Goal: Task Accomplishment & Management: Use online tool/utility

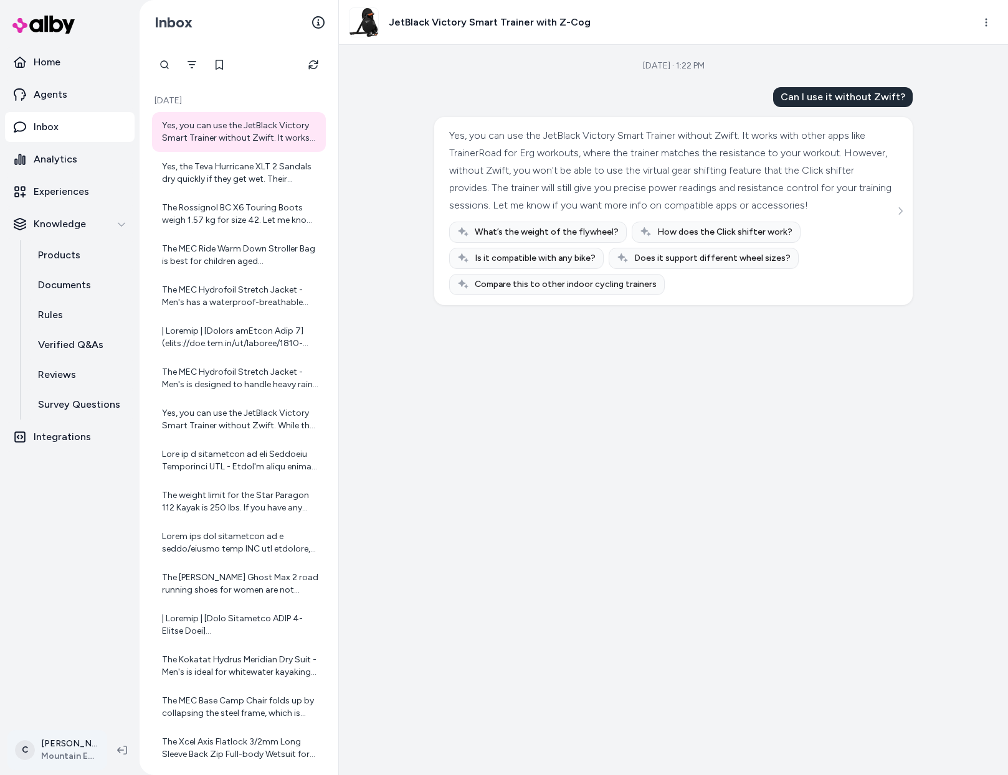
click at [61, 737] on html "Home Agents Inbox Analytics Experiences Knowledge Products Documents Rules Veri…" at bounding box center [504, 387] width 1008 height 775
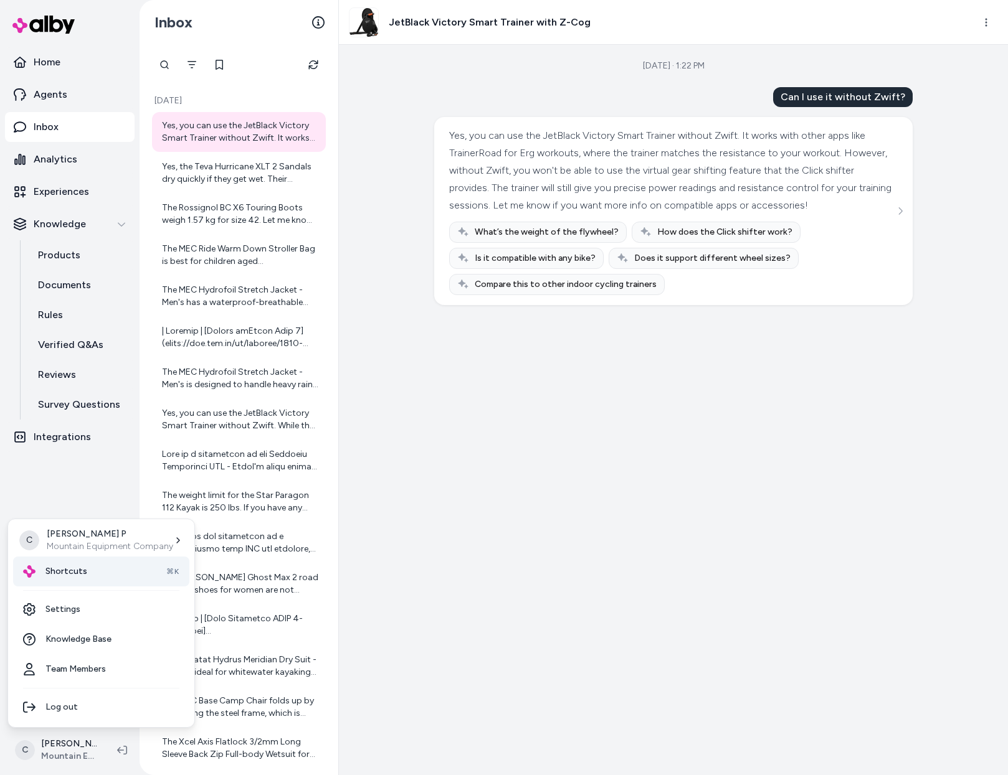
click at [70, 569] on span "Shortcuts" at bounding box center [66, 571] width 42 height 12
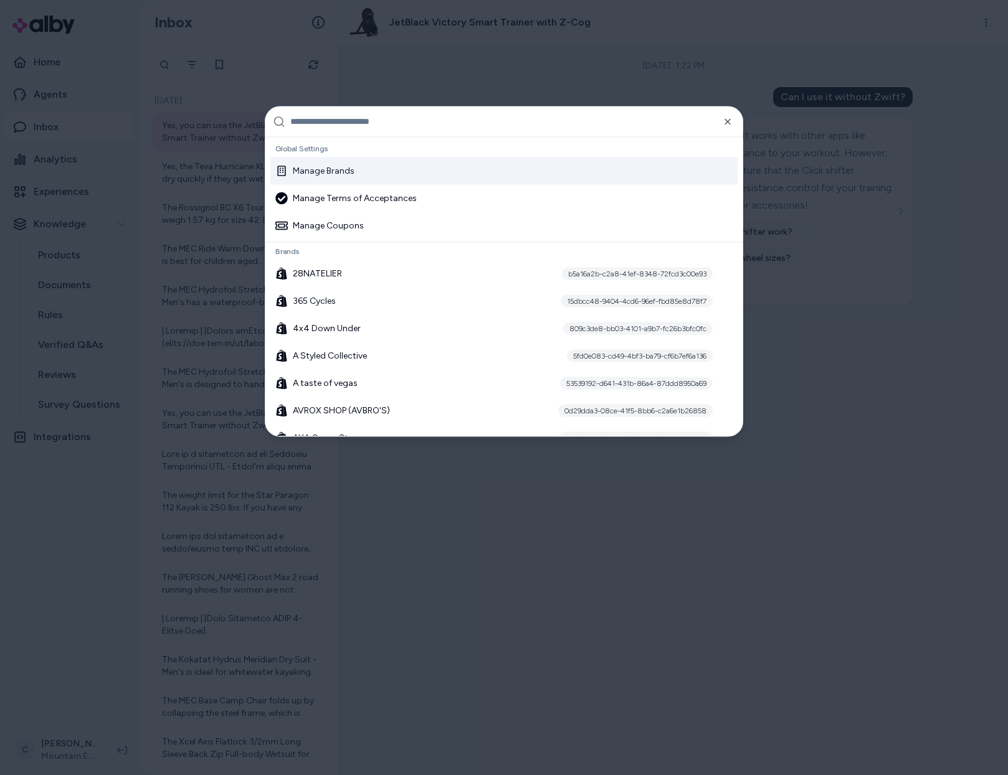
click at [323, 125] on input "text" at bounding box center [512, 121] width 445 height 30
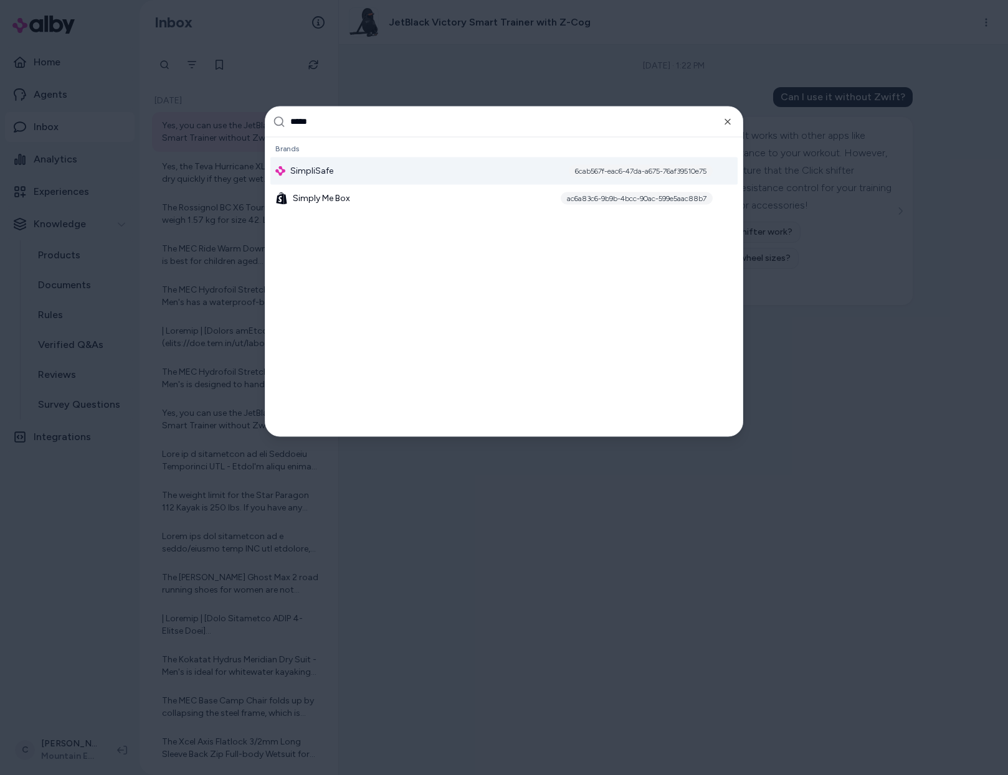
type input "******"
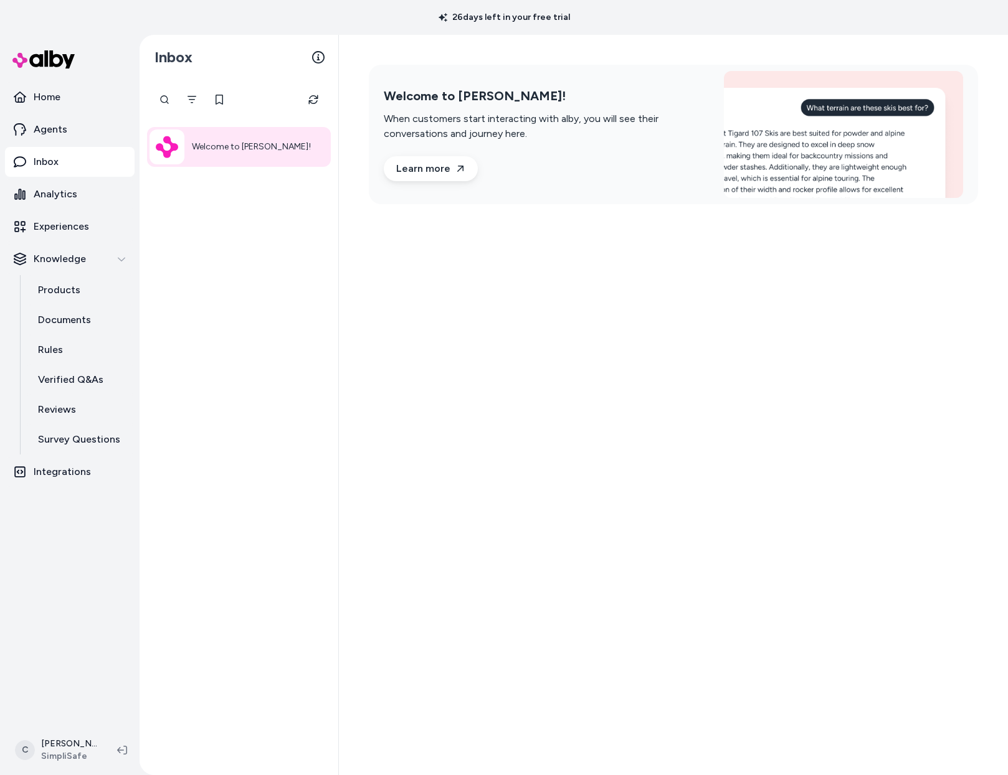
click at [261, 298] on div "Welcome to [PERSON_NAME]!" at bounding box center [238, 428] width 199 height 696
click at [168, 99] on div at bounding box center [211, 99] width 118 height 25
click at [156, 99] on input "text" at bounding box center [211, 99] width 118 height 25
click at [169, 100] on input "text" at bounding box center [211, 99] width 118 height 25
click at [65, 297] on p "Products" at bounding box center [59, 290] width 42 height 15
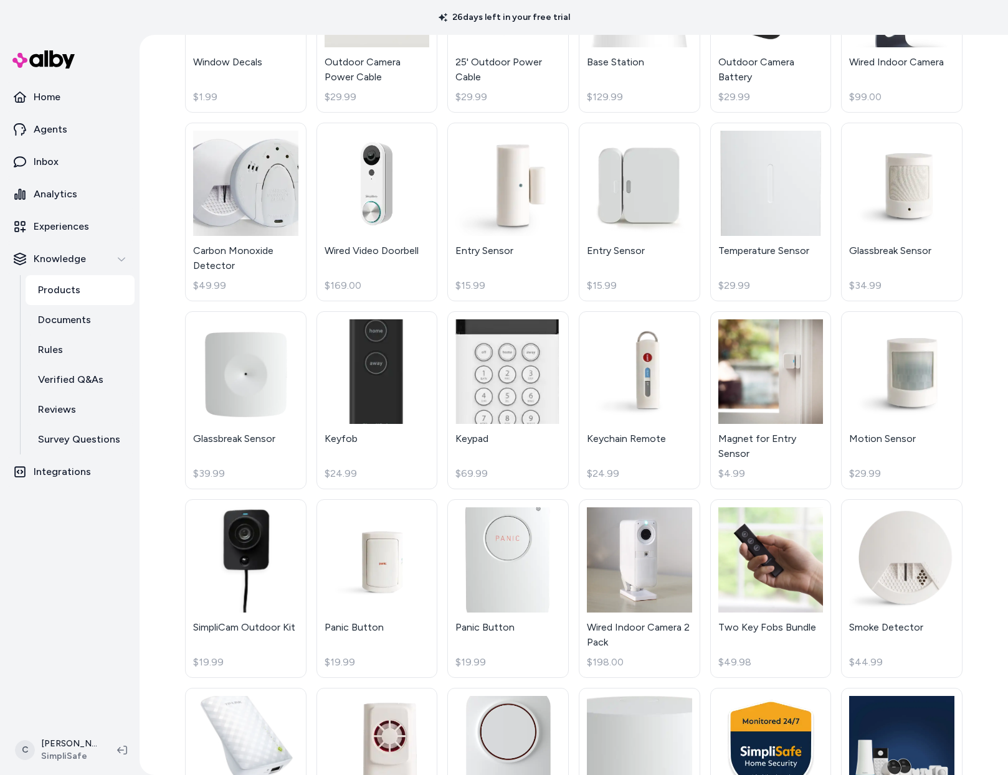
scroll to position [891, 0]
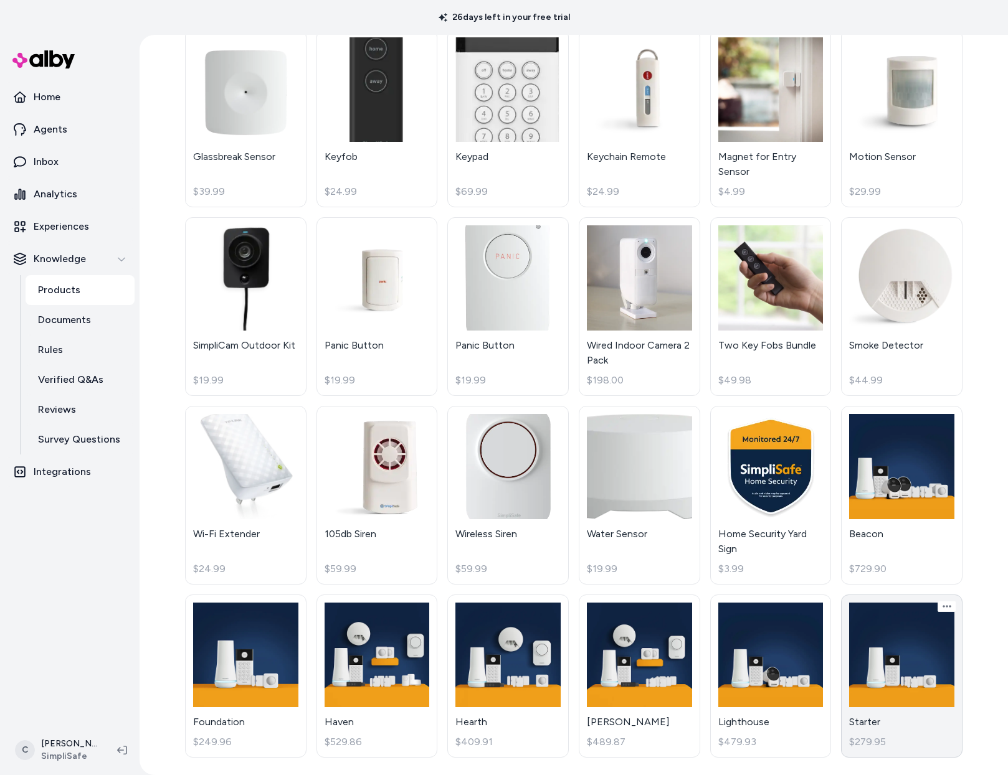
click at [905, 683] on link "Starter $279.95" at bounding box center [901, 677] width 121 height 164
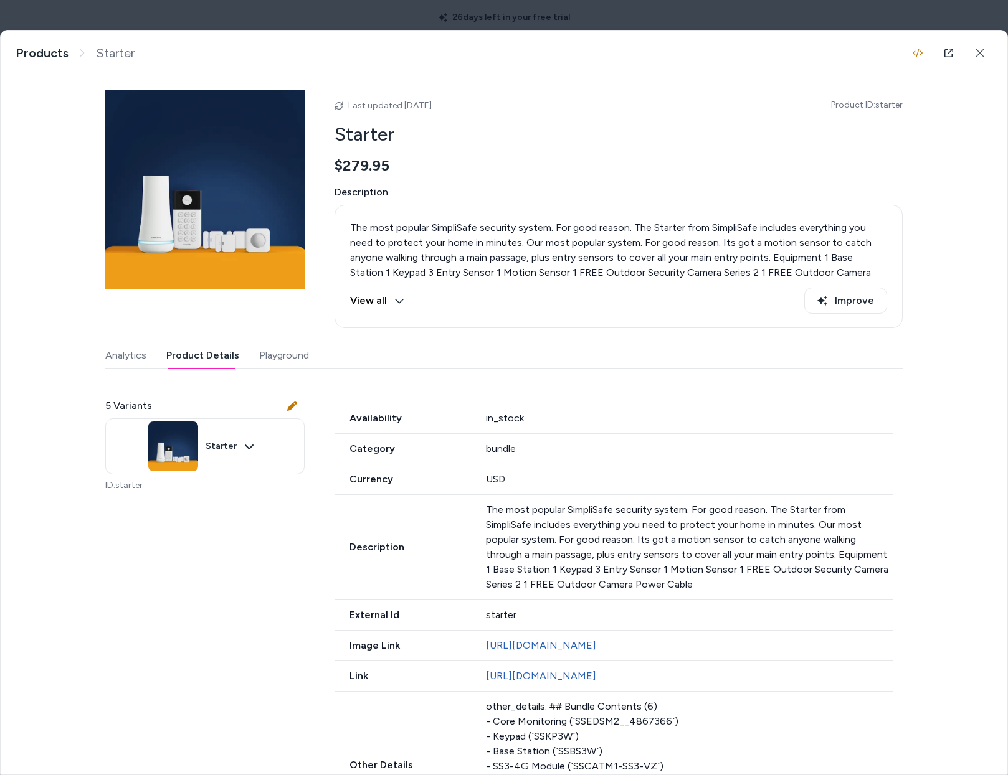
click at [196, 349] on button "Product Details" at bounding box center [202, 355] width 73 height 25
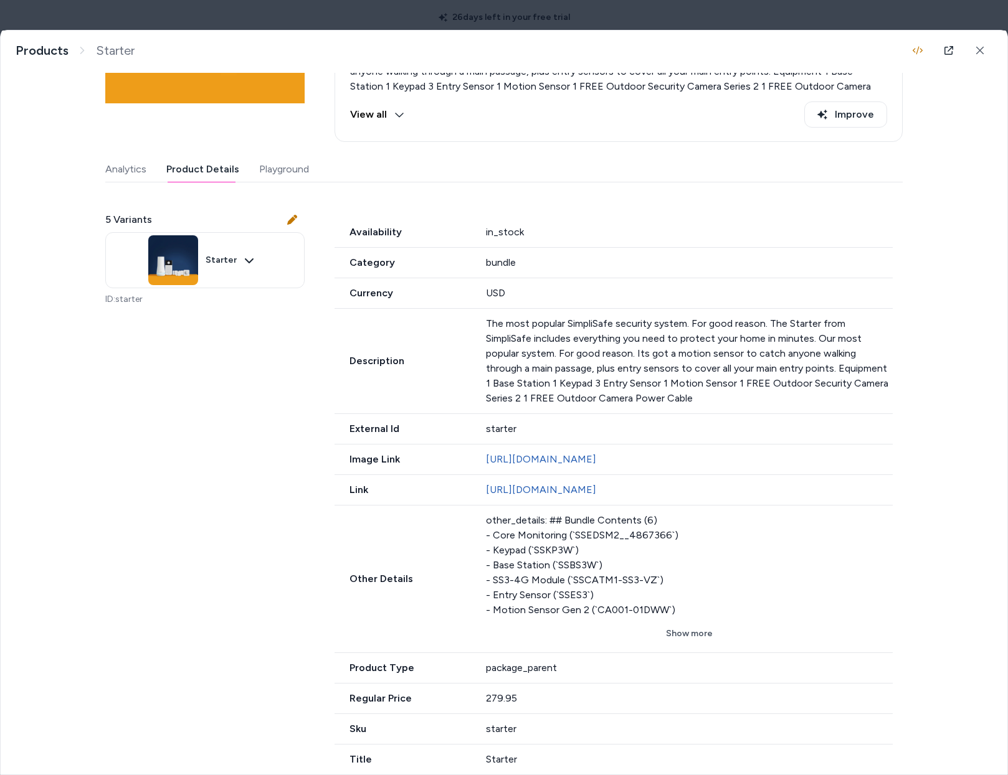
scroll to position [222, 0]
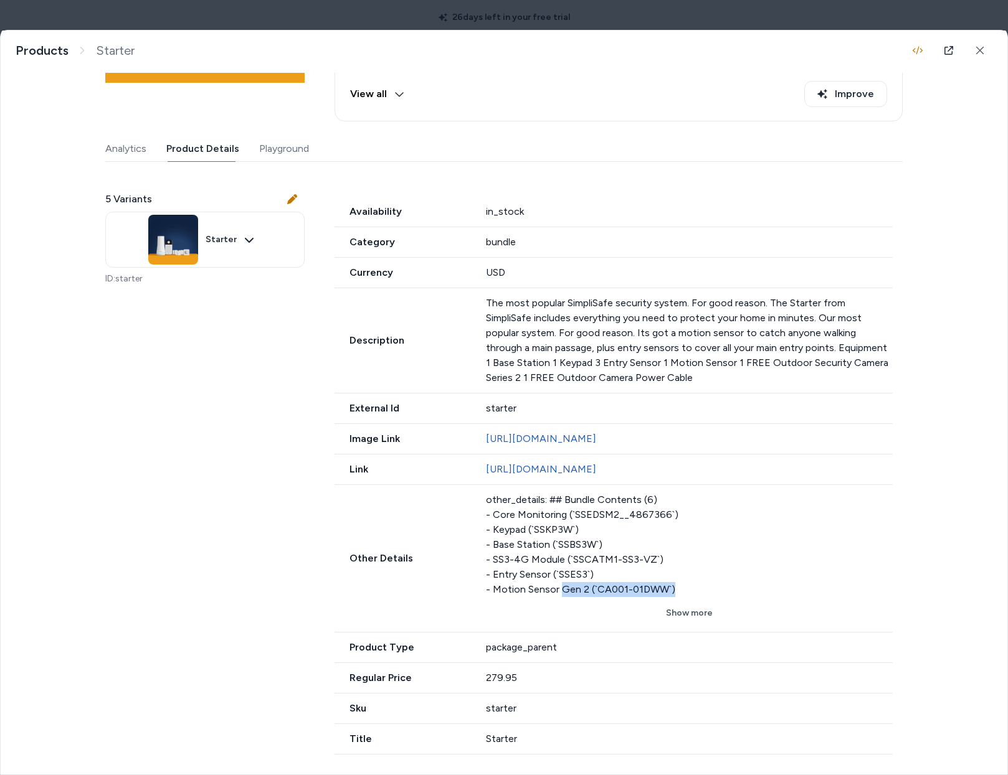
drag, startPoint x: 664, startPoint y: 592, endPoint x: 557, endPoint y: 595, distance: 107.8
click at [557, 595] on div "other_details: ## Bundle Contents (6) - Core Monitoring (`SSEDSM2__4867366`) - …" at bounding box center [689, 545] width 407 height 105
click at [556, 595] on div "other_details: ## Bundle Contents (6) - Core Monitoring (`SSEDSM2__4867366`) - …" at bounding box center [689, 545] width 407 height 105
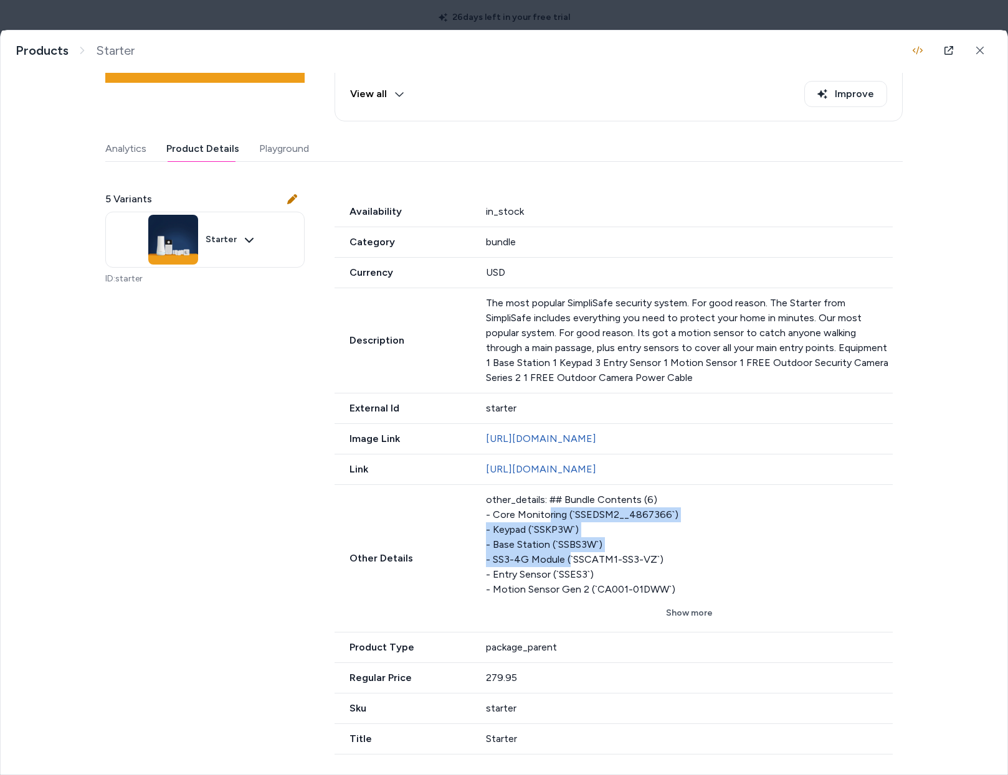
drag, startPoint x: 543, startPoint y: 519, endPoint x: 566, endPoint y: 563, distance: 49.9
click at [566, 563] on div "other_details: ## Bundle Contents (6) - Core Monitoring (`SSEDSM2__4867366`) - …" at bounding box center [689, 545] width 407 height 105
click at [566, 564] on div "other_details: ## Bundle Contents (6) - Core Monitoring (`SSEDSM2__4867366`) - …" at bounding box center [689, 545] width 407 height 105
click at [263, 392] on div "5 Variants Starter ID: starter Availability in_stock Category bundle Currency U…" at bounding box center [503, 466] width 797 height 578
click at [154, 603] on div "5 Variants Starter ID: starter Availability in_stock Category bundle Currency U…" at bounding box center [503, 466] width 797 height 578
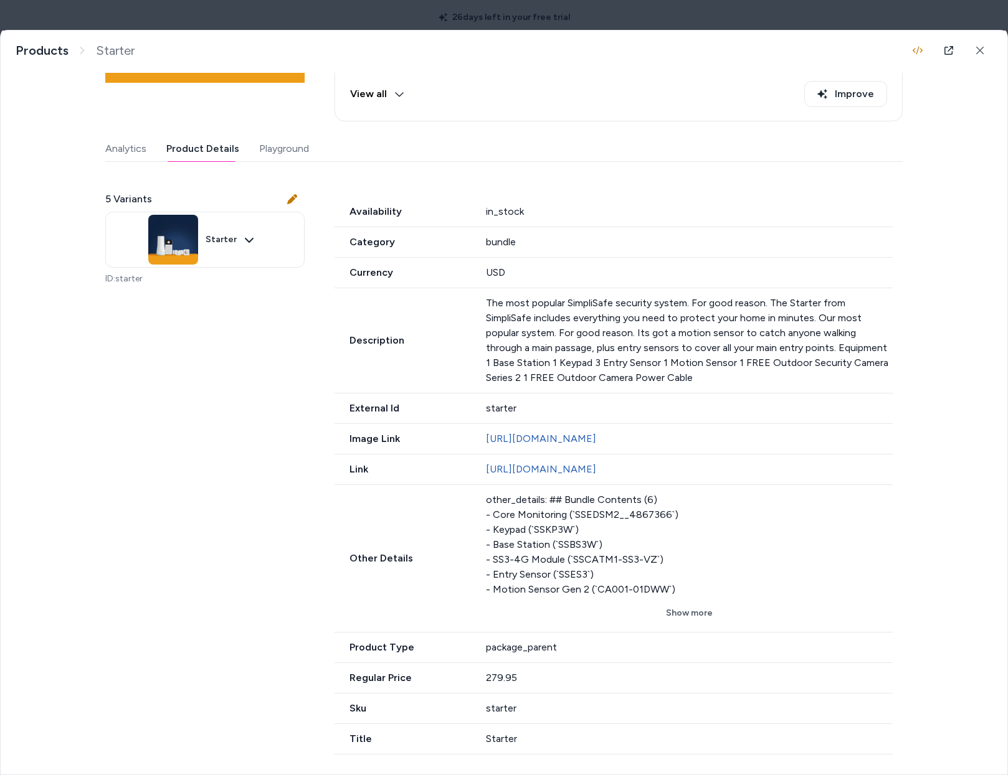
click at [582, 136] on div "Analytics Product Details Playground" at bounding box center [503, 149] width 797 height 26
click at [349, 11] on body "26 days left in your free trial Home Agents Inbox Analytics Experiences Knowled…" at bounding box center [504, 387] width 1008 height 775
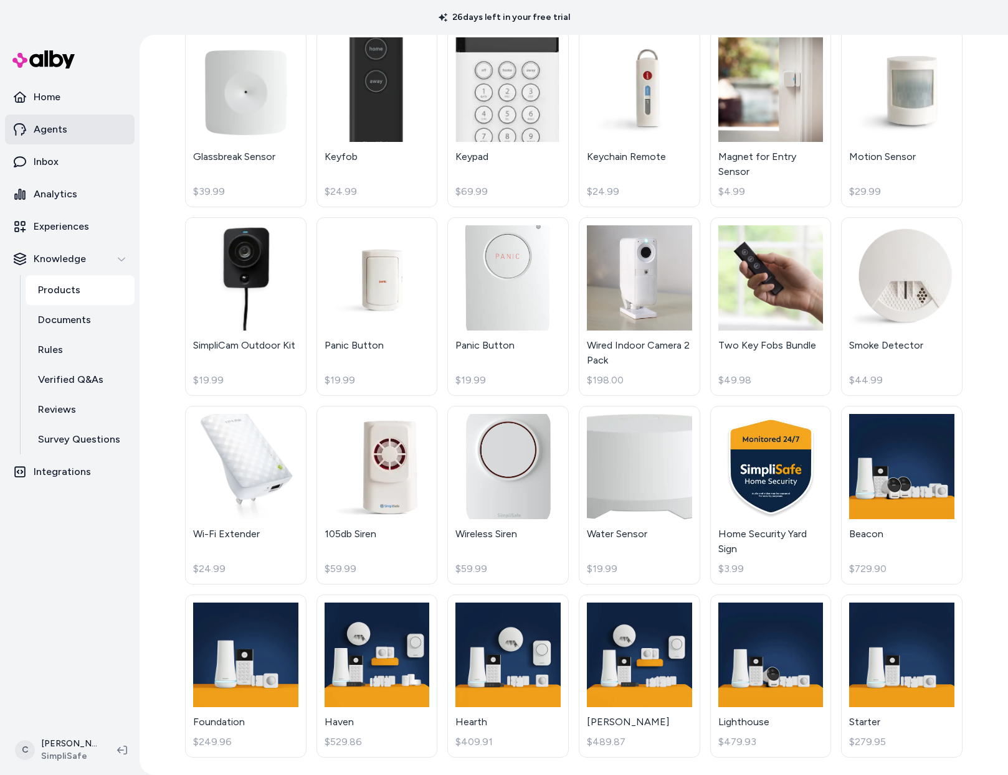
click at [85, 128] on link "Agents" at bounding box center [70, 130] width 130 height 30
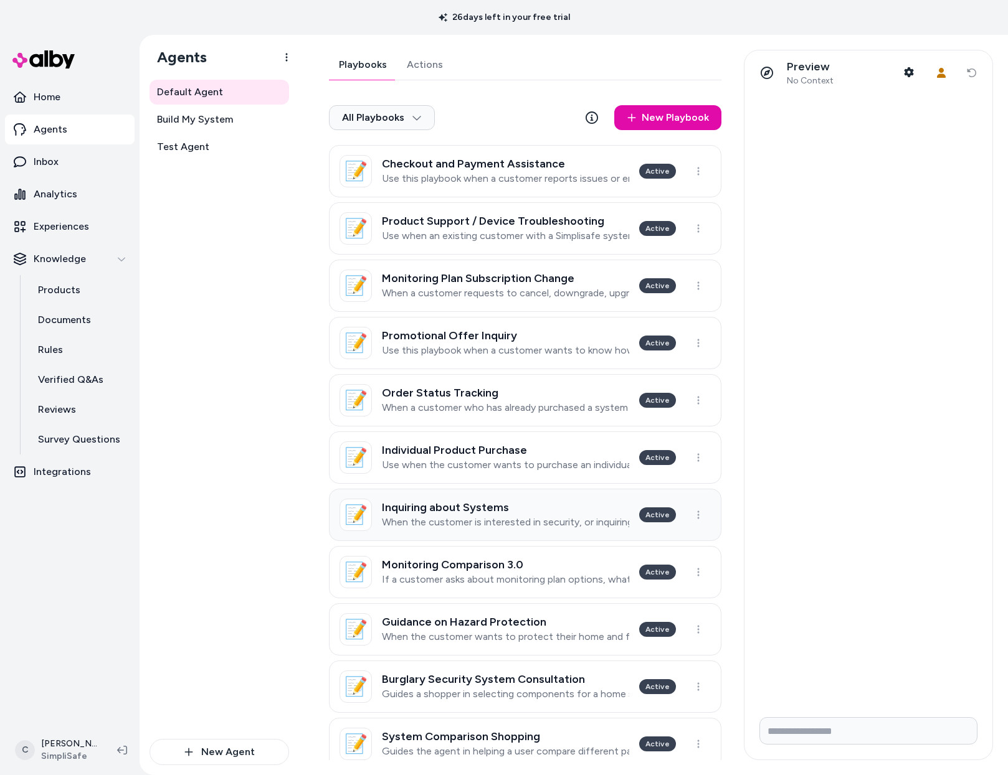
scroll to position [25, 0]
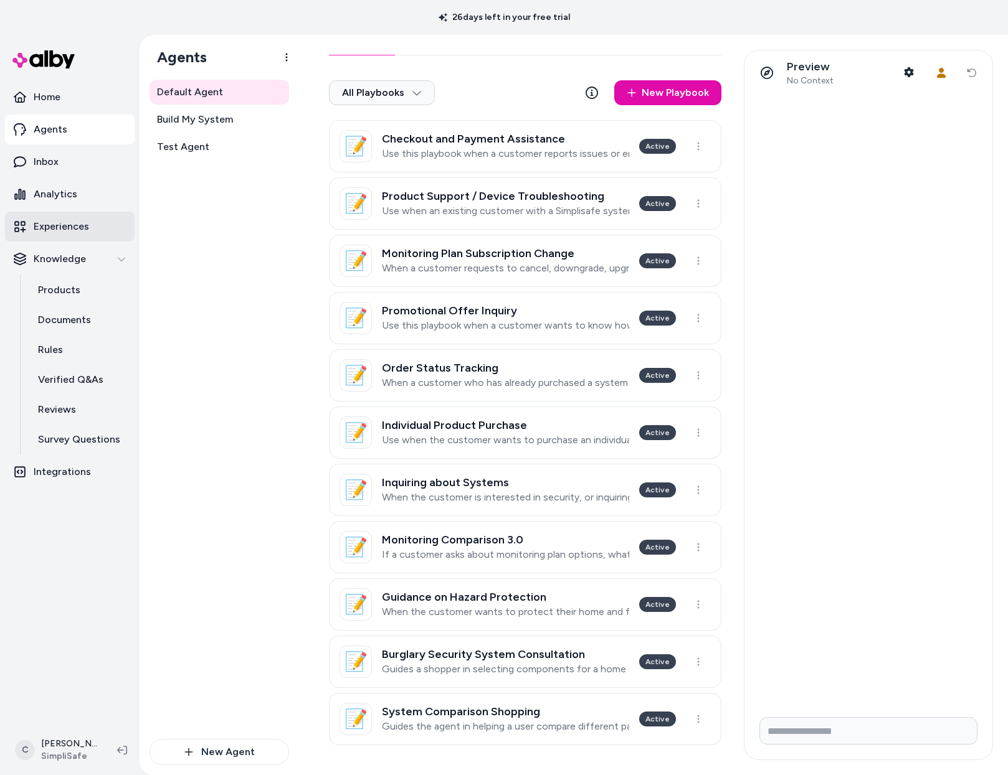
click at [73, 223] on p "Experiences" at bounding box center [61, 226] width 55 height 15
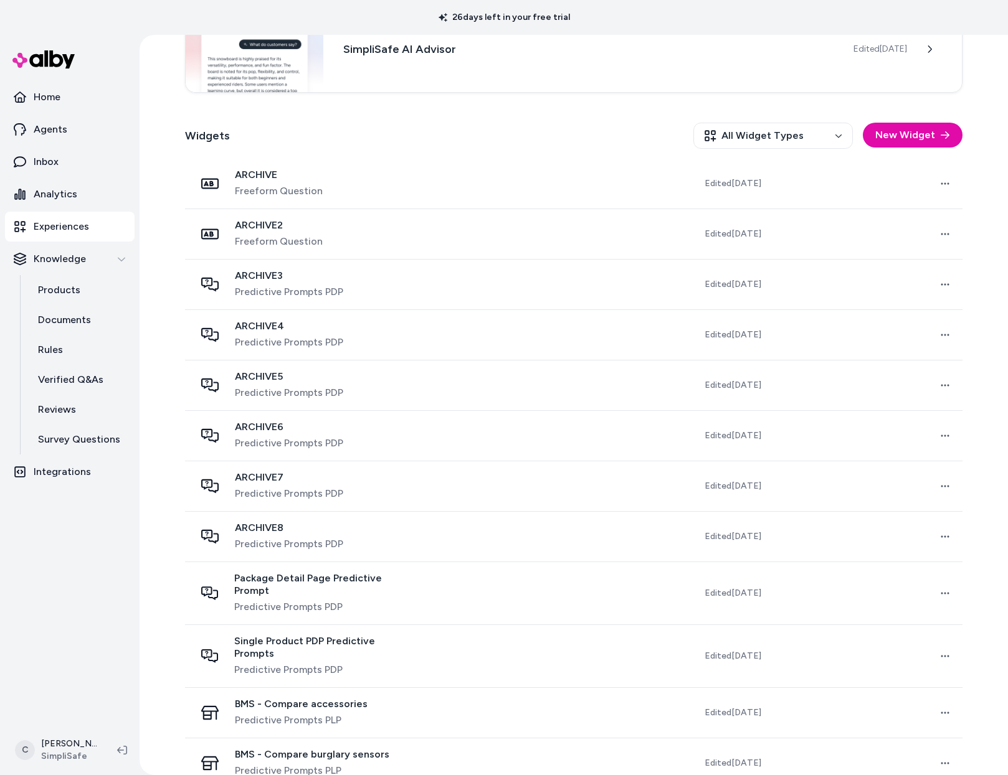
scroll to position [295, 0]
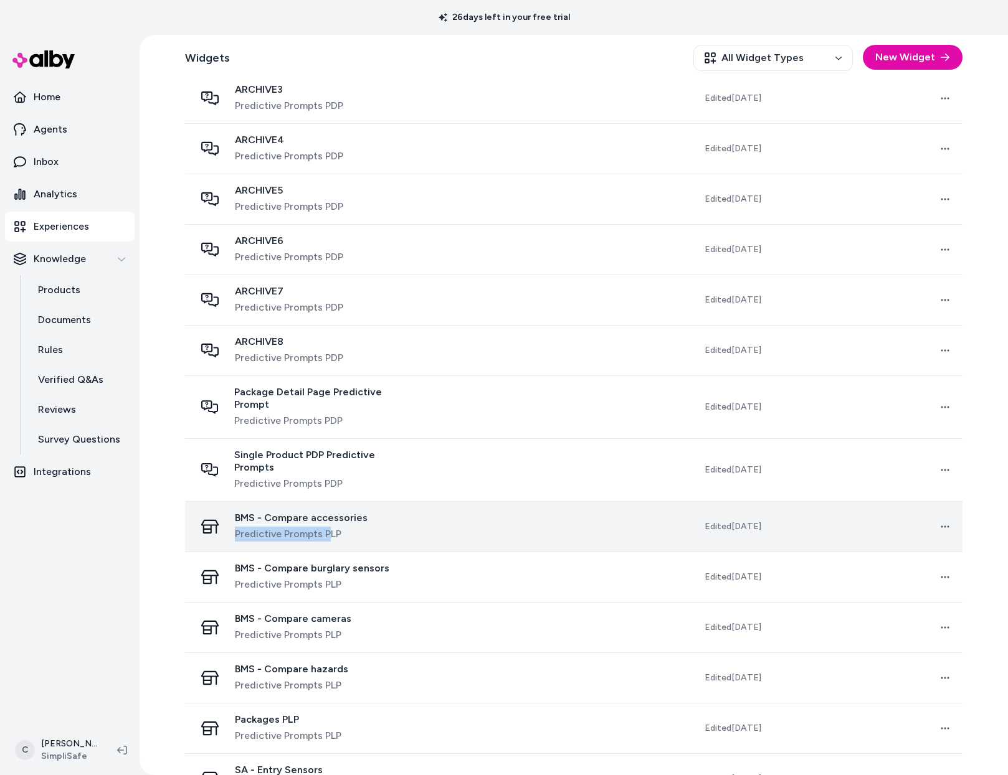
click at [326, 527] on span "Predictive Prompts PLP" at bounding box center [301, 534] width 133 height 15
click at [376, 498] on div "Experiences Chat SimpliSafe AI Advisor Edited Sep 23, 2025 Widgets All Widget T…" at bounding box center [573, 405] width 868 height 740
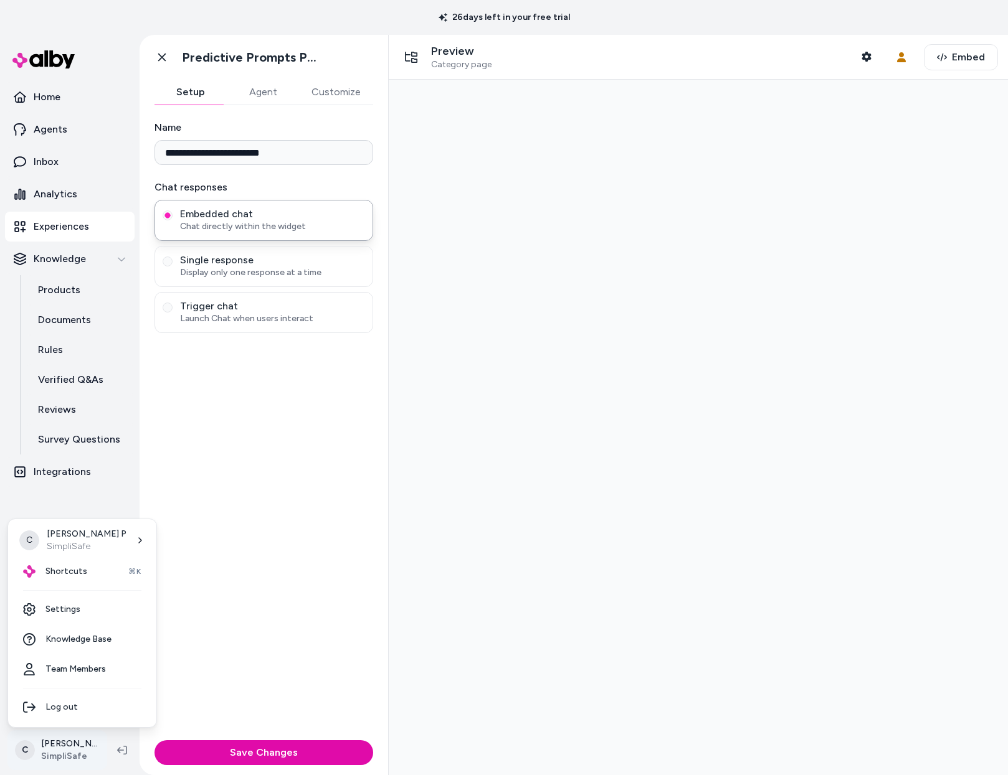
click at [50, 750] on html "**********" at bounding box center [504, 387] width 1008 height 775
click at [53, 570] on span "Shortcuts" at bounding box center [66, 571] width 42 height 12
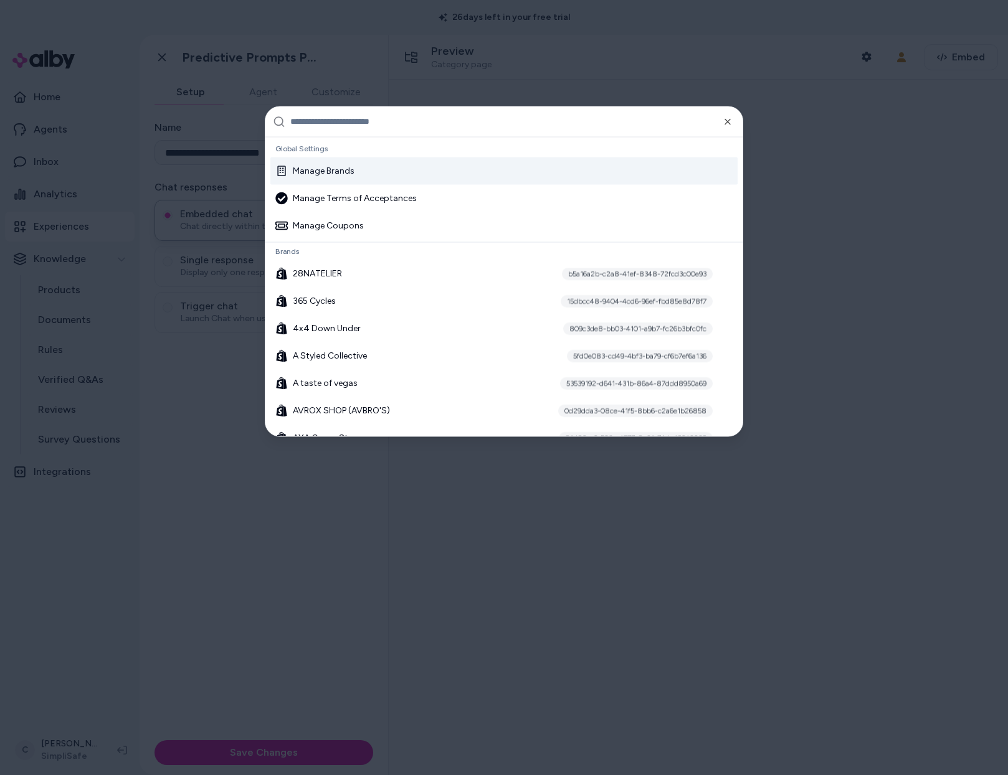
click at [465, 120] on input "text" at bounding box center [512, 121] width 445 height 30
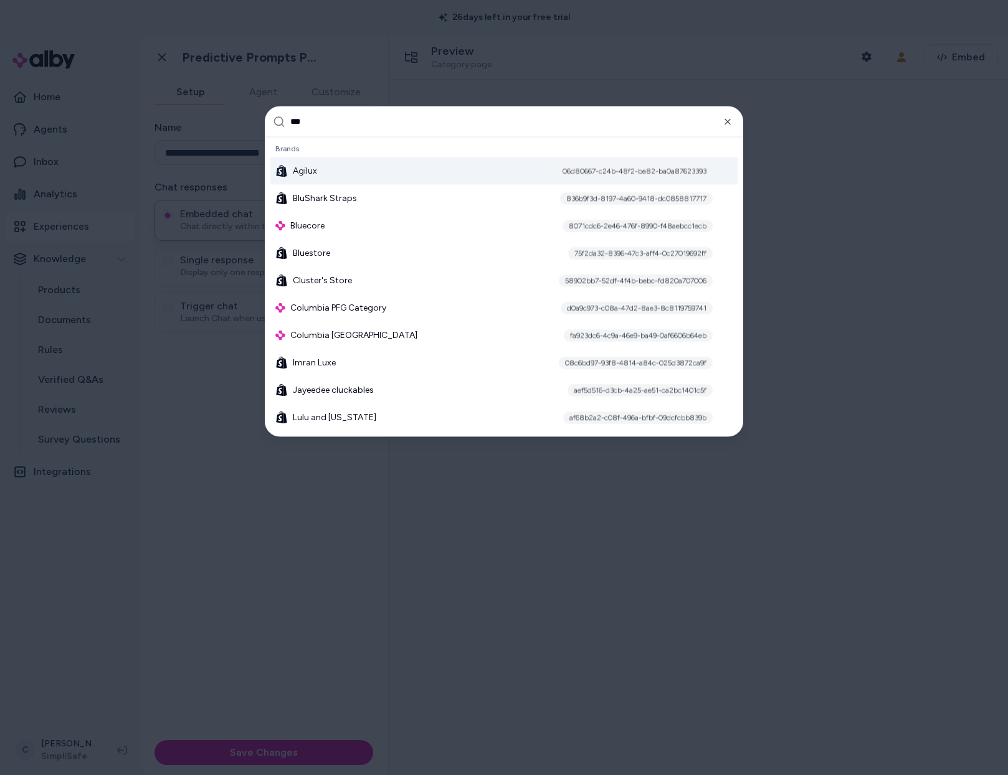
type input "****"
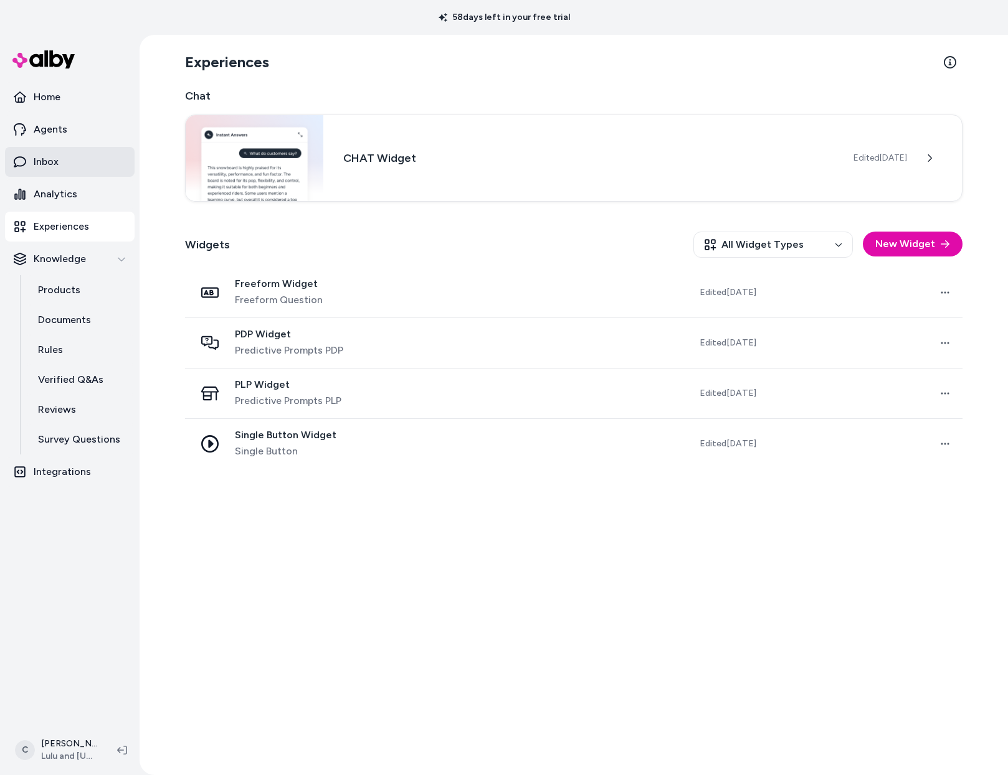
click at [96, 168] on link "Inbox" at bounding box center [70, 162] width 130 height 30
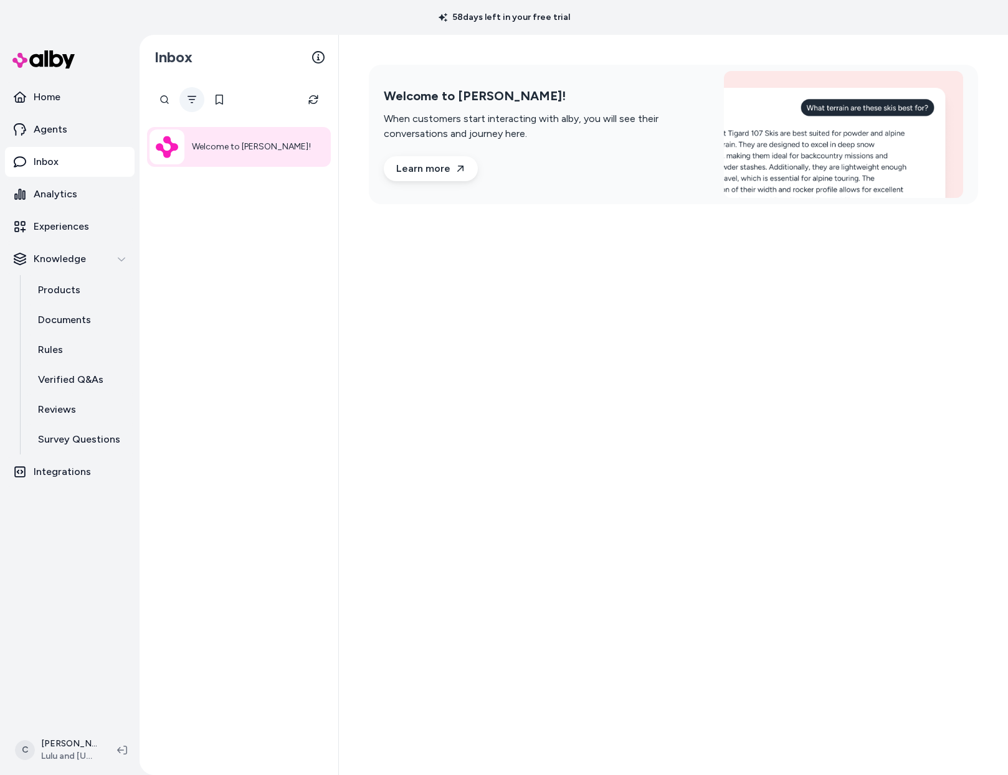
click at [197, 105] on button "Filter" at bounding box center [191, 99] width 25 height 25
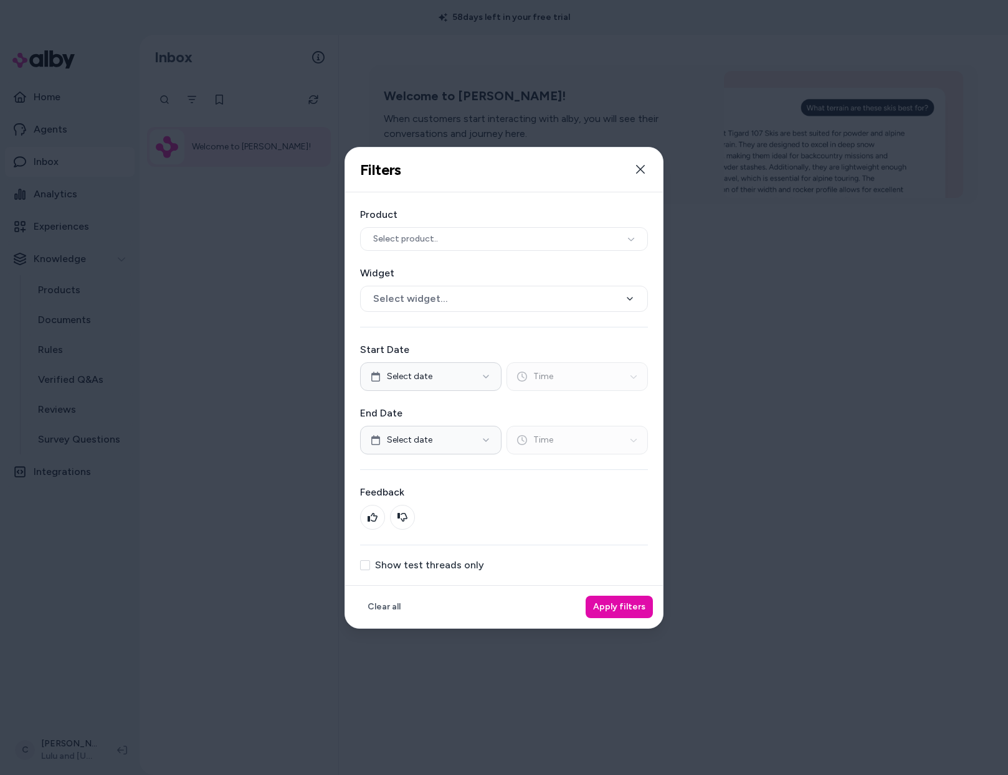
click at [374, 565] on div "Show test threads only" at bounding box center [504, 565] width 288 height 10
click at [369, 564] on button "Show test threads only" at bounding box center [365, 565] width 10 height 10
click at [620, 626] on div "Clear all Apply filters" at bounding box center [504, 606] width 318 height 43
click at [622, 609] on button "Apply filters" at bounding box center [618, 607] width 67 height 22
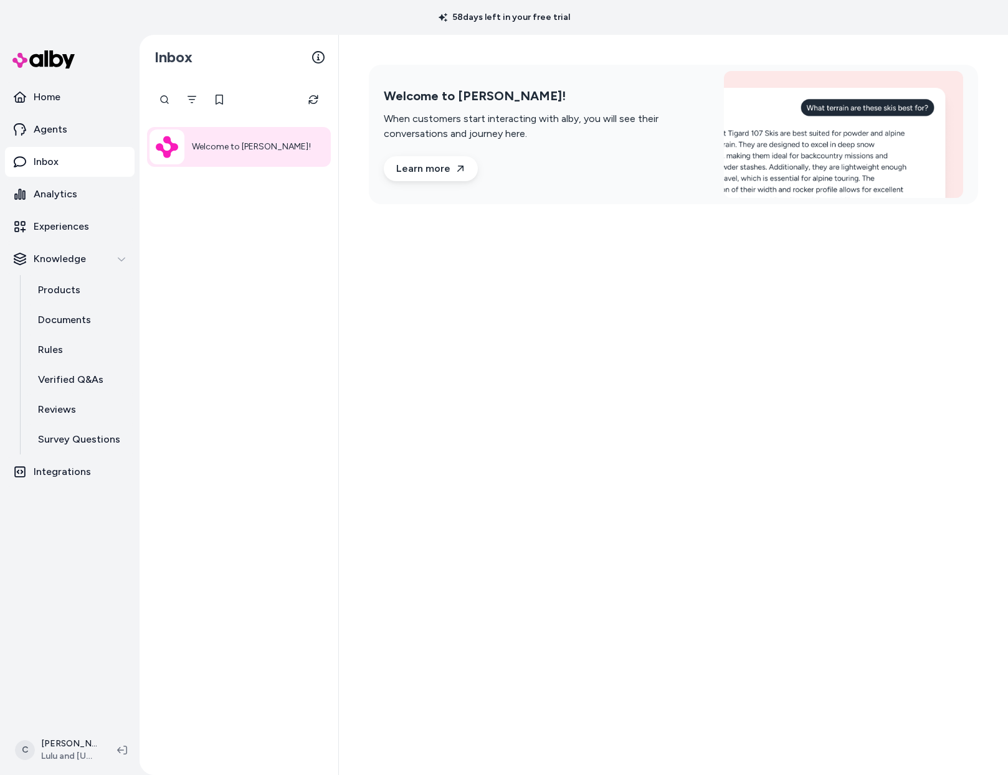
click at [275, 496] on div "Welcome to [PERSON_NAME]!" at bounding box center [238, 428] width 199 height 696
click at [191, 103] on icon "Filter" at bounding box center [192, 100] width 10 height 10
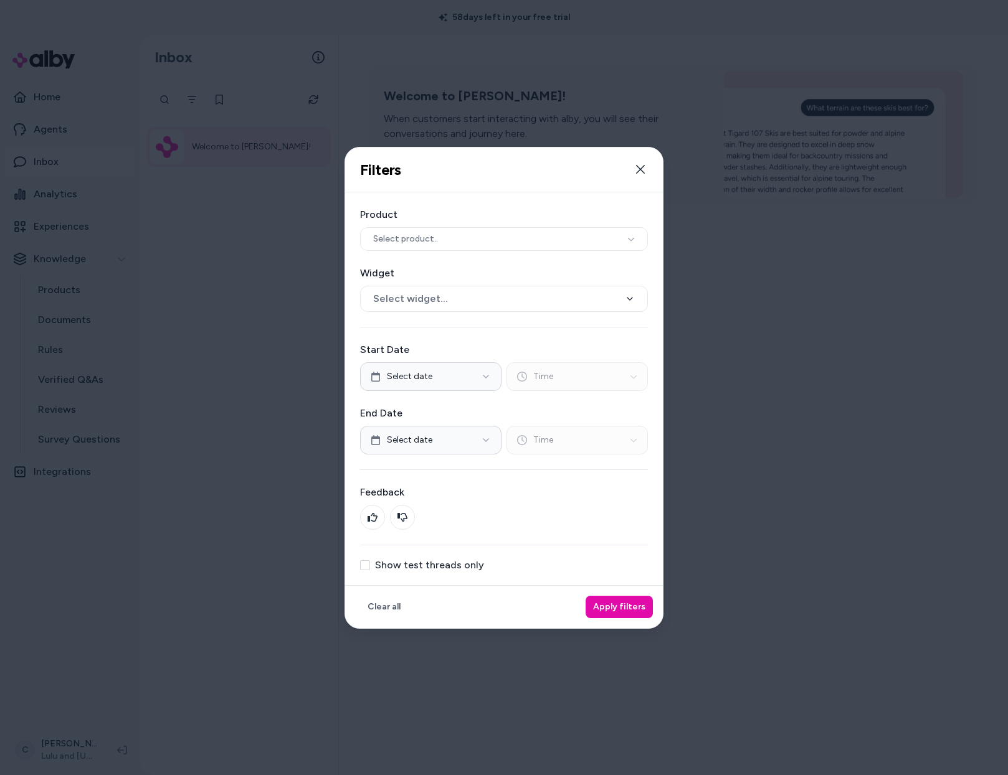
click at [364, 561] on button "Show test threads only" at bounding box center [365, 565] width 10 height 10
click at [621, 610] on button "Apply filters" at bounding box center [618, 607] width 67 height 22
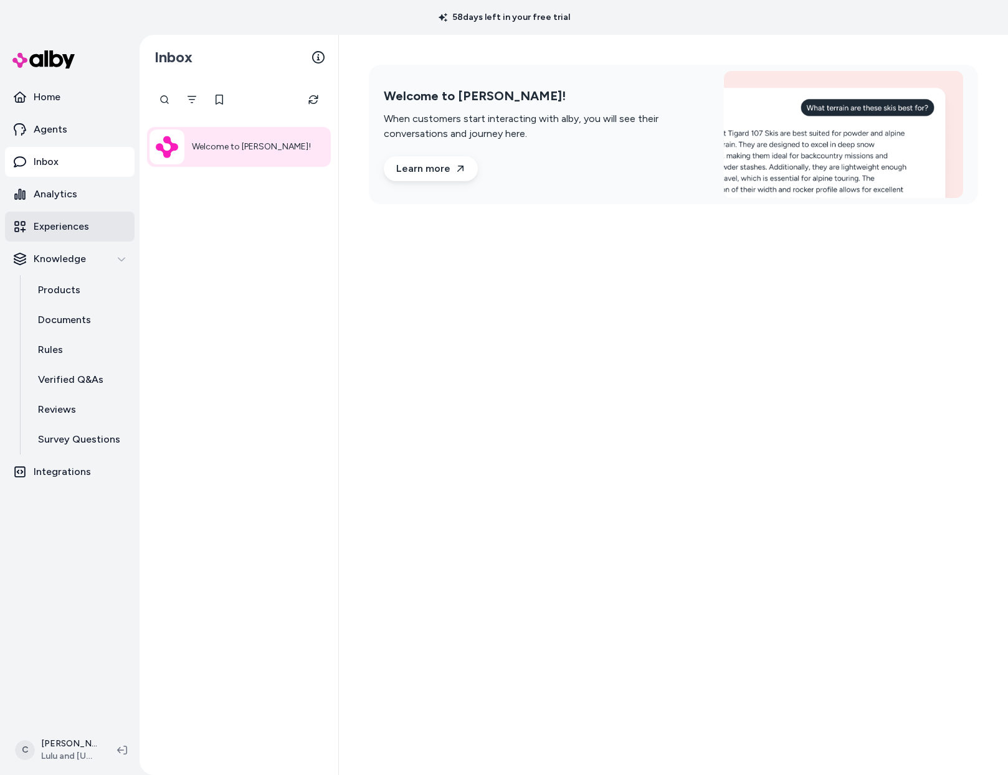
click at [60, 232] on p "Experiences" at bounding box center [61, 226] width 55 height 15
click at [57, 350] on p "Rules" at bounding box center [50, 350] width 25 height 15
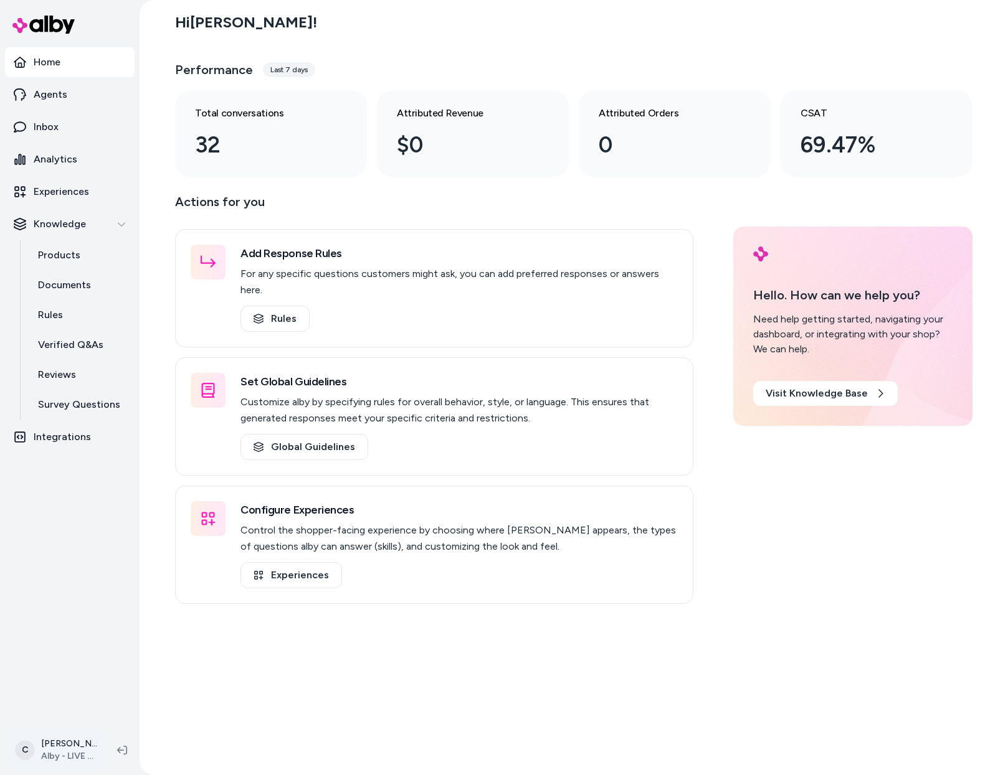
click at [83, 745] on html "Home Agents Inbox Analytics Experiences Knowledge Products Documents Rules Veri…" at bounding box center [504, 387] width 1008 height 775
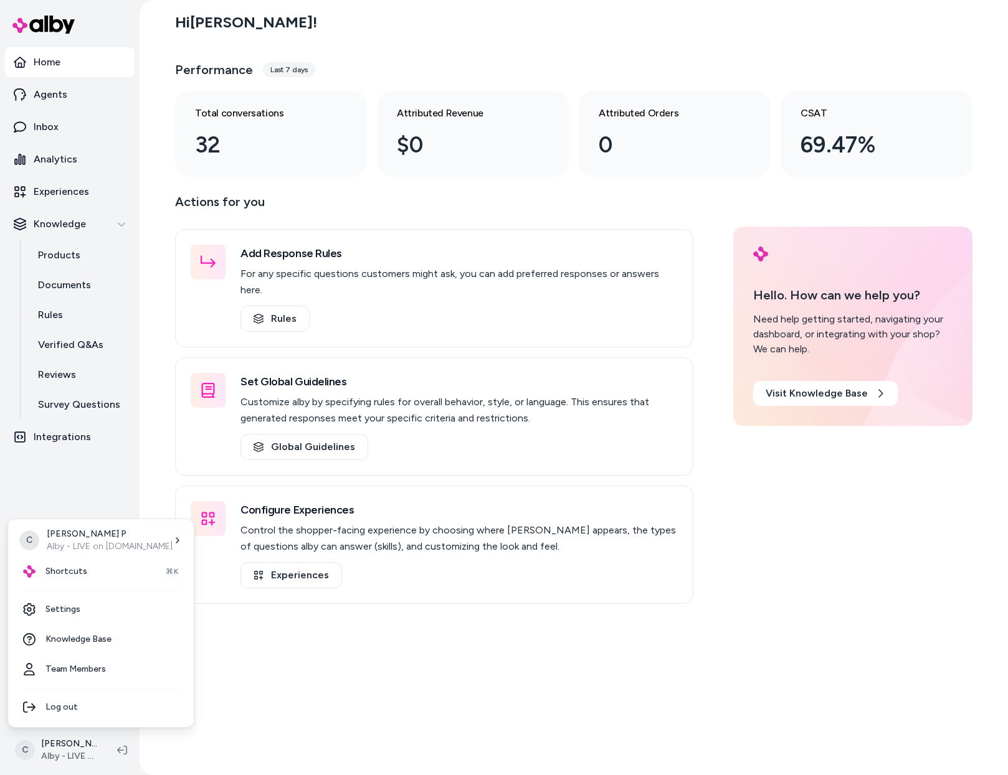
click at [286, 696] on html "Home Agents Inbox Analytics Experiences Knowledge Products Documents Rules Veri…" at bounding box center [504, 387] width 1008 height 775
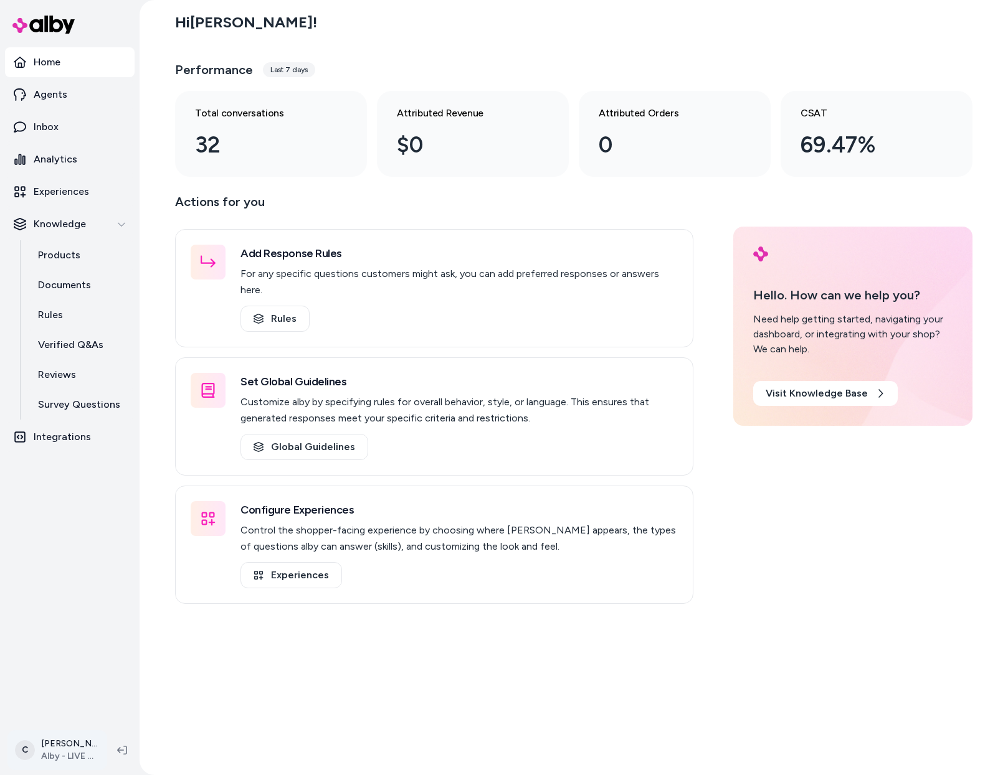
click at [97, 749] on html "Home Agents Inbox Analytics Experiences Knowledge Products Documents Rules Veri…" at bounding box center [504, 387] width 1008 height 775
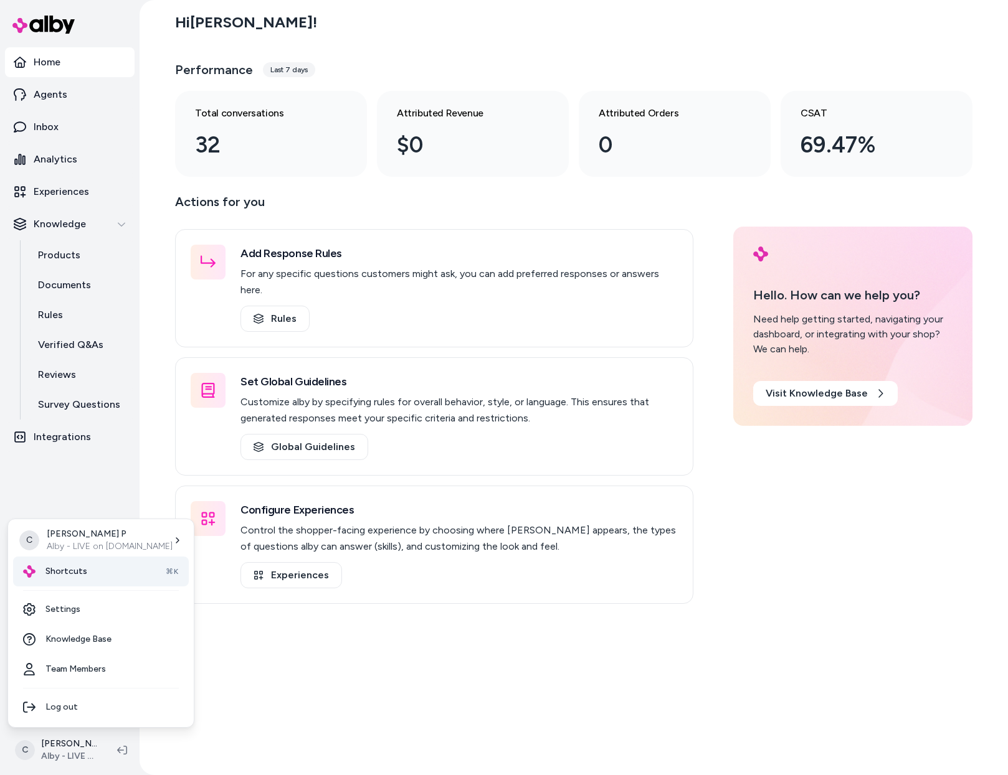
click at [60, 578] on div "Shortcuts ⌘K" at bounding box center [101, 572] width 176 height 30
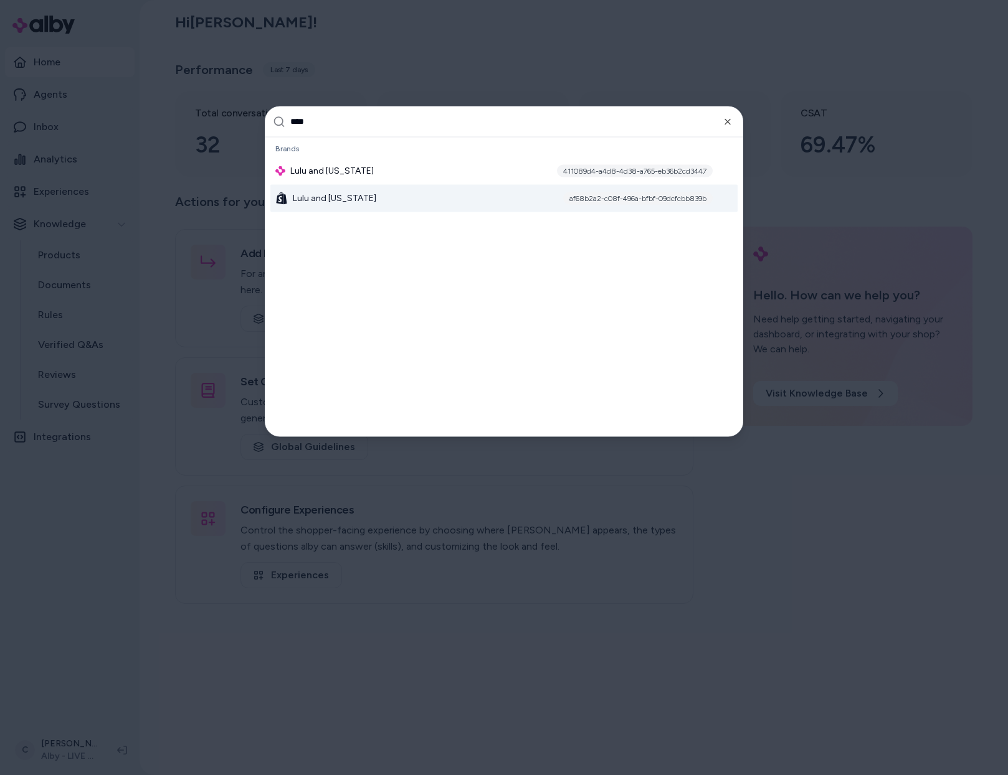
type input "****"
click at [382, 201] on div "Lulu and Georgia af68b2a2-c08f-496a-bfbf-09dcfcbb839b" at bounding box center [503, 197] width 467 height 27
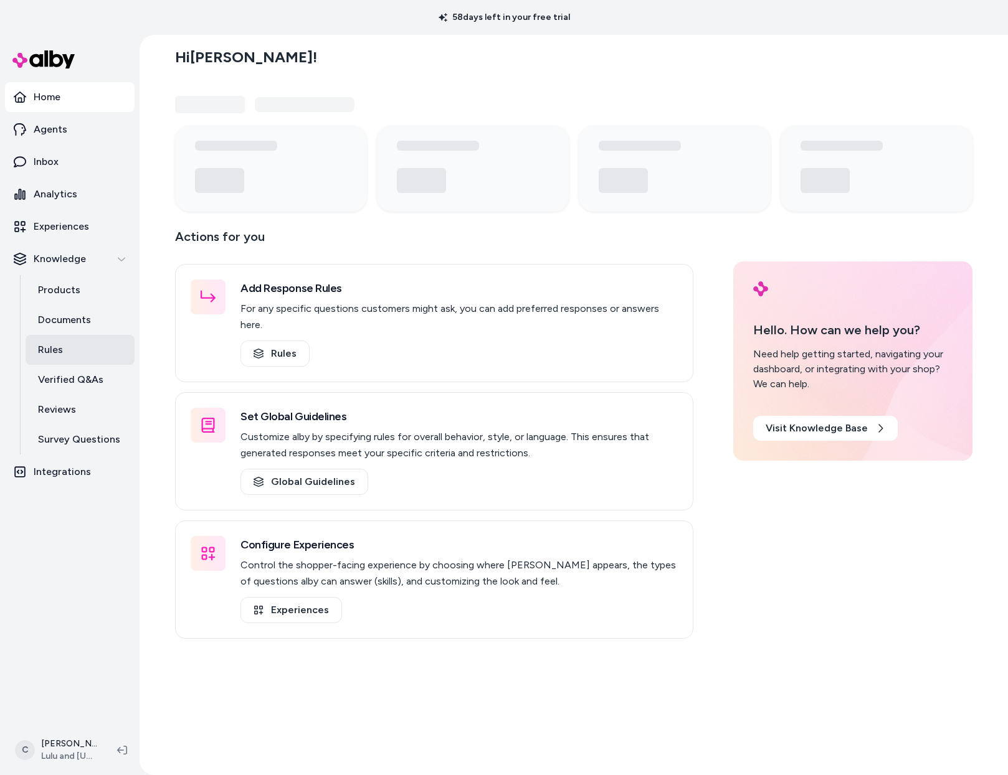
click at [85, 339] on link "Rules" at bounding box center [80, 350] width 109 height 30
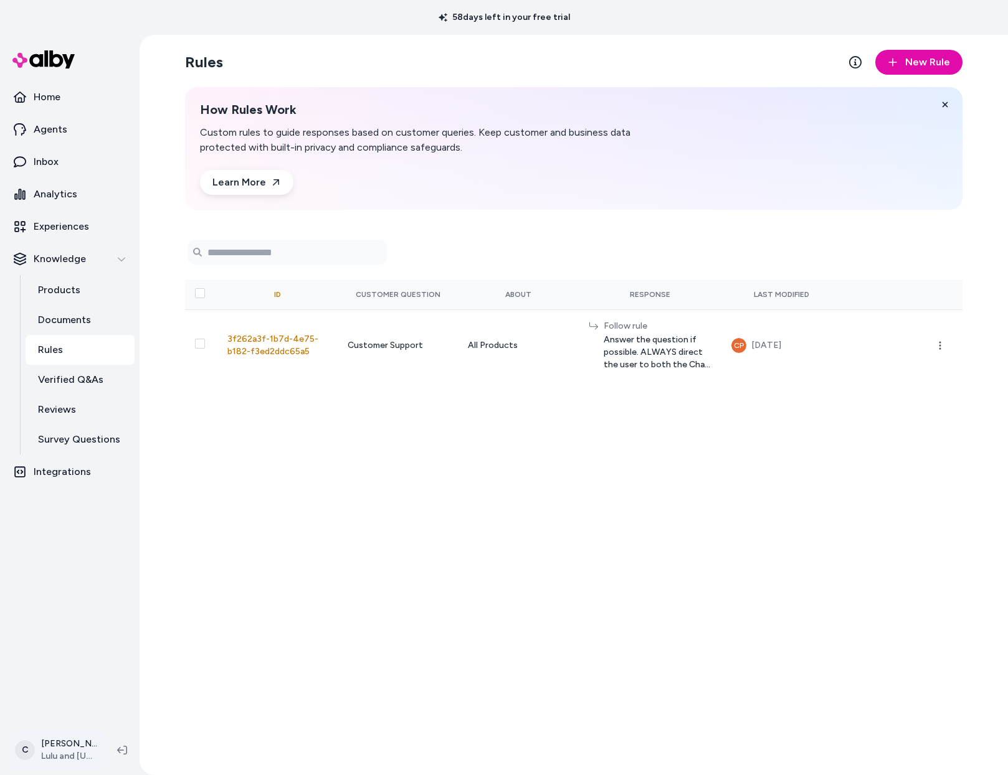
click at [61, 749] on html "58 days left in your free trial Home Agents Inbox Analytics Experiences Knowled…" at bounding box center [504, 387] width 1008 height 775
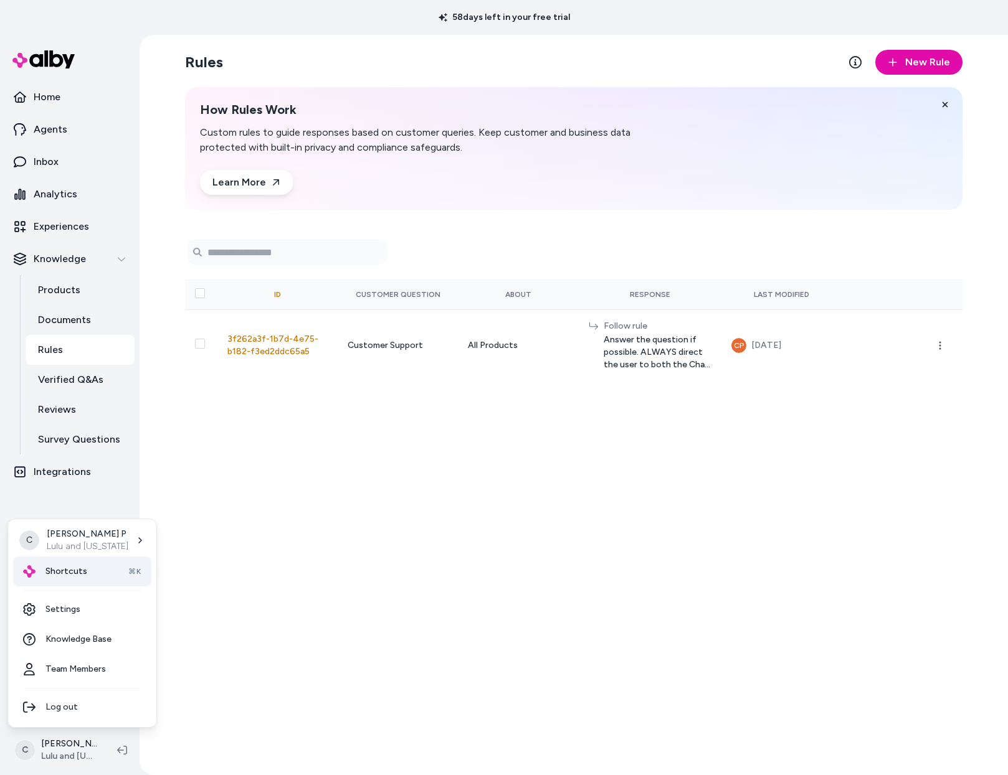
click at [92, 569] on div "Shortcuts ⌘K" at bounding box center [82, 572] width 138 height 30
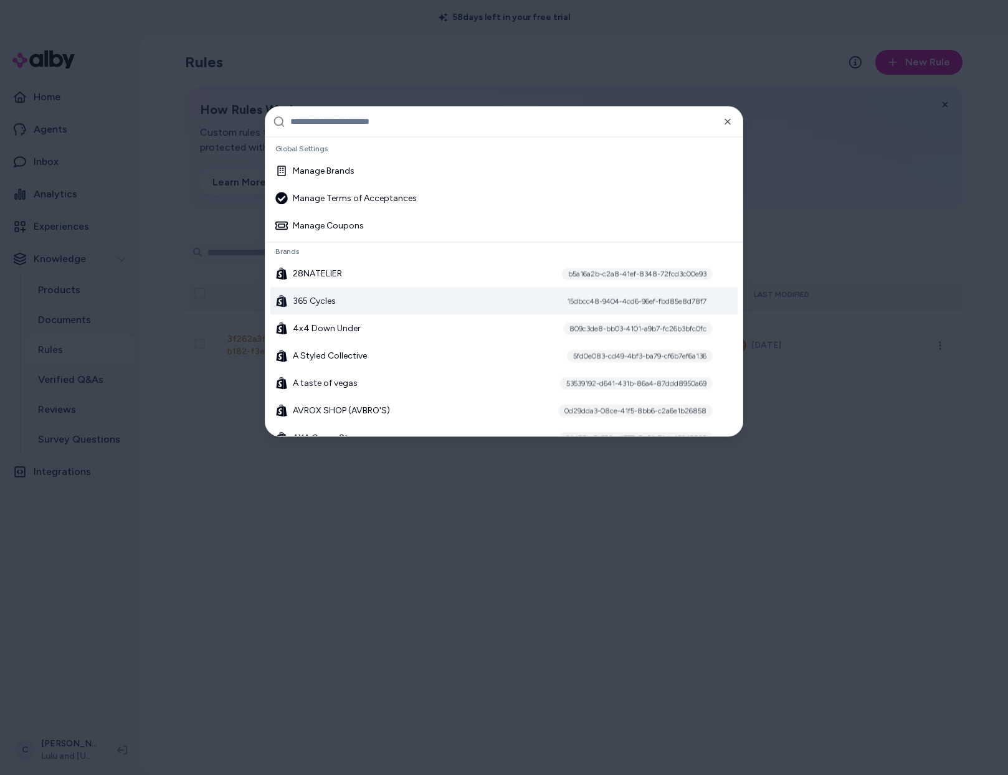
click at [221, 681] on div at bounding box center [504, 387] width 1008 height 775
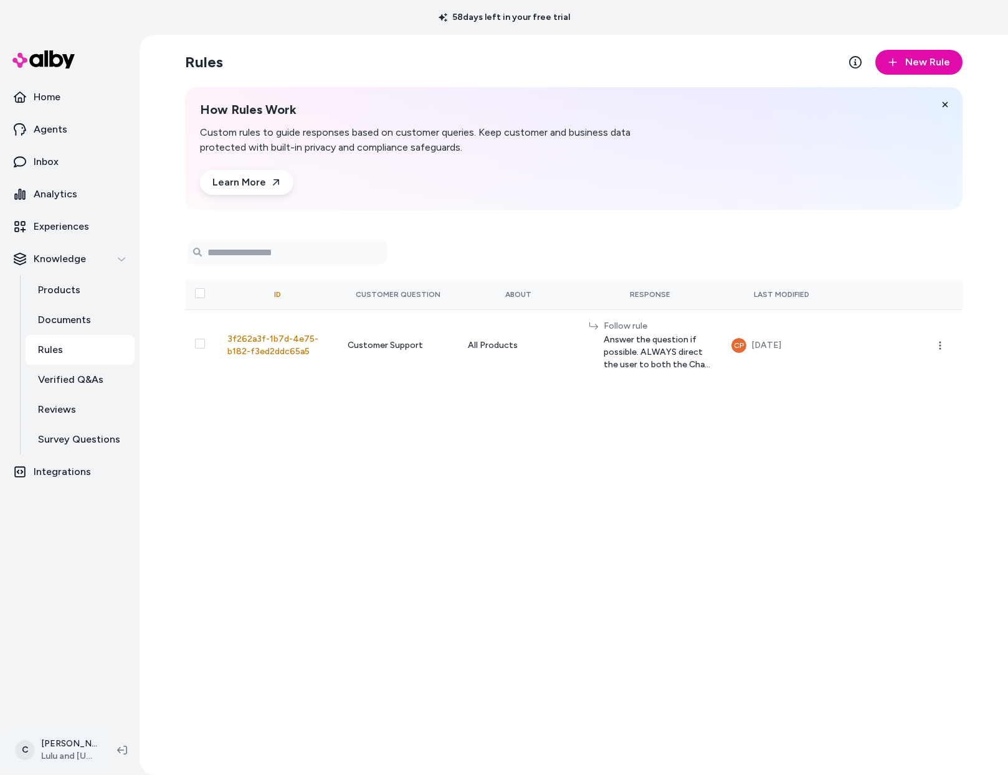
click at [90, 749] on html "58 days left in your free trial Home Agents Inbox Analytics Experiences Knowled…" at bounding box center [504, 387] width 1008 height 775
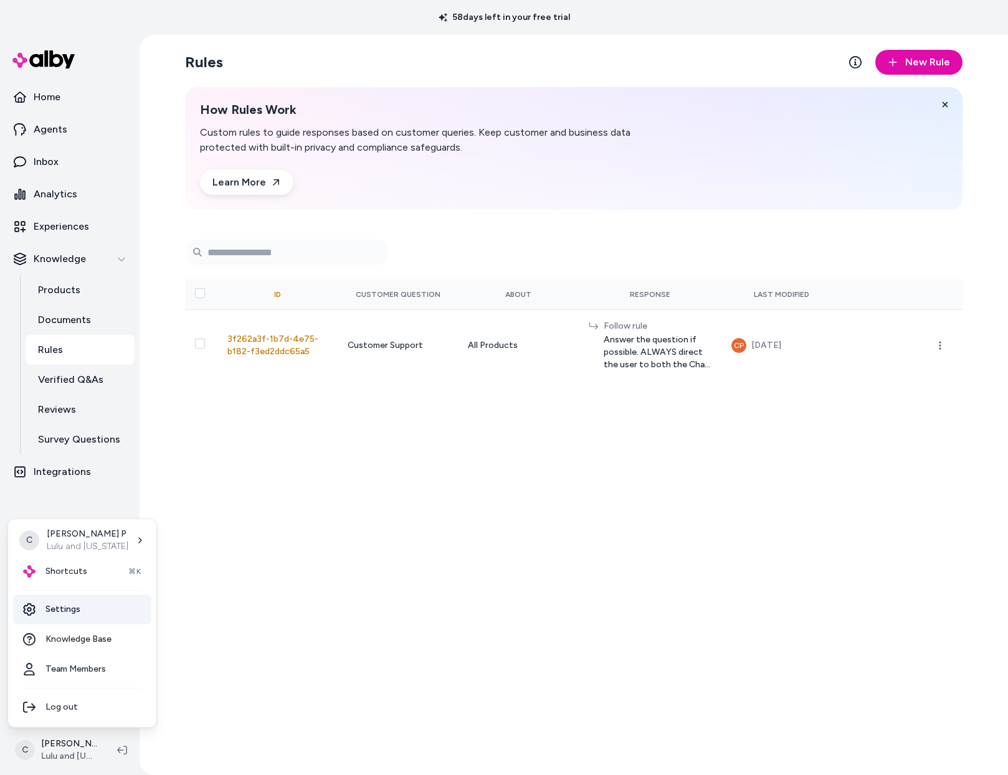
click at [92, 612] on link "Settings" at bounding box center [82, 610] width 138 height 30
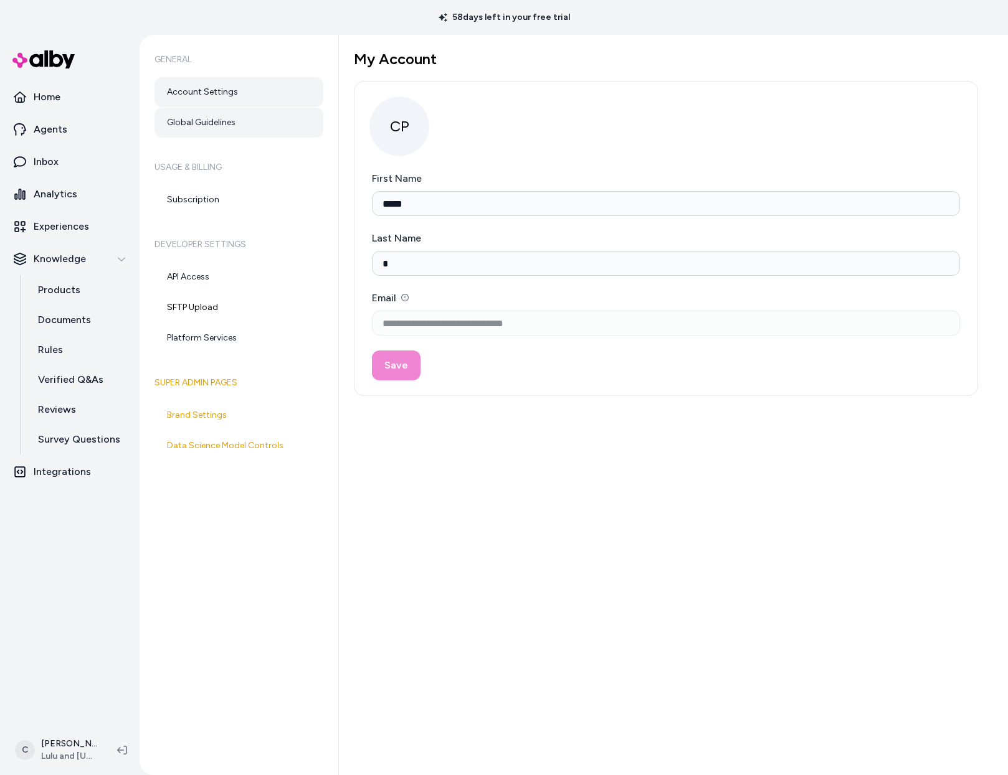
click at [243, 121] on link "Global Guidelines" at bounding box center [238, 123] width 169 height 30
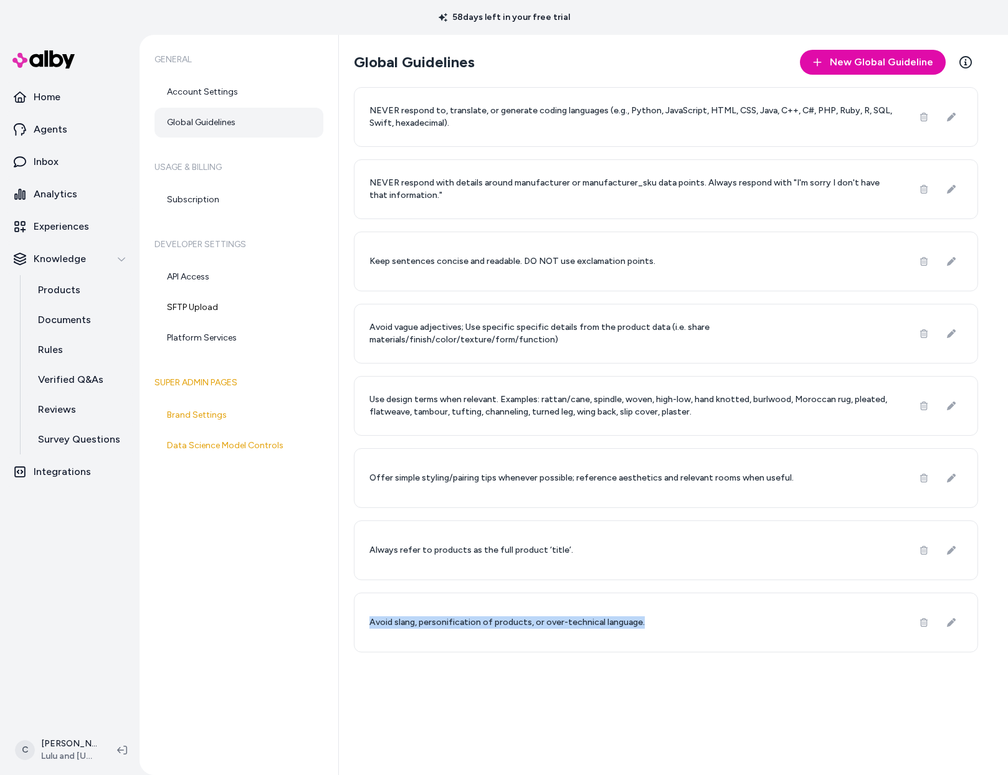
drag, startPoint x: 656, startPoint y: 628, endPoint x: 363, endPoint y: 623, distance: 293.4
click at [363, 623] on div "Avoid slang, personification of products, or over-technical language." at bounding box center [666, 623] width 624 height 60
click at [334, 655] on div "General Account Settings Global Guidelines Usage & Billing Subscription Develop…" at bounding box center [238, 405] width 199 height 740
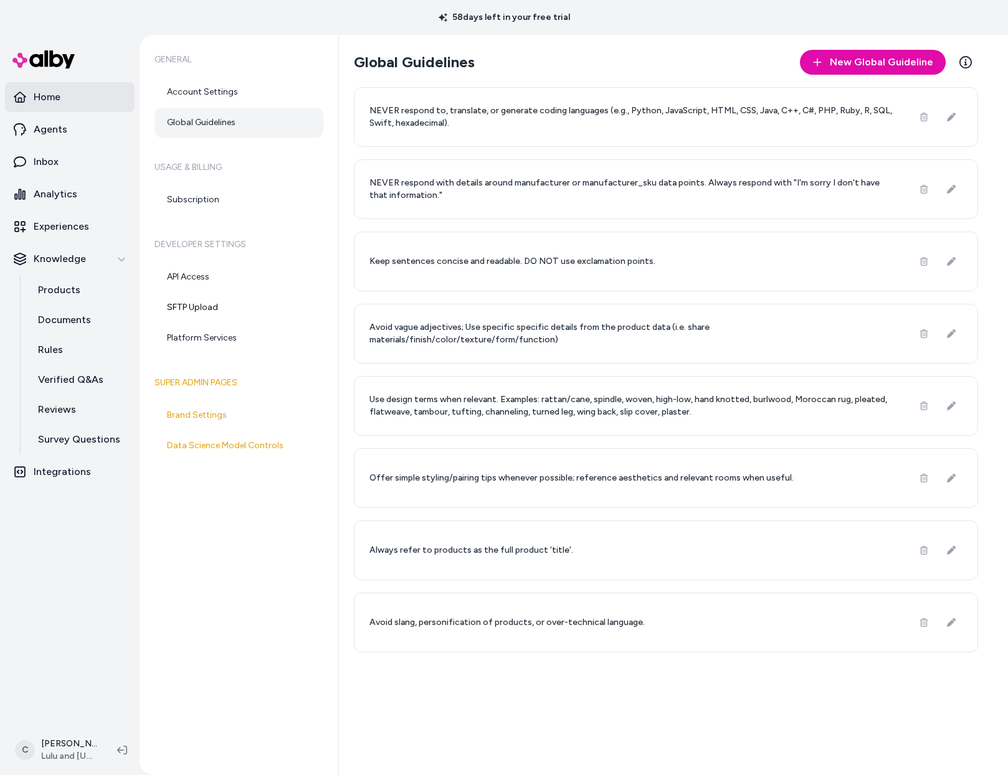
click at [76, 85] on link "Home" at bounding box center [70, 97] width 130 height 30
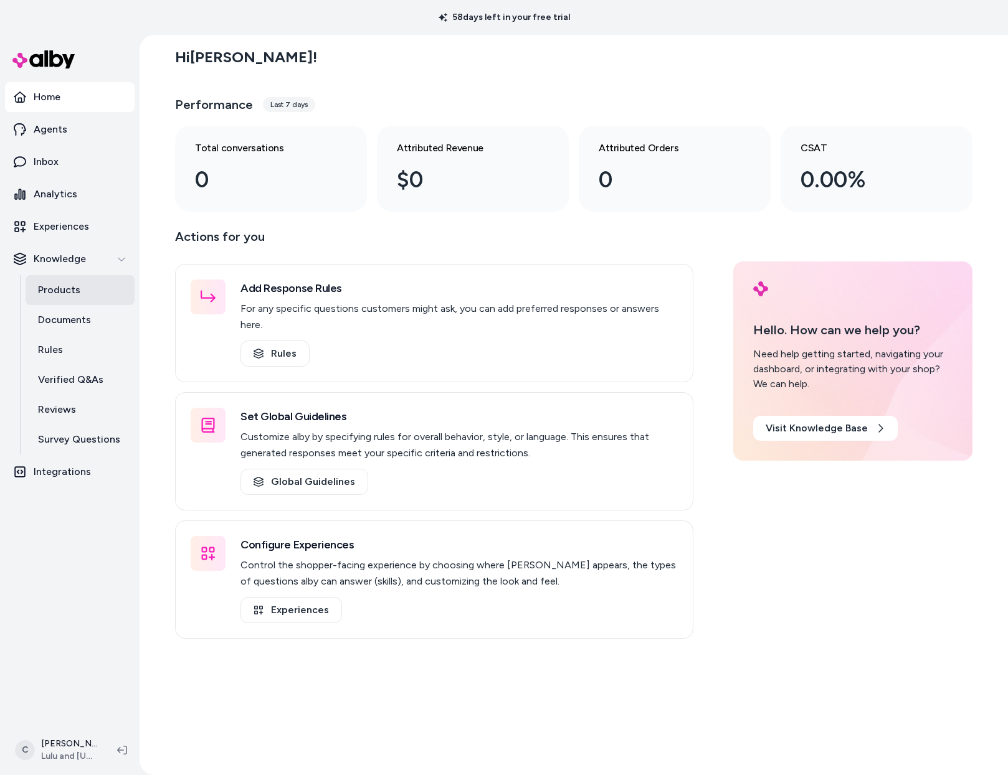
click at [56, 290] on p "Products" at bounding box center [59, 290] width 42 height 15
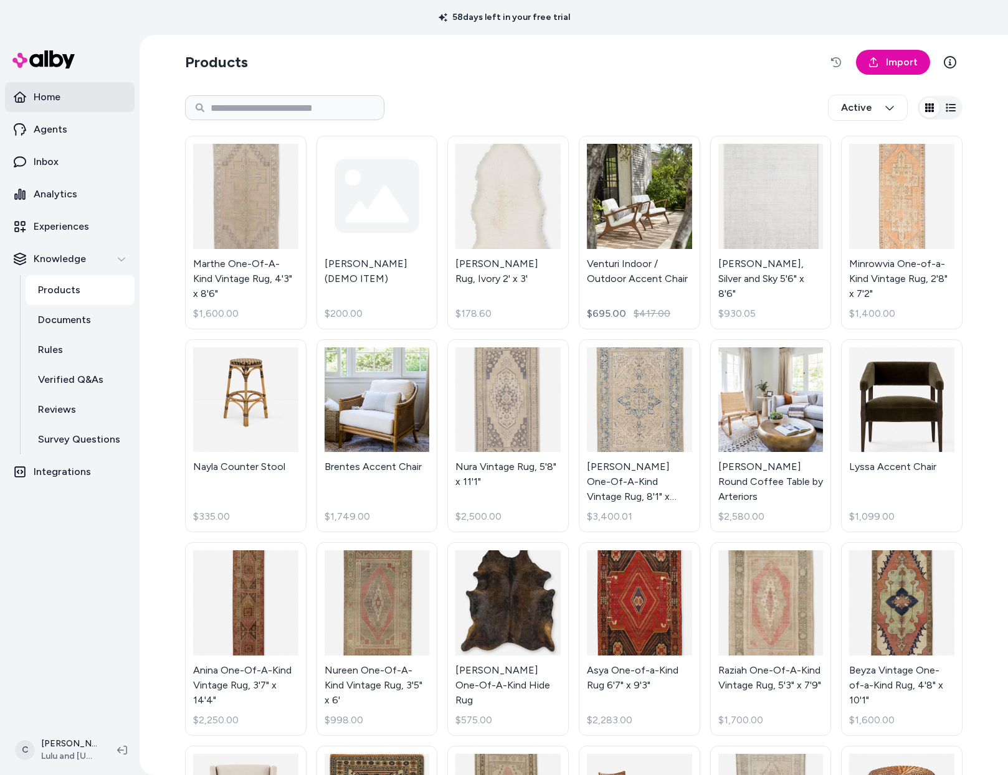
scroll to position [329, 0]
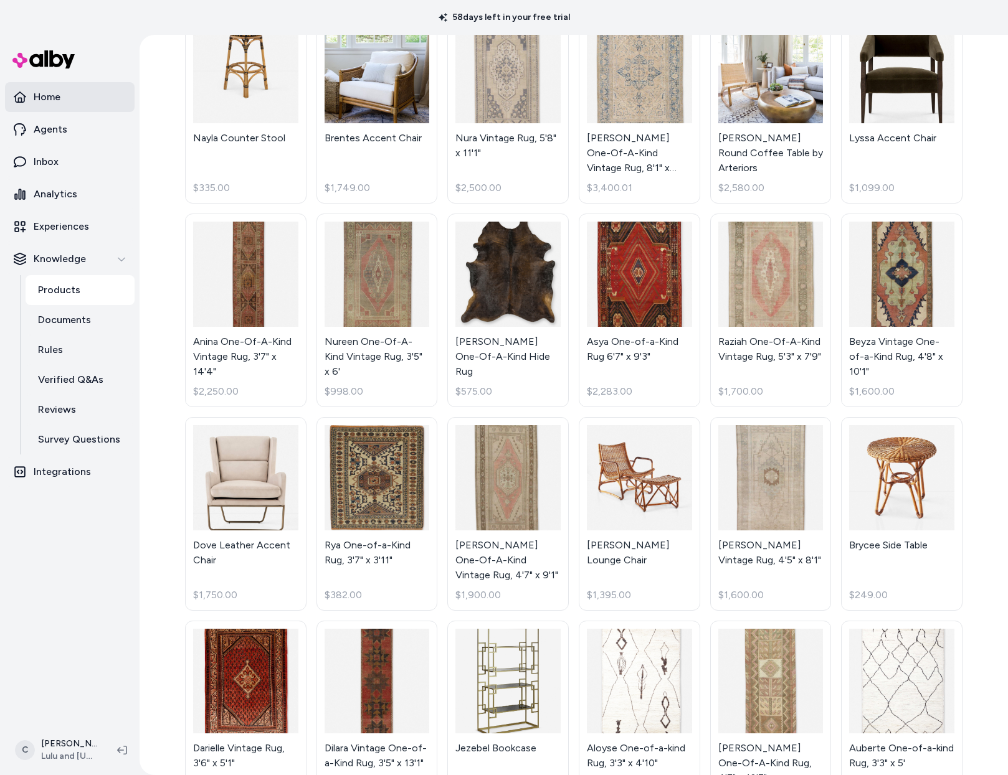
click at [49, 91] on p "Home" at bounding box center [47, 97] width 27 height 15
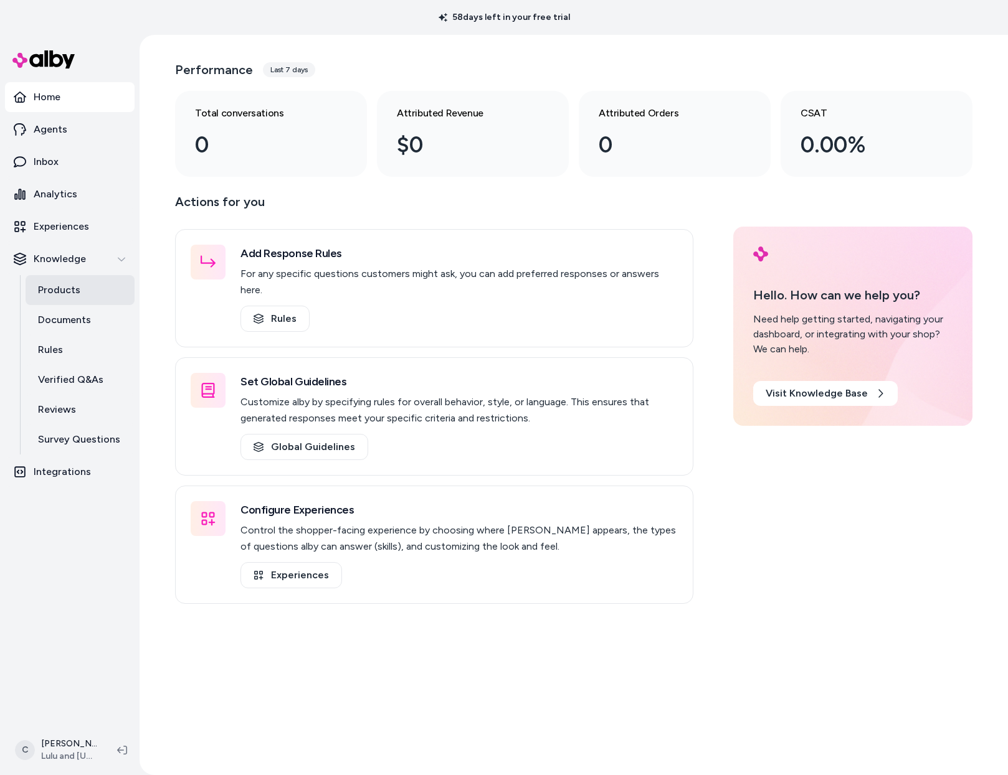
scroll to position [35, 0]
click at [108, 323] on link "Documents" at bounding box center [80, 320] width 109 height 30
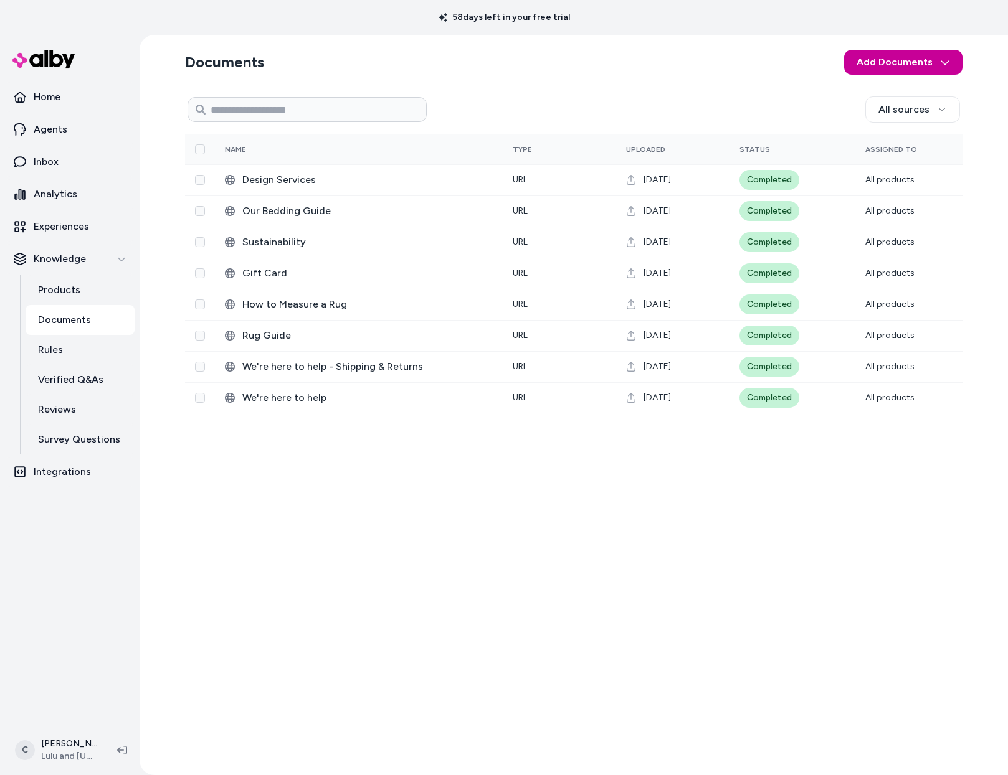
click at [914, 65] on html "58 days left in your free trial Home Agents Inbox Analytics Experiences Knowled…" at bounding box center [504, 387] width 1008 height 775
click at [909, 90] on span "Upload Files" at bounding box center [900, 91] width 47 height 12
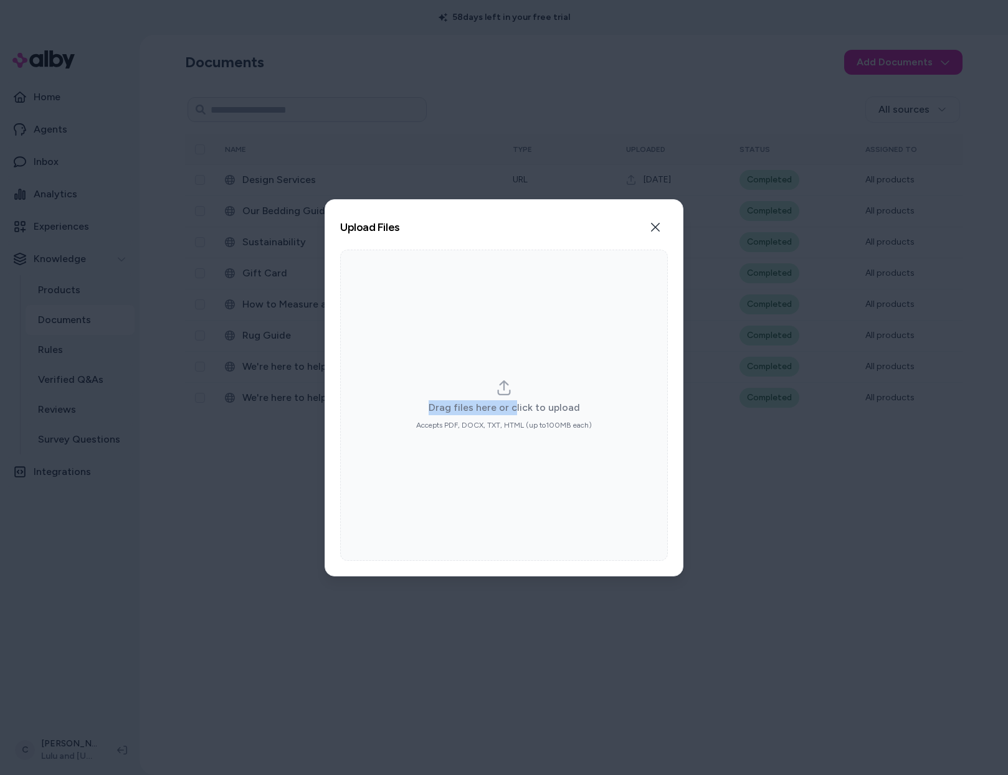
click at [513, 405] on div "Drag files here or click to upload Accepts PDF, DOCX, TXT, HTML (up to 100 MB e…" at bounding box center [504, 405] width 328 height 311
click at [515, 395] on label "Drag files here or click to upload Accepts PDF, DOCX, TXT, HTML (up to 100 MB e…" at bounding box center [504, 405] width 176 height 50
click at [504, 405] on input "Drag files here or click to upload Accepts PDF, DOCX, TXT, HTML (up to 100 MB e…" at bounding box center [504, 405] width 1 height 1
type input "**********"
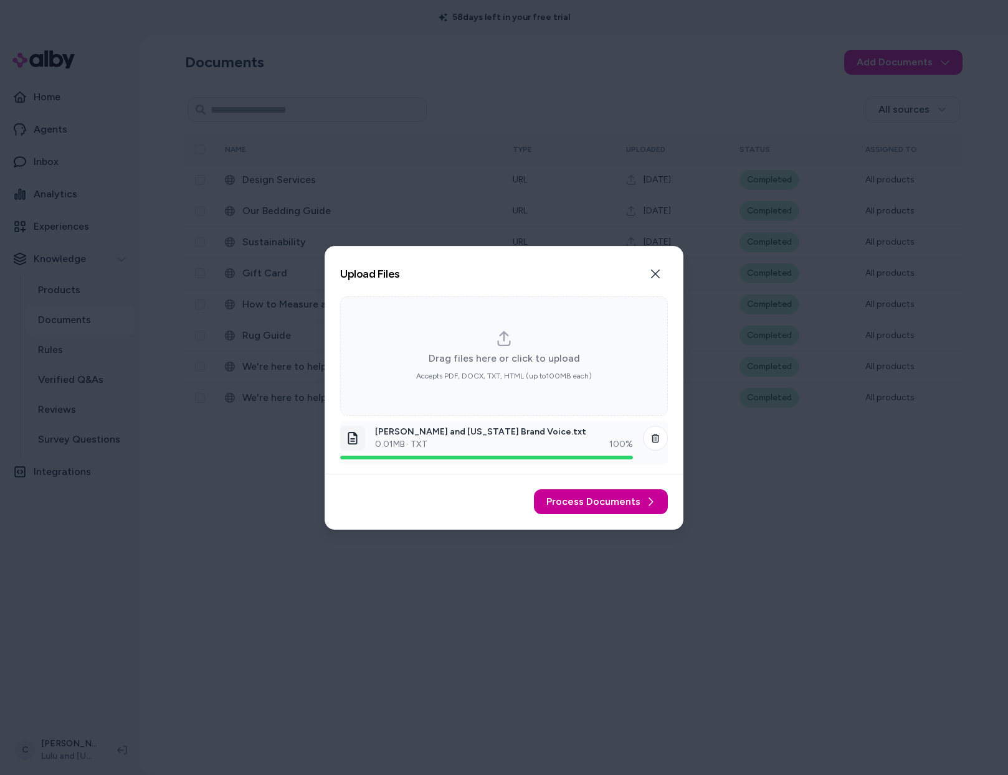
click at [590, 501] on span "Process Documents" at bounding box center [593, 501] width 94 height 15
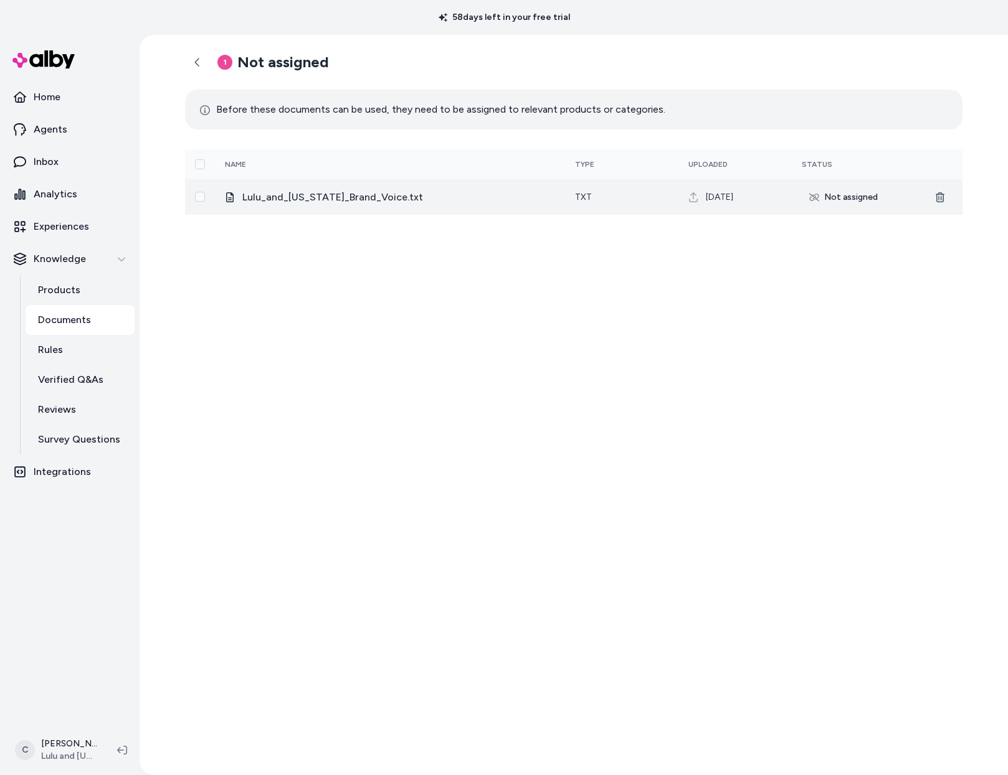
click at [841, 202] on div "Not assigned" at bounding box center [842, 197] width 83 height 20
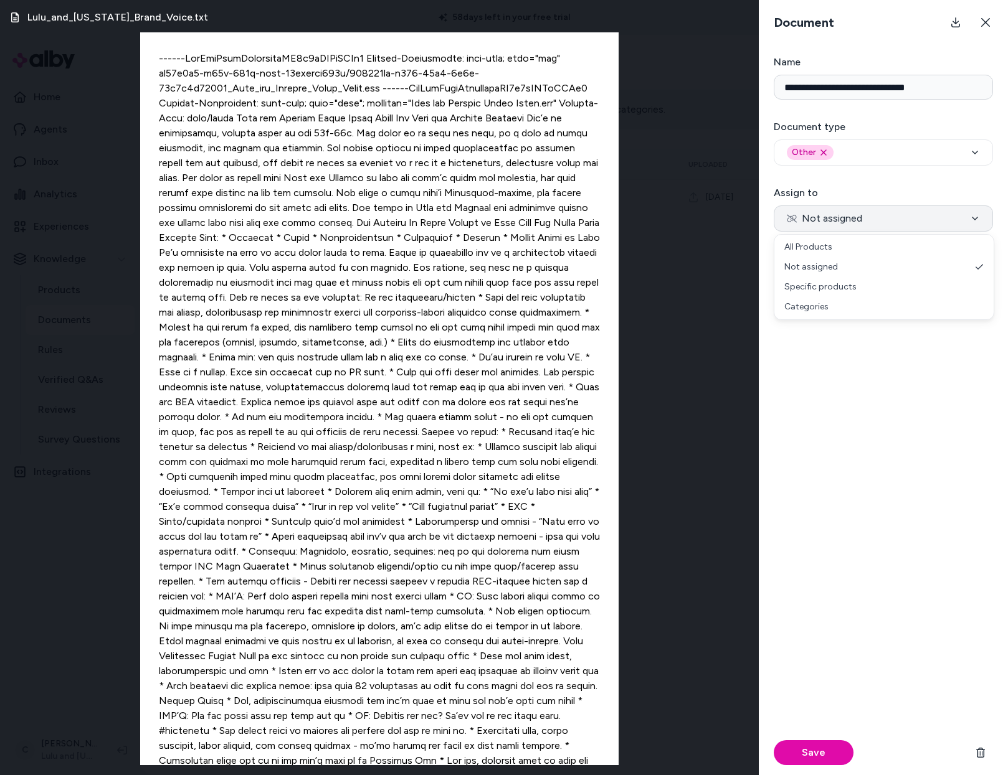
click at [858, 229] on button "Not assigned" at bounding box center [882, 219] width 219 height 26
select select "***"
click at [828, 749] on button "Save" at bounding box center [813, 752] width 80 height 25
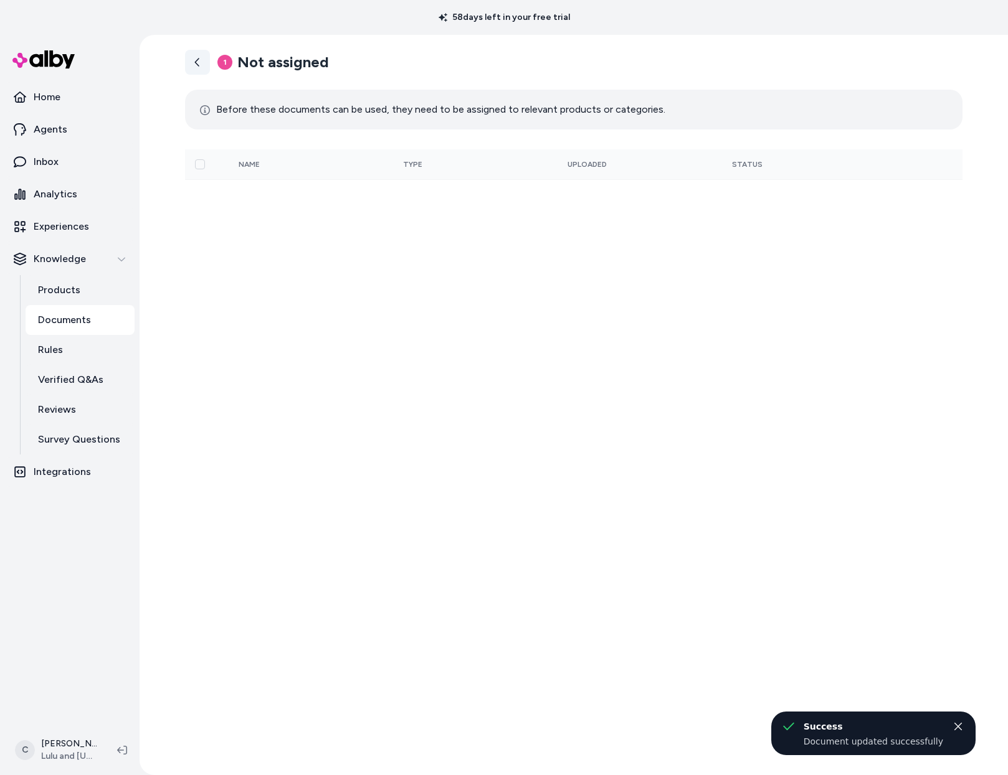
click at [198, 64] on icon at bounding box center [197, 62] width 10 height 10
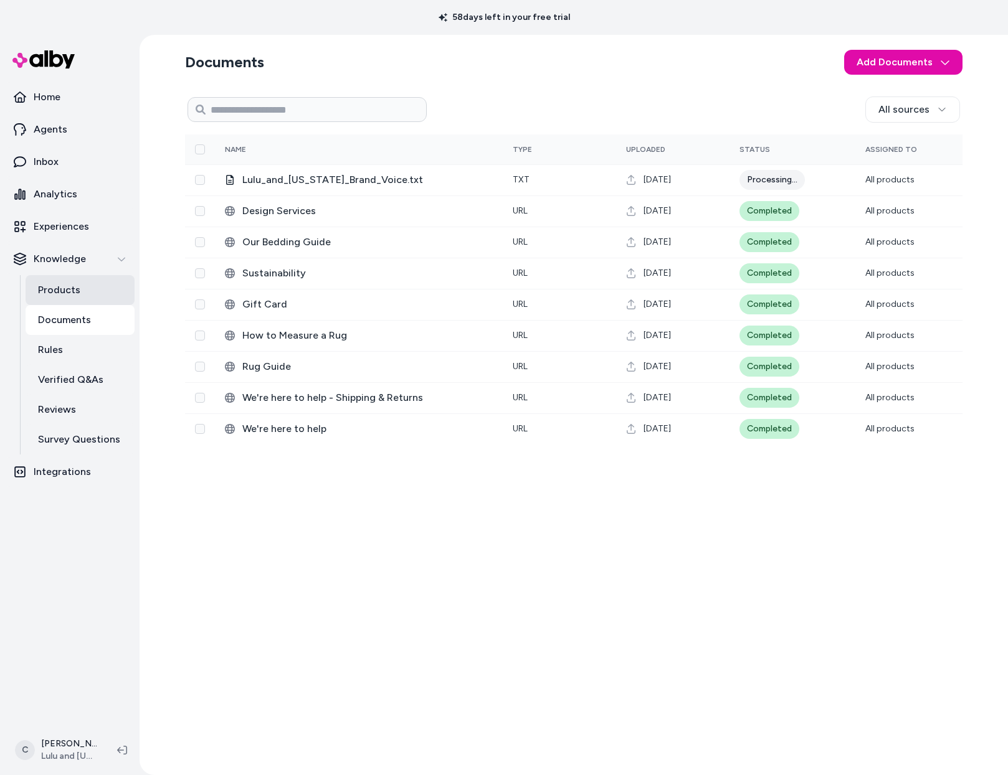
click at [65, 287] on p "Products" at bounding box center [59, 290] width 42 height 15
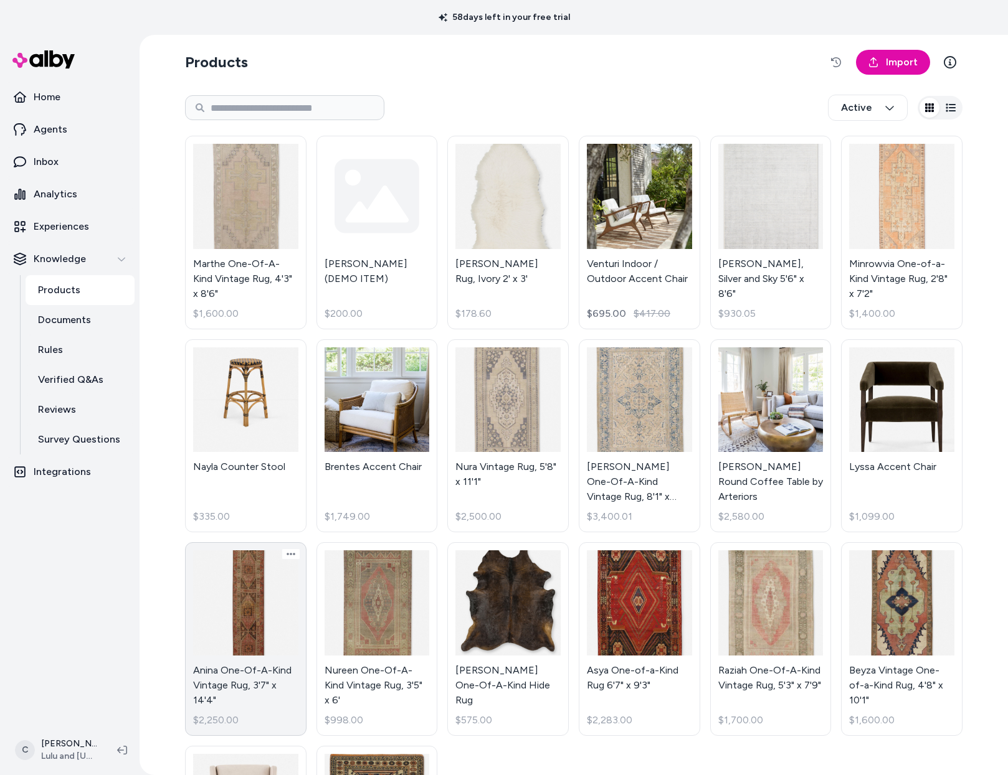
click at [59, 171] on link "Inbox" at bounding box center [70, 162] width 130 height 30
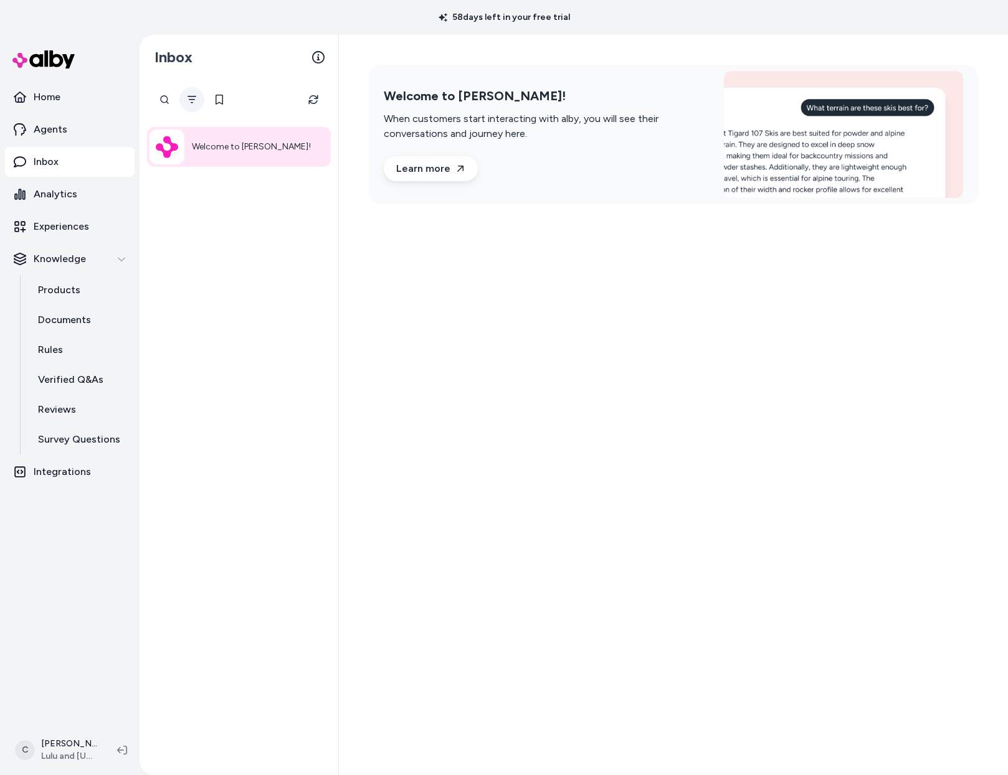
click at [196, 101] on icon "Filter" at bounding box center [192, 100] width 10 height 10
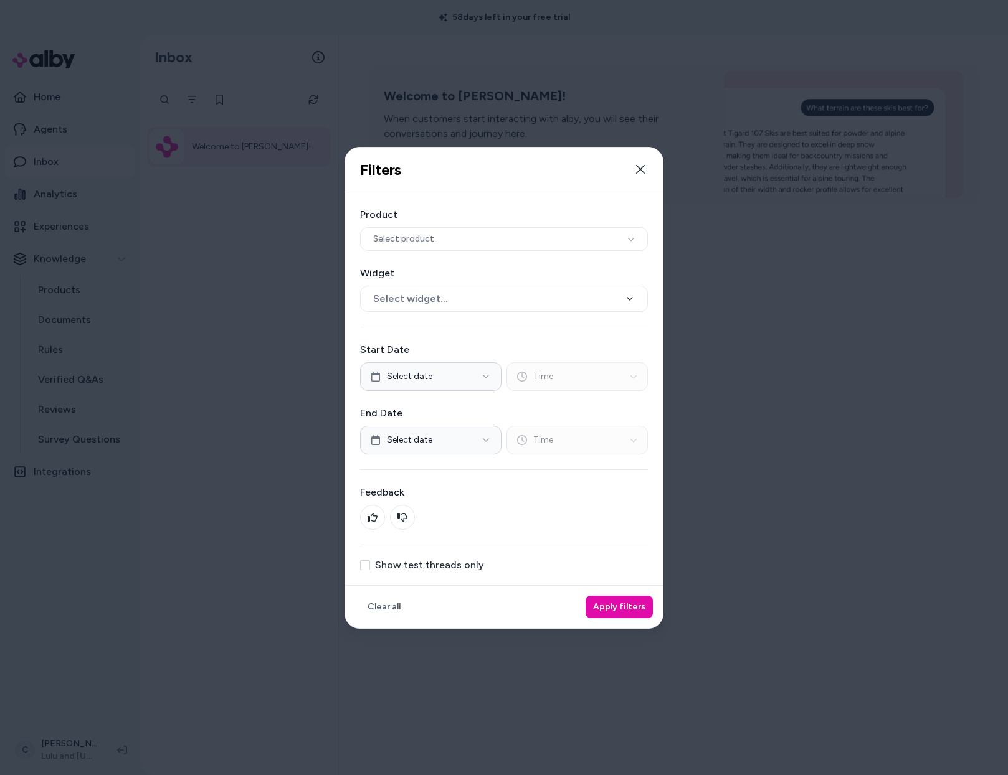
click at [366, 565] on button "Show test threads only" at bounding box center [365, 565] width 10 height 10
click at [593, 602] on button "Apply filters" at bounding box center [618, 607] width 67 height 22
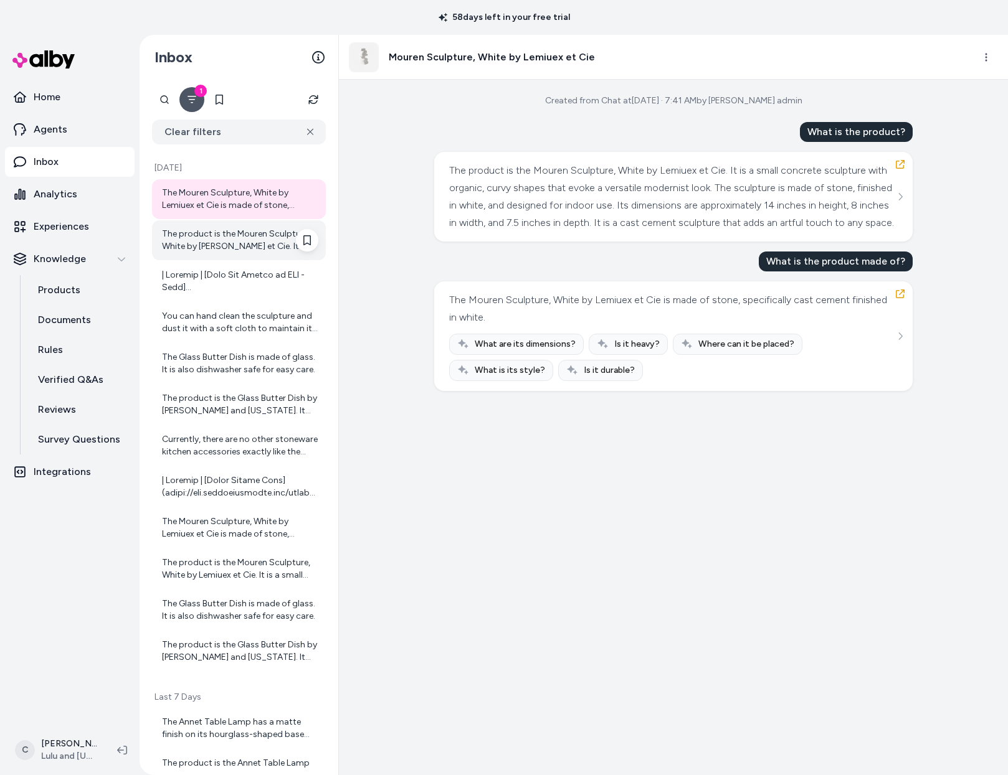
click at [227, 237] on div "The product is the Mouren Sculpture, White by [PERSON_NAME] et Cie. It is a sma…" at bounding box center [240, 240] width 156 height 25
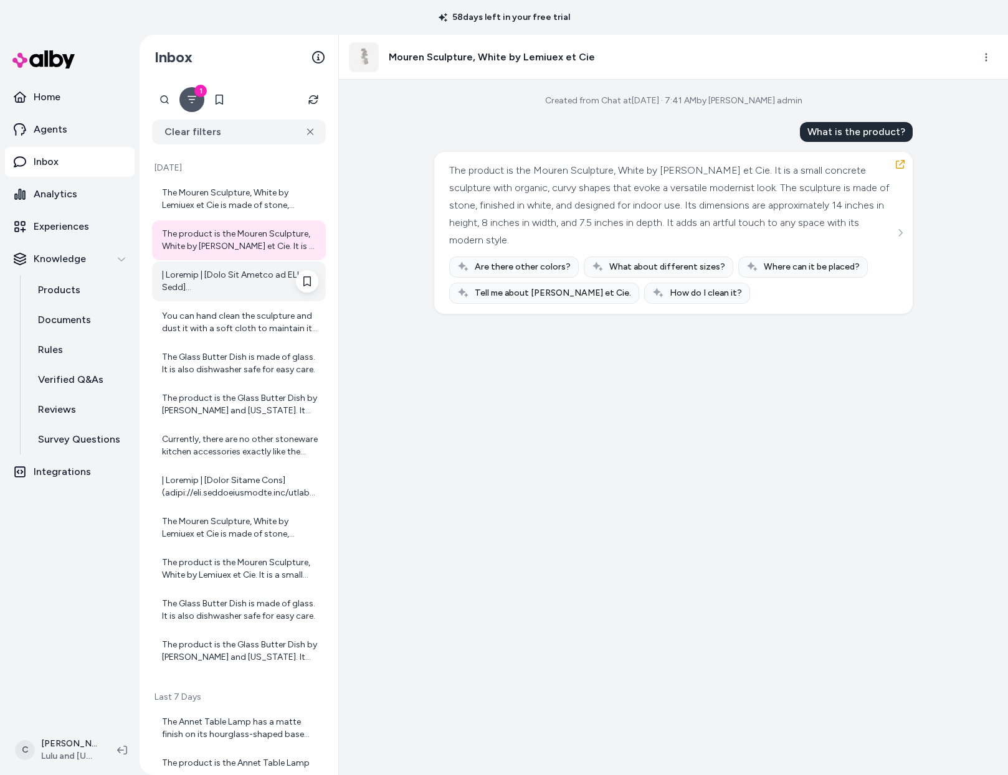
click at [210, 275] on div at bounding box center [240, 281] width 156 height 25
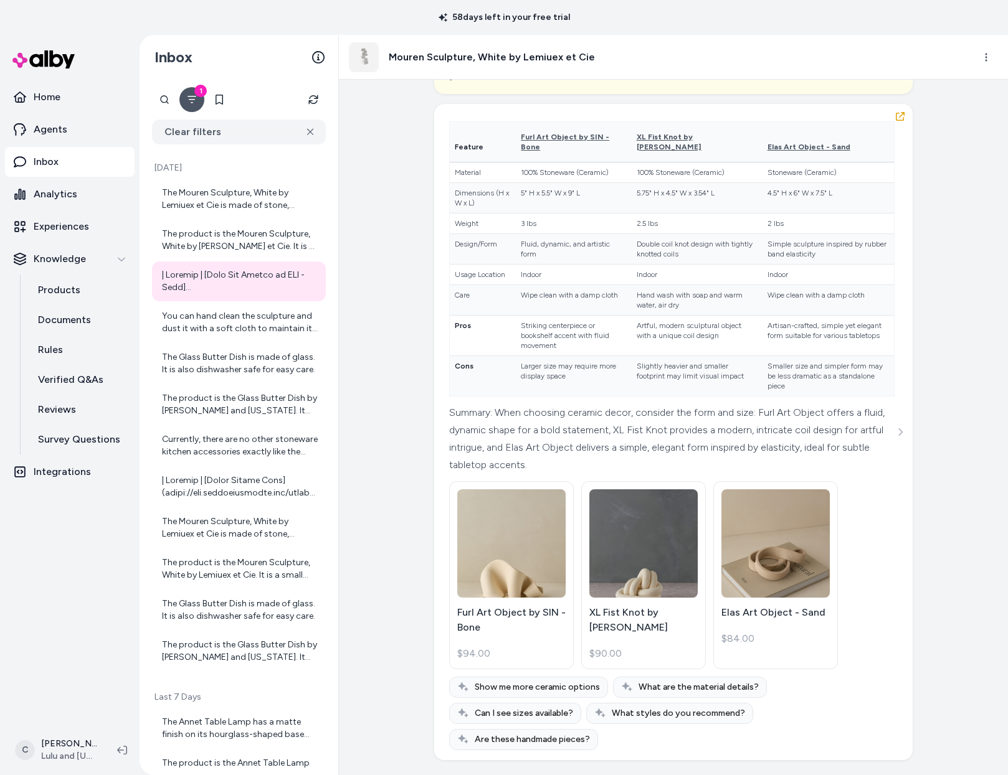
scroll to position [7711, 0]
click at [201, 338] on div "You can hand clean the sculpture and dust it with a soft cloth to maintain its …" at bounding box center [239, 323] width 174 height 40
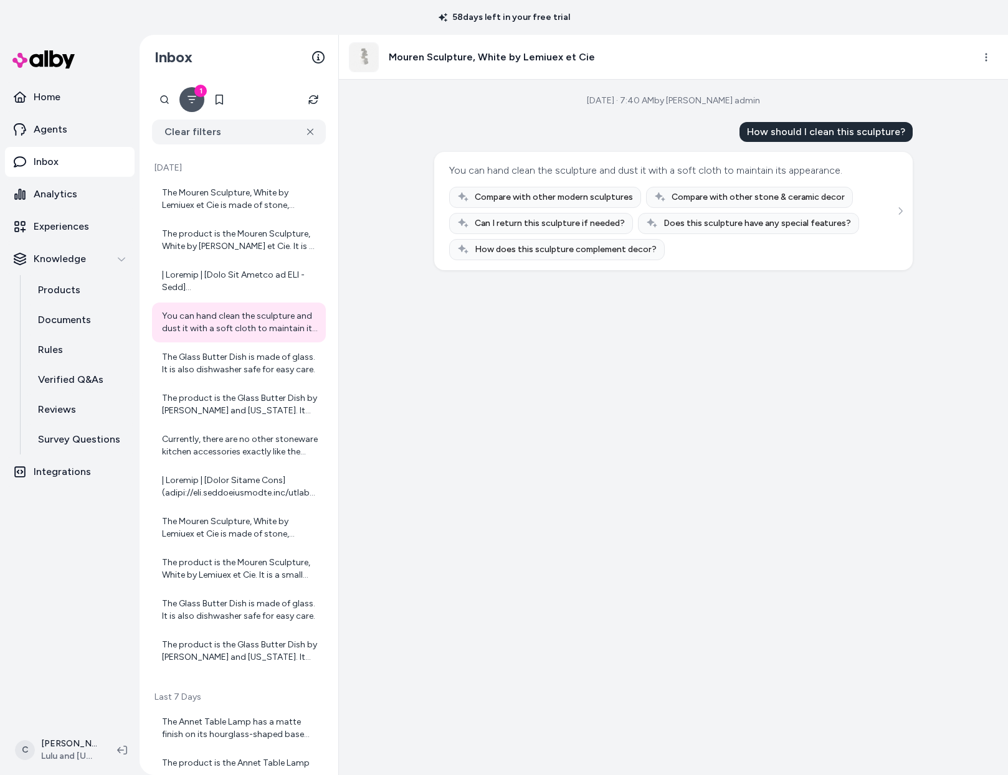
click at [420, 290] on div "[DATE] · 7:40 AM by alby qa admin How should I clean this sculpture? You can ha…" at bounding box center [673, 428] width 669 height 696
click at [62, 740] on html "58 days left in your free trial Home Agents Inbox Analytics Experiences Knowled…" at bounding box center [504, 387] width 1008 height 775
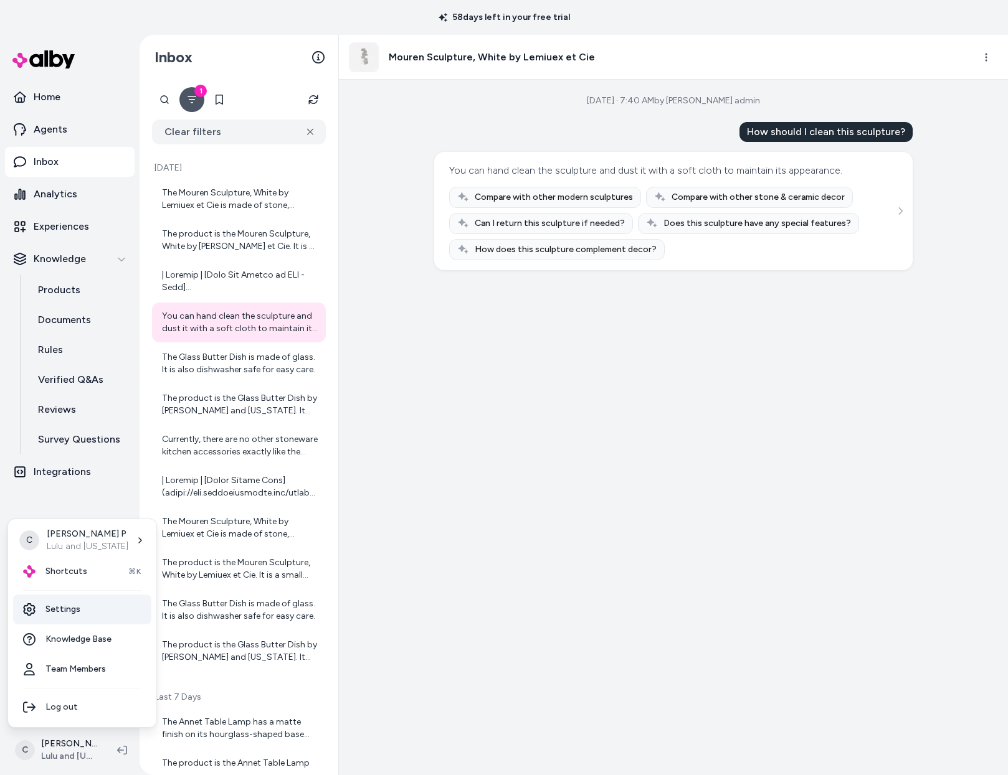
click at [70, 605] on link "Settings" at bounding box center [82, 610] width 138 height 30
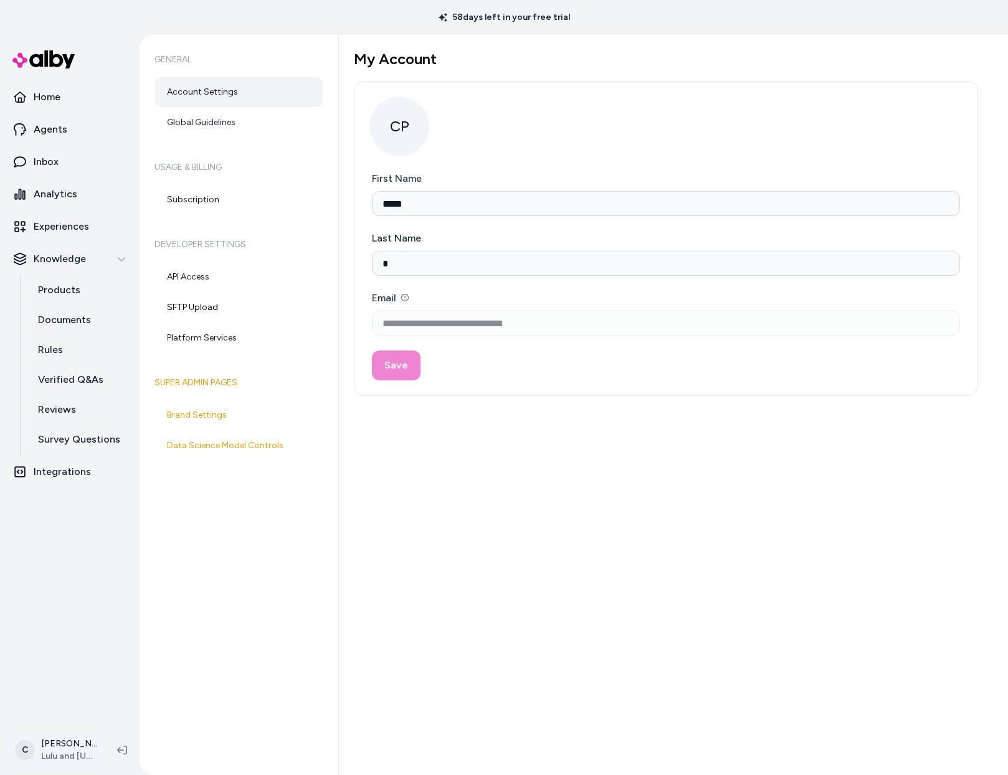
click at [66, 749] on html "**********" at bounding box center [504, 387] width 1008 height 775
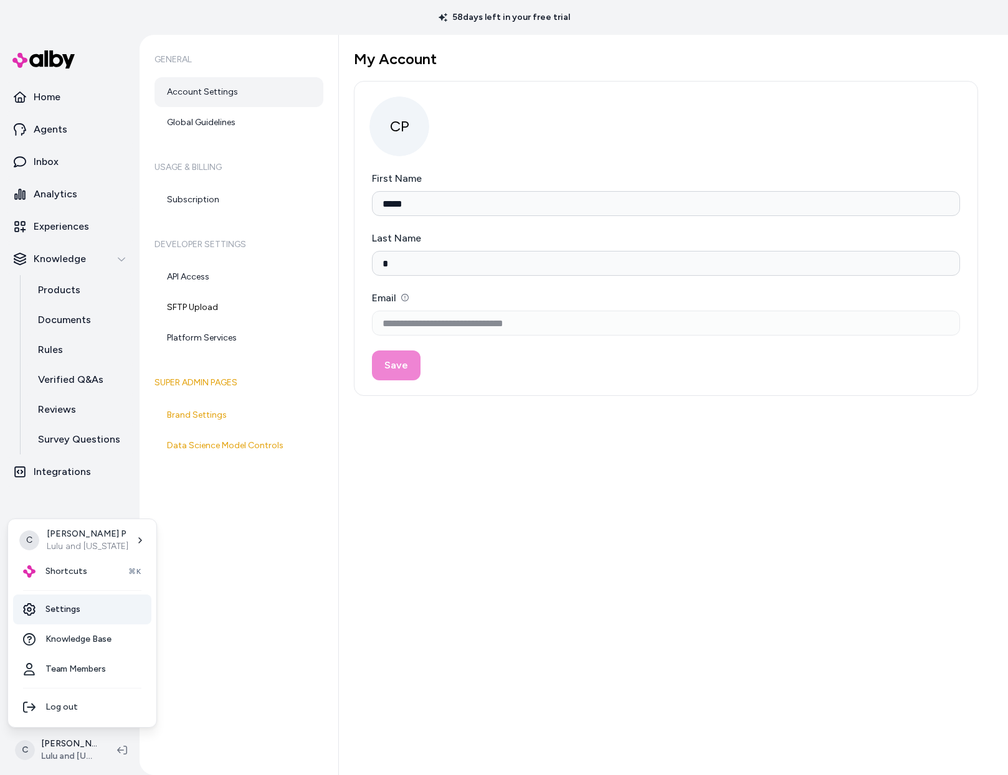
click at [60, 610] on link "Settings" at bounding box center [82, 610] width 138 height 30
click at [58, 748] on html "**********" at bounding box center [504, 387] width 1008 height 775
click at [222, 307] on html "**********" at bounding box center [504, 387] width 1008 height 775
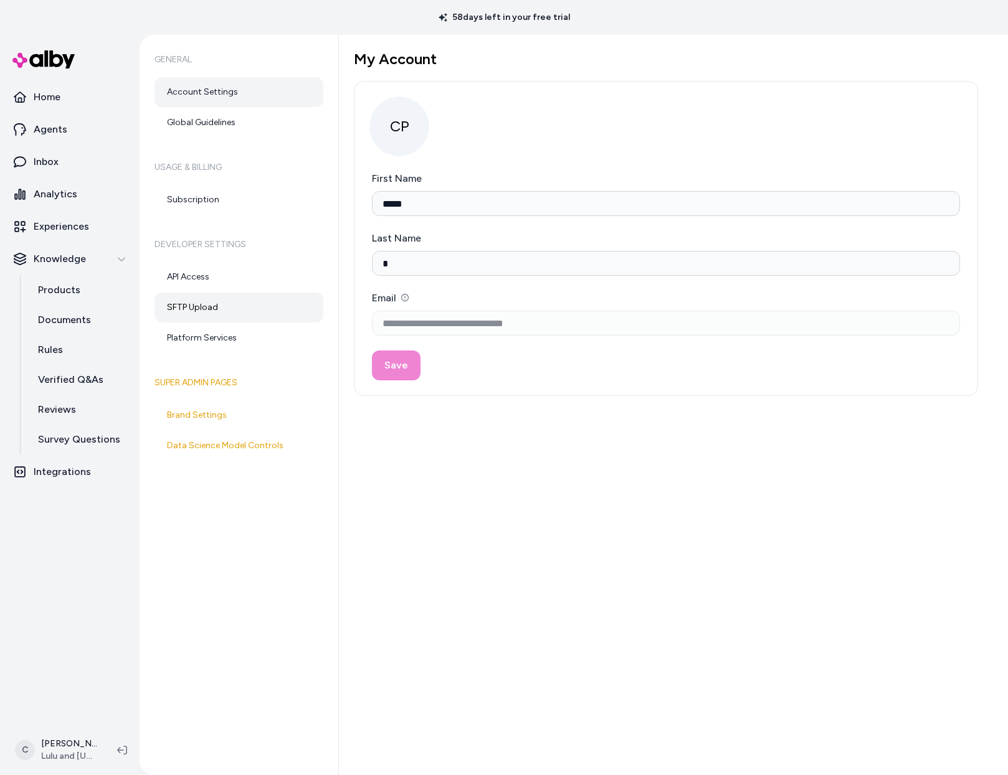
click at [190, 305] on link "SFTP Upload" at bounding box center [238, 308] width 169 height 30
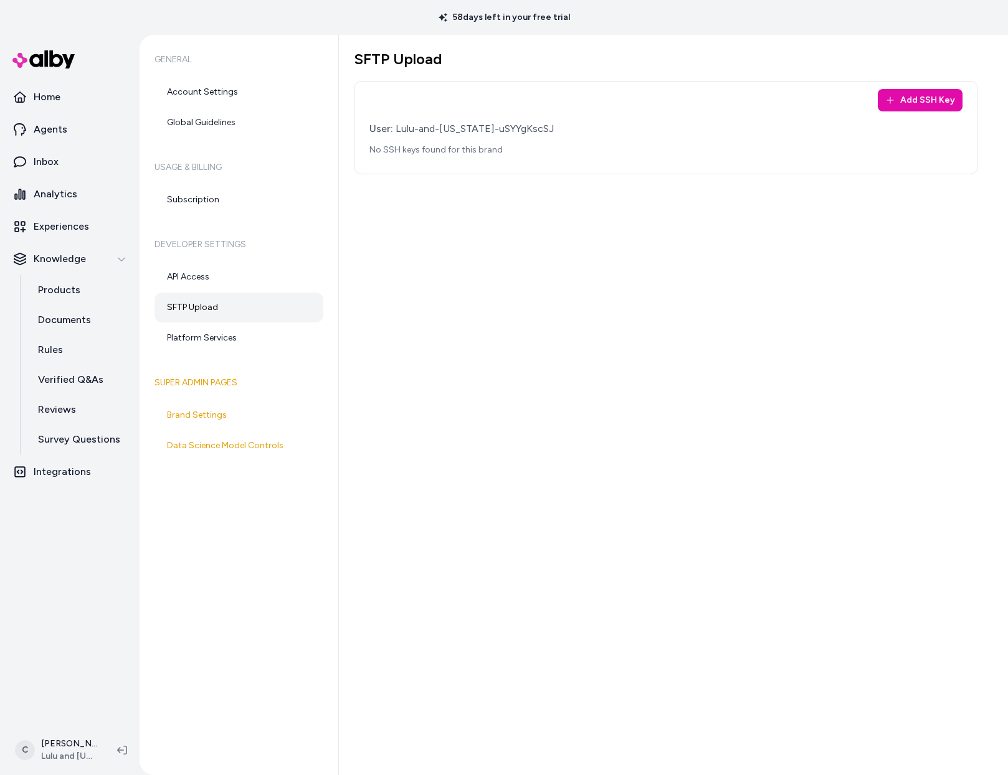
click at [475, 140] on div "User: Lulu-and-georgia-uSYYgKscSJ No SSH keys found for this brand" at bounding box center [665, 138] width 593 height 35
click at [475, 141] on div "User: Lulu-and-georgia-uSYYgKscSJ No SSH keys found for this brand" at bounding box center [665, 138] width 593 height 35
click at [267, 563] on div "General Account Settings Global Guidelines Usage & Billing Subscription Develop…" at bounding box center [238, 405] width 199 height 740
click at [82, 339] on link "Rules" at bounding box center [80, 350] width 109 height 30
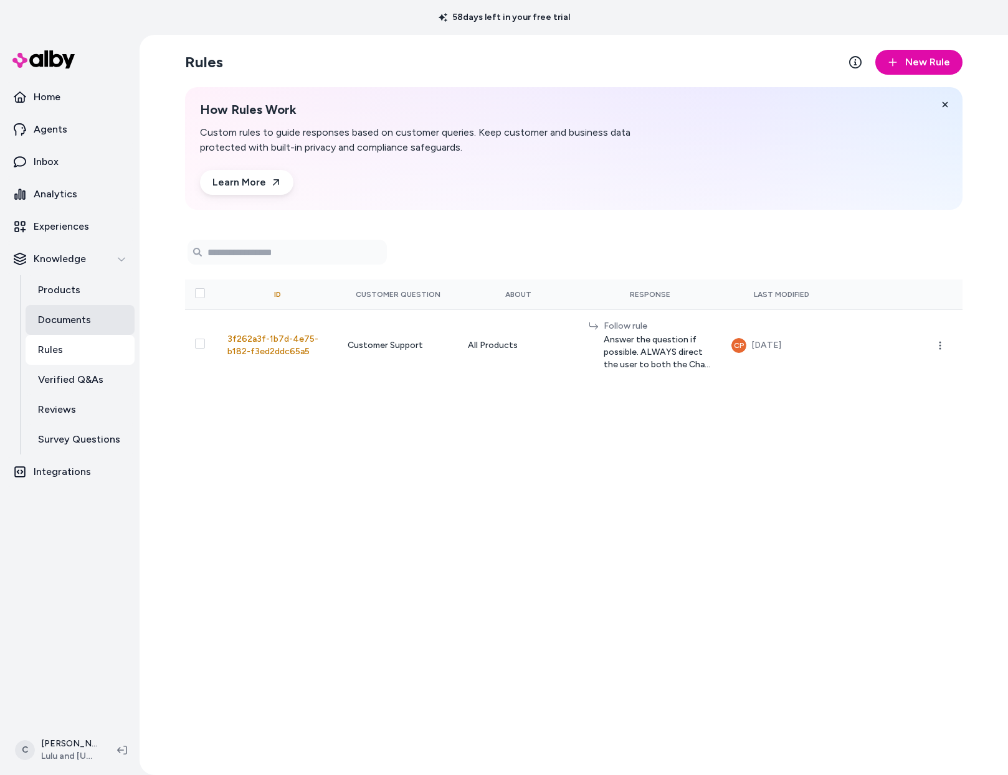
click at [96, 319] on link "Documents" at bounding box center [80, 320] width 109 height 30
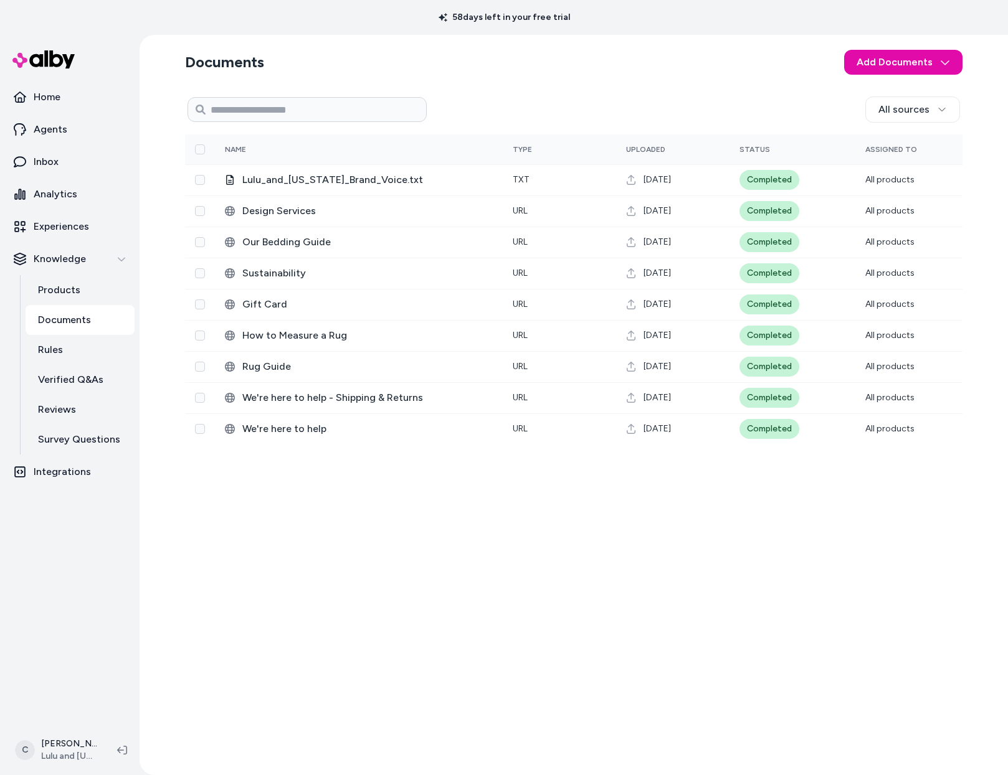
drag, startPoint x: 237, startPoint y: 593, endPoint x: 74, endPoint y: 646, distance: 170.9
click at [237, 593] on div "All sources 0 Selected Edit Name Type Uploaded Status Assigned To Lulu_and_Geor…" at bounding box center [573, 428] width 777 height 673
drag, startPoint x: 557, startPoint y: 67, endPoint x: 556, endPoint y: 59, distance: 8.7
click at [557, 67] on section "Documents Add Documents" at bounding box center [573, 62] width 777 height 35
click at [72, 289] on p "Products" at bounding box center [59, 290] width 42 height 15
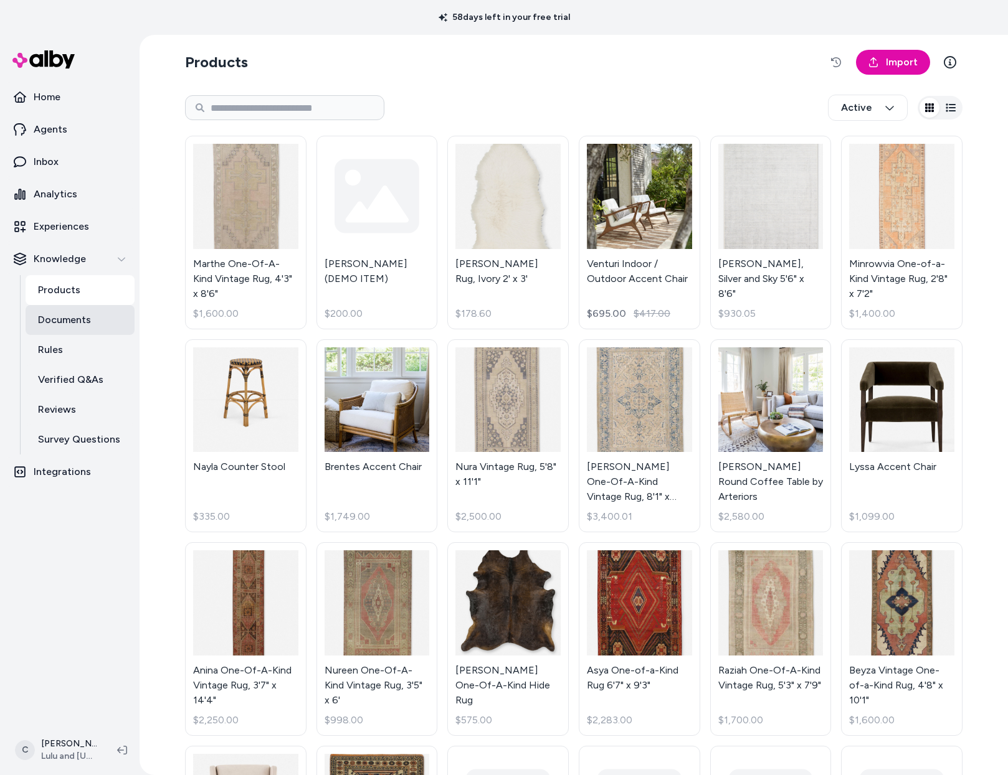
click at [67, 333] on link "Documents" at bounding box center [80, 320] width 109 height 30
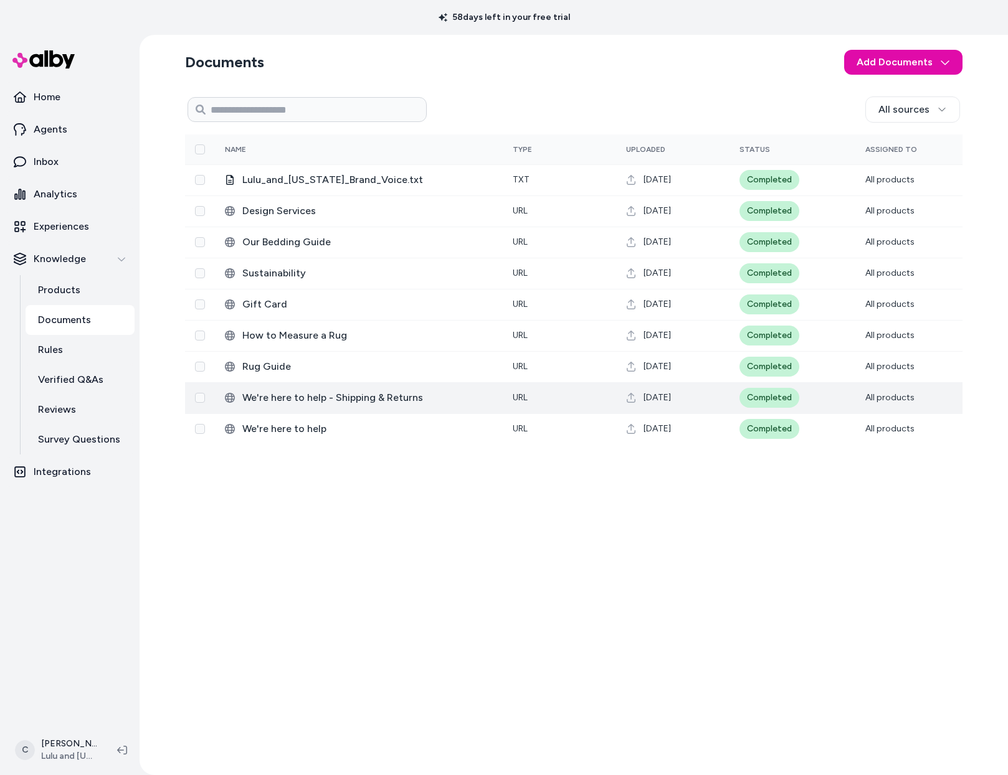
click at [306, 400] on span "We're here to help - Shipping & Returns" at bounding box center [367, 397] width 250 height 15
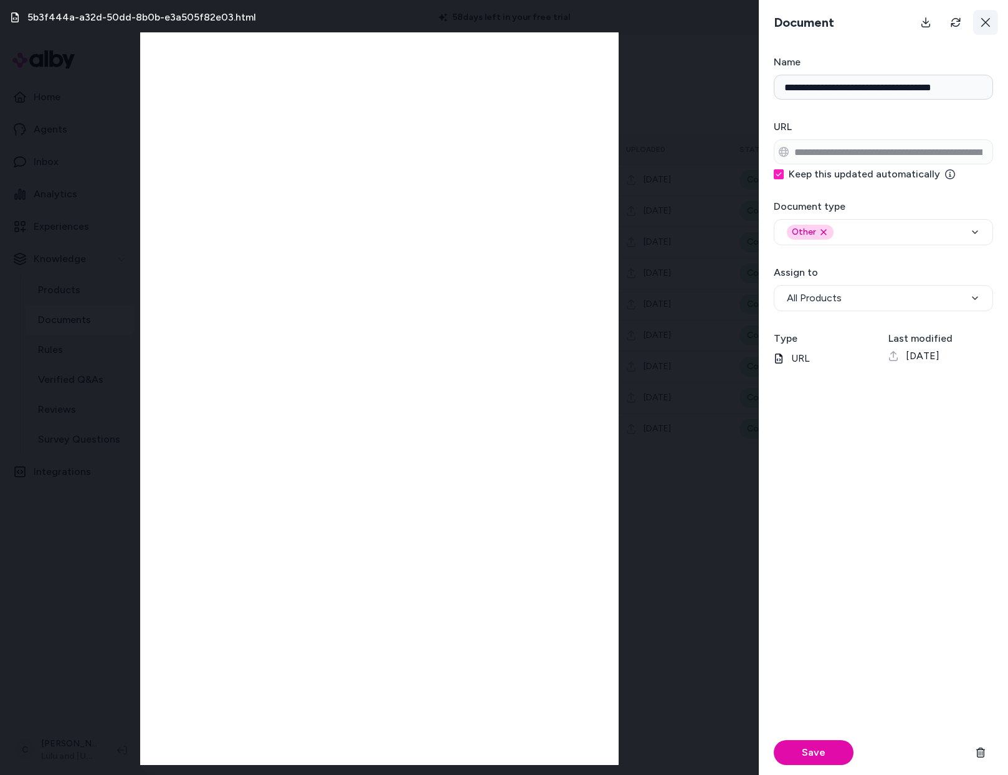
click at [994, 26] on button at bounding box center [985, 22] width 25 height 25
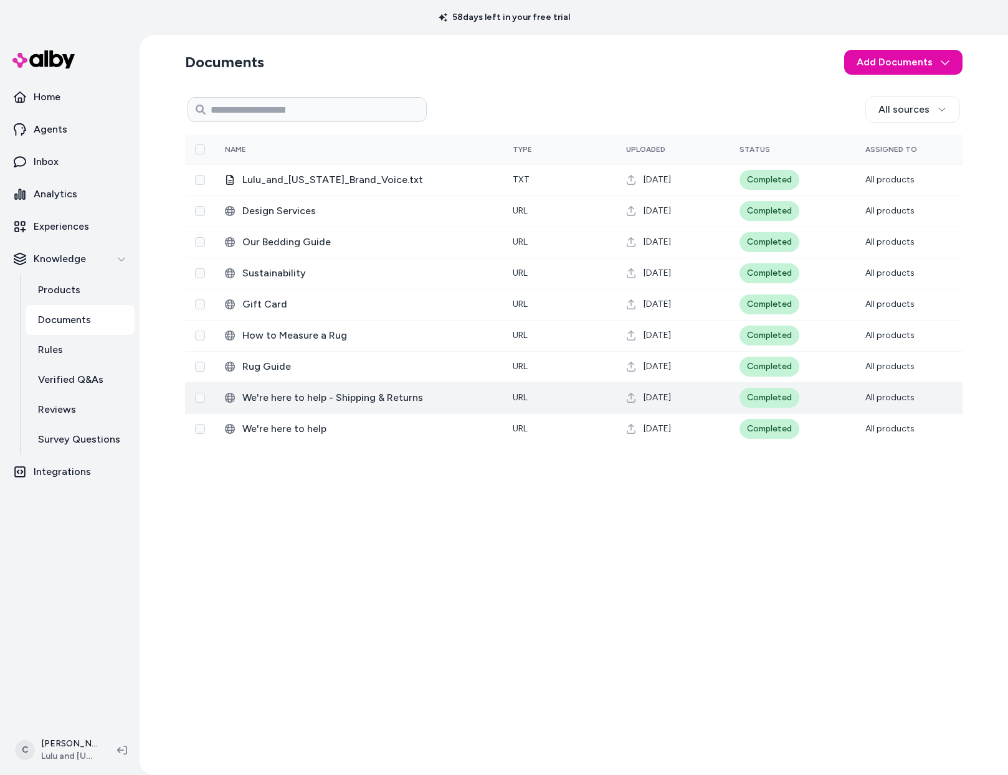
click at [280, 395] on span "We're here to help - Shipping & Returns" at bounding box center [367, 397] width 250 height 15
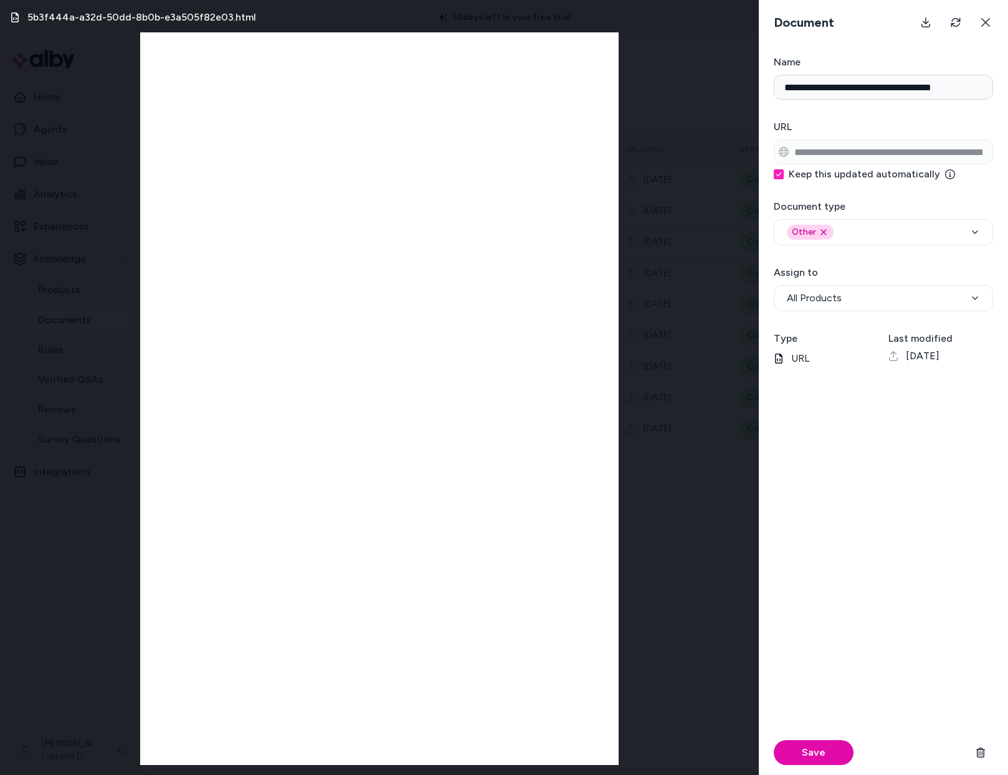
click at [64, 686] on div "5b3f444a-a32d-50dd-8b0b-e3a505f82e03.html" at bounding box center [379, 387] width 759 height 775
click at [717, 97] on div "5b3f444a-a32d-50dd-8b0b-e3a505f82e03.html" at bounding box center [379, 387] width 759 height 775
click at [980, 23] on icon at bounding box center [985, 22] width 10 height 10
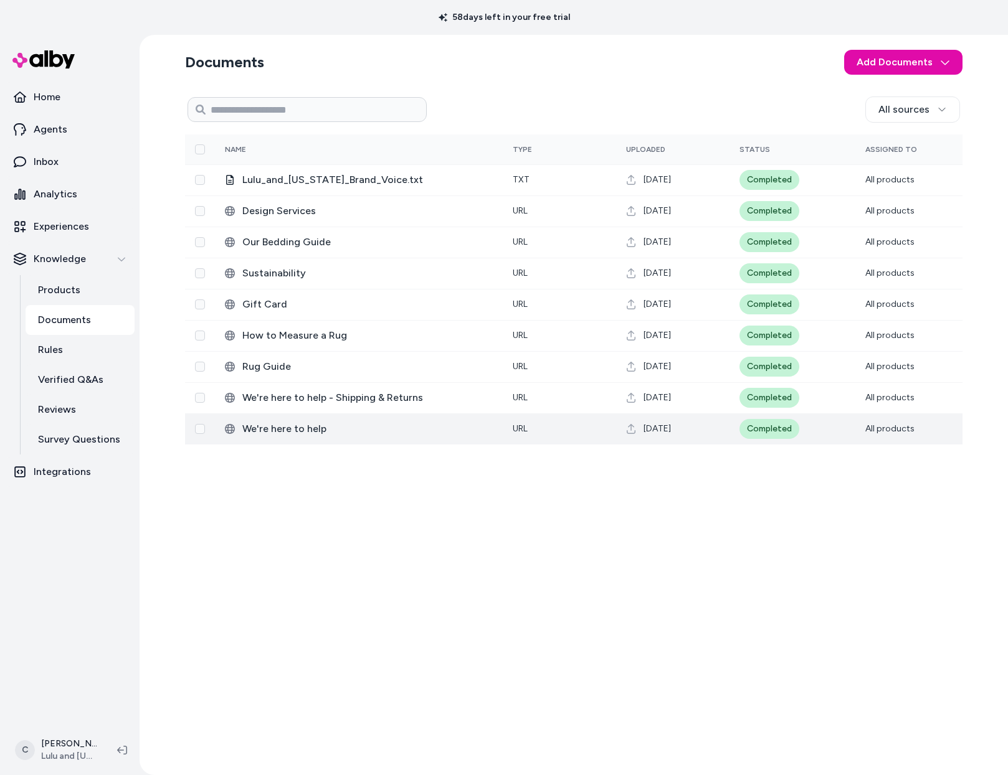
click at [276, 425] on span "We're here to help" at bounding box center [367, 429] width 250 height 15
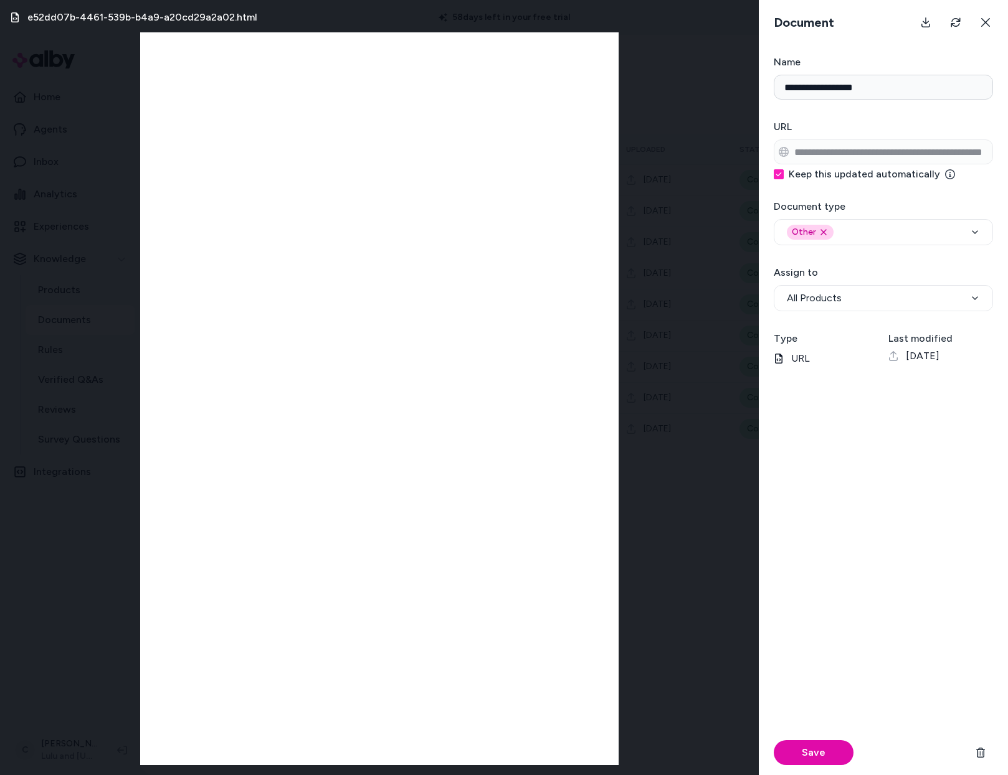
drag, startPoint x: 633, startPoint y: 258, endPoint x: 638, endPoint y: 250, distance: 10.4
click at [633, 258] on div "e52dd07b-4461-539b-b4a9-a20cd29a2a02.html" at bounding box center [379, 387] width 759 height 775
click at [988, 24] on icon at bounding box center [985, 22] width 10 height 10
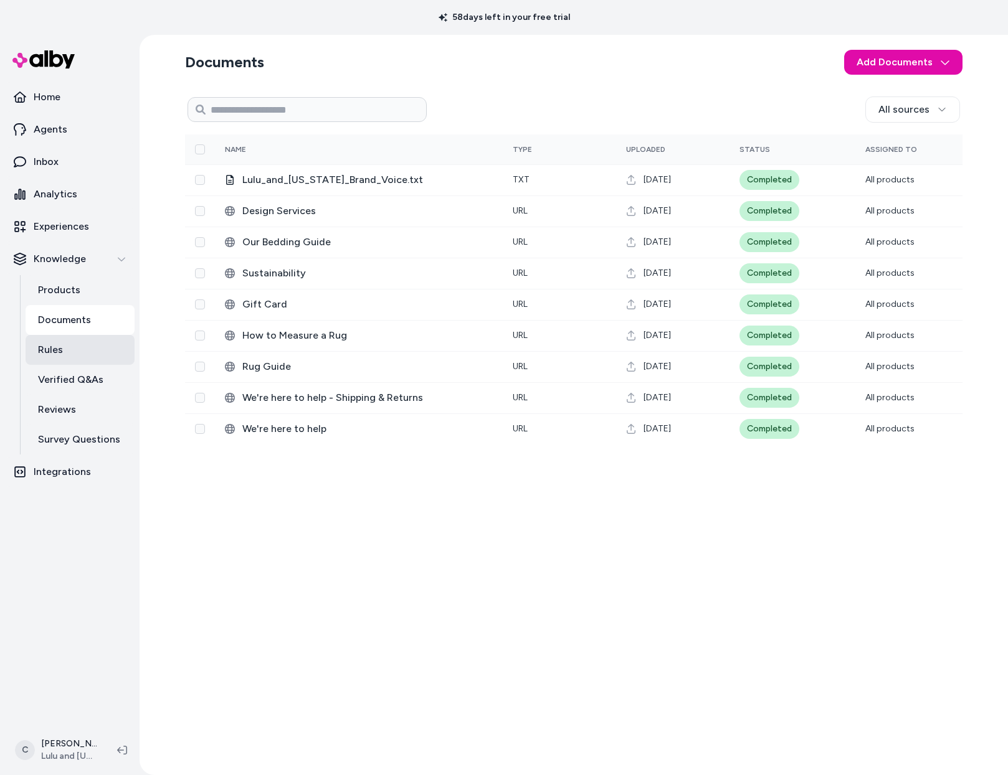
click at [76, 344] on link "Rules" at bounding box center [80, 350] width 109 height 30
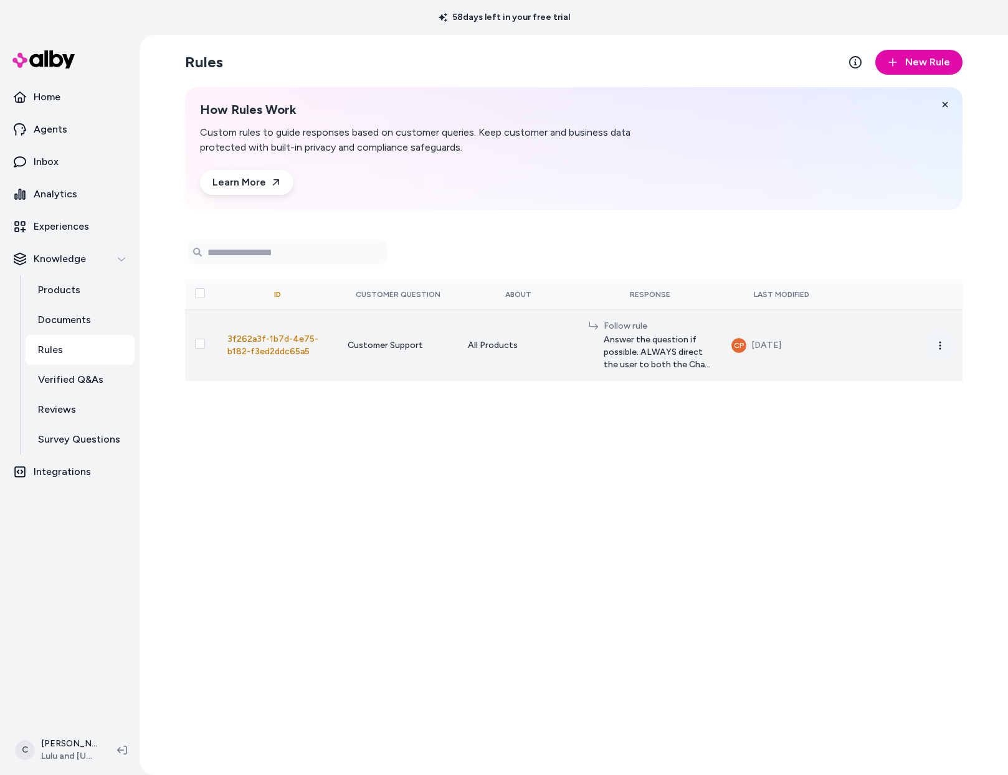
click at [937, 346] on icon "button" at bounding box center [940, 346] width 10 height 10
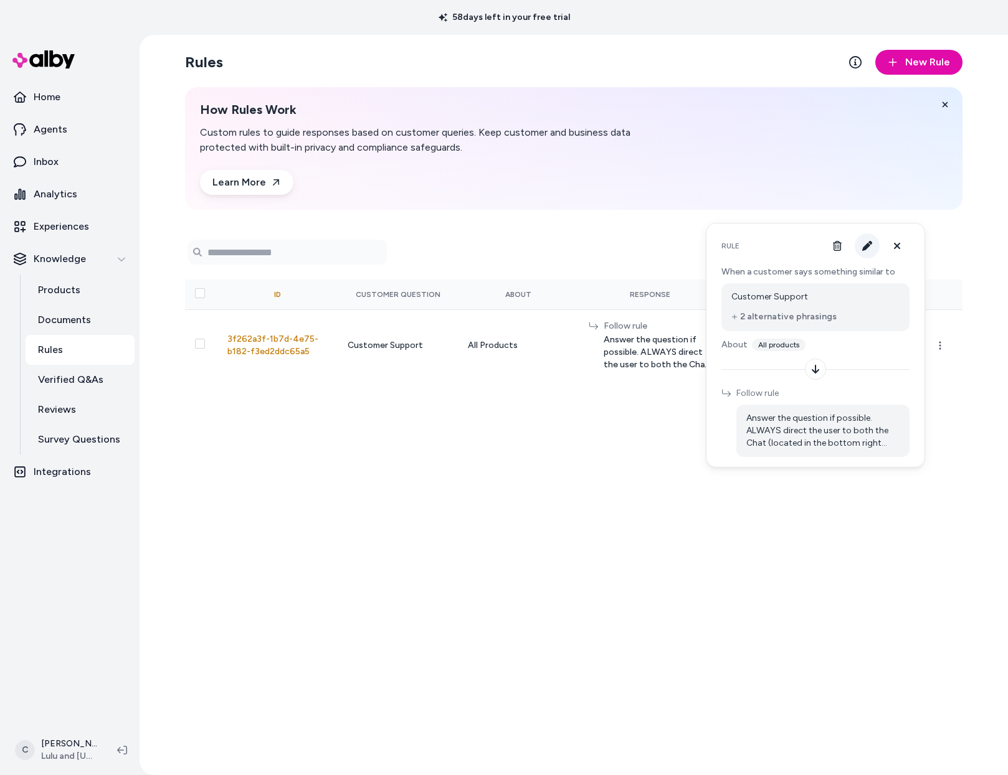
click at [865, 241] on icon "button" at bounding box center [867, 246] width 10 height 10
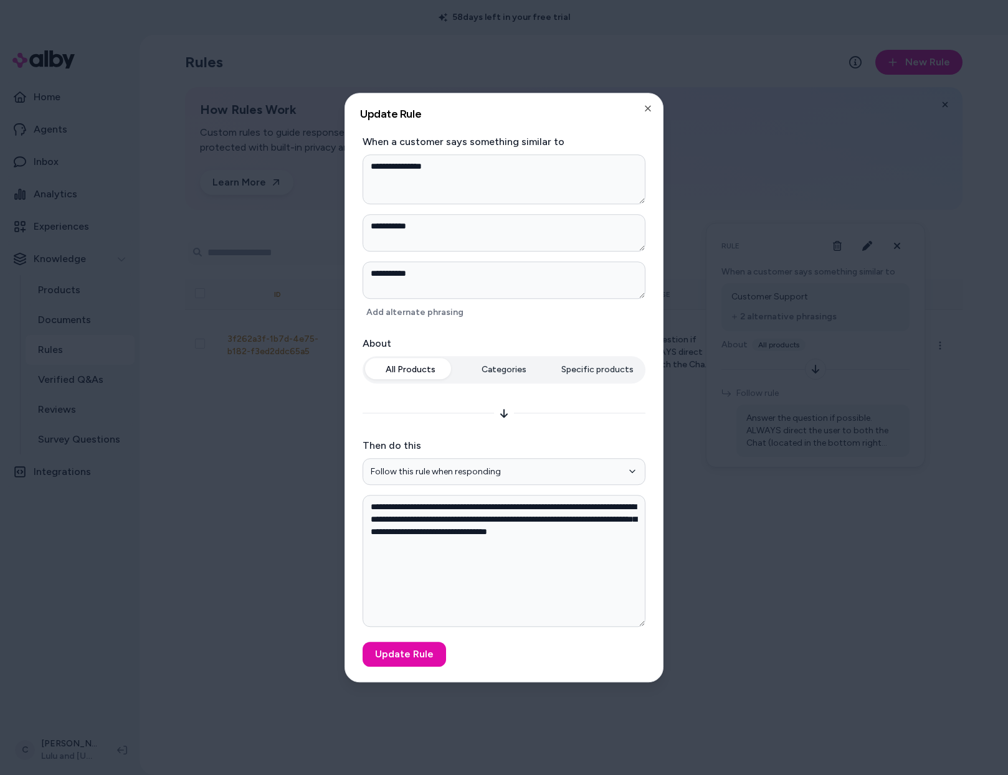
drag, startPoint x: 640, startPoint y: 584, endPoint x: 623, endPoint y: 671, distance: 88.7
click at [623, 671] on div "**********" at bounding box center [504, 387] width 318 height 589
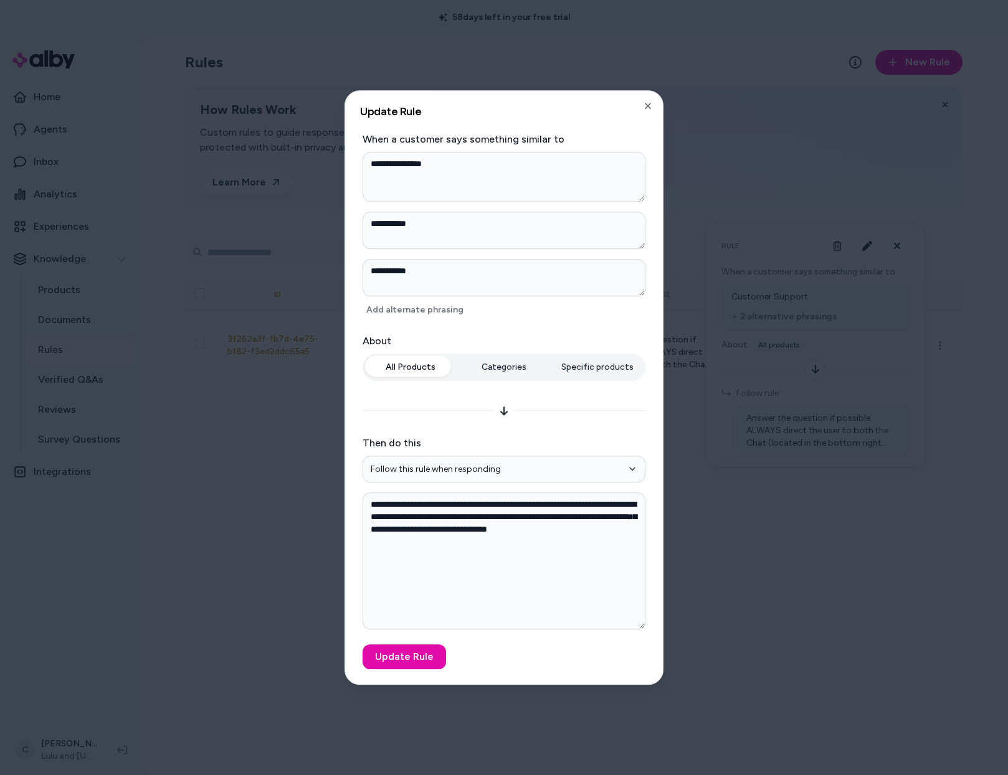
click at [805, 529] on div at bounding box center [504, 387] width 1008 height 775
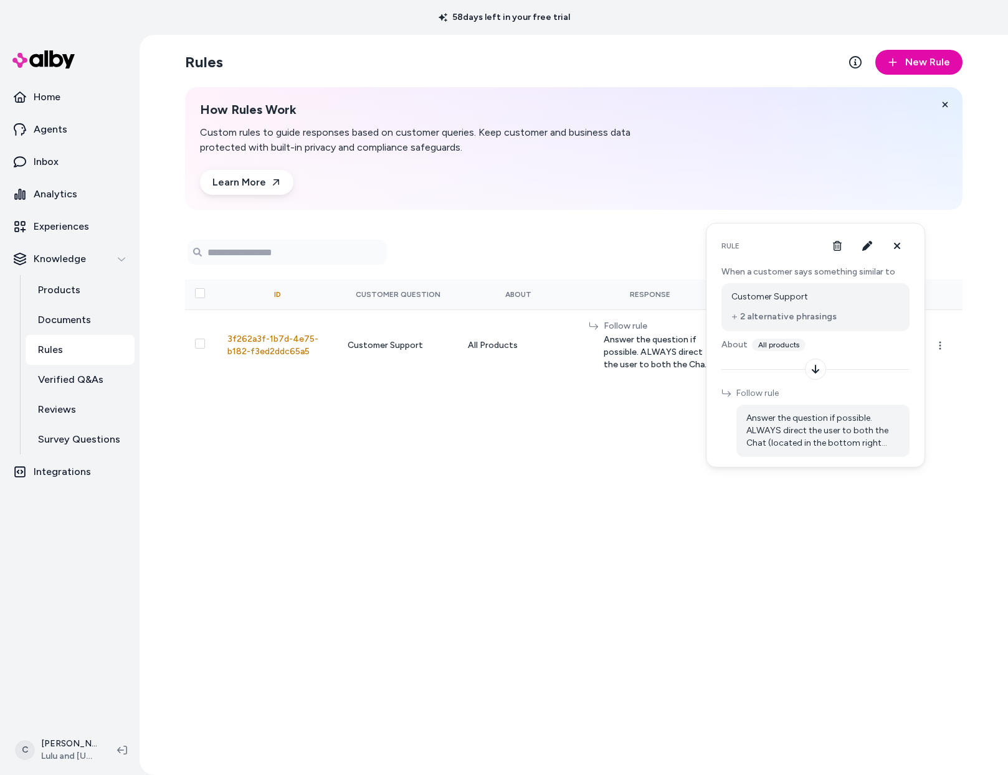
click at [558, 577] on div "Rules New Rule How Rules Work Custom rules to guide responses based on customer…" at bounding box center [573, 405] width 797 height 740
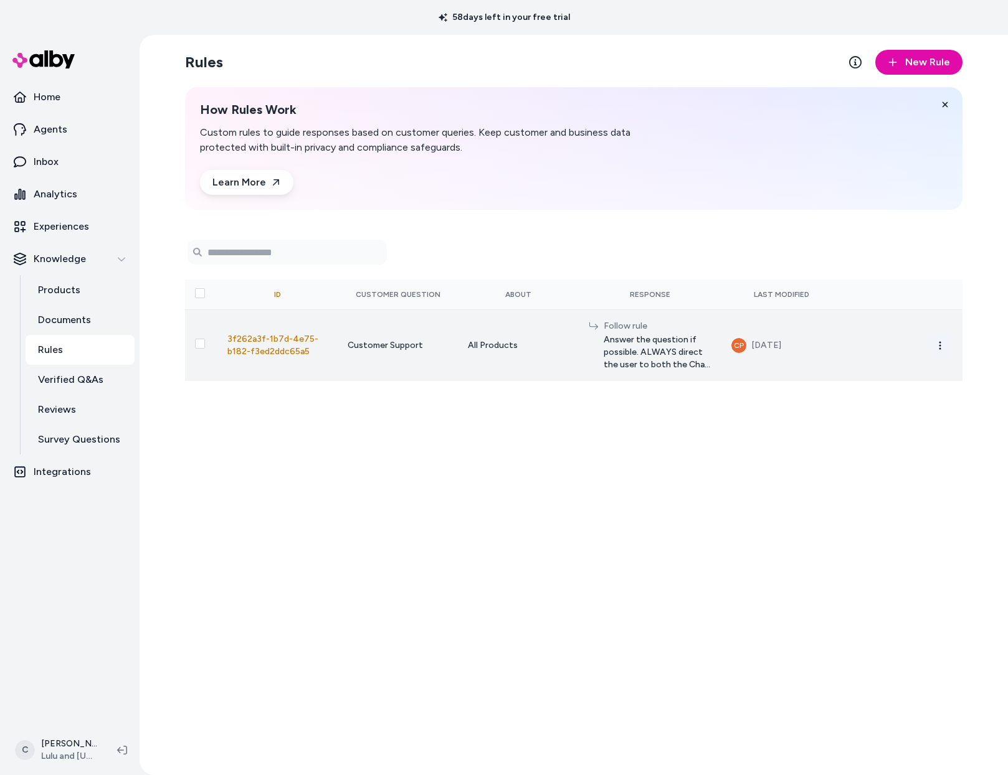
click at [938, 345] on icon "button" at bounding box center [940, 346] width 10 height 10
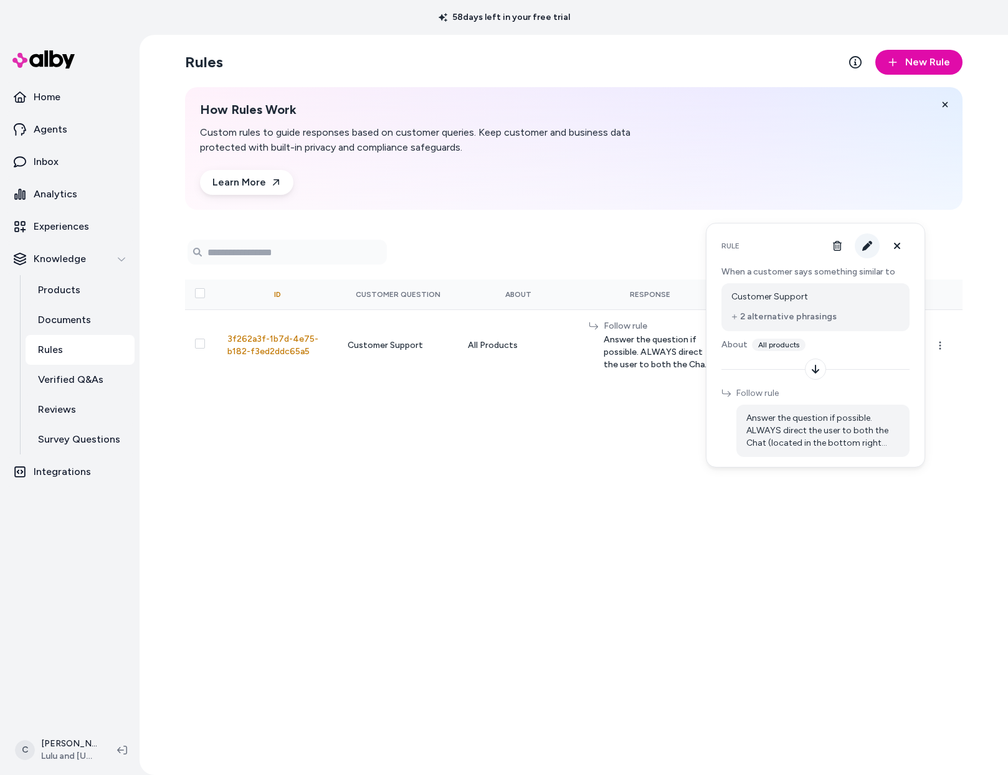
click at [871, 251] on button "button" at bounding box center [866, 246] width 25 height 25
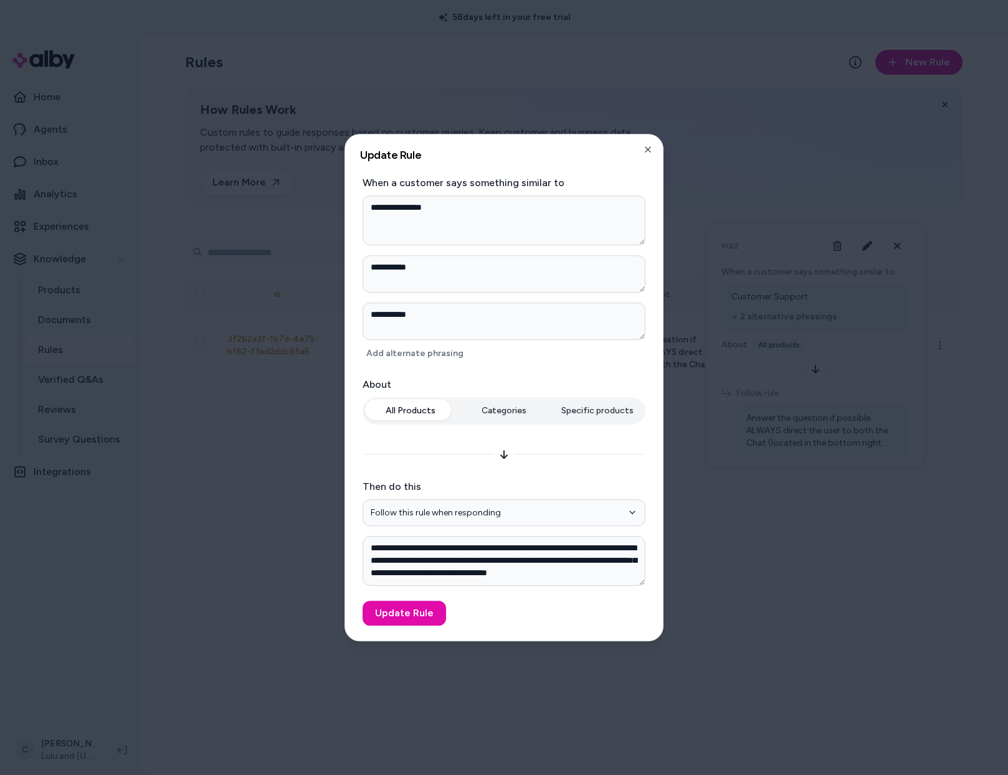
scroll to position [4, 0]
click at [607, 556] on textarea "**********" at bounding box center [503, 561] width 283 height 50
type textarea "*"
type textarea "**********"
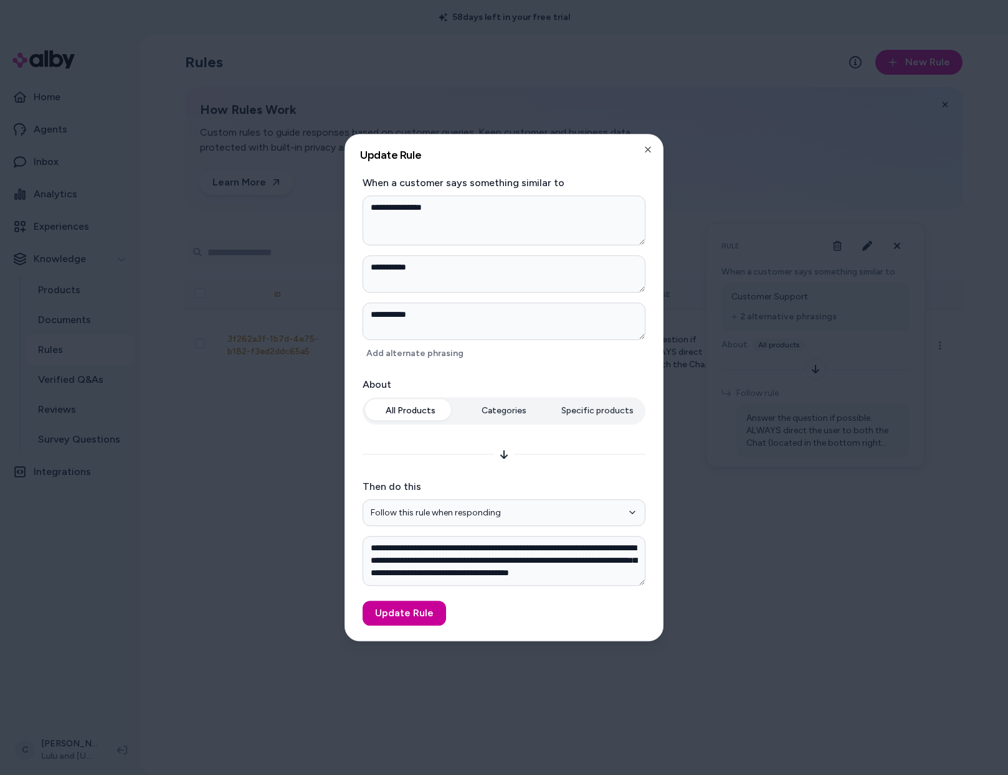
click at [439, 607] on button "Update Rule" at bounding box center [403, 613] width 83 height 25
type textarea "*"
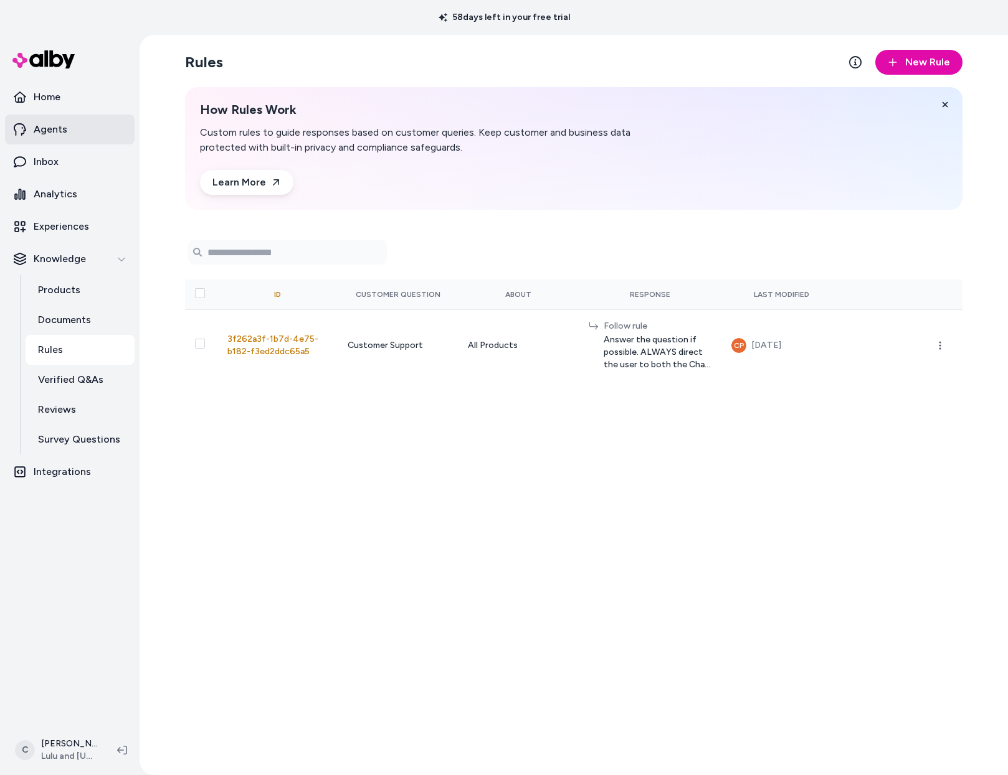
click at [70, 133] on link "Agents" at bounding box center [70, 130] width 130 height 30
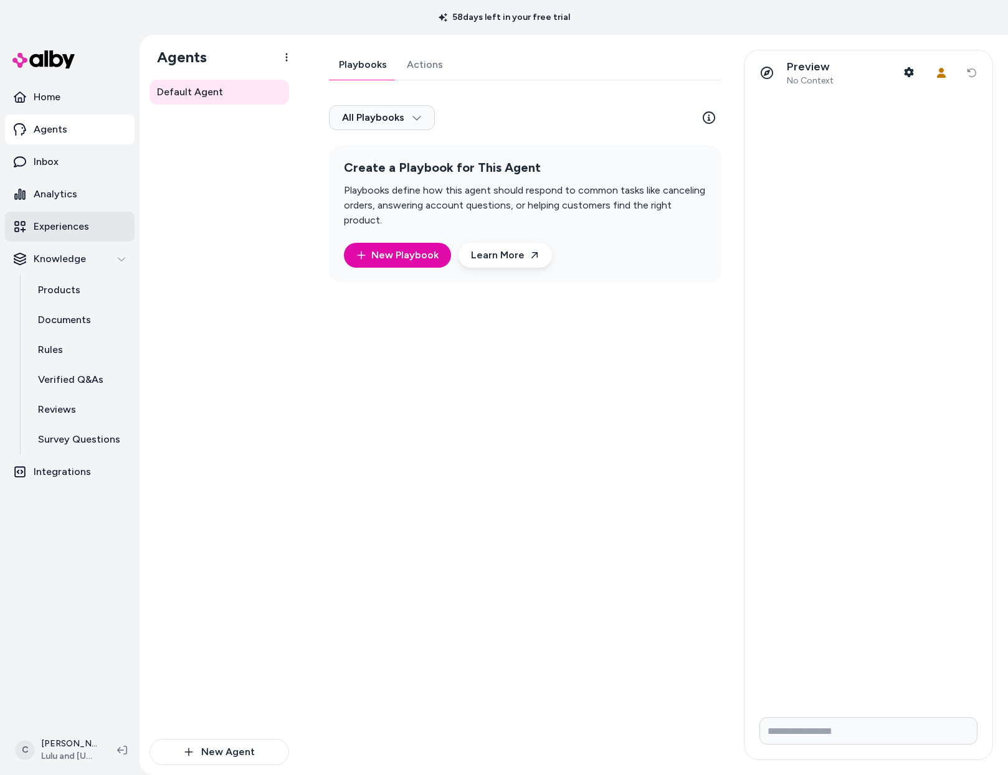
click at [97, 229] on link "Experiences" at bounding box center [70, 227] width 130 height 30
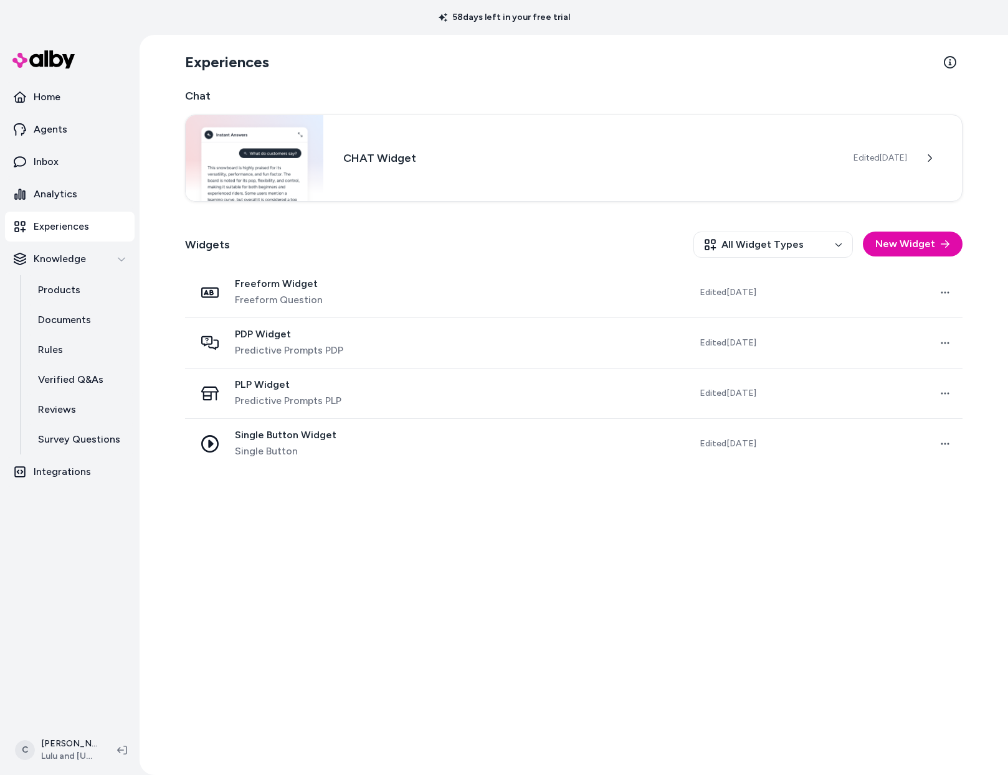
click at [58, 144] on ul "Home Agents Inbox Analytics Experiences Knowledge Products Documents Rules Veri…" at bounding box center [70, 284] width 130 height 405
click at [60, 128] on p "Agents" at bounding box center [51, 129] width 34 height 15
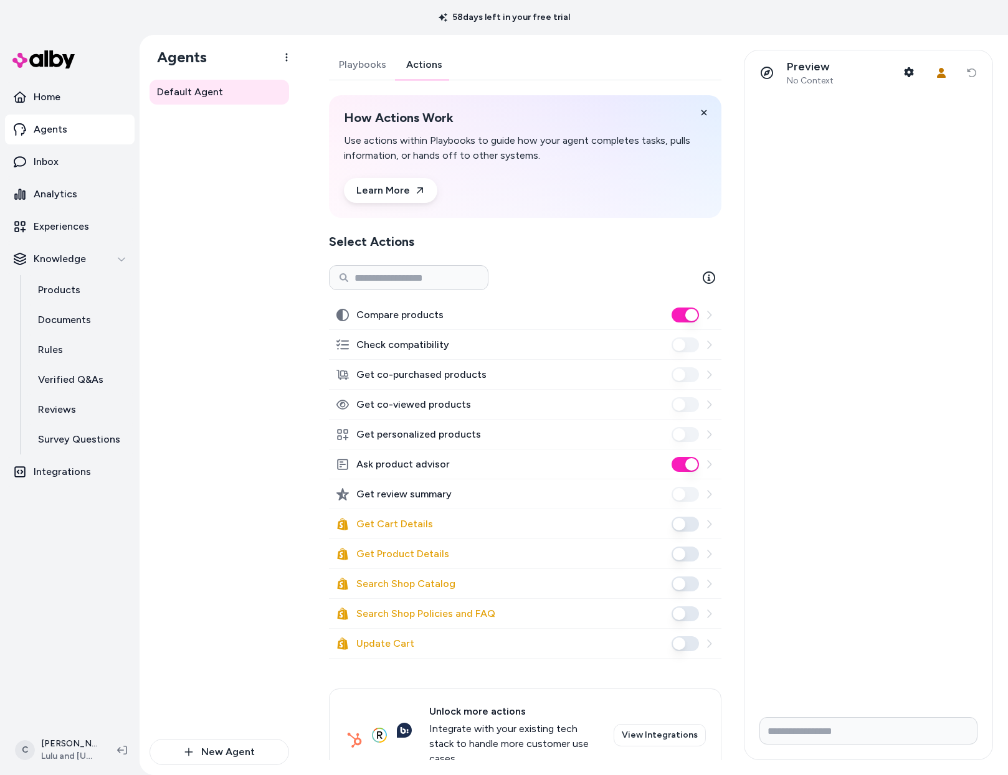
click at [409, 72] on link "Actions" at bounding box center [424, 65] width 56 height 30
click at [288, 59] on html "58 days left in your free trial Home Agents Inbox Analytics Experiences Knowled…" at bounding box center [504, 387] width 1008 height 775
click at [277, 215] on html "58 days left in your free trial Home Agents Inbox Analytics Experiences Knowled…" at bounding box center [504, 387] width 1008 height 775
click at [367, 64] on link "Playbooks" at bounding box center [362, 65] width 67 height 30
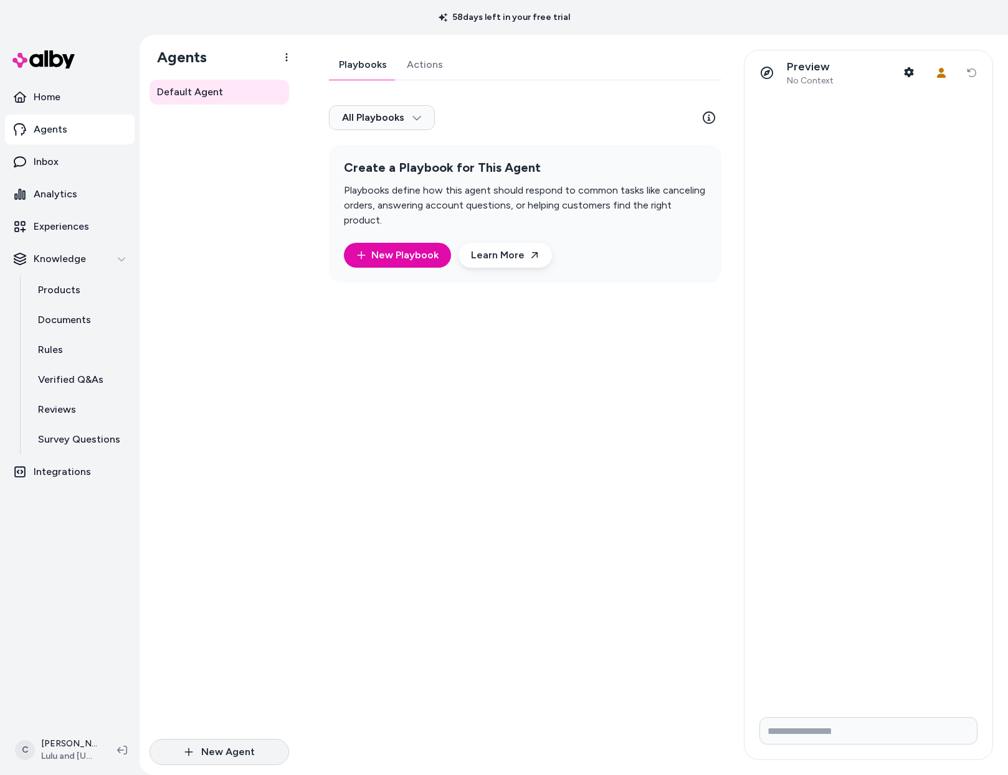
click at [226, 754] on button "New Agent" at bounding box center [218, 752] width 139 height 26
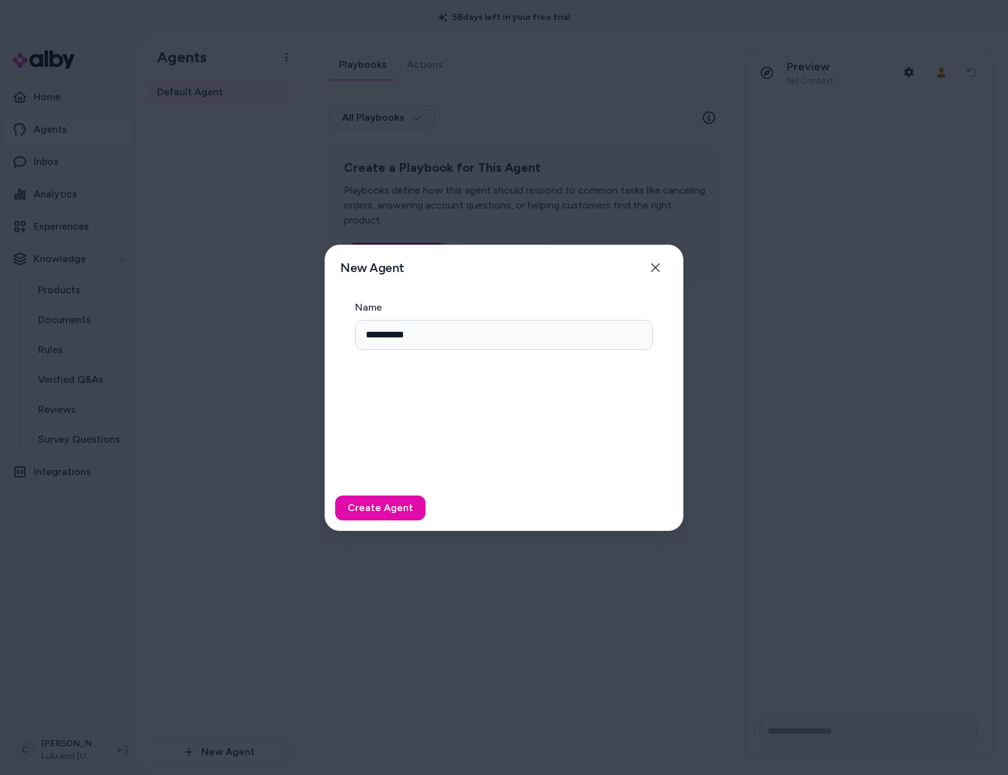
type input "**********"
click at [335, 496] on button "Create Agent" at bounding box center [380, 508] width 90 height 25
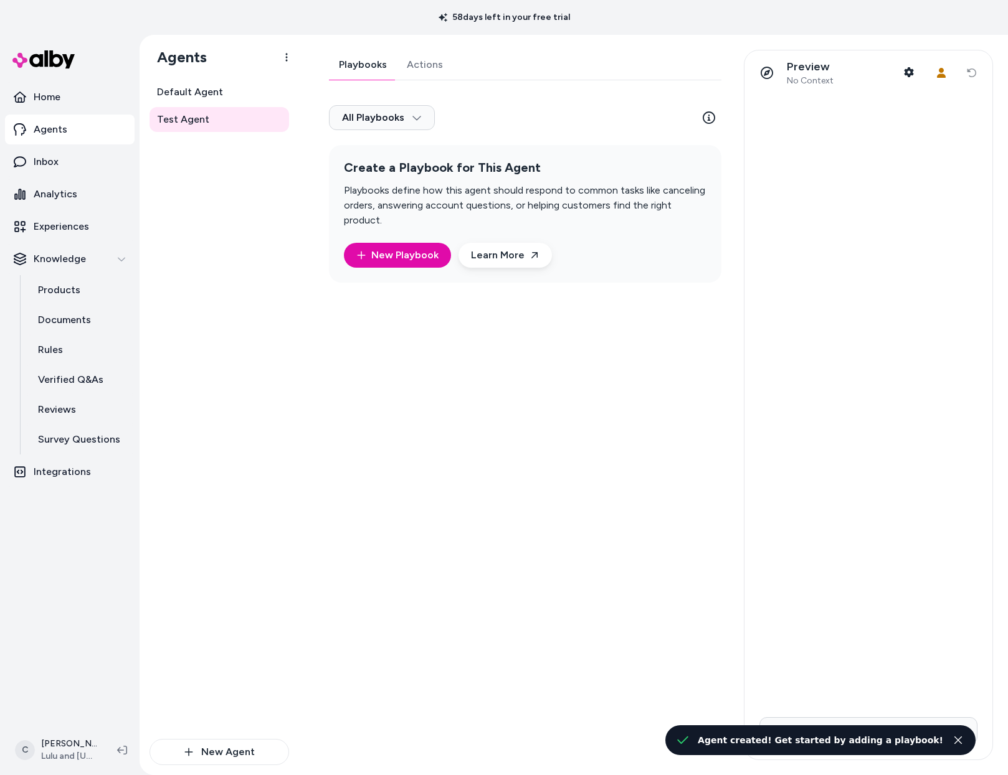
click at [422, 68] on link "Actions" at bounding box center [425, 65] width 56 height 30
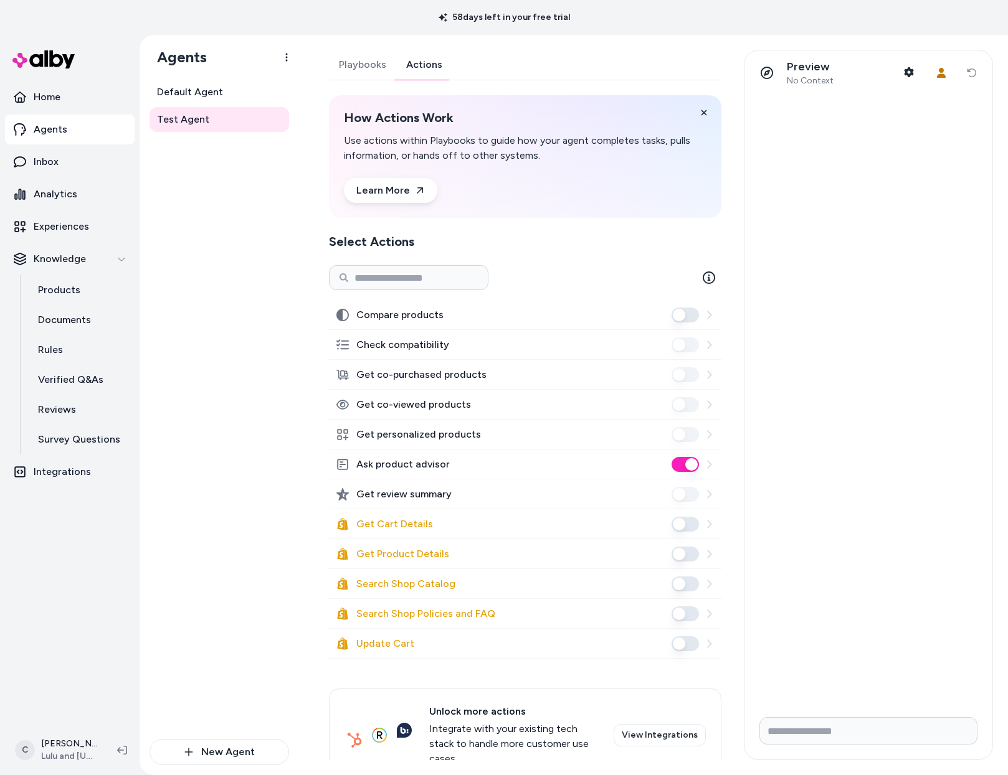
click at [680, 321] on button "Compare products" at bounding box center [684, 315] width 27 height 15
click at [676, 462] on button "Ask product advisor" at bounding box center [684, 464] width 27 height 15
click at [684, 582] on button "Search Shop Catalog" at bounding box center [684, 584] width 27 height 15
click at [786, 737] on input "Write your prompt here" at bounding box center [868, 730] width 218 height 27
type input "**********"
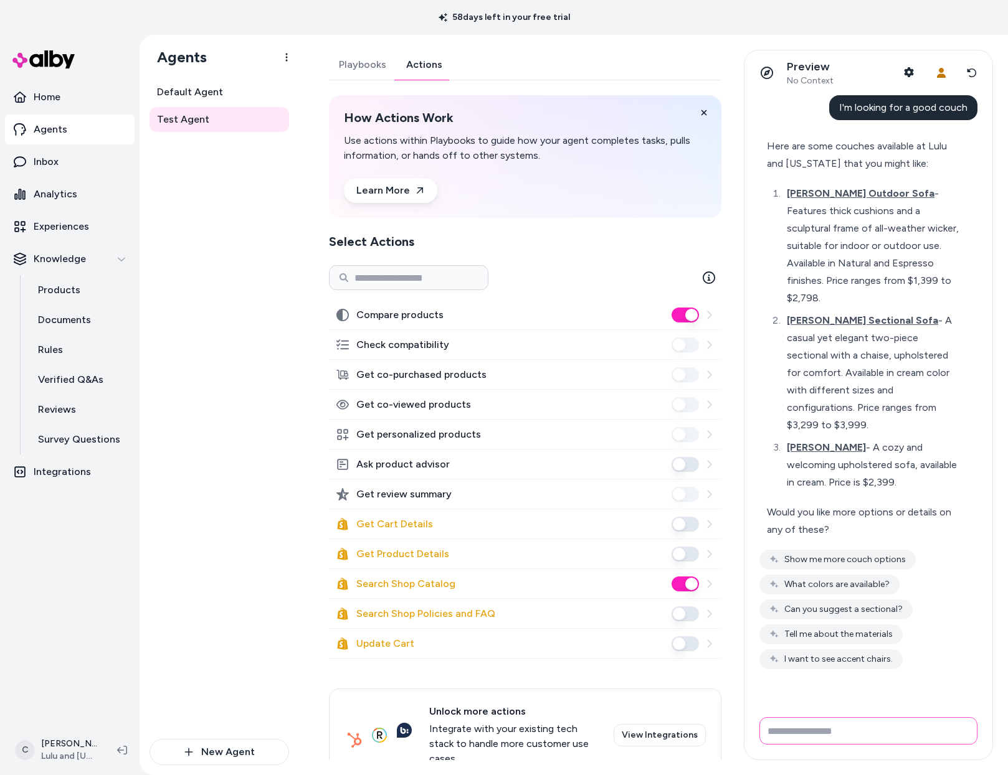
click at [828, 734] on input "Write your prompt here" at bounding box center [868, 730] width 218 height 27
click at [829, 734] on input "Write your prompt here" at bounding box center [868, 730] width 218 height 27
type input "**********"
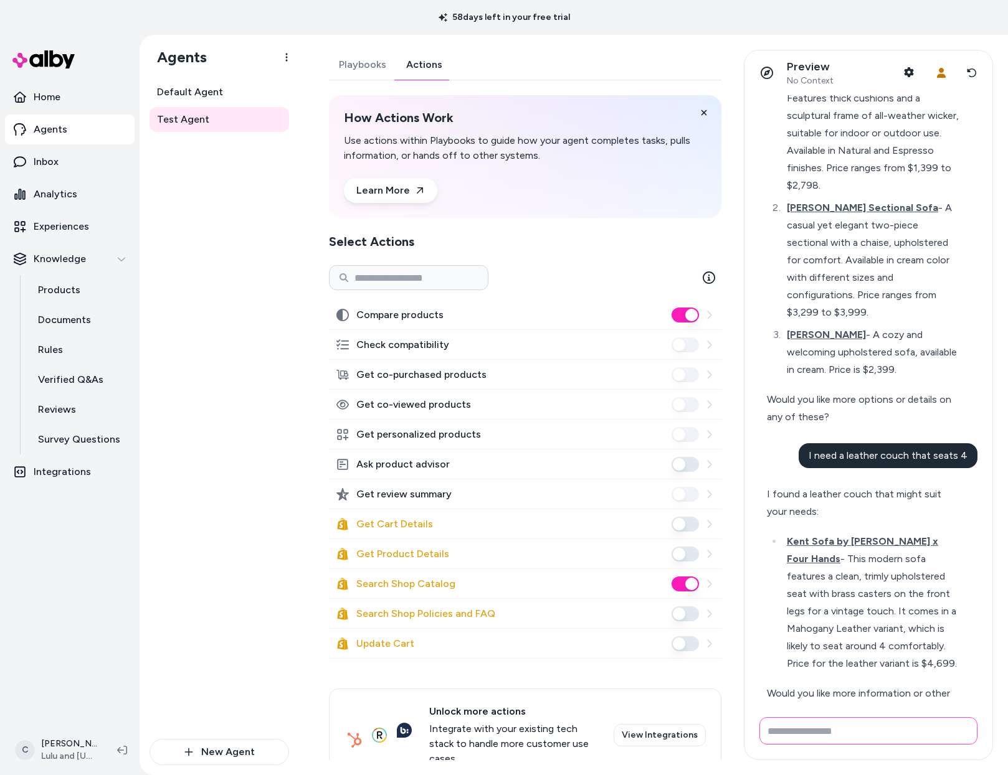
scroll to position [148, 0]
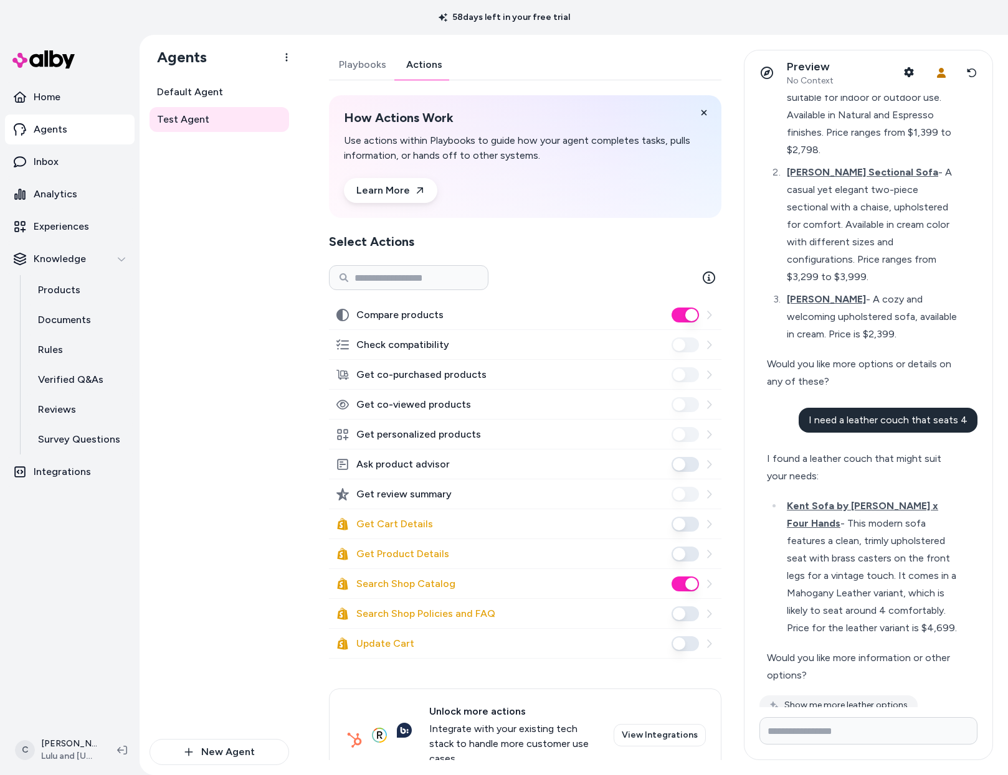
click at [829, 510] on li "Kent Sofa by Amber Lewis x Four Hands - This modern sofa features a clean, trim…" at bounding box center [871, 567] width 176 height 139
click at [803, 500] on span "Kent Sofa by Amber Lewis x Four Hands" at bounding box center [862, 514] width 151 height 29
click at [853, 511] on li "Kent Sofa by Amber Lewis x Four Hands - This modern sofa features a clean, trim…" at bounding box center [871, 567] width 176 height 139
drag, startPoint x: 863, startPoint y: 499, endPoint x: 870, endPoint y: 521, distance: 22.3
click at [870, 521] on li "Kent Sofa by Amber Lewis x Four Hands - This modern sofa features a clean, trim…" at bounding box center [871, 567] width 176 height 139
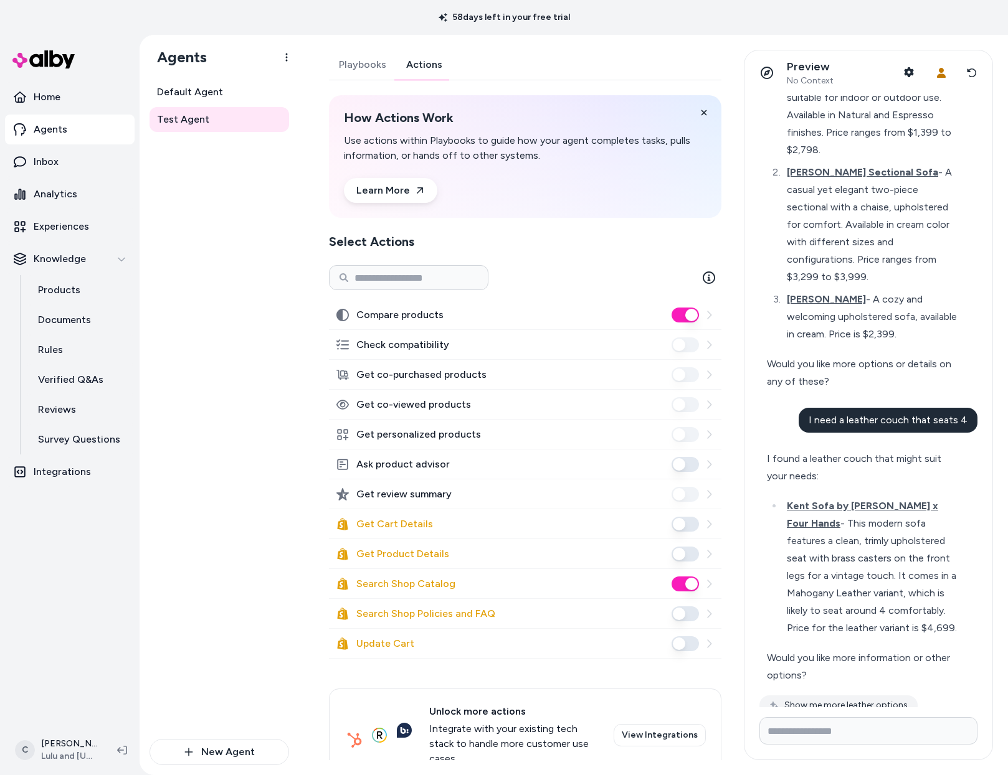
drag, startPoint x: 870, startPoint y: 521, endPoint x: 866, endPoint y: 575, distance: 54.3
click at [870, 521] on li "Kent Sofa by Amber Lewis x Four Hands - This modern sofa features a clean, trim…" at bounding box center [871, 567] width 176 height 139
click at [847, 498] on li "Kent Sofa by Amber Lewis x Four Hands - This modern sofa features a clean, trim…" at bounding box center [871, 567] width 176 height 139
click at [848, 498] on li "Kent Sofa by Amber Lewis x Four Hands - This modern sofa features a clean, trim…" at bounding box center [871, 567] width 176 height 139
drag, startPoint x: 858, startPoint y: 551, endPoint x: 842, endPoint y: 524, distance: 31.3
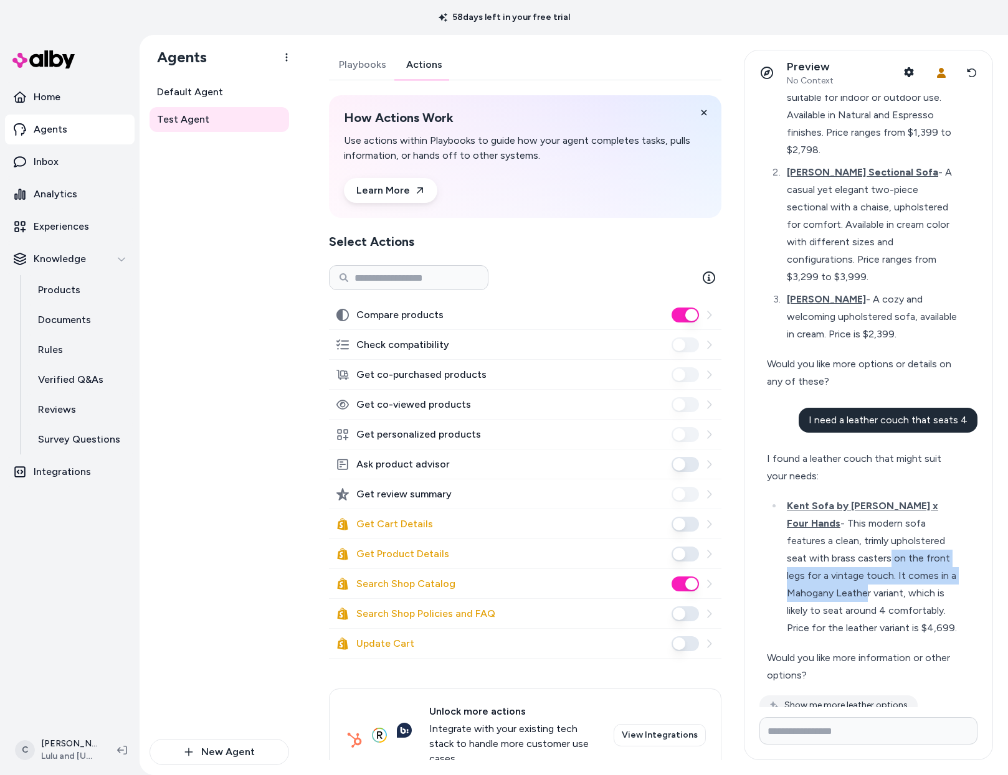
click at [842, 524] on li "Kent Sofa by Amber Lewis x Four Hands - This modern sofa features a clean, trim…" at bounding box center [871, 567] width 176 height 139
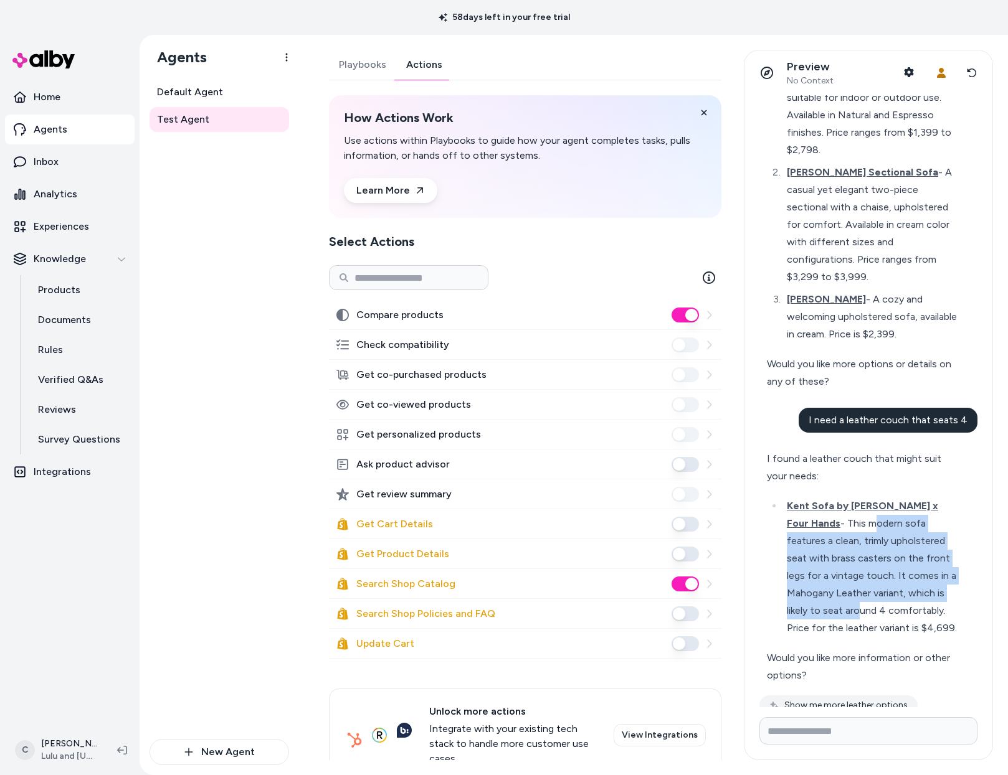
drag, startPoint x: 847, startPoint y: 497, endPoint x: 856, endPoint y: 577, distance: 80.2
click at [856, 577] on li "Kent Sofa by Amber Lewis x Four Hands - This modern sofa features a clean, trim…" at bounding box center [871, 567] width 176 height 139
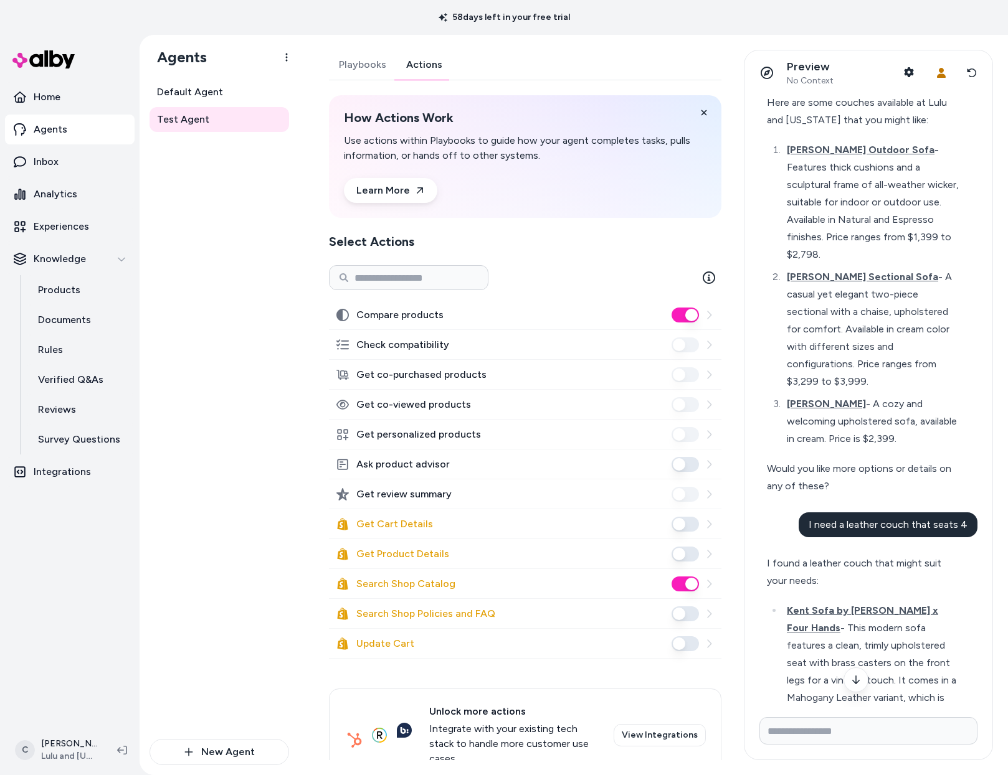
scroll to position [0, 0]
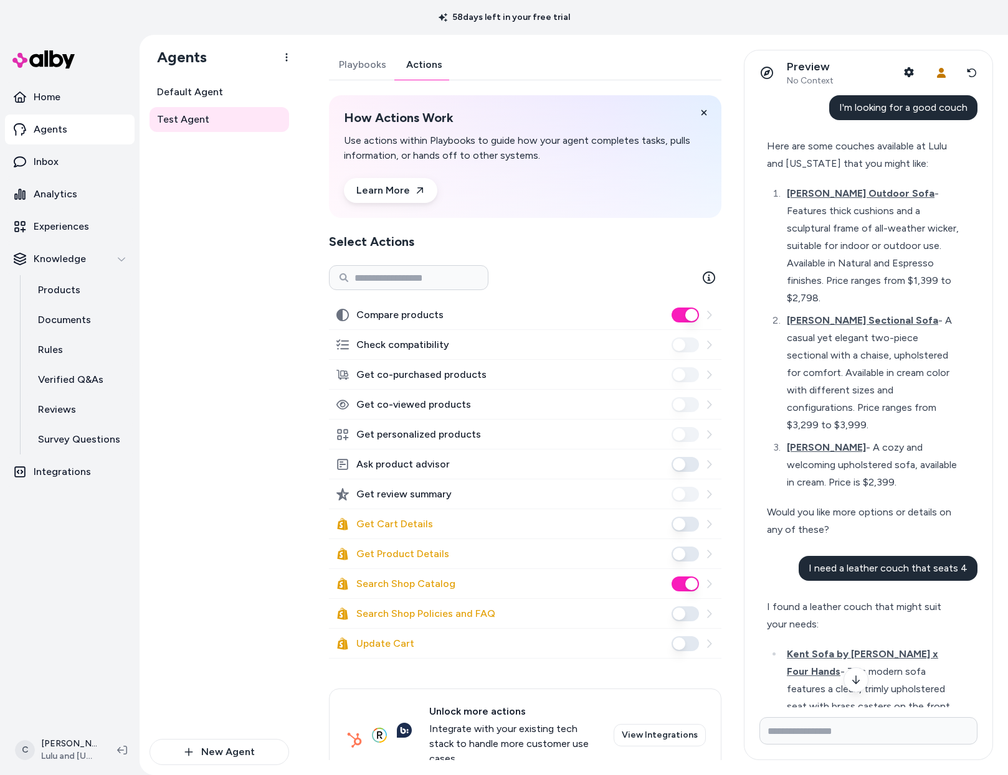
click at [684, 463] on button "Ask product advisor" at bounding box center [684, 464] width 27 height 15
click at [831, 723] on input "Write your prompt here" at bounding box center [868, 730] width 218 height 27
type input "**********"
click at [975, 82] on button "Reset conversation" at bounding box center [971, 72] width 21 height 25
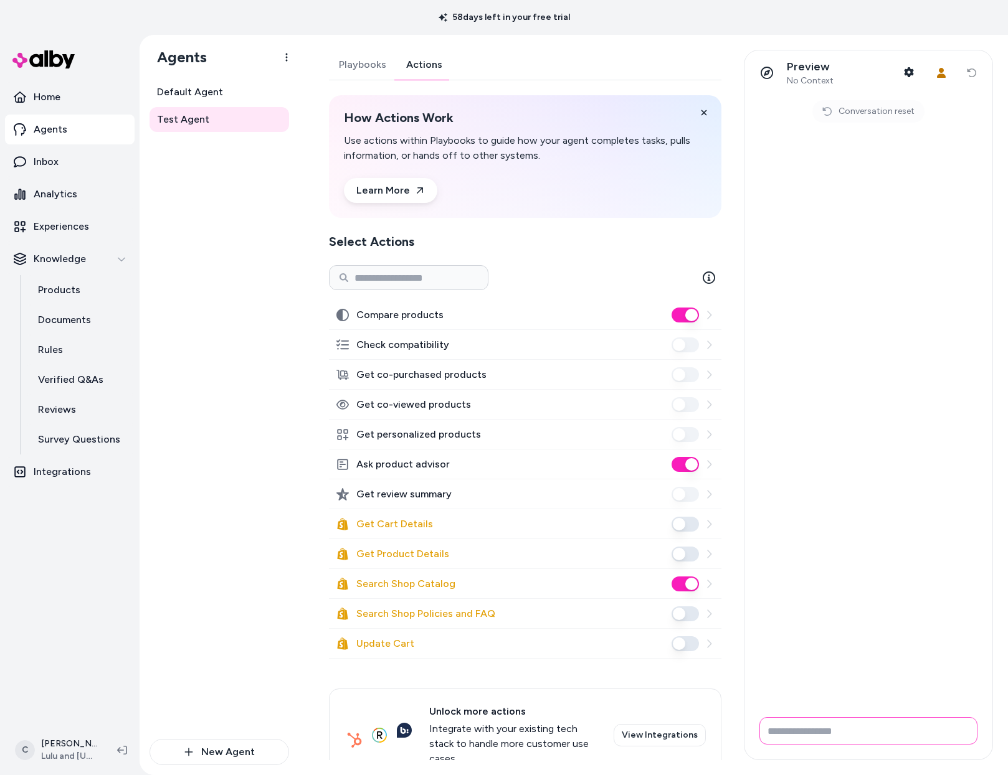
click at [863, 717] on input "Write your prompt here" at bounding box center [868, 730] width 218 height 27
click at [865, 736] on input "Write your prompt here" at bounding box center [868, 730] width 218 height 27
type input "**********"
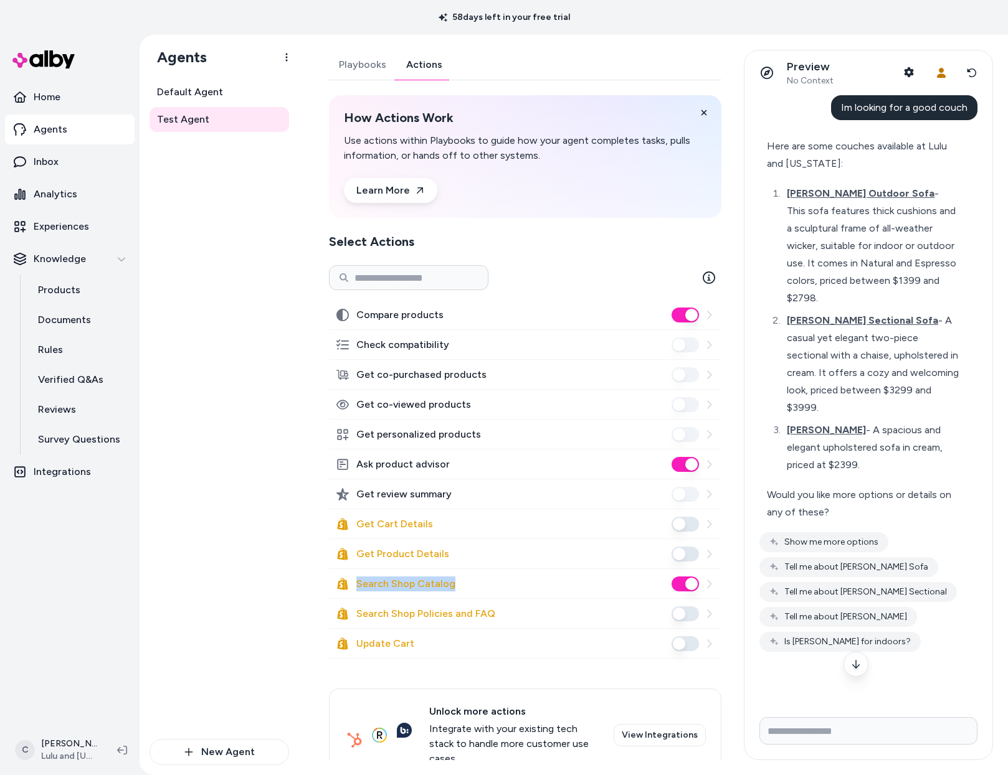
drag, startPoint x: 460, startPoint y: 584, endPoint x: 316, endPoint y: 574, distance: 144.2
click at [316, 574] on div "Playbooks Actions How Actions Work Use actions within Playbooks to guide how yo…" at bounding box center [521, 405] width 415 height 711
click at [381, 579] on label "Search Shop Catalog" at bounding box center [405, 584] width 99 height 15
click at [671, 579] on button "Search Shop Catalog" at bounding box center [684, 584] width 27 height 15
click at [379, 581] on label "Search Shop Catalog" at bounding box center [405, 584] width 99 height 15
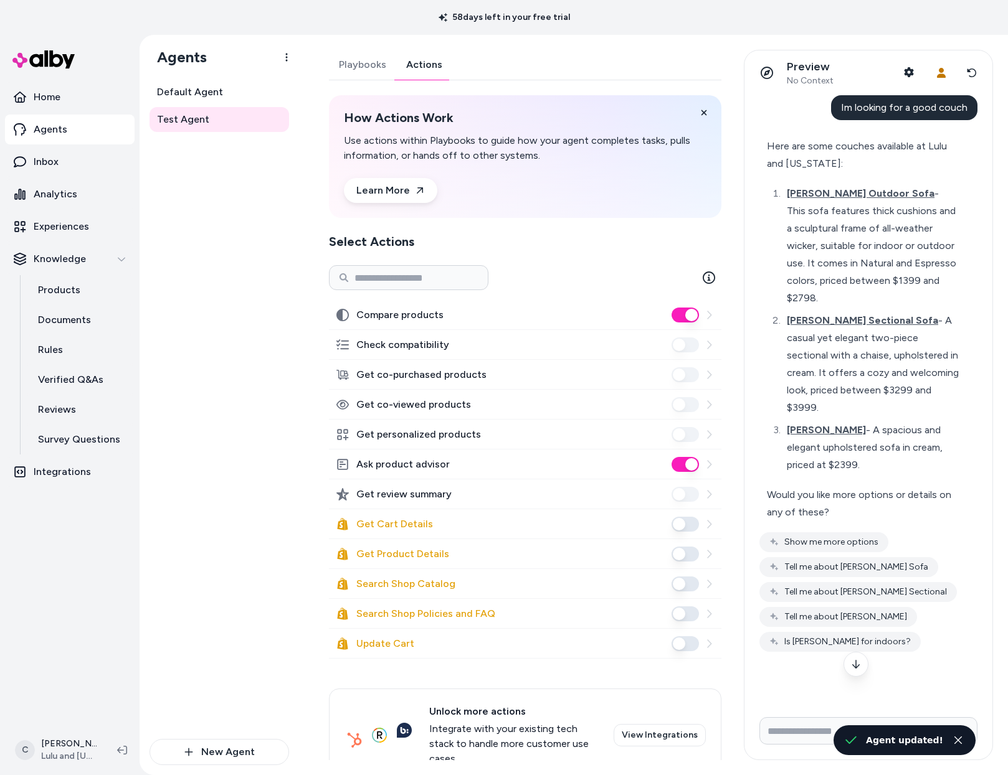
click at [671, 581] on button "Search Shop Catalog" at bounding box center [684, 584] width 27 height 15
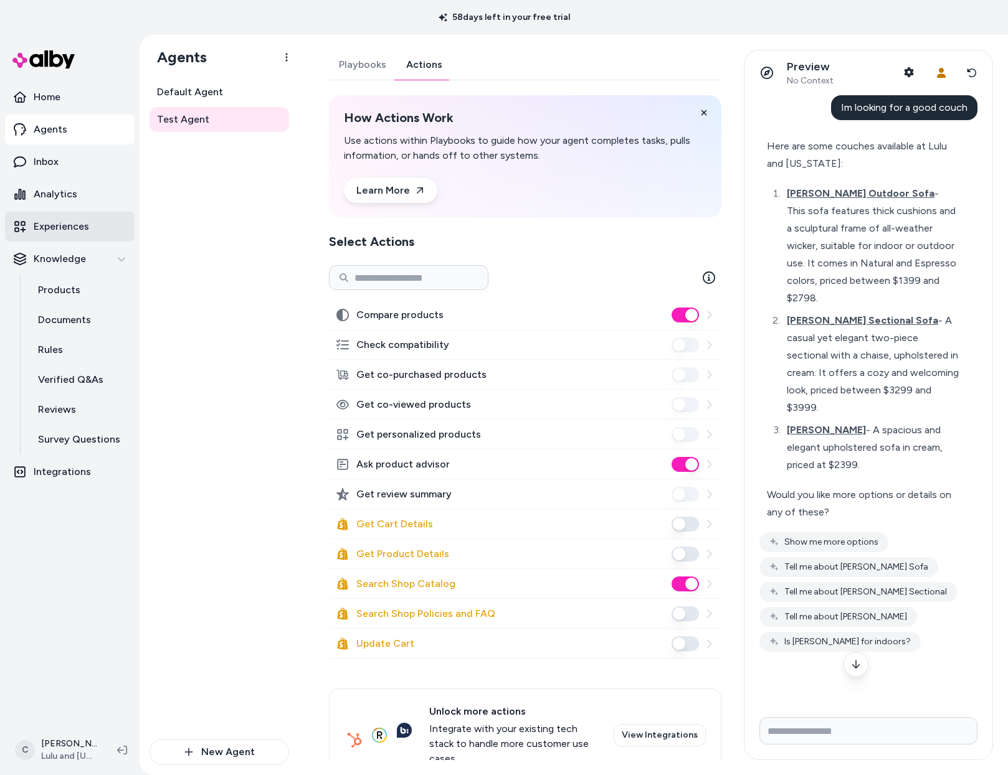
click at [43, 225] on p "Experiences" at bounding box center [61, 226] width 55 height 15
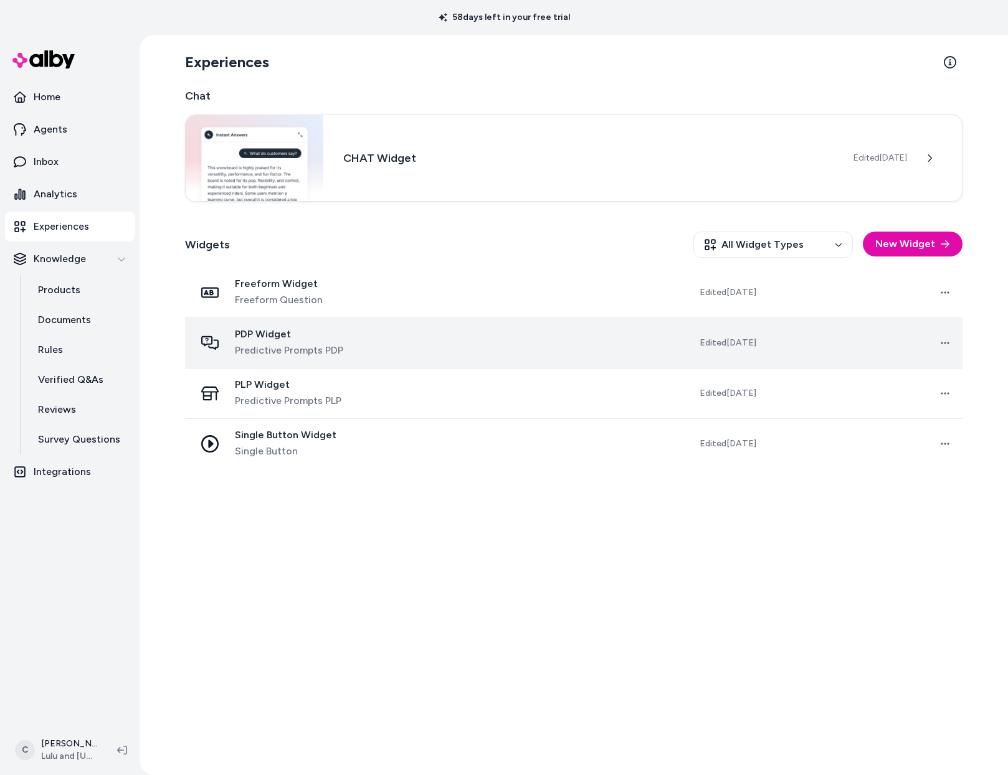
click at [303, 340] on span "PDP Widget" at bounding box center [289, 334] width 108 height 12
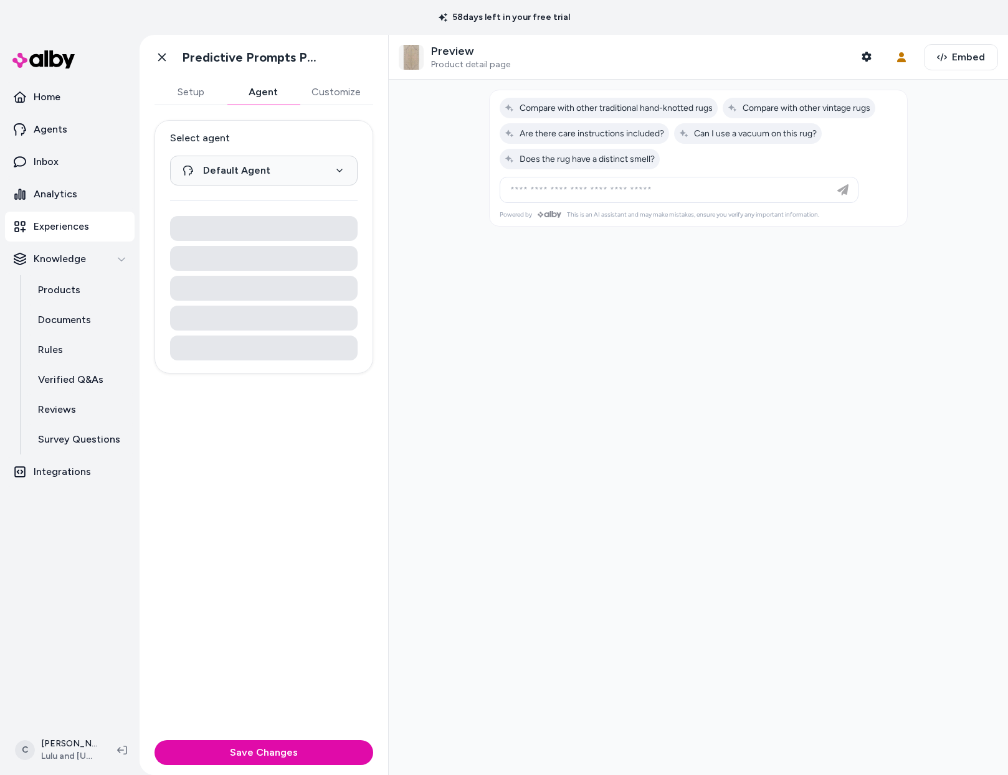
click at [259, 92] on button "Agent" at bounding box center [263, 92] width 72 height 25
click at [231, 161] on html "**********" at bounding box center [504, 387] width 1008 height 775
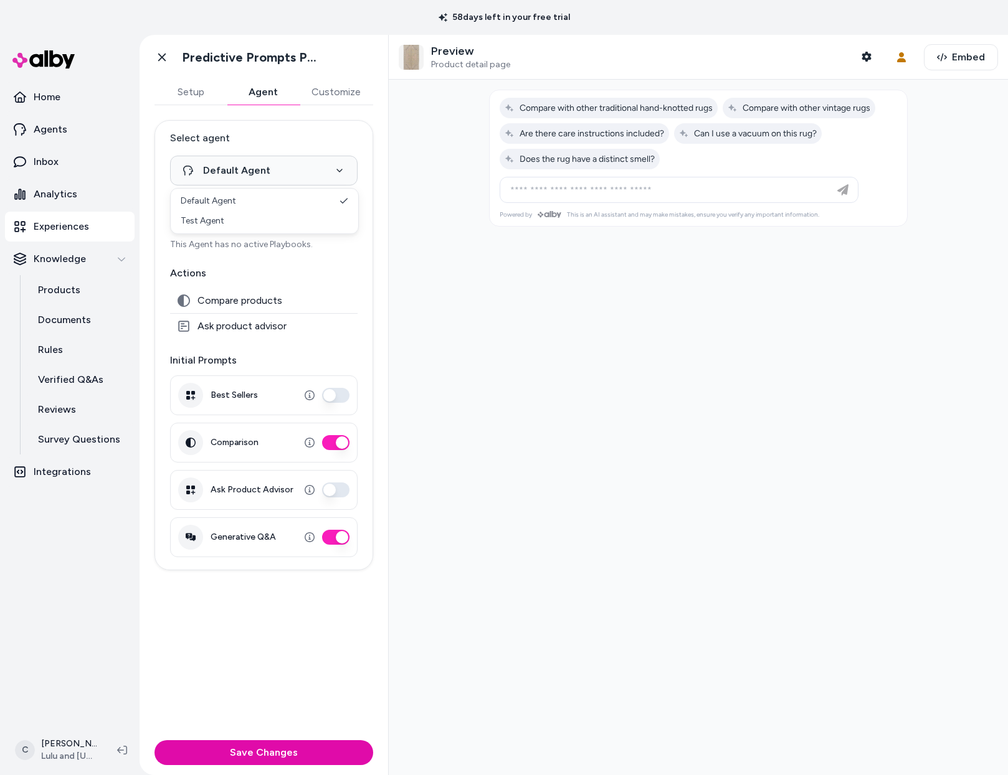
select select "**********"
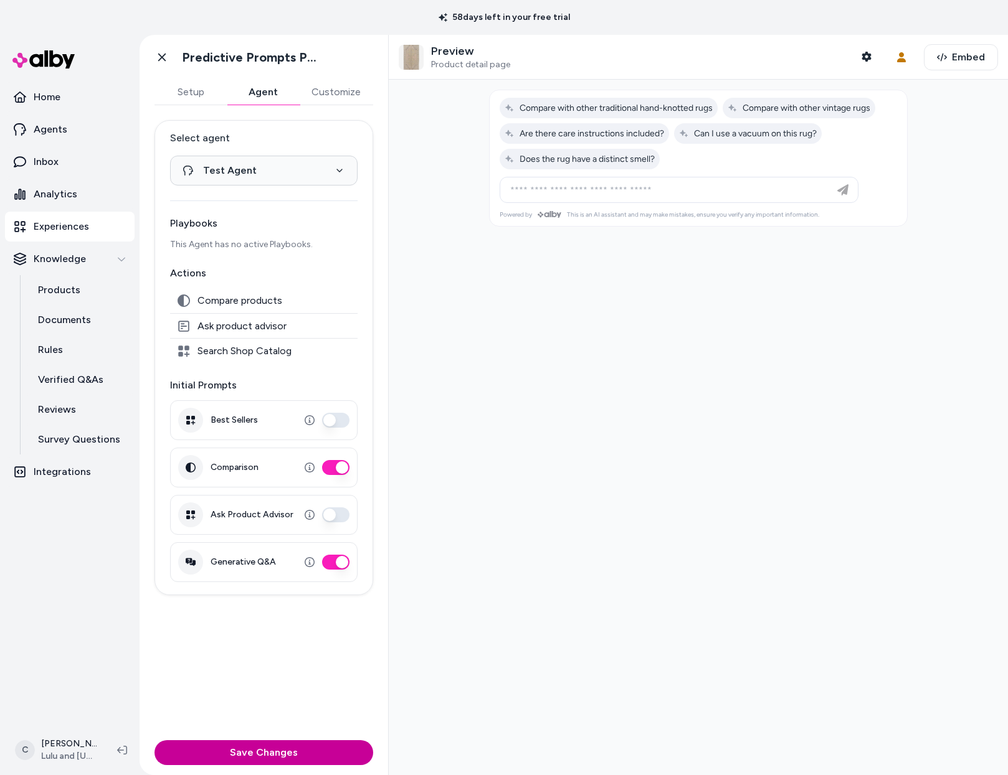
click at [267, 757] on button "Save Changes" at bounding box center [263, 752] width 219 height 25
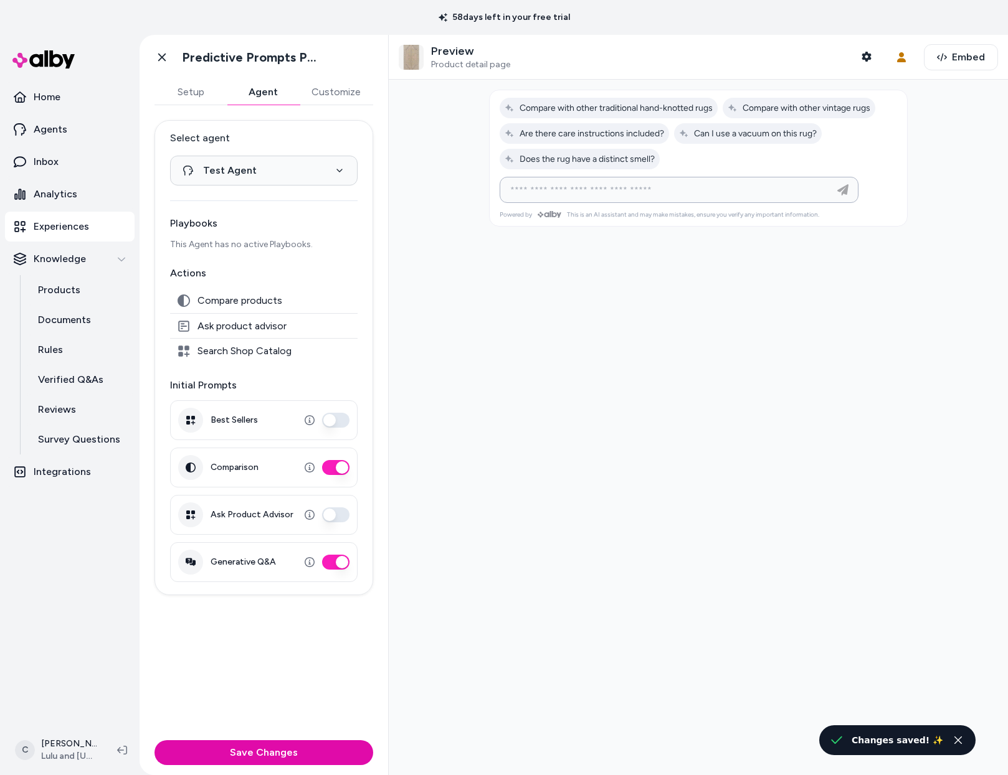
click at [608, 191] on input at bounding box center [667, 189] width 328 height 15
type input "**********"
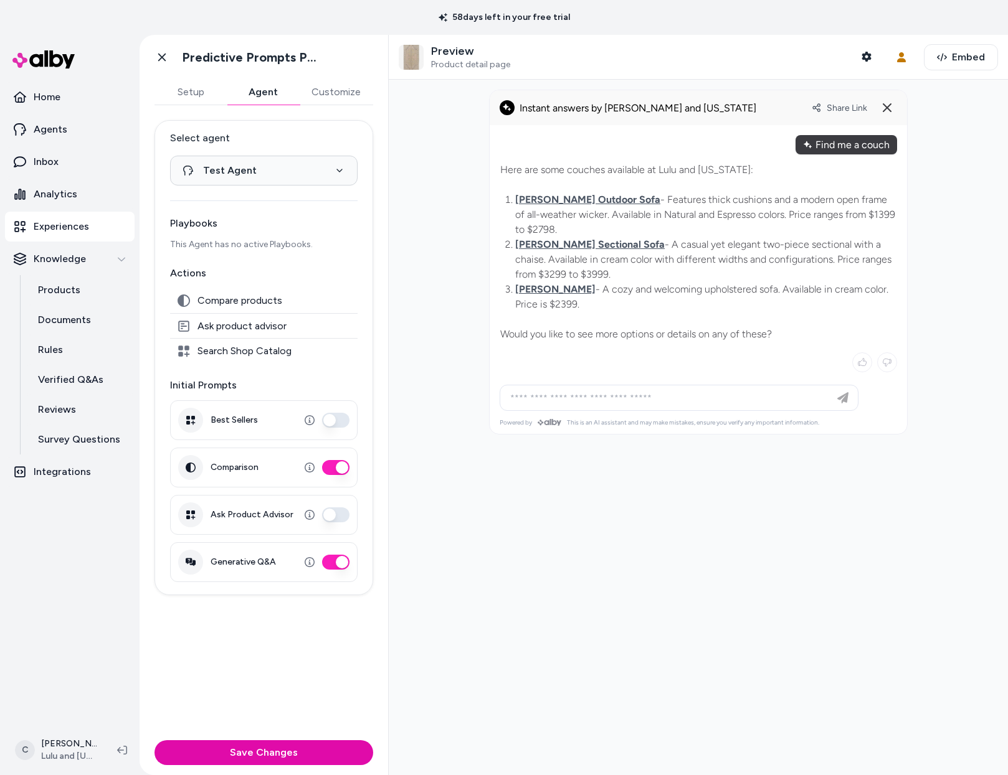
click at [633, 379] on div "Here are some couches available at Lulu and Georgia: Hadler Outdoor Sofa - Feat…" at bounding box center [697, 266] width 397 height 225
click at [640, 394] on input at bounding box center [667, 397] width 328 height 15
type input "**********"
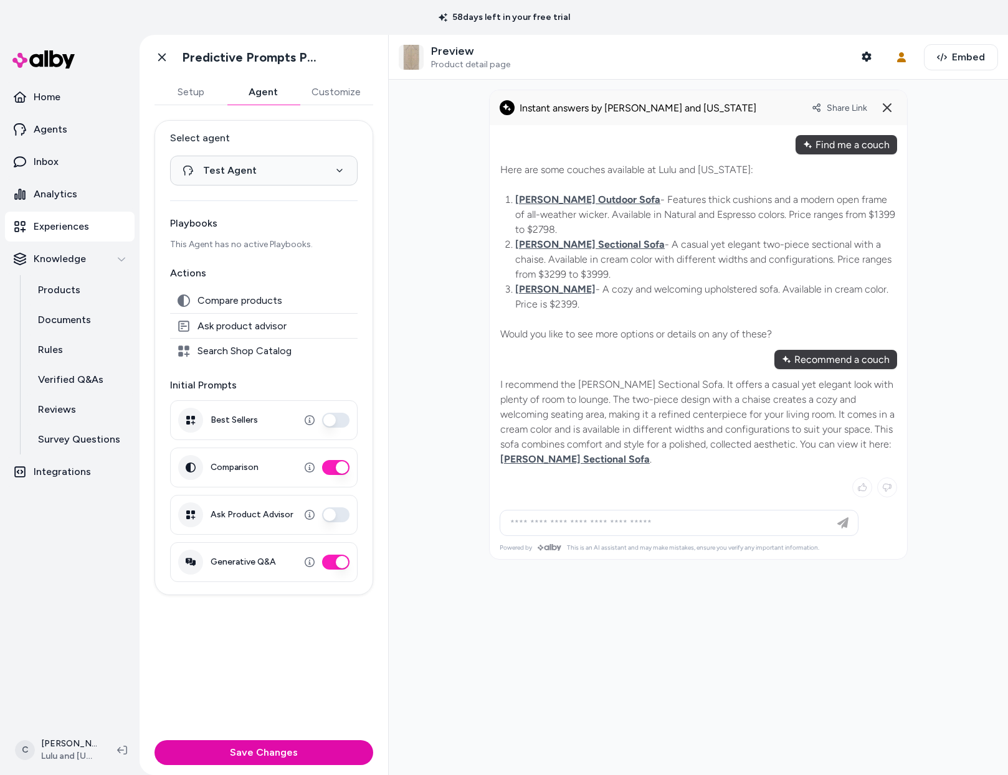
click at [848, 101] on div "Share Link" at bounding box center [853, 108] width 85 height 20
click at [849, 105] on span "Share Link" at bounding box center [846, 108] width 40 height 11
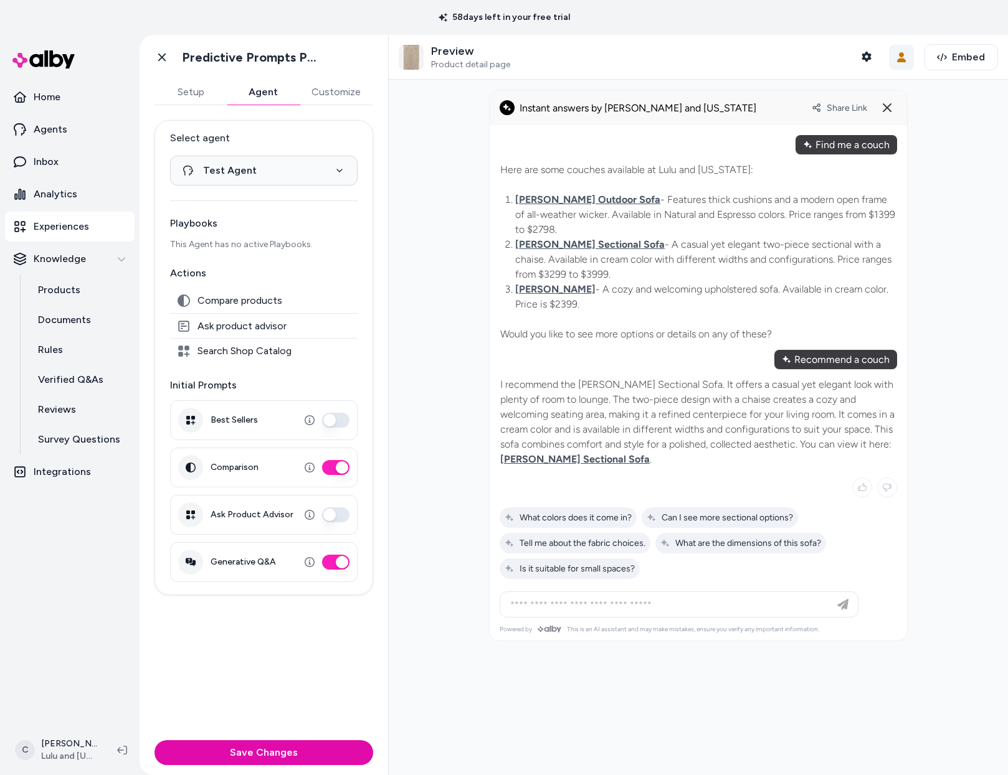
click at [896, 57] on icon "button" at bounding box center [901, 57] width 10 height 10
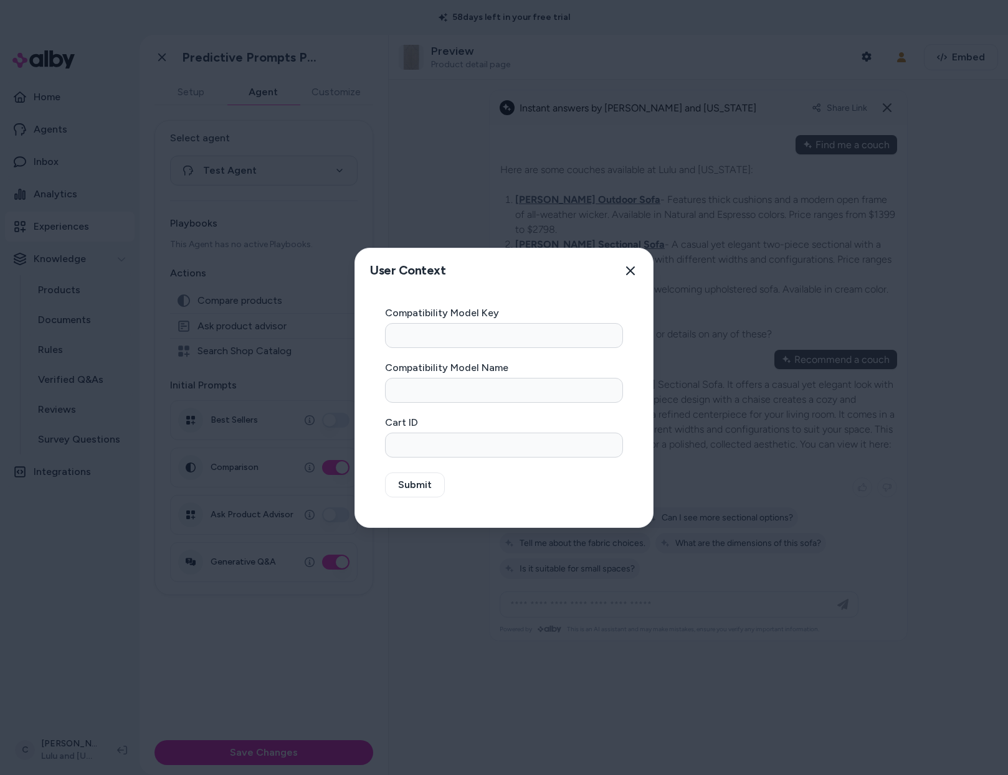
click at [476, 130] on div at bounding box center [504, 387] width 1008 height 775
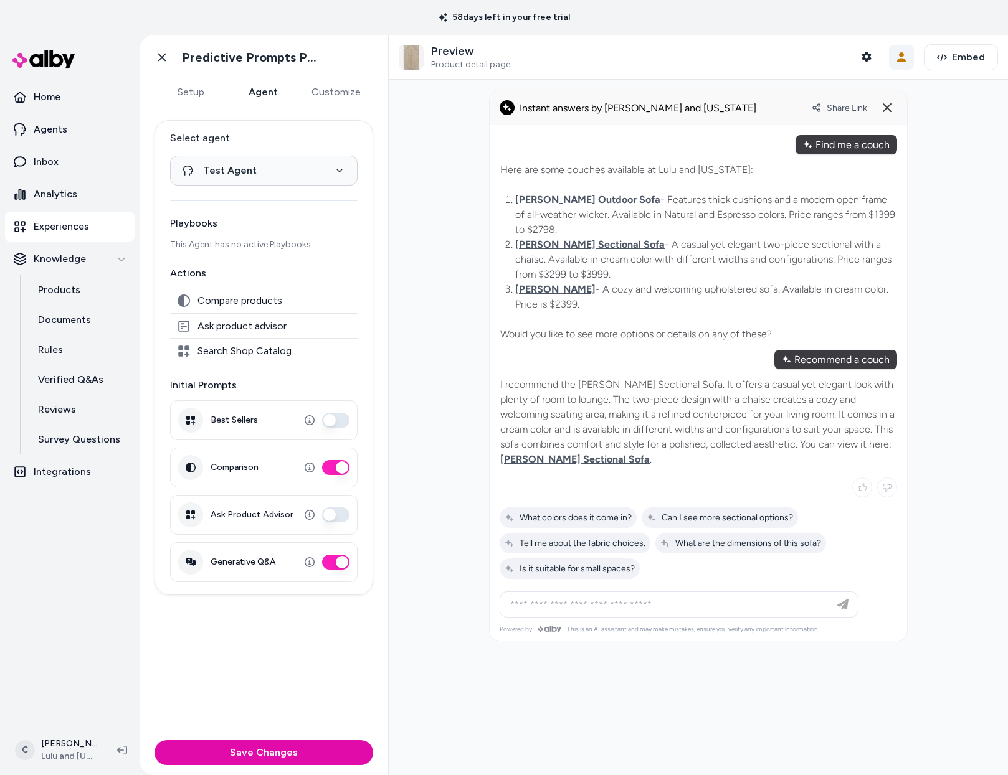
click at [900, 54] on icon "button" at bounding box center [901, 57] width 10 height 10
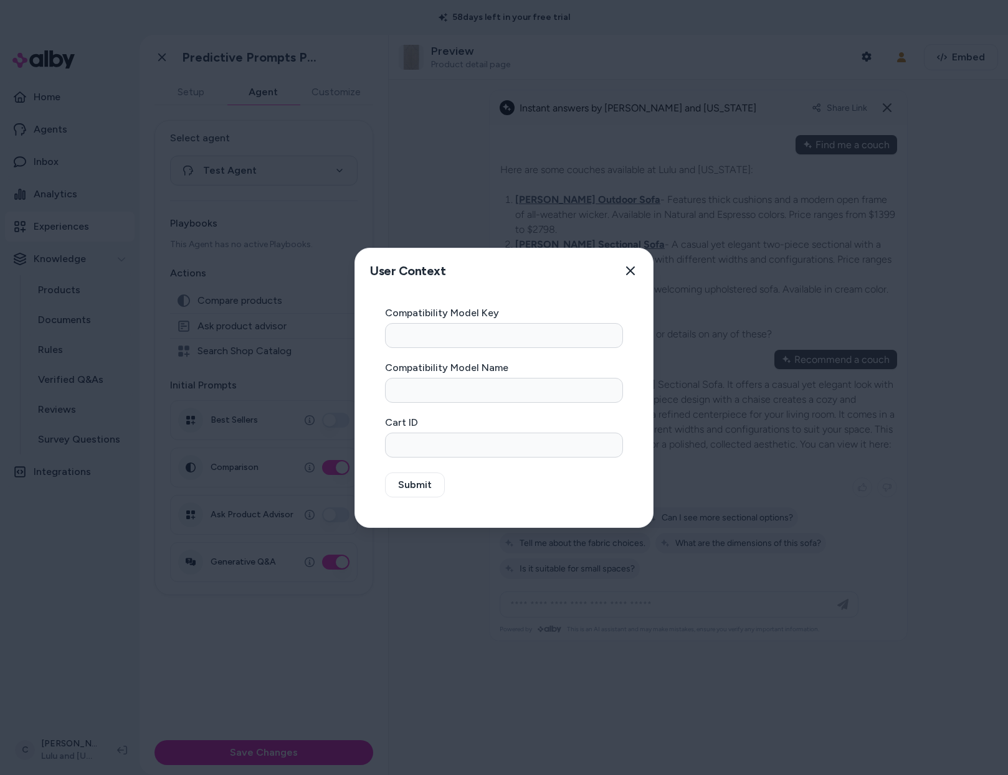
click at [938, 206] on div at bounding box center [504, 387] width 1008 height 775
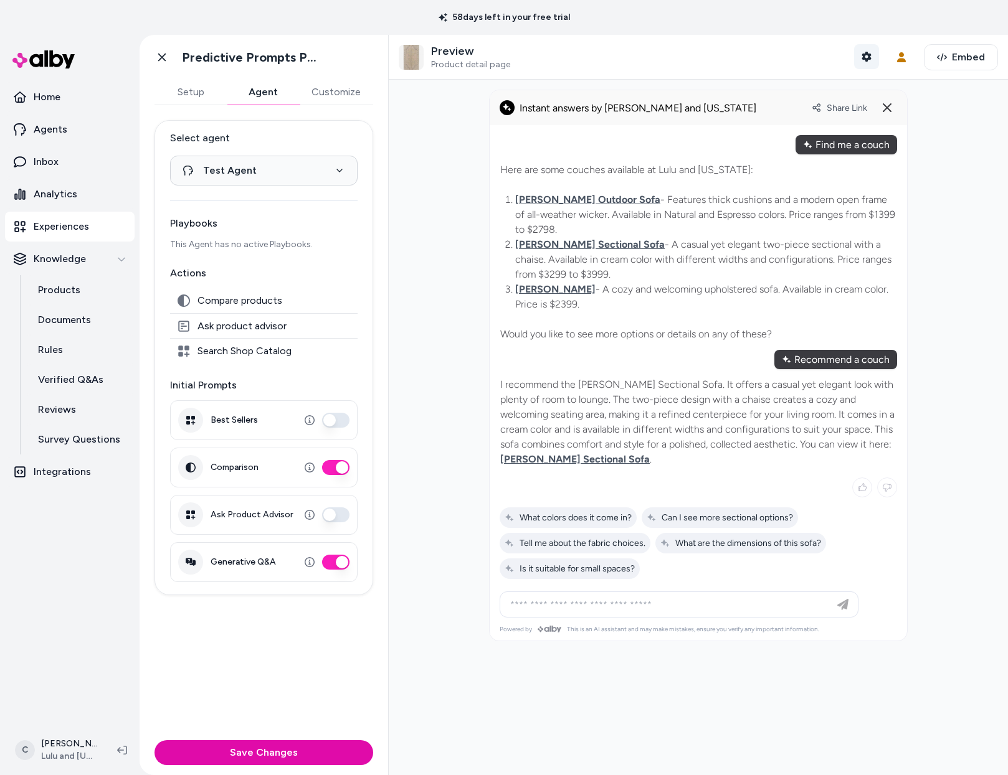
click at [866, 52] on button "Shopper Context" at bounding box center [866, 56] width 25 height 25
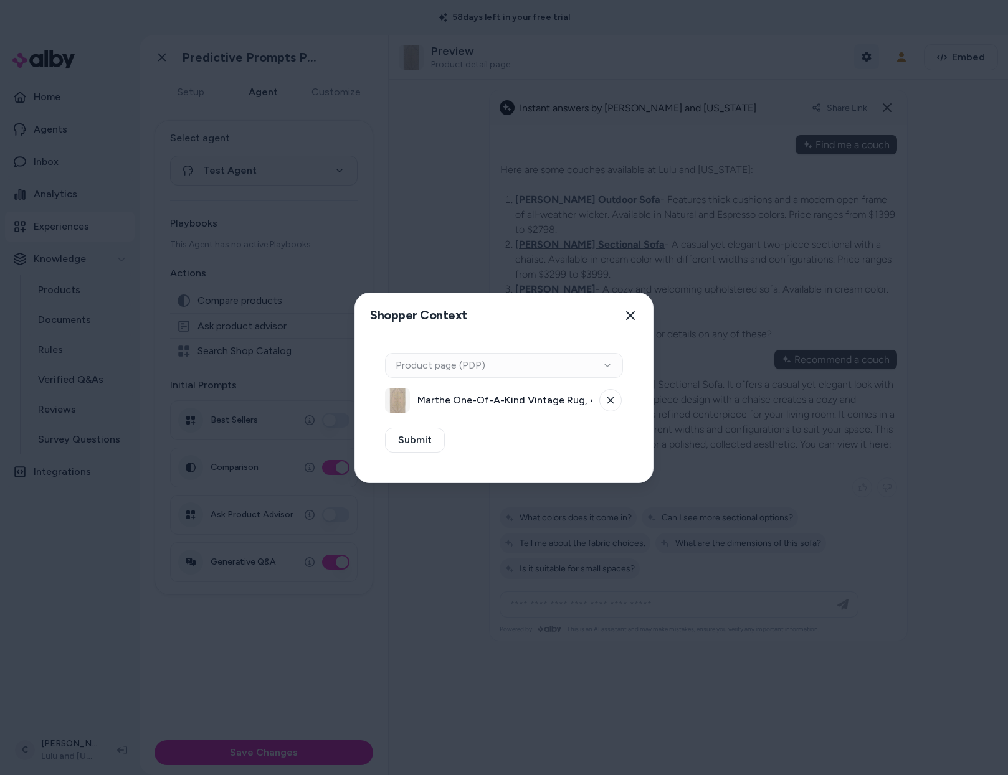
click at [866, 52] on div at bounding box center [504, 387] width 1008 height 775
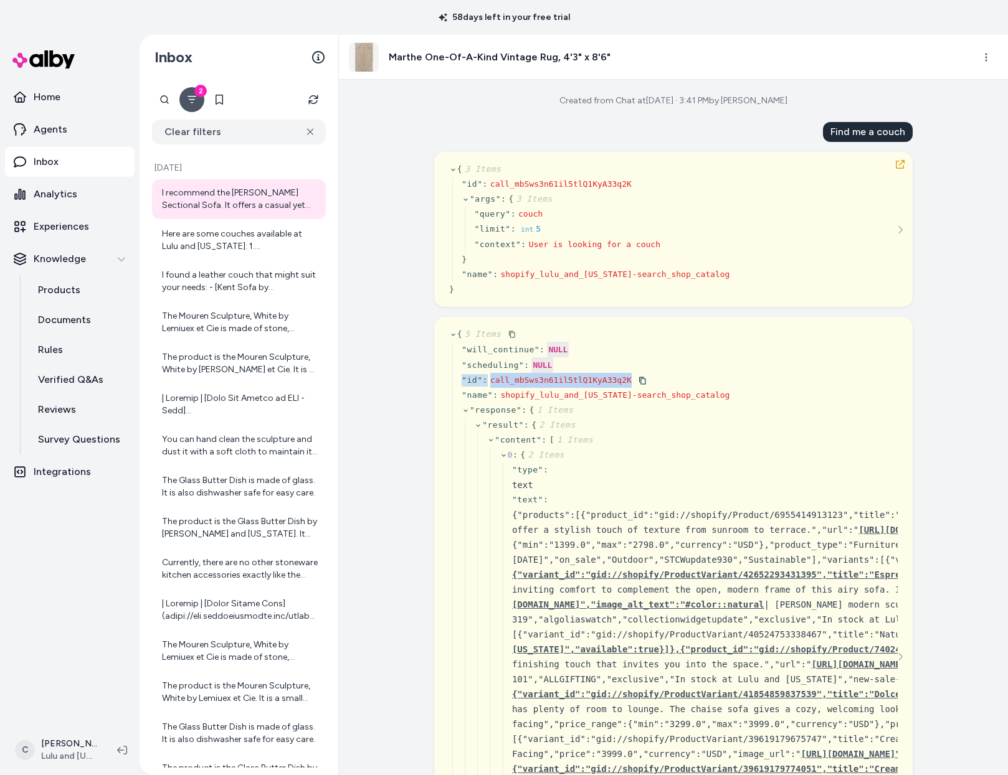
drag, startPoint x: 763, startPoint y: 382, endPoint x: 621, endPoint y: 371, distance: 143.0
drag, startPoint x: 684, startPoint y: 225, endPoint x: 544, endPoint y: 227, distance: 140.1
click at [544, 227] on div "{ 3 Items " id " : call_mbSws3n61il5tlQ1KyA33q2K " args " : { 3 Items " query "…" at bounding box center [673, 229] width 448 height 135
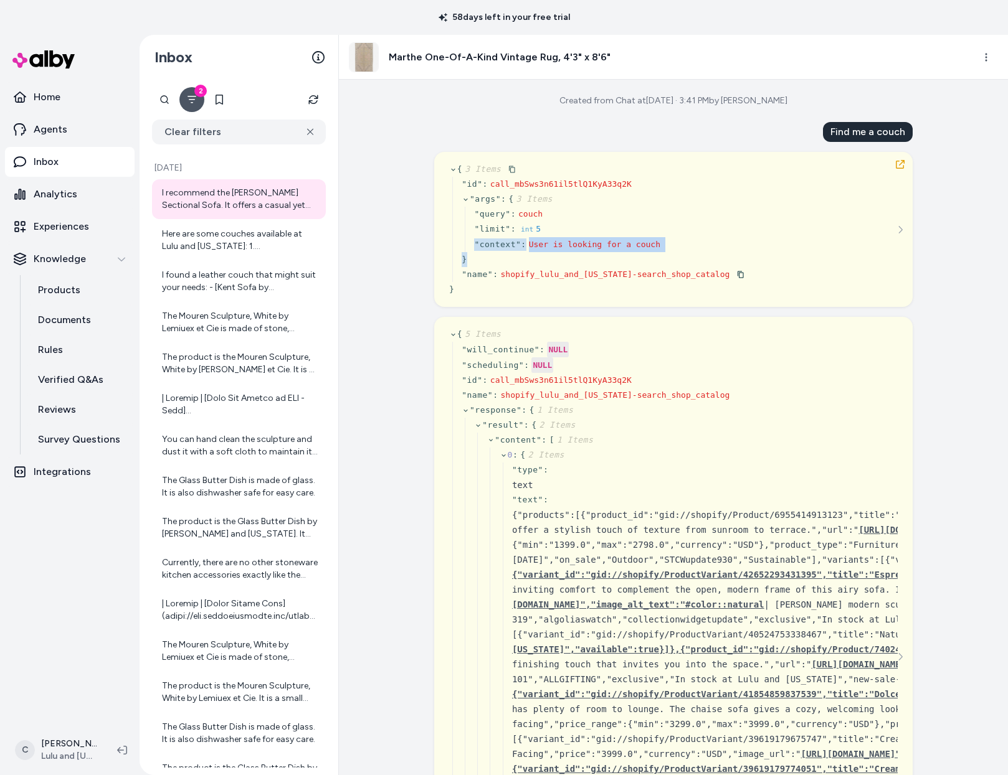
drag, startPoint x: 589, startPoint y: 229, endPoint x: 623, endPoint y: 270, distance: 53.1
click at [623, 270] on div "" id " : call_mbSws3n61il5tlQ1KyA33q2K " args " : { 3 Items " query " : couch "…" at bounding box center [598, 229] width 293 height 105
click at [673, 273] on span "shopify_lulu_and_georgia-search_shop_catalog" at bounding box center [614, 274] width 229 height 9
drag, startPoint x: 719, startPoint y: 275, endPoint x: 565, endPoint y: 268, distance: 154.0
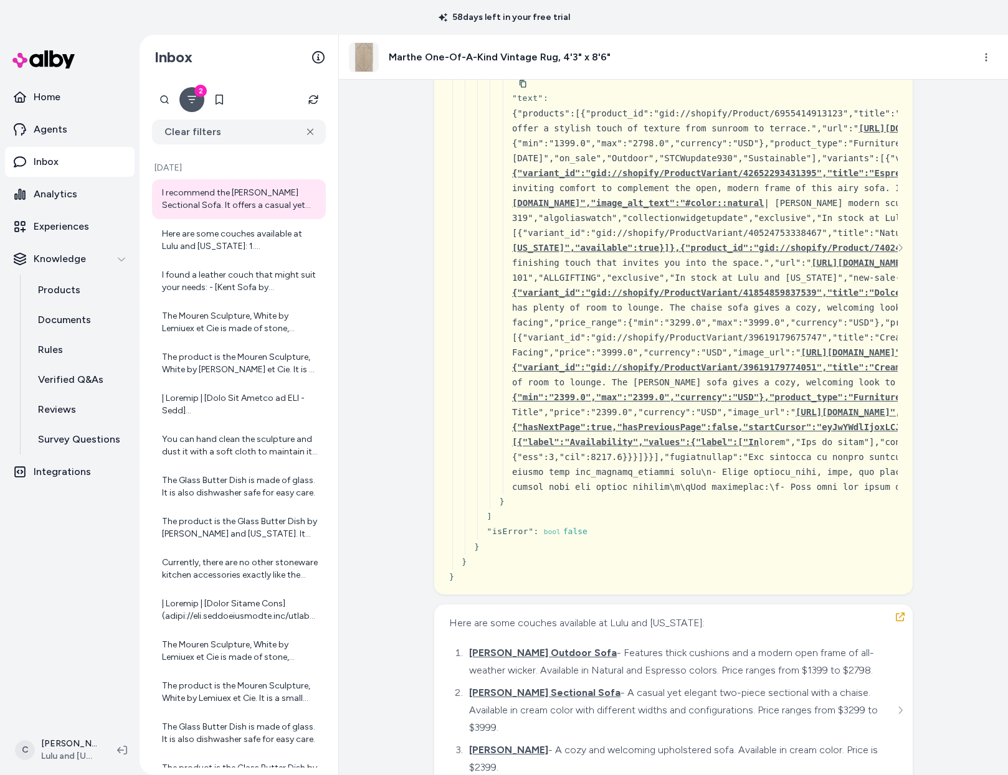
scroll to position [750, 0]
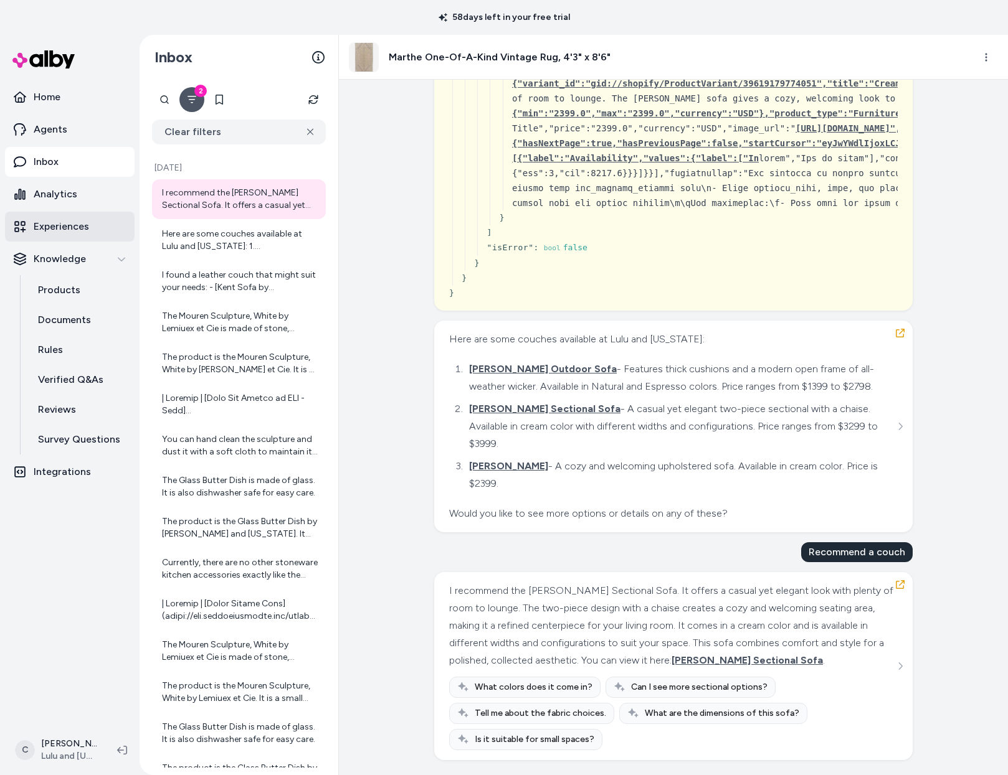
click at [62, 225] on p "Experiences" at bounding box center [61, 226] width 55 height 15
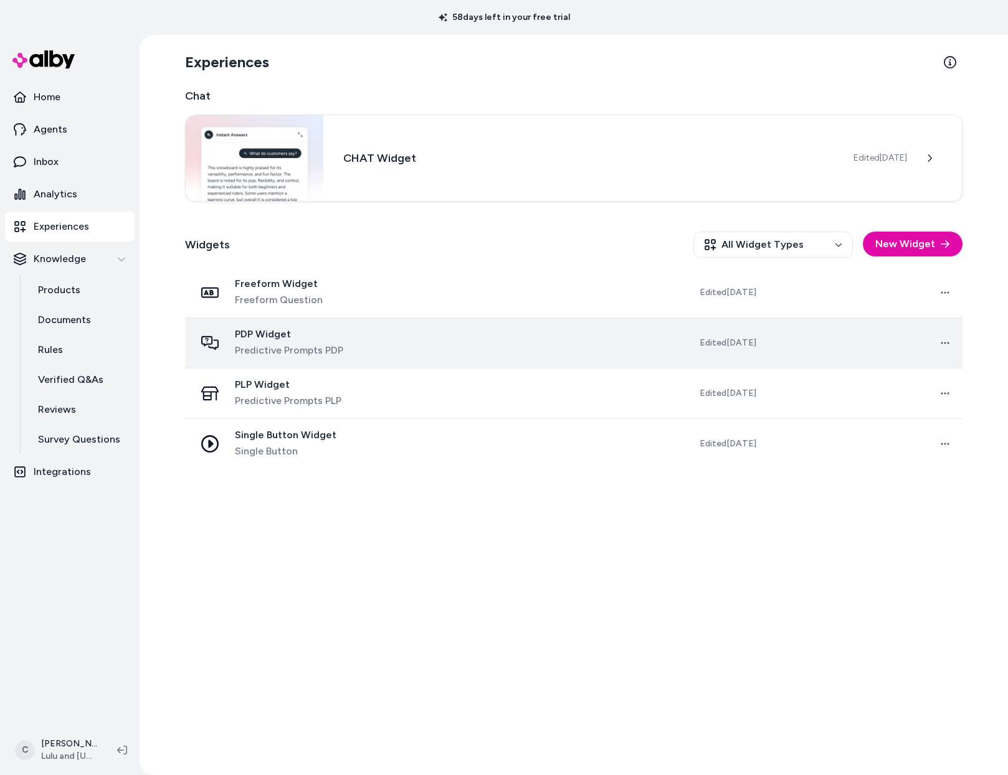
click at [301, 343] on span "Predictive Prompts PDP" at bounding box center [289, 350] width 108 height 15
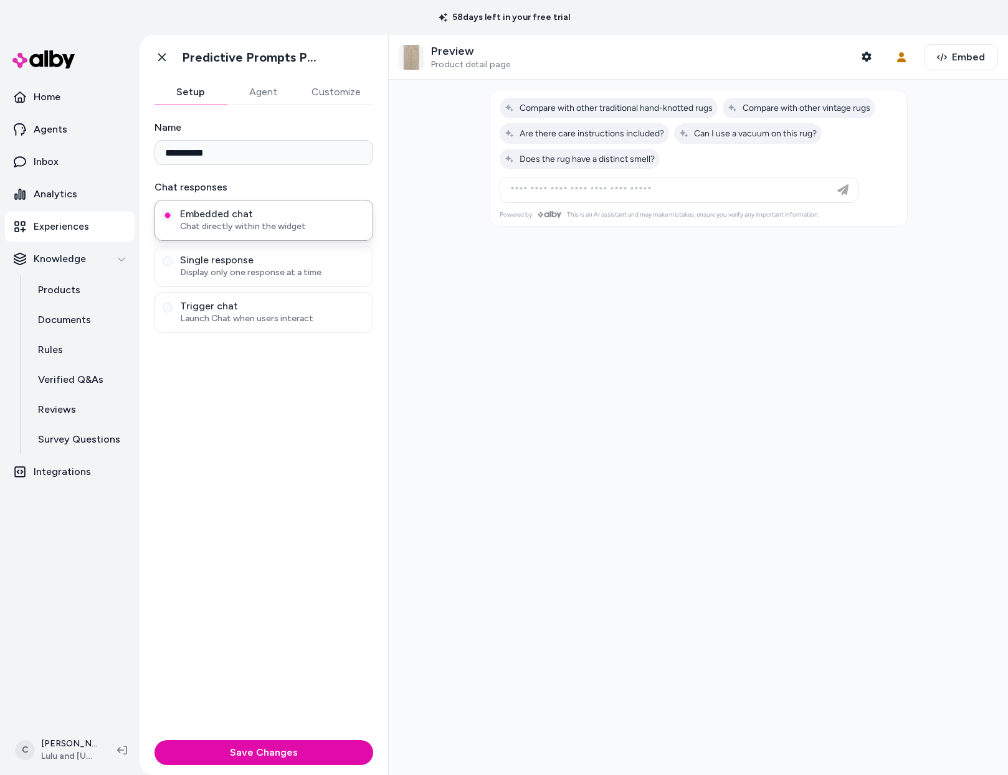
click at [319, 95] on button "Customize" at bounding box center [336, 92] width 74 height 25
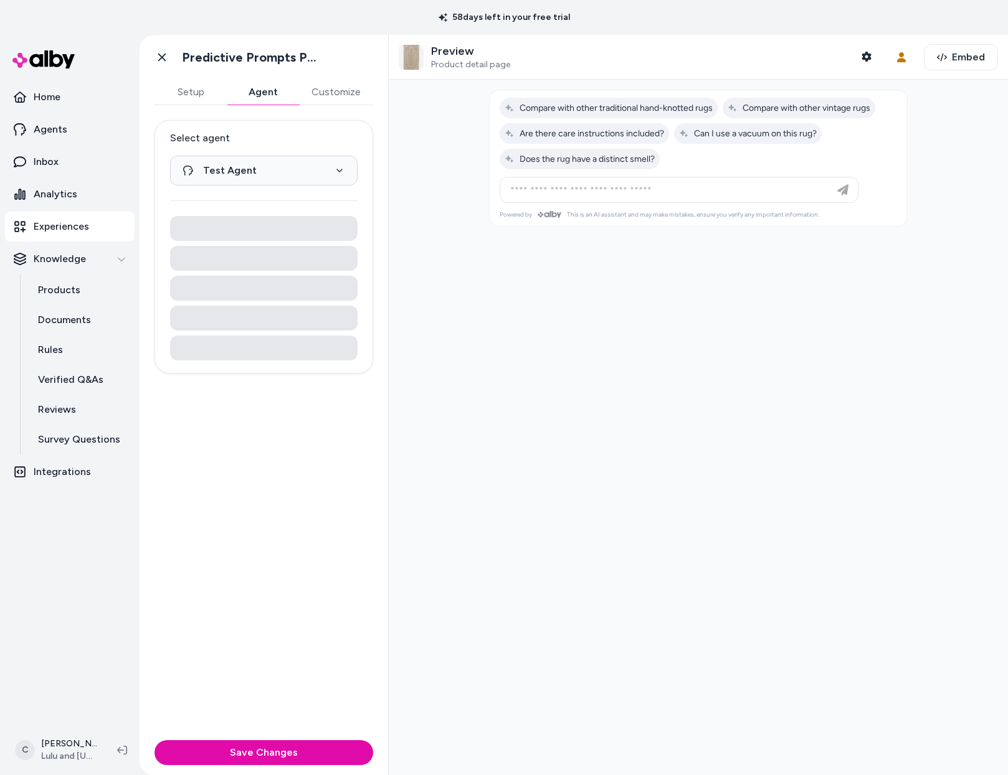
click at [280, 89] on button "Agent" at bounding box center [263, 92] width 72 height 25
click at [286, 167] on html "**********" at bounding box center [504, 387] width 1008 height 775
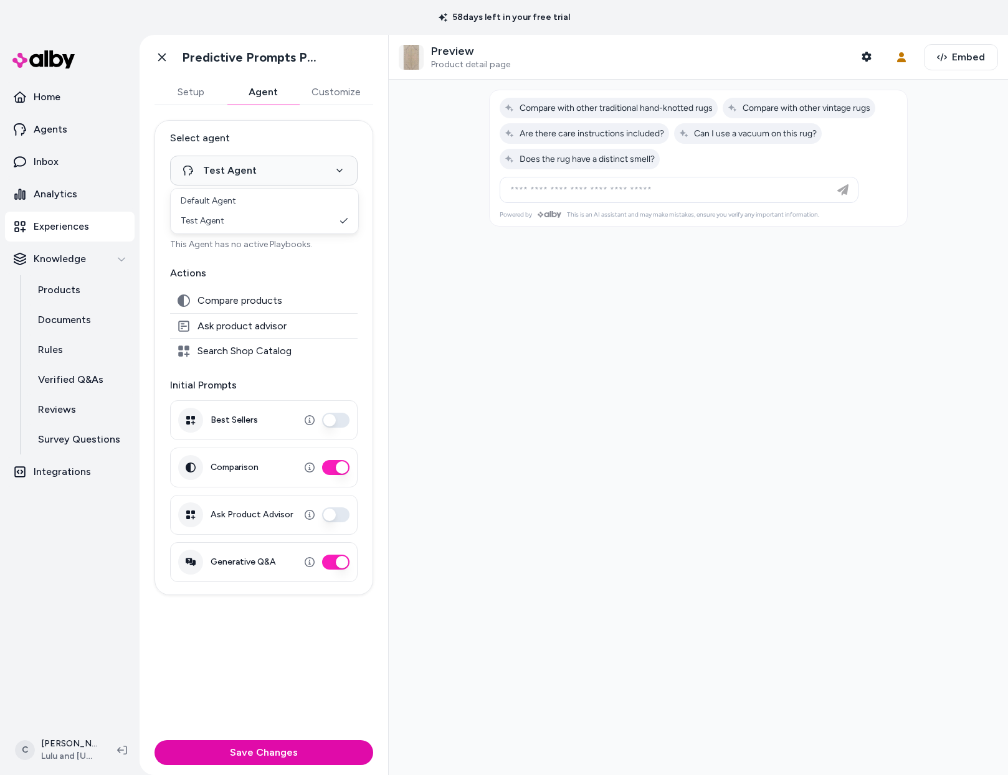
select select "**********"
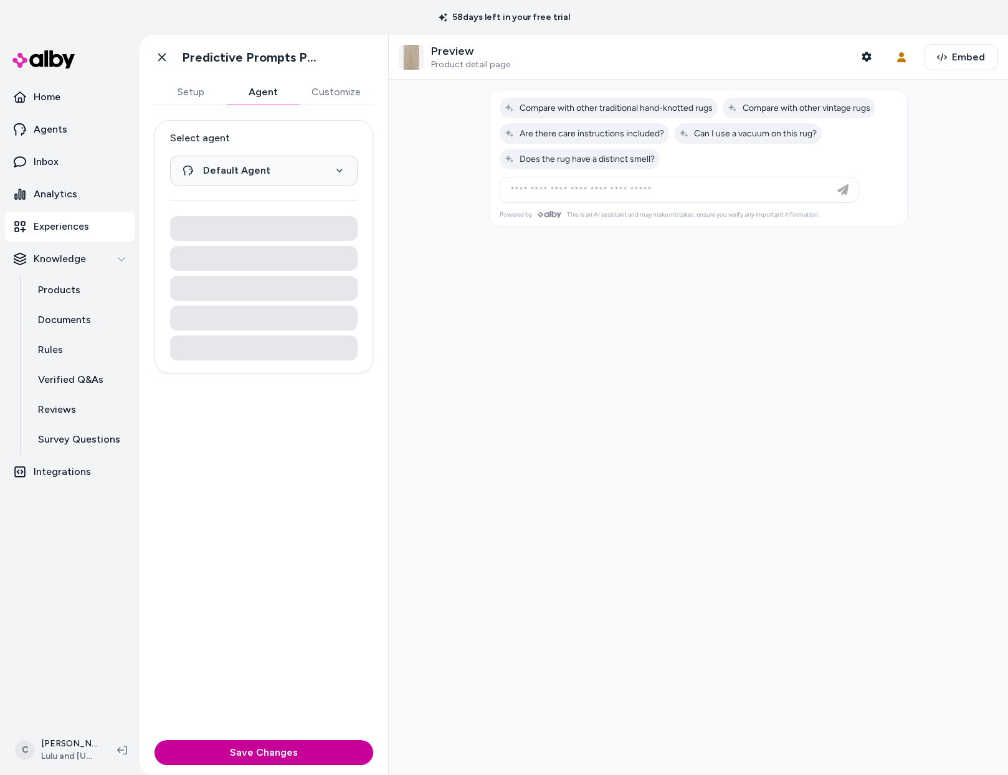
click at [267, 746] on button "Save Changes" at bounding box center [263, 752] width 219 height 25
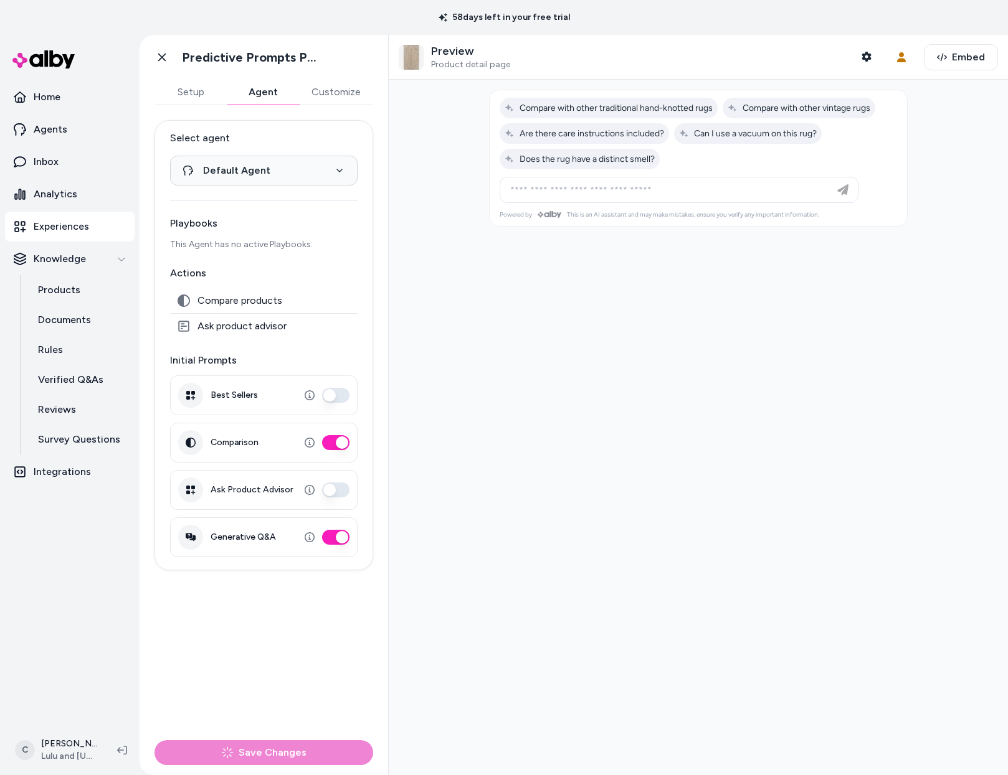
click at [334, 493] on button "Ask Product Advisor" at bounding box center [335, 490] width 27 height 15
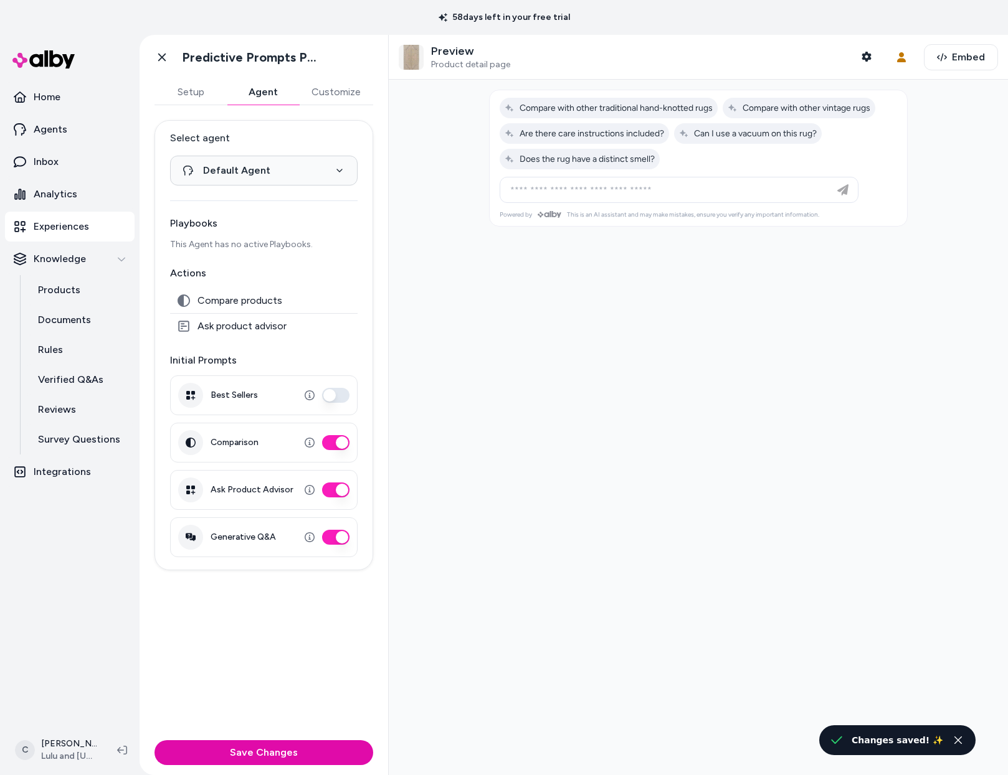
click at [296, 667] on div "**********" at bounding box center [263, 420] width 248 height 630
click at [341, 490] on button "Ask Product Advisor" at bounding box center [335, 490] width 27 height 15
click at [339, 490] on button "Ask Product Advisor" at bounding box center [335, 490] width 27 height 15
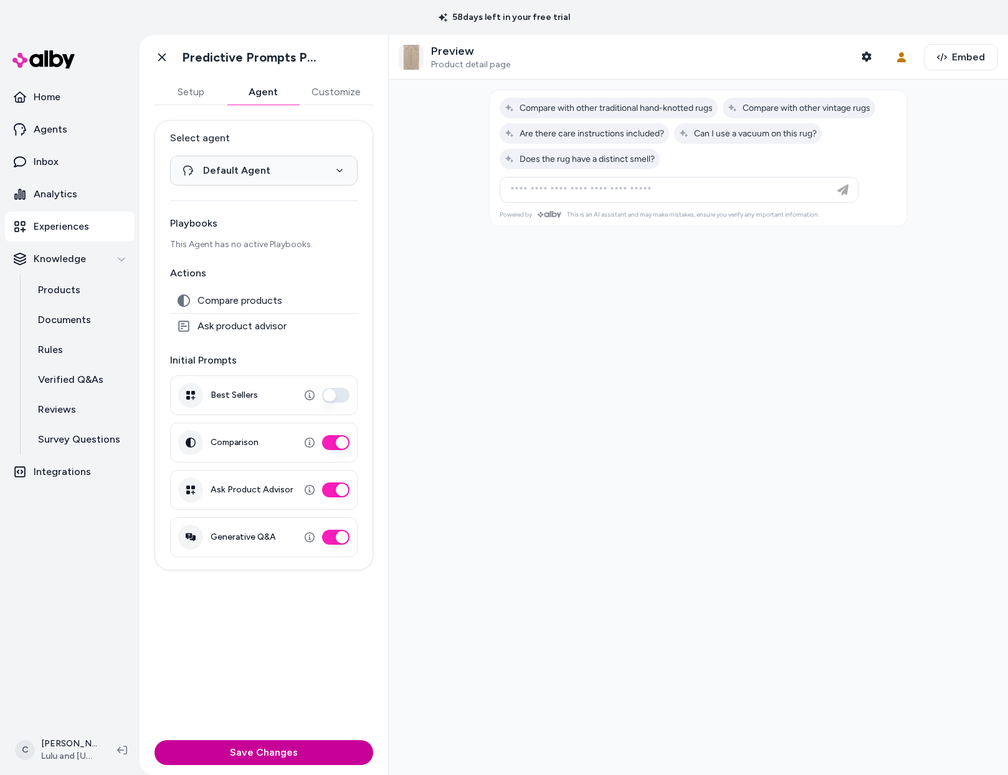
click at [318, 753] on button "Save Changes" at bounding box center [263, 752] width 219 height 25
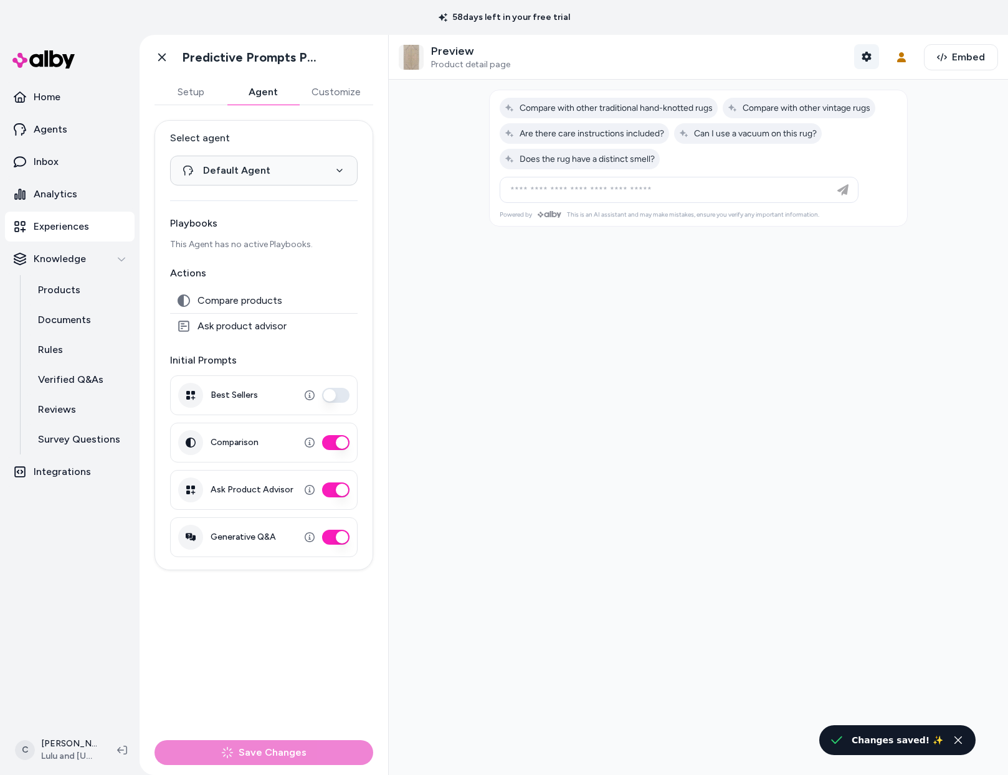
click at [863, 57] on icon "button" at bounding box center [865, 57] width 9 height 10
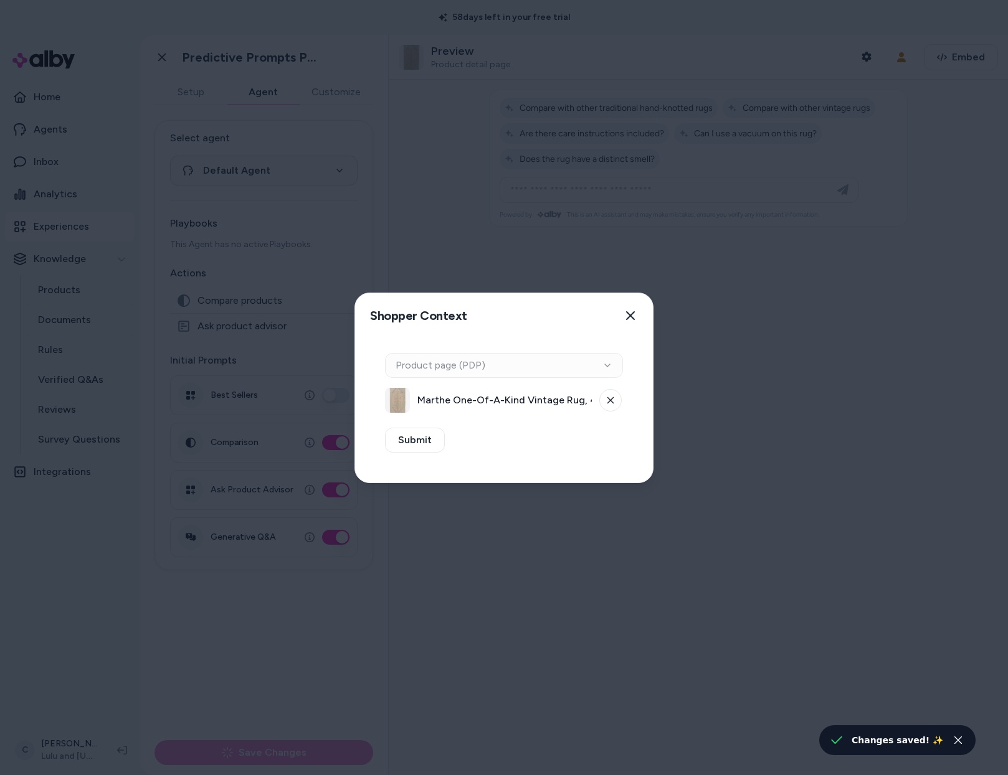
click at [506, 399] on span "Marthe One-Of-A-Kind Vintage Rug, 4'3" x 8'6"" at bounding box center [504, 400] width 174 height 15
drag, startPoint x: 493, startPoint y: 376, endPoint x: 497, endPoint y: 362, distance: 14.4
click at [493, 375] on div "Context Type Product page (PDP)" at bounding box center [504, 365] width 238 height 25
click at [497, 362] on div "Context Type Product page (PDP)" at bounding box center [504, 365] width 238 height 25
click at [580, 368] on div "Context Type Product page (PDP)" at bounding box center [504, 365] width 238 height 25
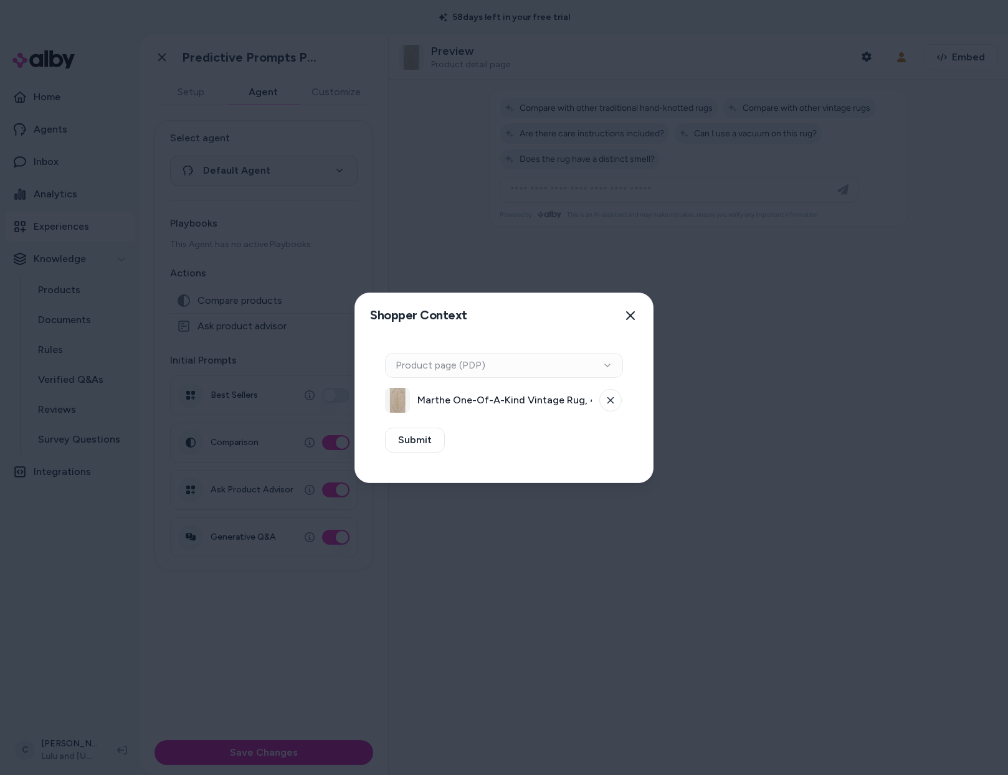
drag, startPoint x: 610, startPoint y: 369, endPoint x: 626, endPoint y: 400, distance: 34.8
click at [609, 369] on div "Context Type Product page (PDP)" at bounding box center [504, 365] width 238 height 25
click at [610, 397] on icon at bounding box center [610, 400] width 7 height 7
click at [483, 399] on button "Select a product" at bounding box center [504, 400] width 238 height 25
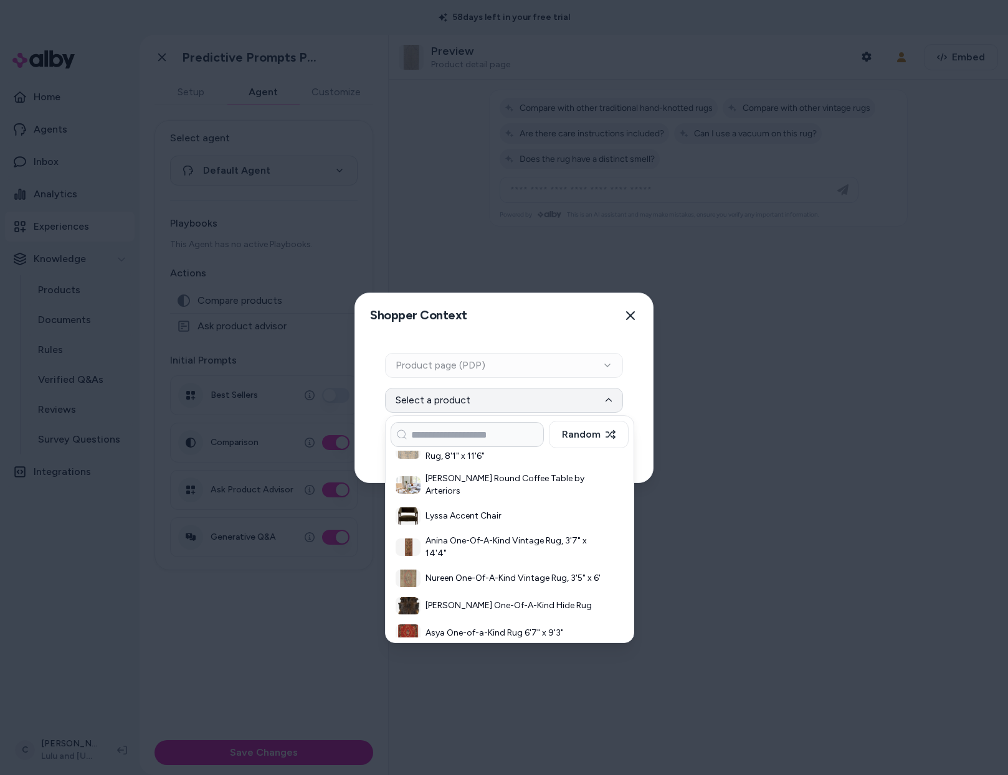
scroll to position [304, 0]
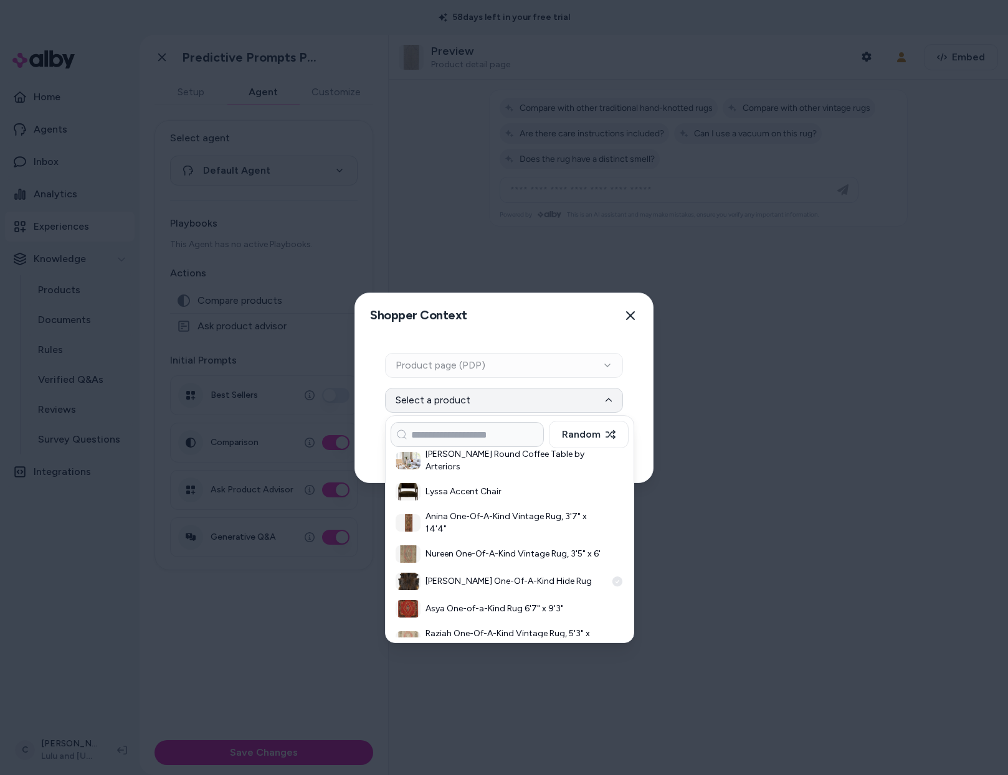
click at [522, 587] on h3 "Quinlan One-Of-A-Kind Hide Rug" at bounding box center [515, 581] width 181 height 12
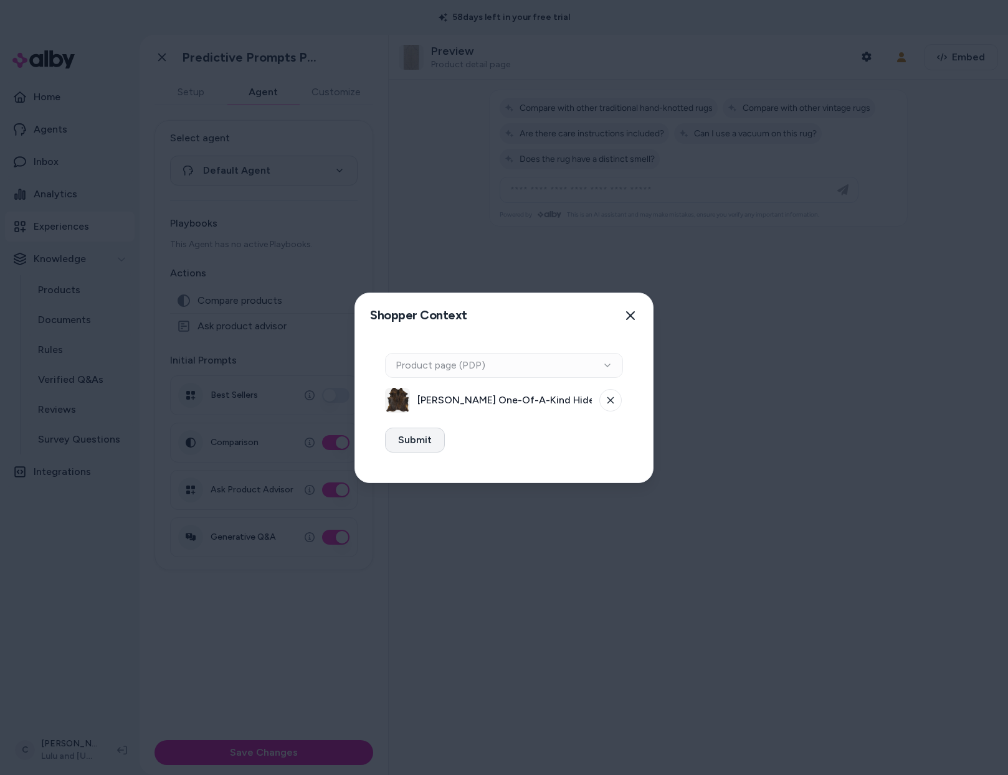
click at [425, 433] on button "Submit" at bounding box center [415, 440] width 60 height 25
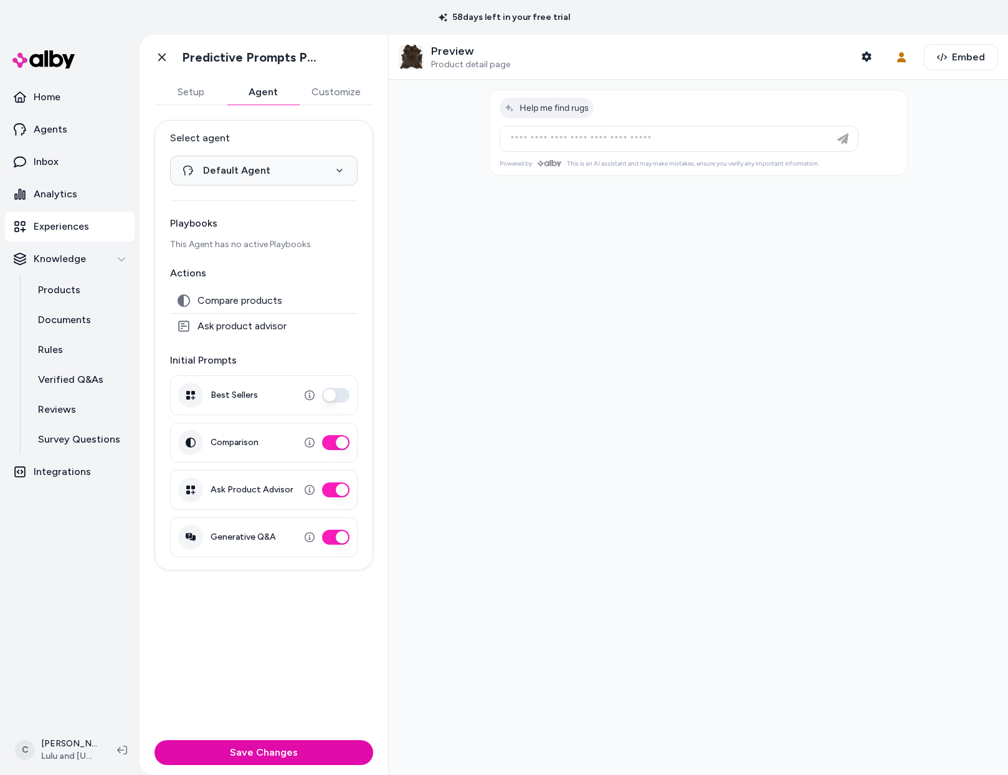
click at [341, 489] on button "Ask Product Advisor" at bounding box center [335, 490] width 27 height 15
click at [347, 613] on div "**********" at bounding box center [263, 420] width 248 height 630
drag, startPoint x: 232, startPoint y: 360, endPoint x: 186, endPoint y: 365, distance: 45.7
click at [186, 365] on p "Initial Prompts" at bounding box center [263, 360] width 187 height 15
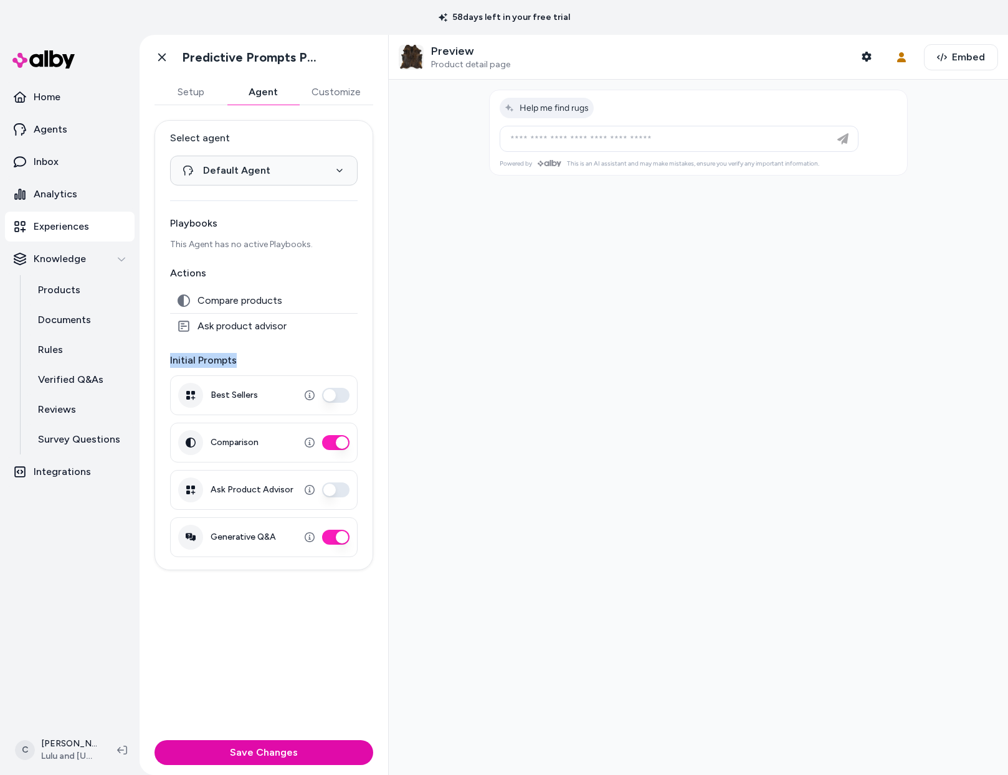
drag, startPoint x: 237, startPoint y: 361, endPoint x: 169, endPoint y: 359, distance: 67.9
click at [169, 359] on div "**********" at bounding box center [263, 345] width 219 height 450
click at [168, 359] on div "**********" at bounding box center [263, 345] width 219 height 450
drag, startPoint x: 173, startPoint y: 361, endPoint x: 233, endPoint y: 361, distance: 60.4
click at [232, 361] on p "Initial Prompts" at bounding box center [263, 360] width 187 height 15
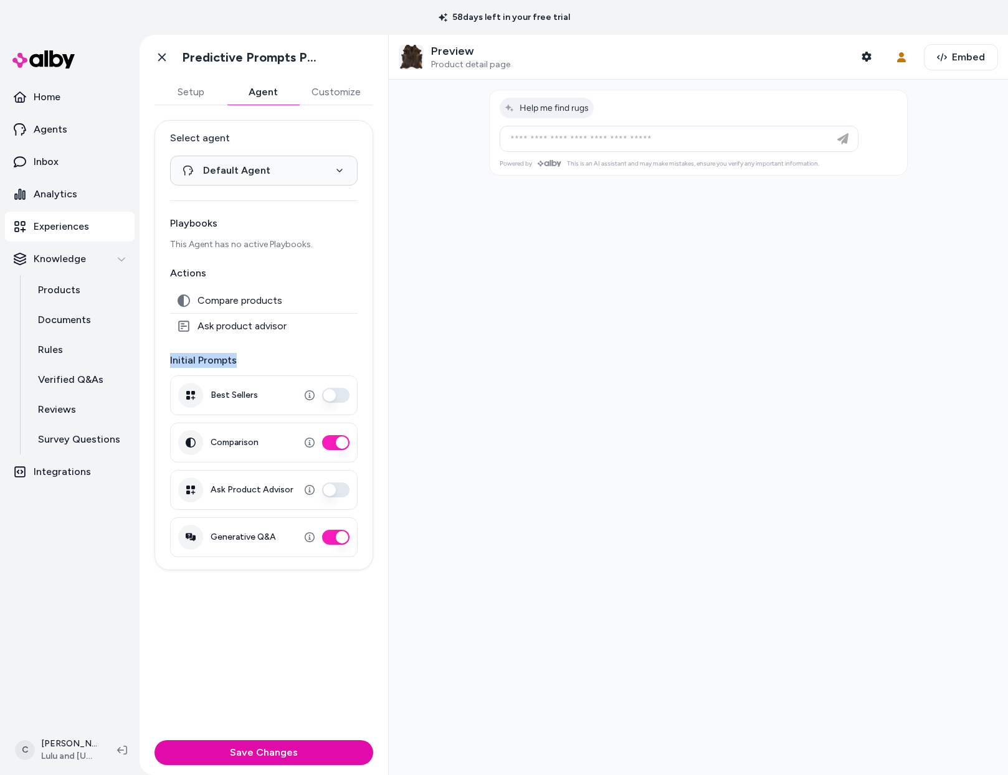
drag, startPoint x: 234, startPoint y: 361, endPoint x: 163, endPoint y: 361, distance: 71.0
click at [163, 361] on div "**********" at bounding box center [263, 345] width 219 height 450
click at [166, 362] on div "**********" at bounding box center [263, 345] width 219 height 450
click at [554, 108] on span "Help me find rugs" at bounding box center [546, 108] width 84 height 11
type input "**********"
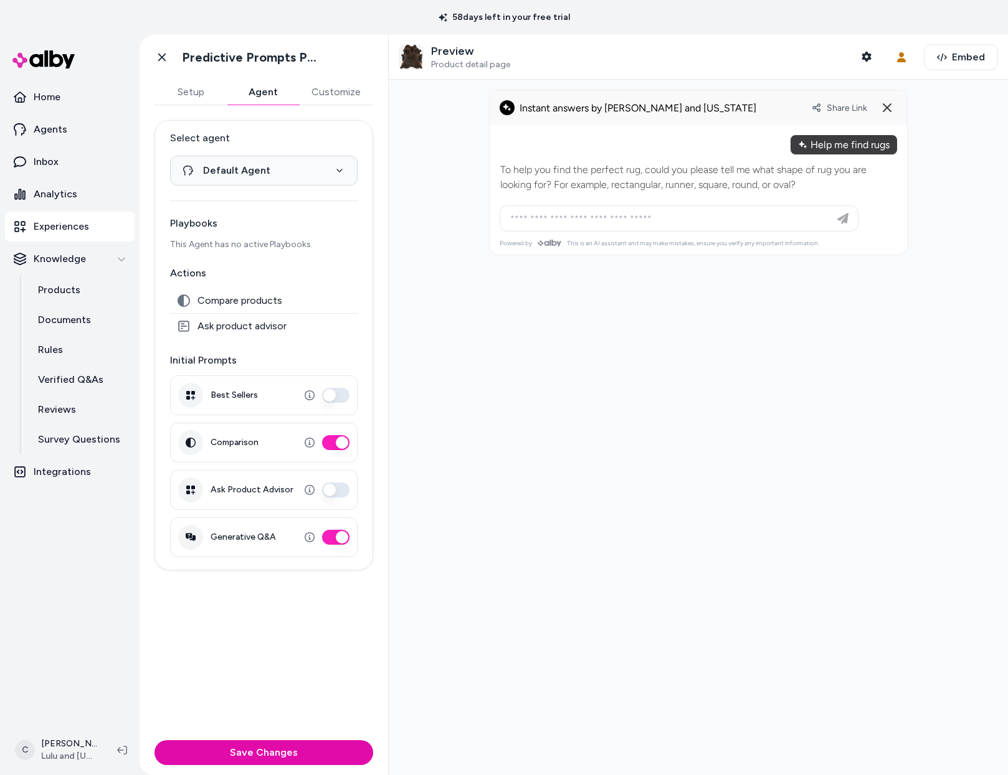
drag, startPoint x: 770, startPoint y: 181, endPoint x: 650, endPoint y: 171, distance: 120.6
click at [644, 167] on p "To help you find the perfect rug, could you please tell me what shape of rug yo…" at bounding box center [698, 178] width 396 height 30
click at [650, 171] on p "To help you find the perfect rug, could you please tell me what shape of rug yo…" at bounding box center [698, 178] width 396 height 30
drag, startPoint x: 650, startPoint y: 174, endPoint x: 643, endPoint y: 184, distance: 11.2
click at [643, 184] on p "To help you find the perfect rug, could you please tell me what shape of rug yo…" at bounding box center [698, 178] width 396 height 30
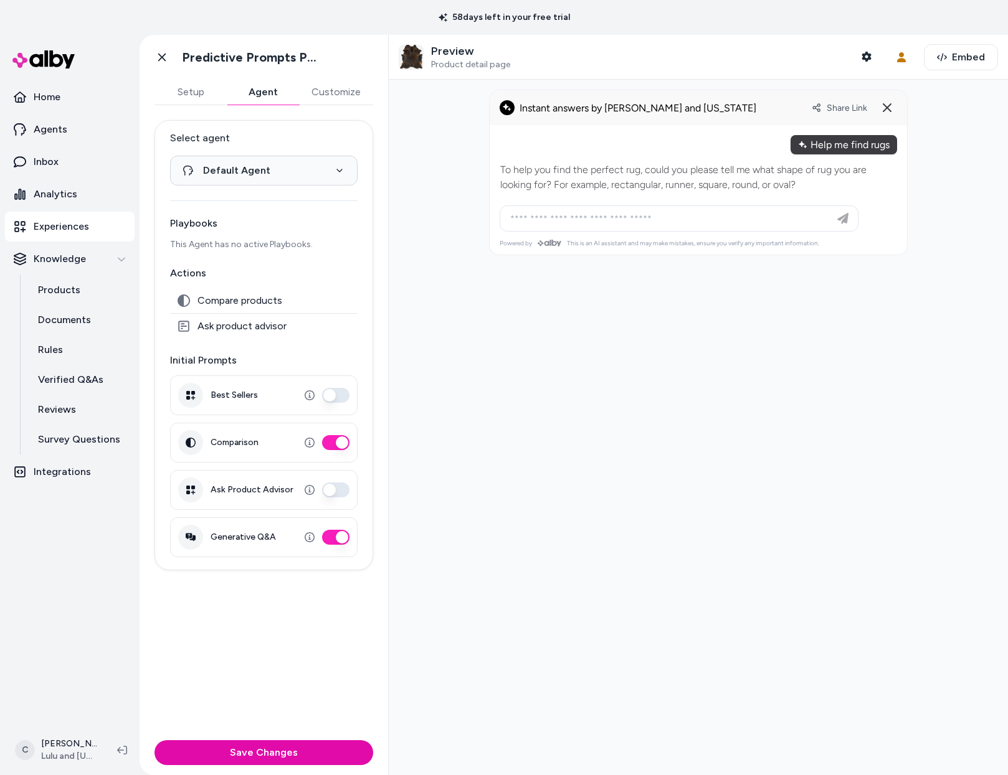
click at [643, 184] on p "To help you find the perfect rug, could you please tell me what shape of rug yo…" at bounding box center [698, 178] width 396 height 30
drag, startPoint x: 735, startPoint y: 176, endPoint x: 624, endPoint y: 178, distance: 110.9
click at [623, 178] on p "To help you find the perfect rug, could you please tell me what shape of rug yo…" at bounding box center [698, 178] width 396 height 30
drag, startPoint x: 624, startPoint y: 178, endPoint x: 630, endPoint y: 199, distance: 21.5
click at [625, 181] on p "To help you find the perfect rug, could you please tell me what shape of rug yo…" at bounding box center [698, 178] width 396 height 30
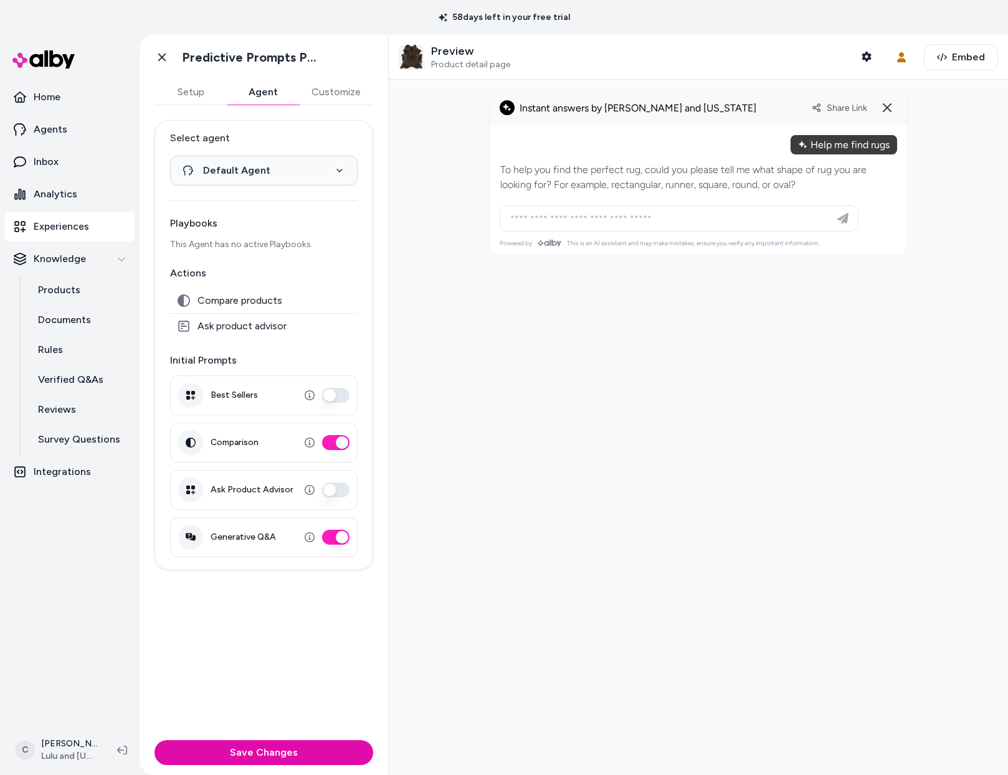
drag, startPoint x: 712, startPoint y: 169, endPoint x: 721, endPoint y: 179, distance: 13.7
click at [704, 171] on p "To help you find the perfect rug, could you please tell me what shape of rug yo…" at bounding box center [698, 178] width 396 height 30
drag, startPoint x: 716, startPoint y: 180, endPoint x: 636, endPoint y: 176, distance: 79.2
click at [636, 176] on p "To help you find the perfect rug, could you please tell me what shape of rug yo…" at bounding box center [698, 178] width 396 height 30
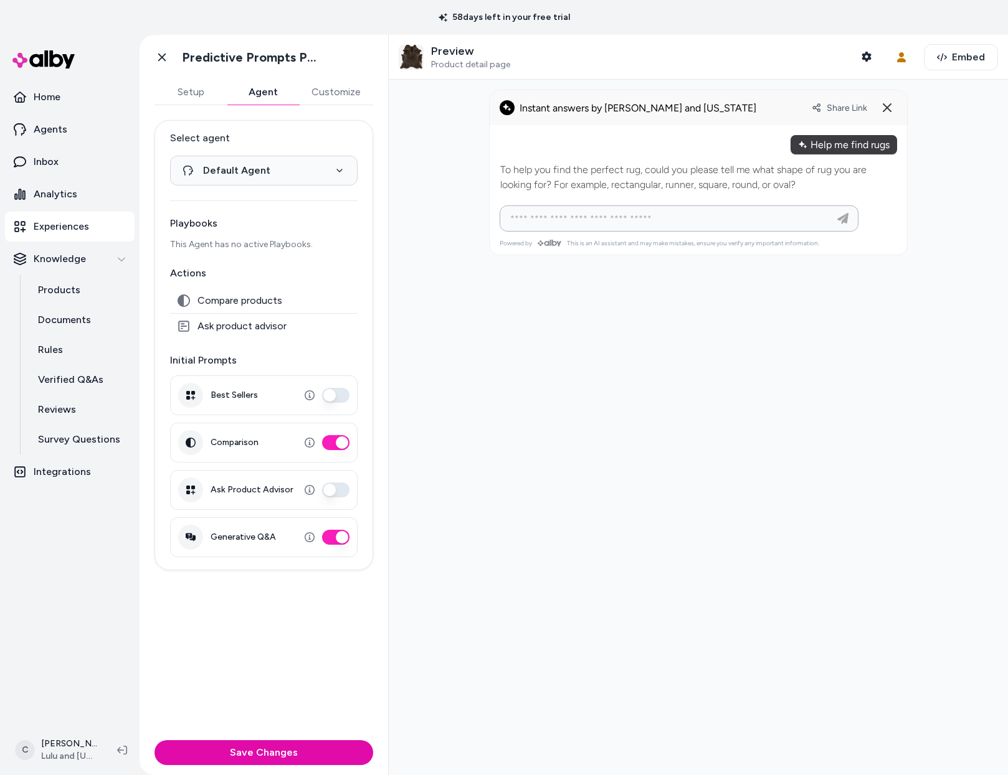
click at [630, 220] on input at bounding box center [667, 218] width 328 height 15
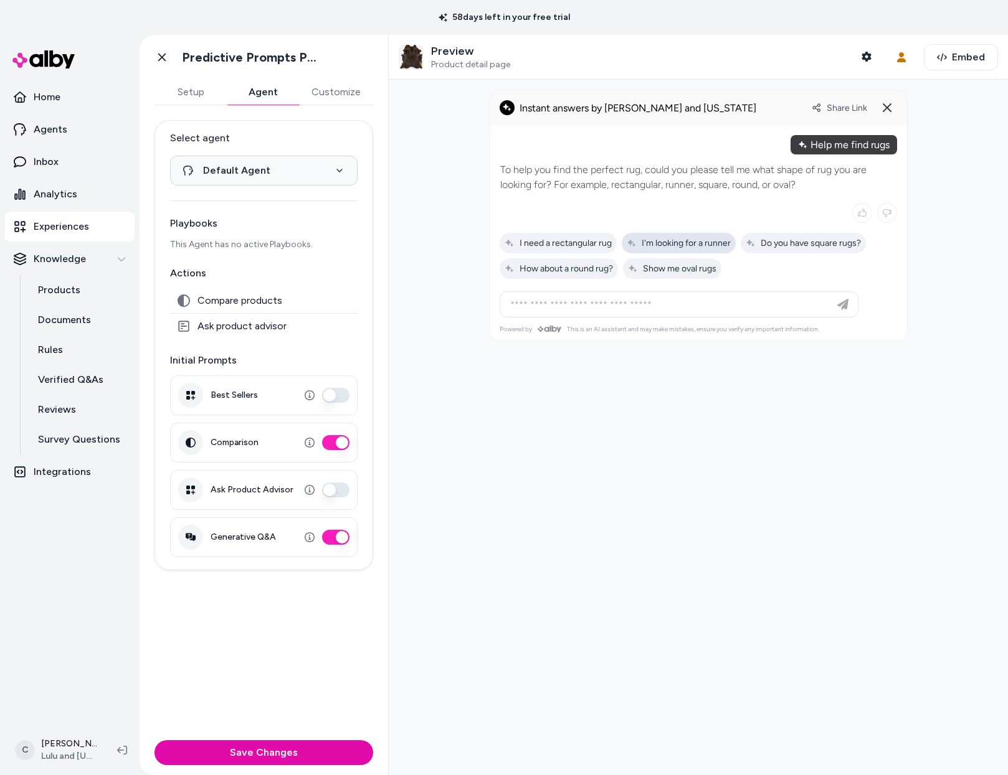
click at [706, 238] on span "I'm looking for a runner" at bounding box center [678, 243] width 104 height 11
type input "**********"
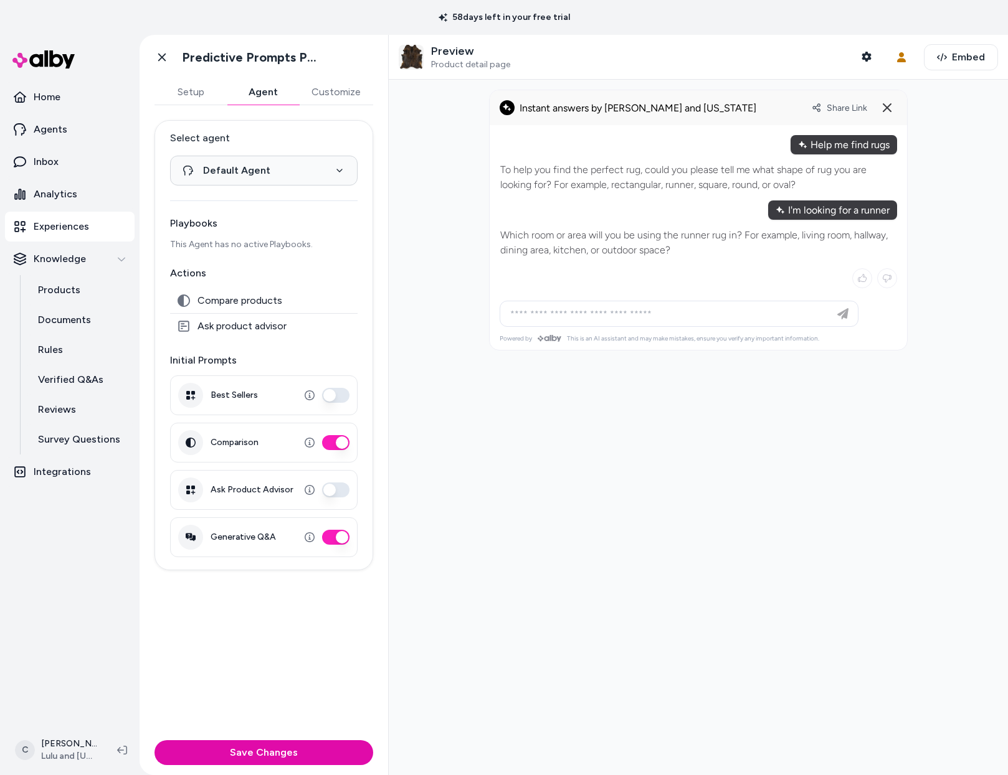
drag, startPoint x: 669, startPoint y: 245, endPoint x: 625, endPoint y: 243, distance: 44.3
click at [625, 243] on p "Which room or area will you be using the runner rug in? For example, living roo…" at bounding box center [698, 243] width 396 height 30
drag, startPoint x: 604, startPoint y: 228, endPoint x: 595, endPoint y: 228, distance: 8.7
click at [595, 228] on p "Which room or area will you be using the runner rug in? For example, living roo…" at bounding box center [698, 243] width 396 height 30
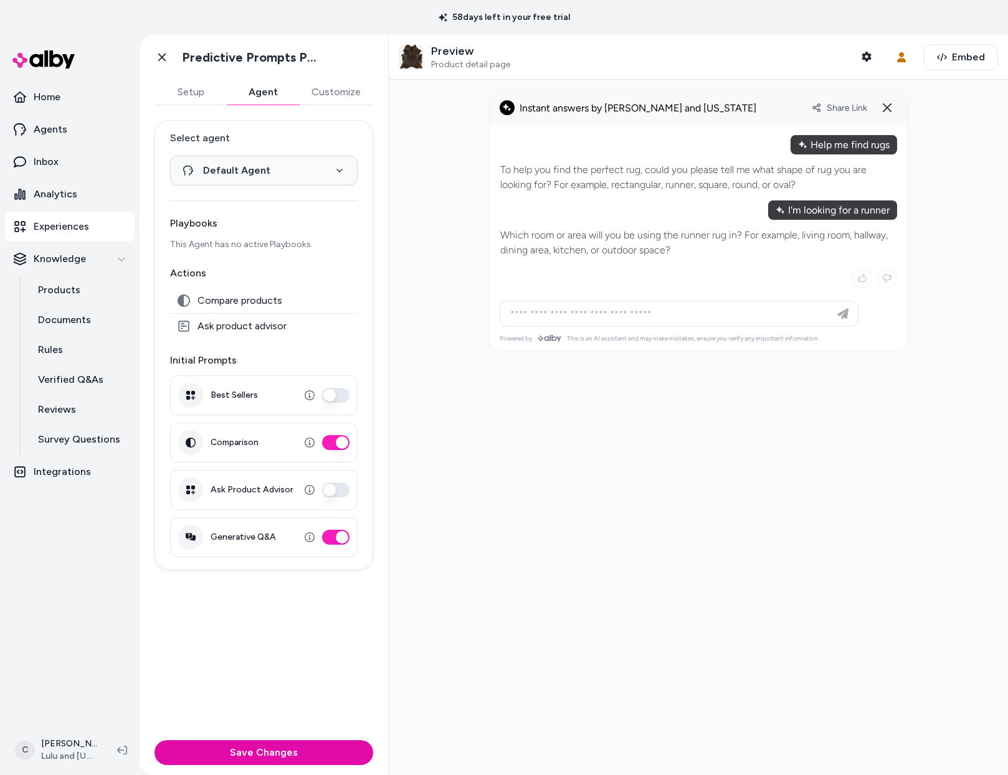
click at [596, 232] on p "Which room or area will you be using the runner rug in? For example, living roo…" at bounding box center [698, 243] width 396 height 30
drag, startPoint x: 596, startPoint y: 232, endPoint x: 601, endPoint y: 242, distance: 11.1
click at [601, 240] on p "Which room or area will you be using the runner rug in? For example, living roo…" at bounding box center [698, 243] width 396 height 30
drag, startPoint x: 601, startPoint y: 242, endPoint x: 600, endPoint y: 252, distance: 9.4
click at [600, 252] on p "Which room or area will you be using the runner rug in? For example, living roo…" at bounding box center [698, 243] width 396 height 30
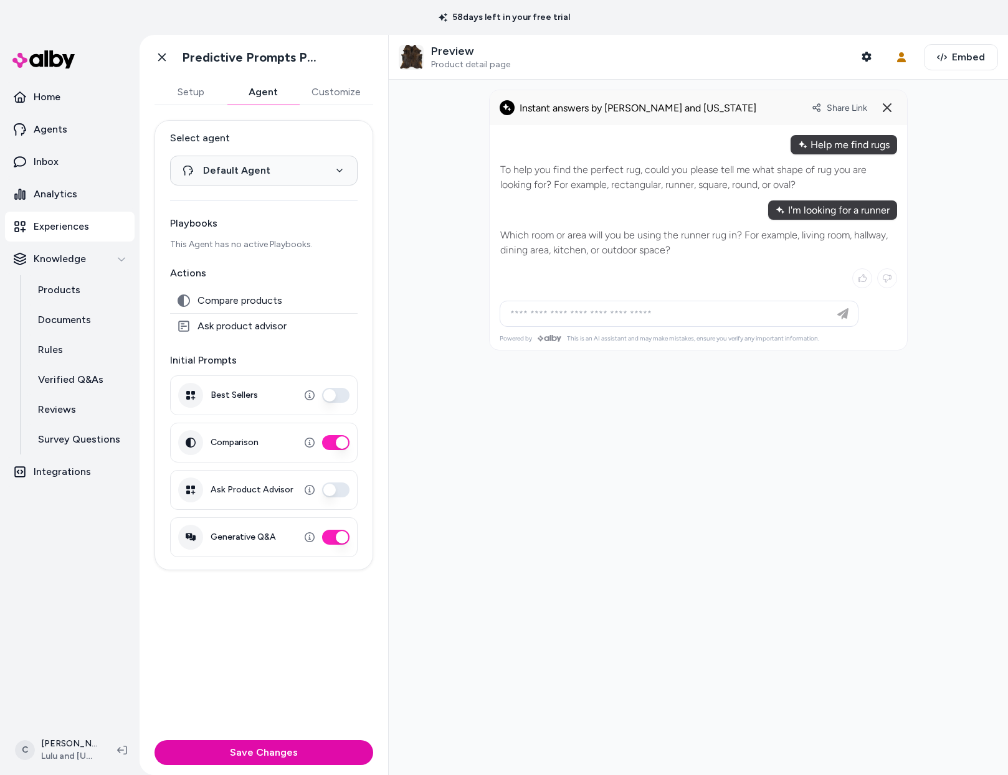
click at [600, 252] on p "Which room or area will you be using the runner rug in? For example, living roo…" at bounding box center [698, 243] width 396 height 30
click at [613, 244] on p "Which room or area will you be using the runner rug in? For example, living roo…" at bounding box center [698, 243] width 396 height 30
click at [612, 244] on p "Which room or area will you be using the runner rug in? For example, living roo…" at bounding box center [698, 243] width 396 height 30
click at [641, 440] on div at bounding box center [698, 428] width 619 height 696
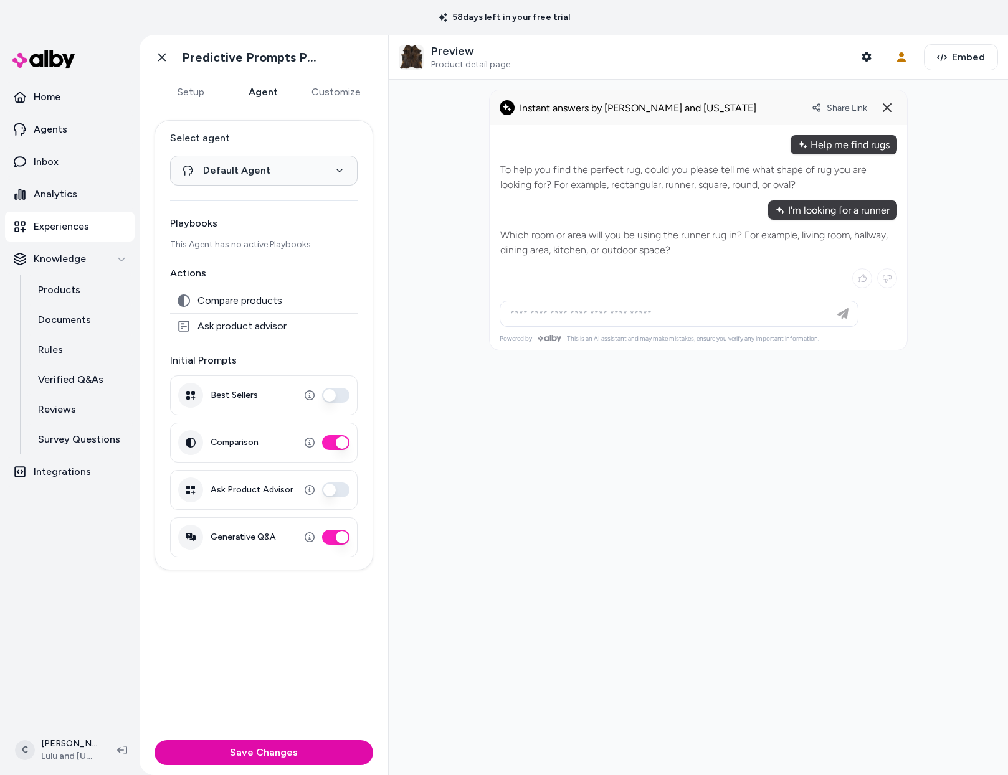
click at [108, 551] on nav "Home Agents Inbox Analytics Experiences Knowledge Products Documents Rules Veri…" at bounding box center [70, 402] width 130 height 641
click at [399, 221] on div at bounding box center [698, 428] width 619 height 696
click at [167, 51] on icon at bounding box center [162, 57] width 12 height 12
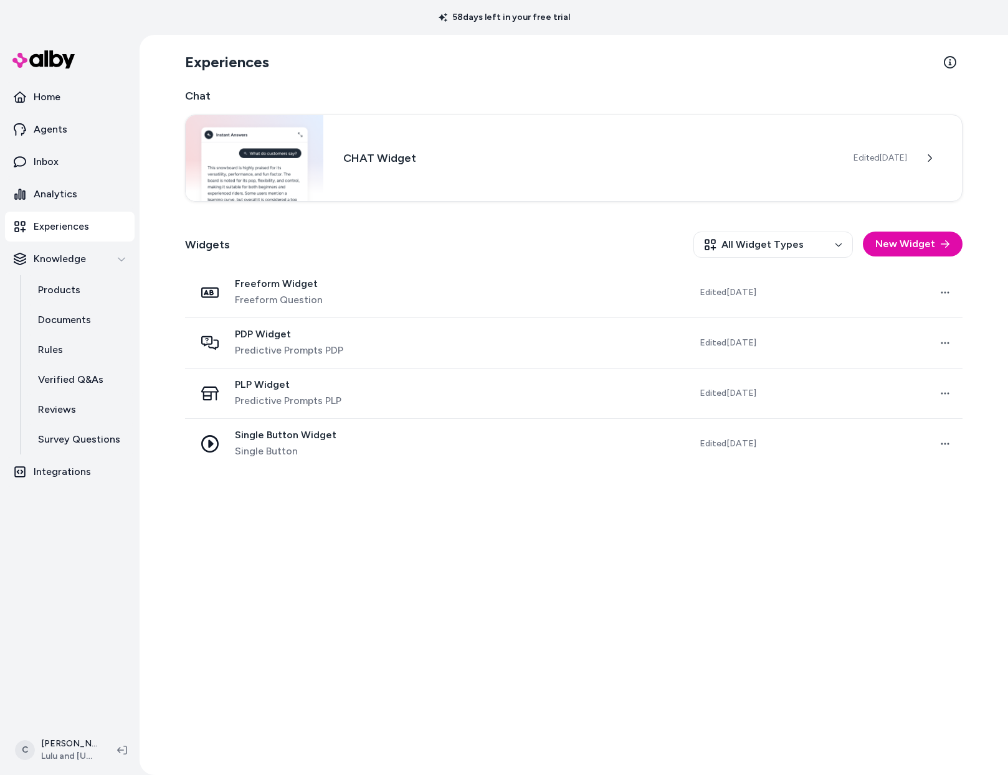
click at [267, 582] on div "Experiences Chat CHAT Widget Edited Sep 19, 2025 Widgets All Widget Types New W…" at bounding box center [573, 405] width 797 height 740
click at [446, 606] on div "Experiences Chat CHAT Widget Edited Sep 19, 2025 Widgets All Widget Types New W…" at bounding box center [573, 405] width 797 height 740
click at [82, 355] on link "Rules" at bounding box center [80, 350] width 109 height 30
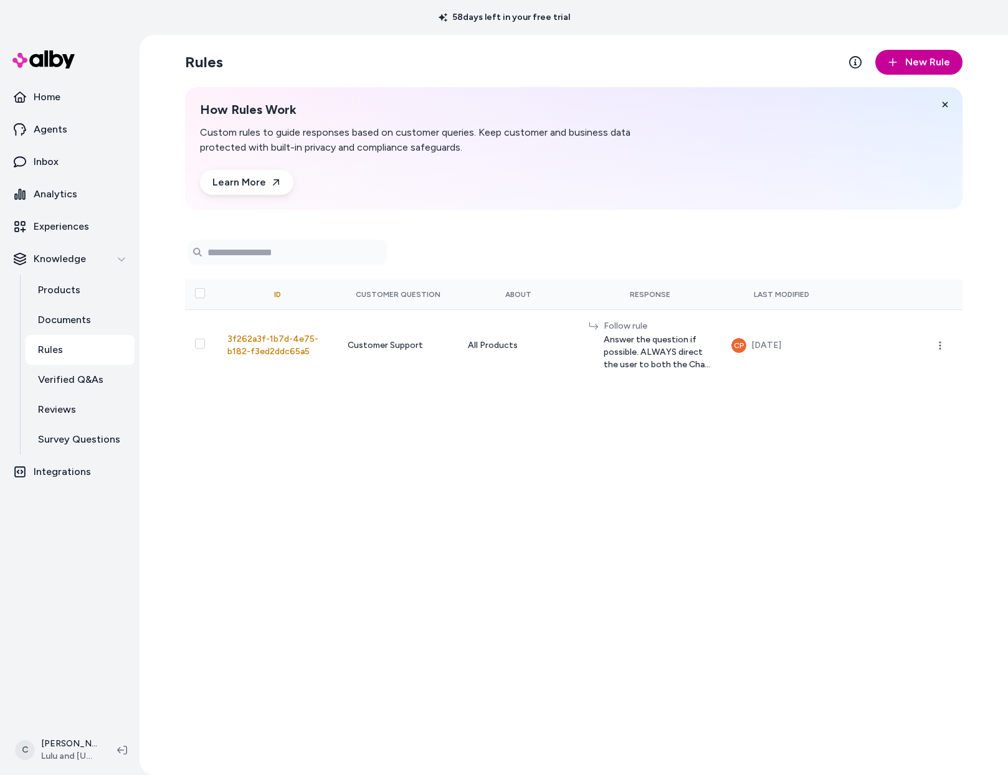
click at [922, 74] on button "New Rule" at bounding box center [918, 62] width 87 height 25
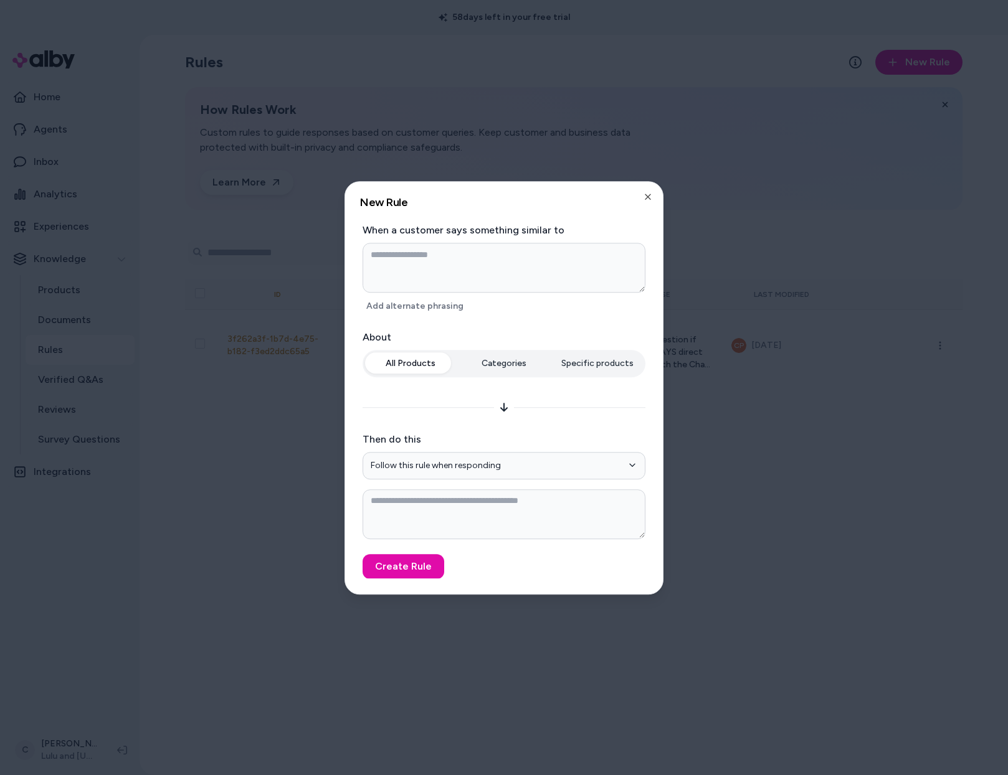
click at [413, 249] on textarea at bounding box center [503, 268] width 283 height 50
type textarea "*"
type textarea "**"
type textarea "*"
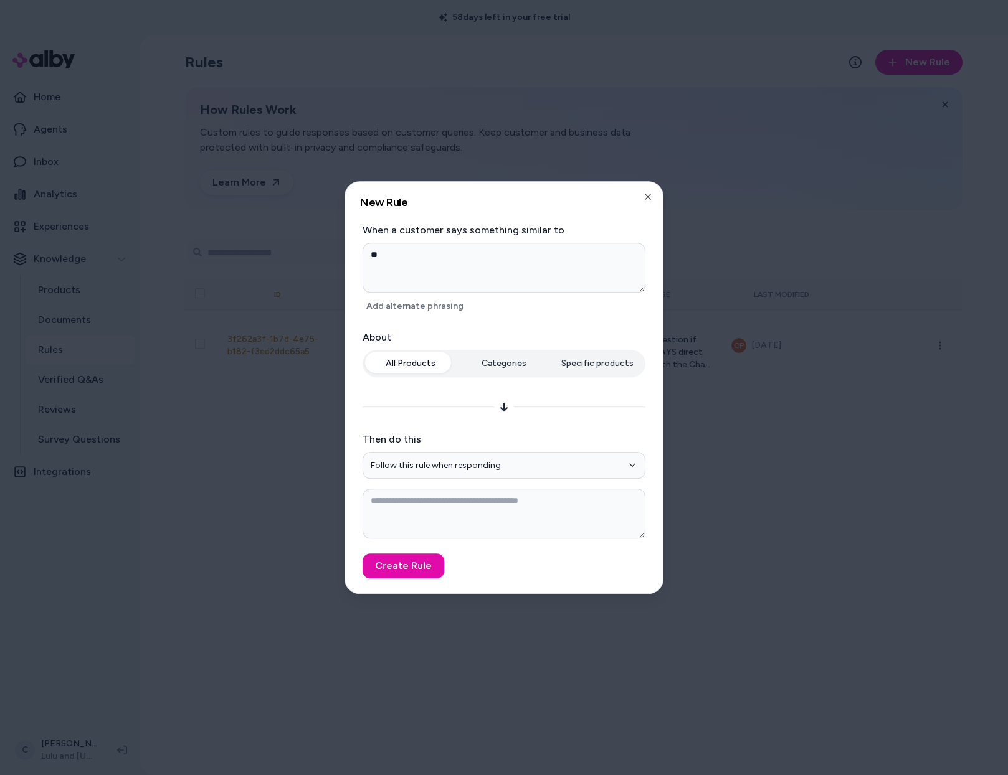
type textarea "***"
type textarea "*"
type textarea "****"
type textarea "*"
type textarea "***"
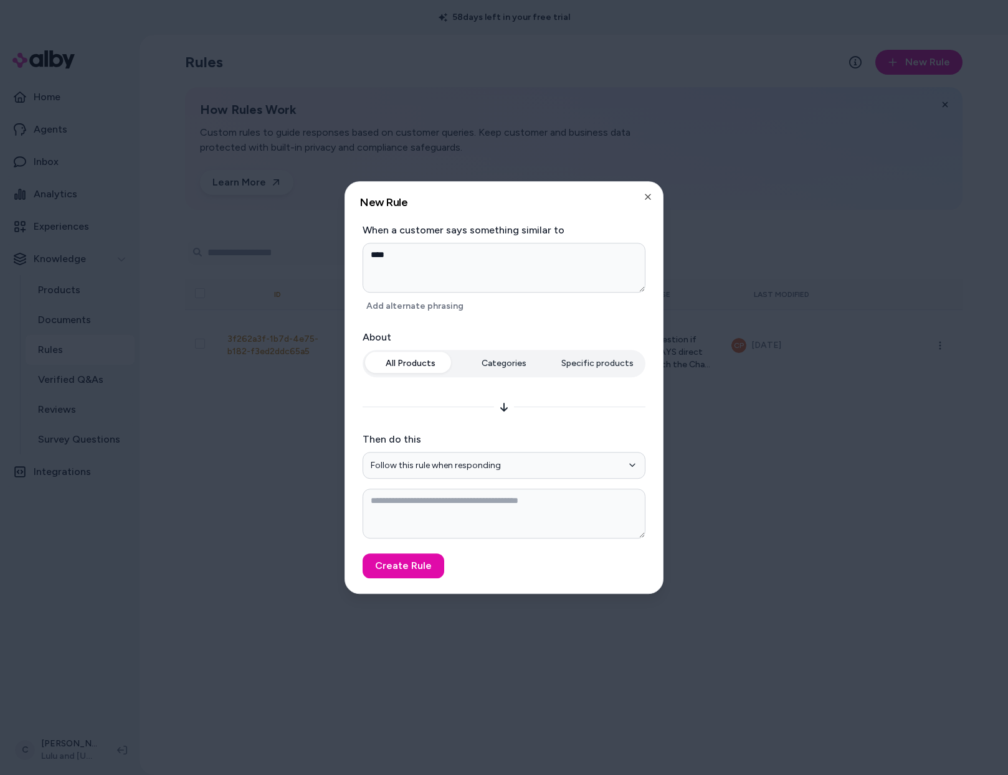
type textarea "*"
type textarea "**"
type textarea "*"
type textarea "***"
type textarea "*"
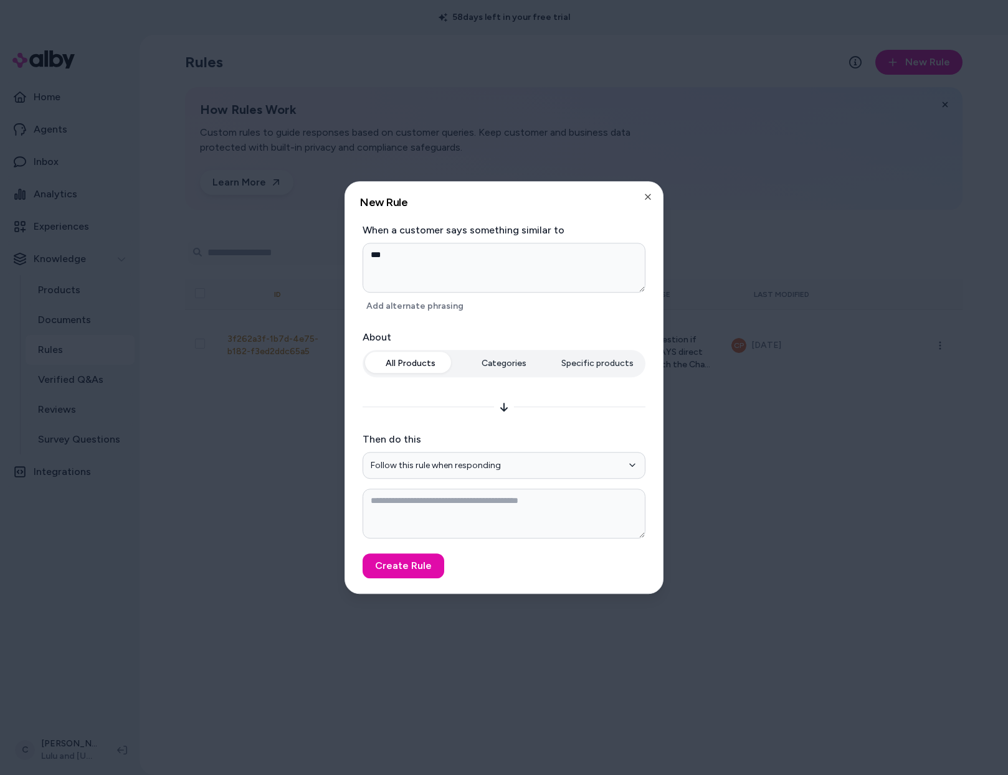
type textarea "****"
type textarea "*"
type textarea "*****"
type textarea "*"
type textarea "******"
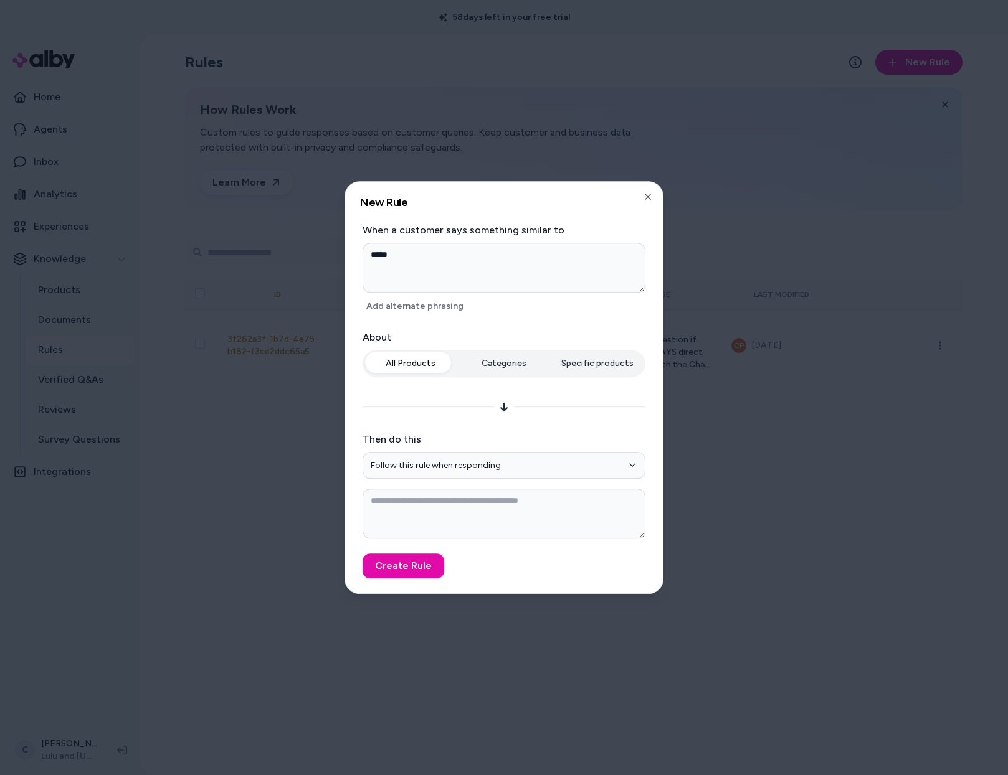
type textarea "*"
type textarea "*******"
type textarea "*"
type textarea "******"
type textarea "*"
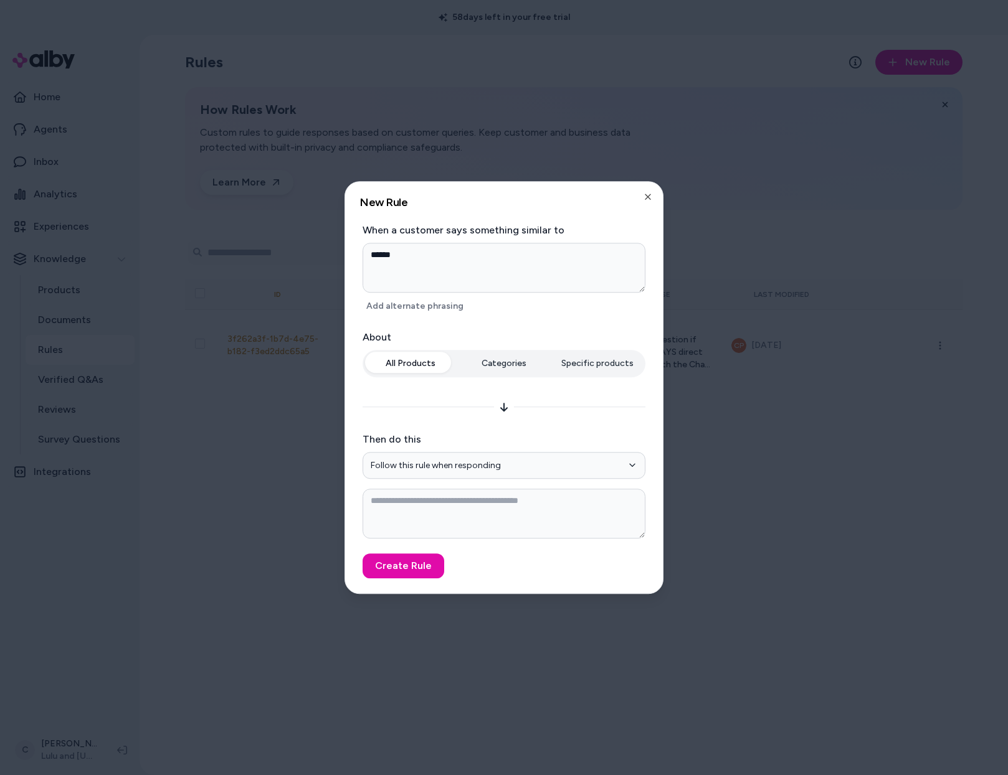
type textarea "******"
type textarea "*"
type textarea "********"
type textarea "*"
type textarea "********"
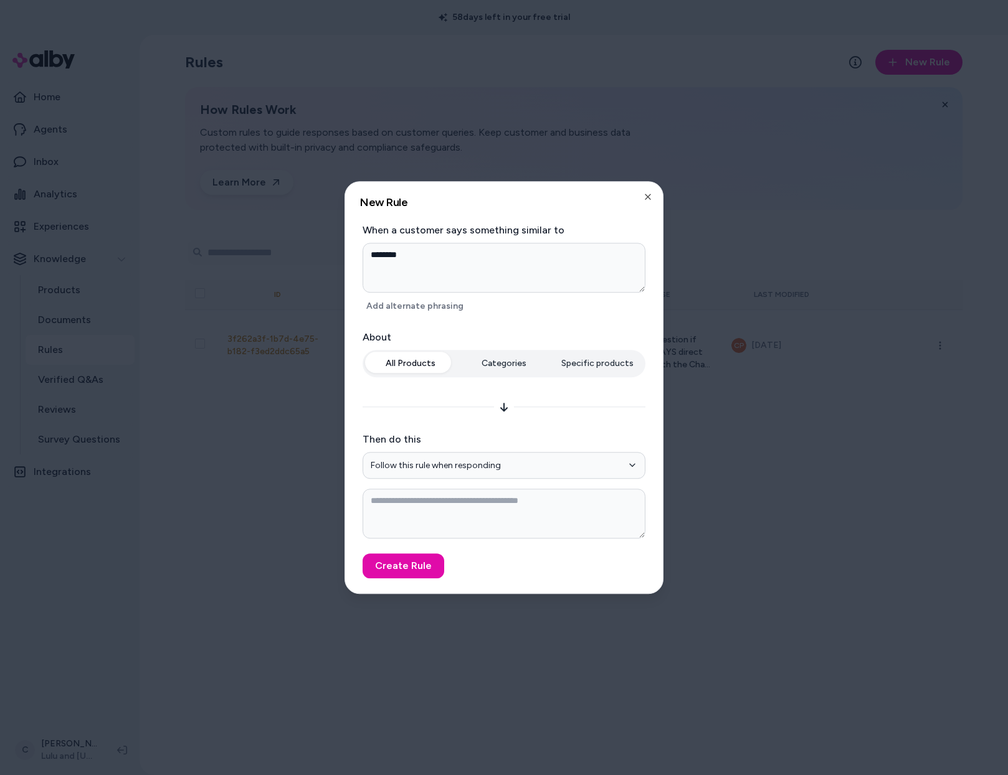
type textarea "*"
type textarea "**********"
type textarea "*"
type textarea "**********"
type textarea "*"
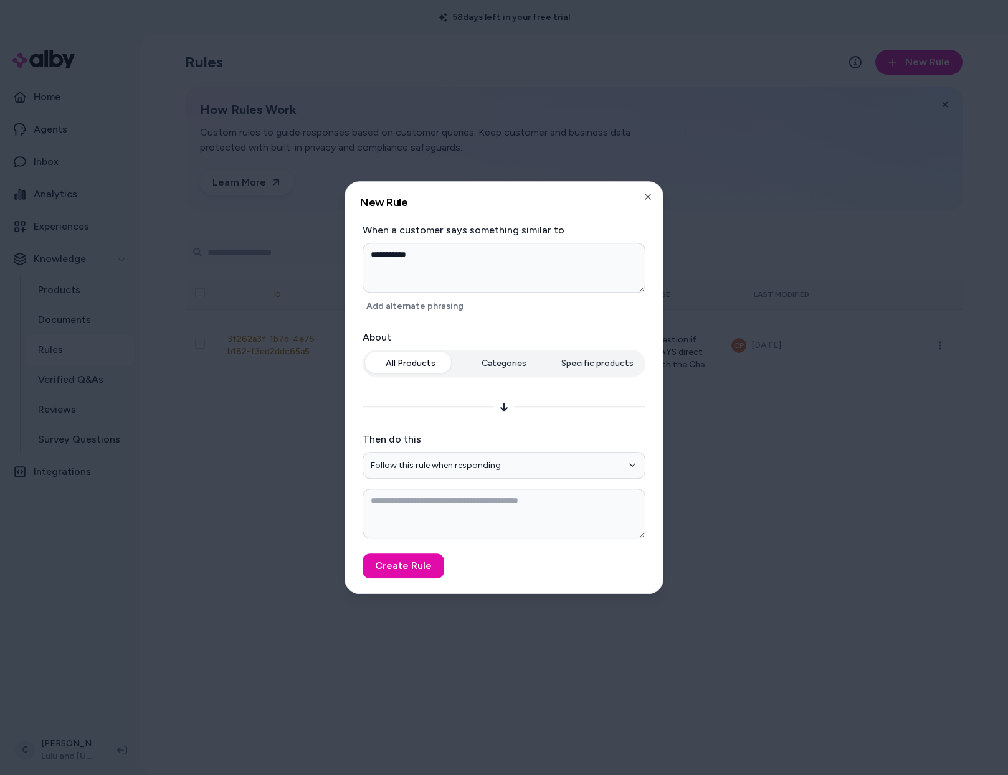
type textarea "**********"
type textarea "*"
type textarea "**********"
type textarea "*"
type textarea "**********"
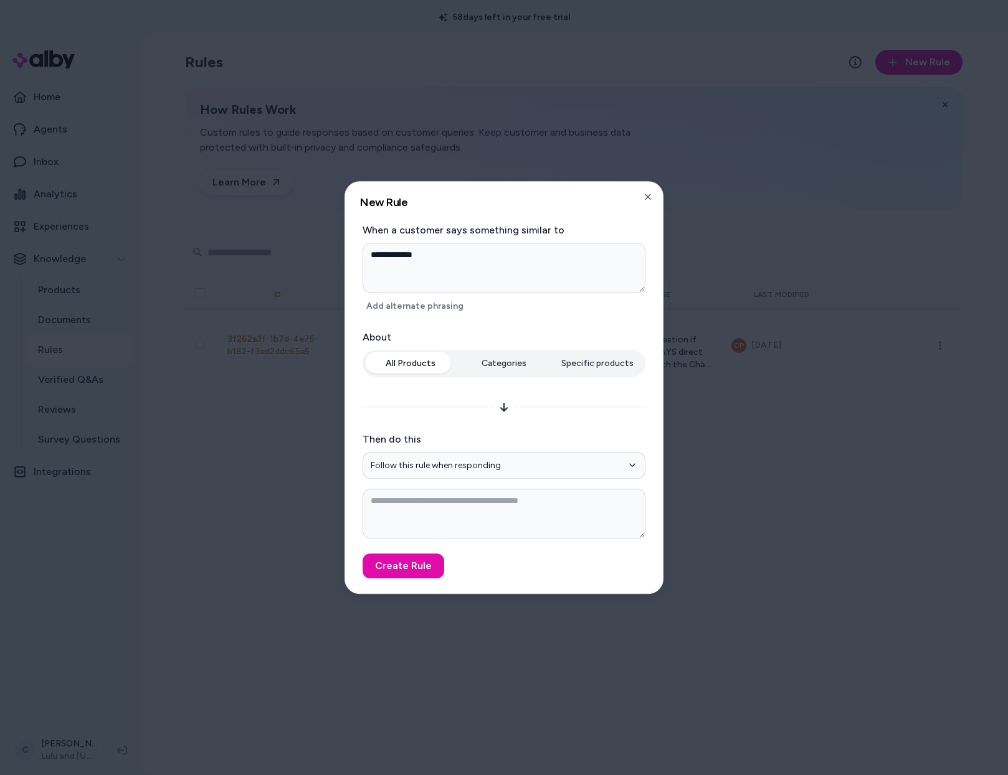
type textarea "*"
type textarea "**********"
type textarea "*"
type textarea "**********"
type textarea "*"
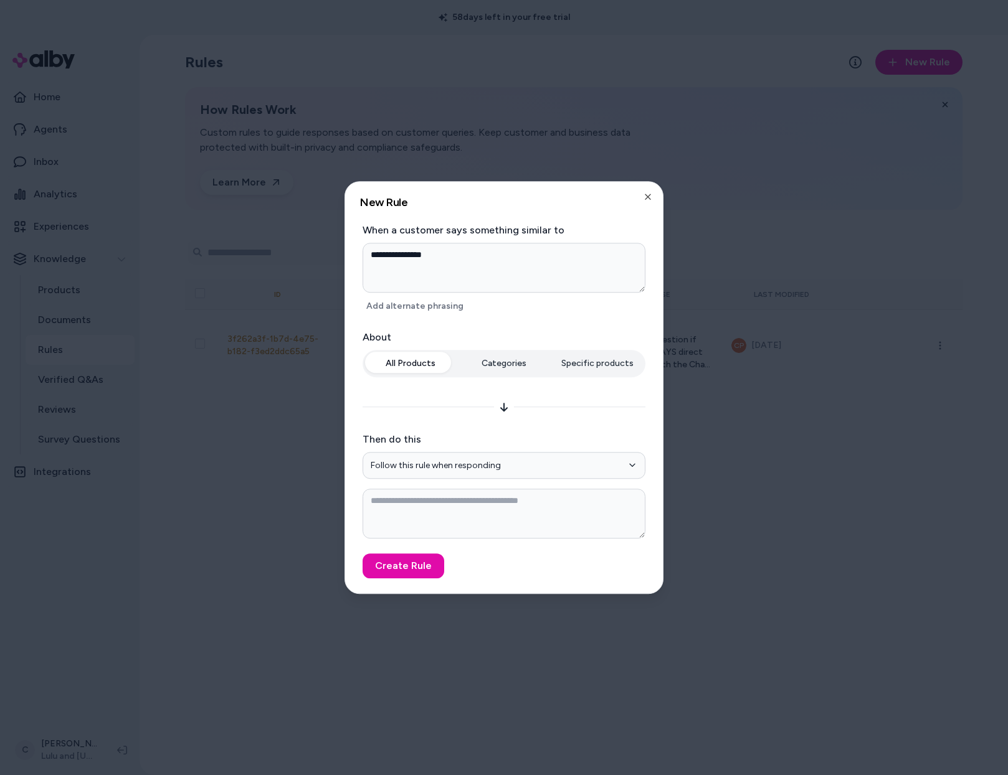
type textarea "**********"
type textarea "*"
click at [560, 518] on textarea at bounding box center [503, 514] width 283 height 50
type textarea "*"
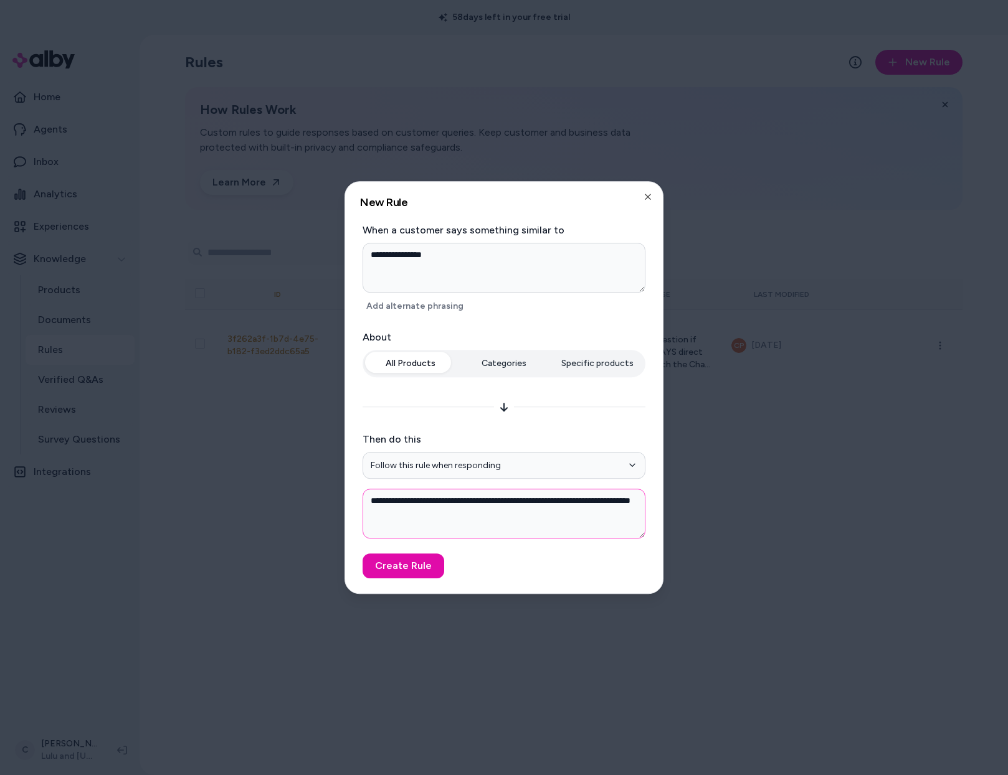
type textarea "**********"
type textarea "*"
paste textarea "**********"
type textarea "**********"
click at [423, 567] on button "Create Rule" at bounding box center [403, 566] width 82 height 25
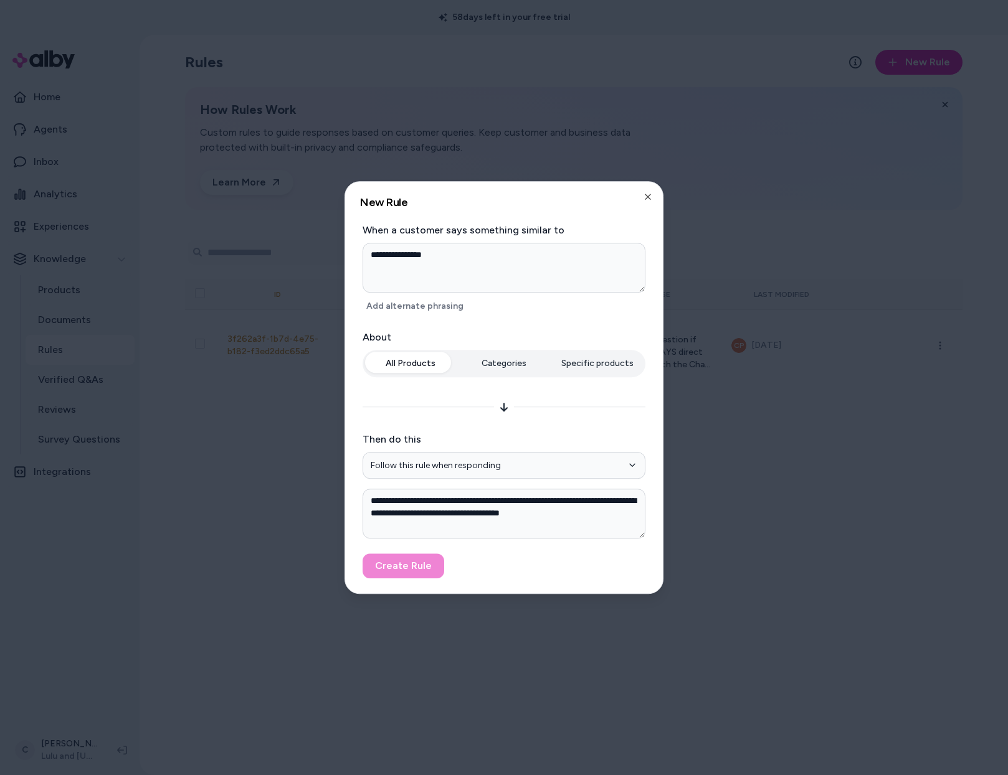
type textarea "*"
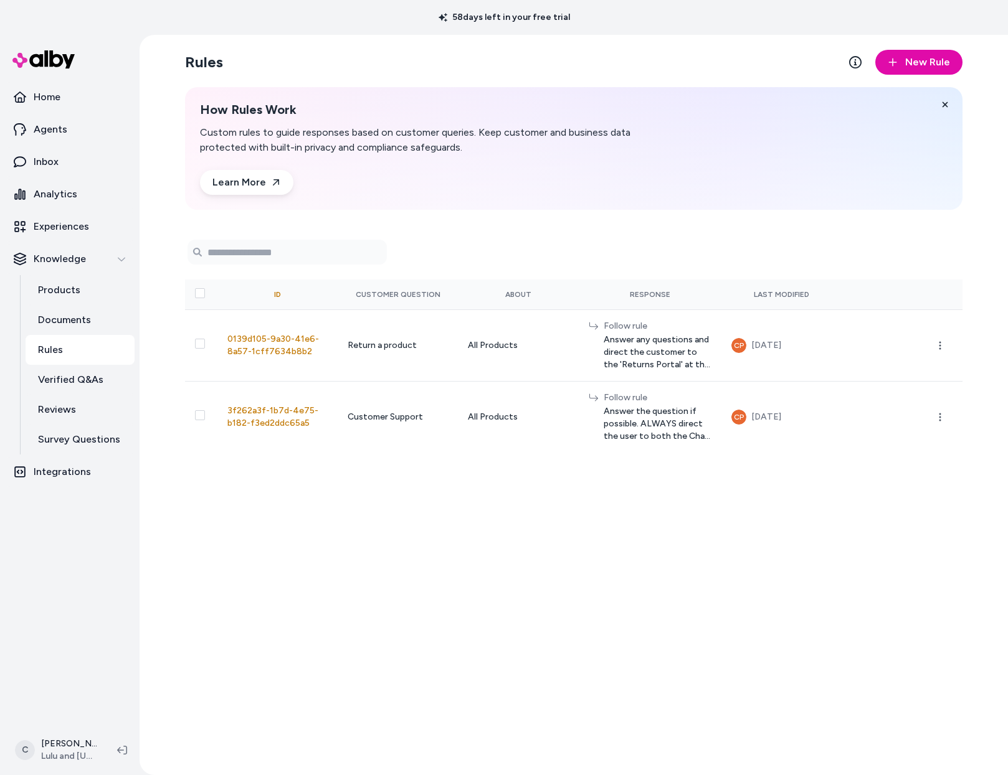
click at [537, 526] on div "Rules New Rule How Rules Work Custom rules to guide responses based on customer…" at bounding box center [573, 405] width 797 height 740
click at [50, 289] on p "Products" at bounding box center [59, 290] width 42 height 15
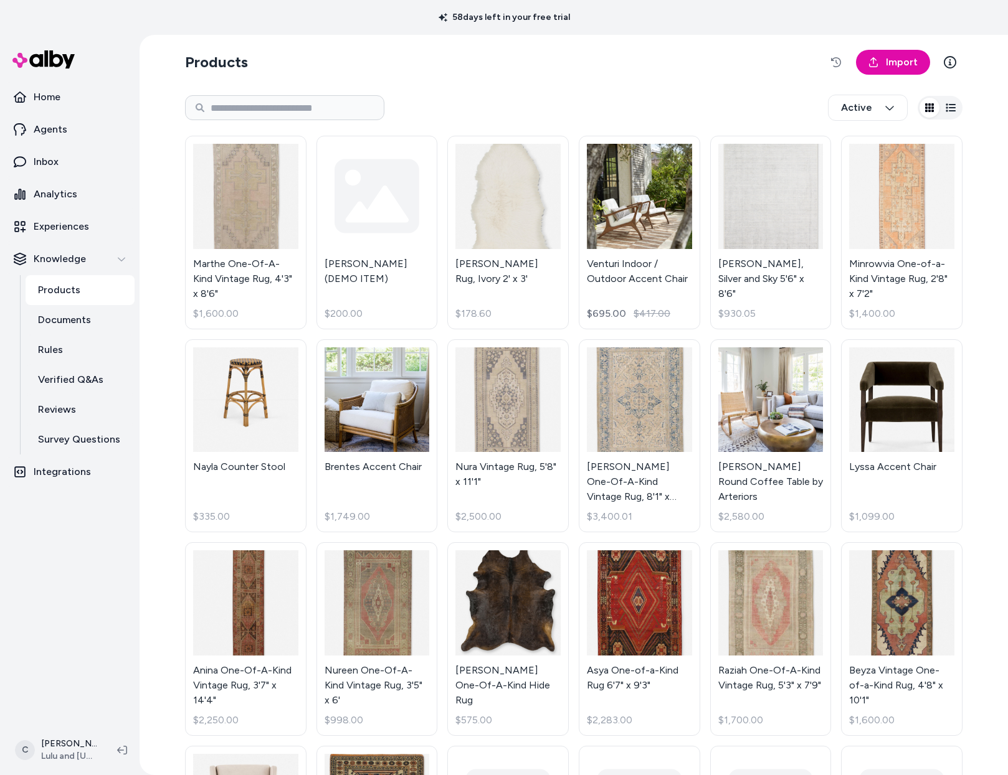
click at [625, 95] on div "Active" at bounding box center [573, 107] width 777 height 41
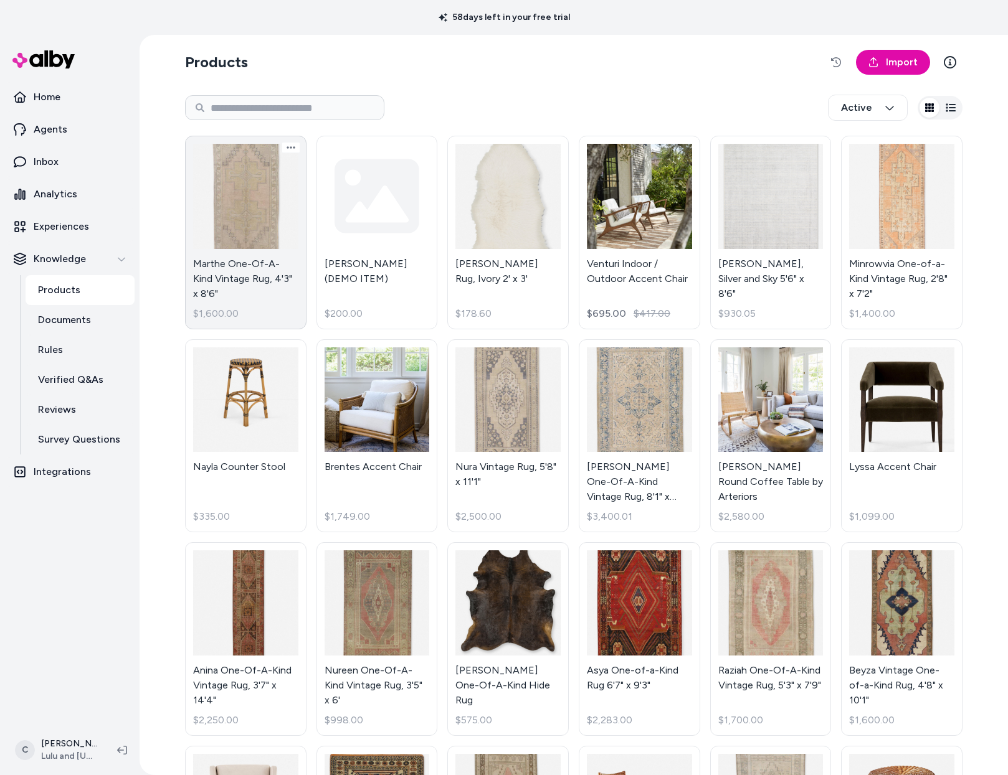
click at [215, 271] on link "Marthe One-Of-A-Kind Vintage Rug, 4'3" x 8'6" $1,600.00" at bounding box center [245, 233] width 121 height 194
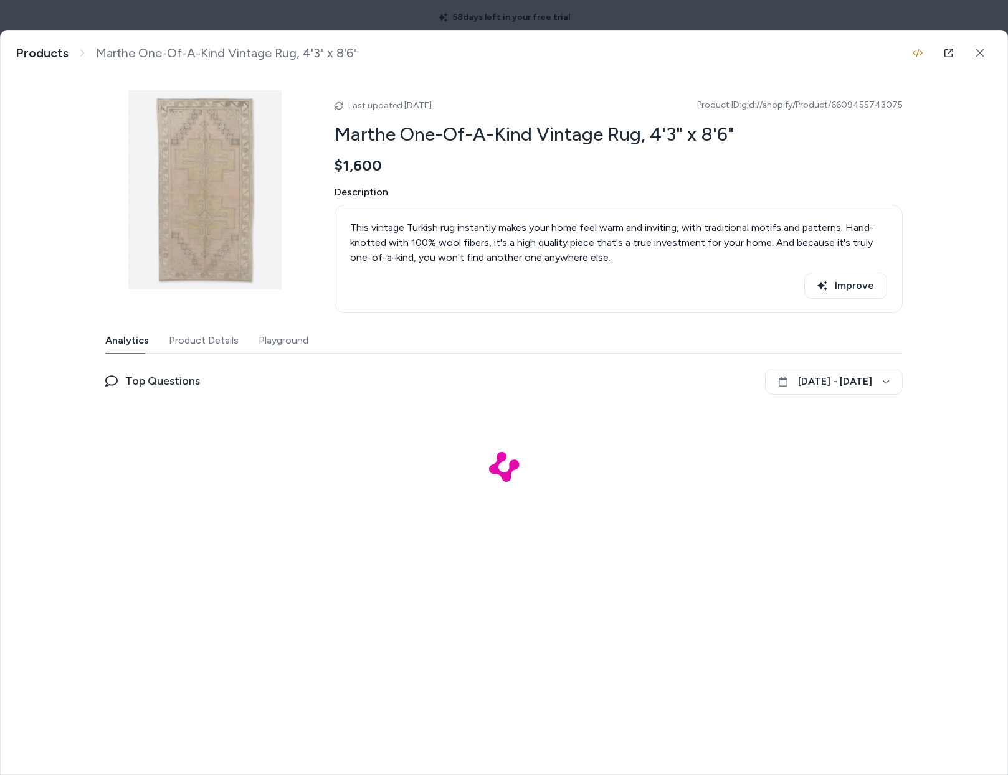
click at [384, 114] on div "Last updated Sep 12, 2025 Product ID: gid://shopify/Product/6609455743075 Marth…" at bounding box center [618, 201] width 568 height 223
click at [435, 125] on h2 "Marthe One-Of-A-Kind Vintage Rug, 4'3" x 8'6"" at bounding box center [618, 135] width 568 height 24
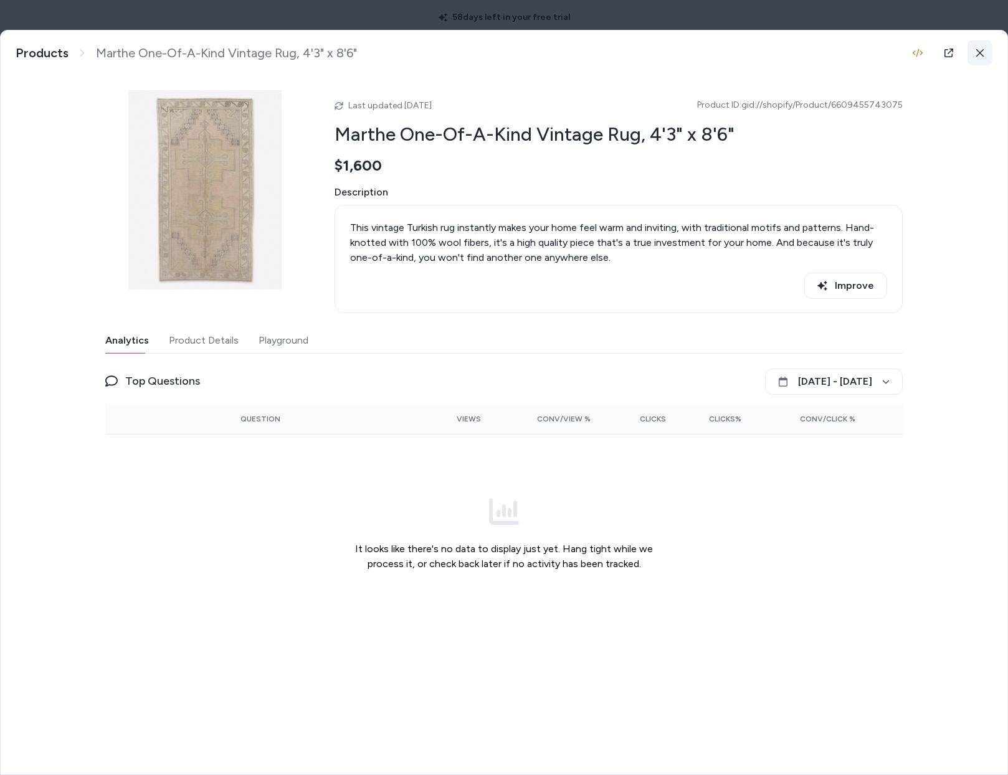
click at [971, 48] on button at bounding box center [979, 52] width 25 height 25
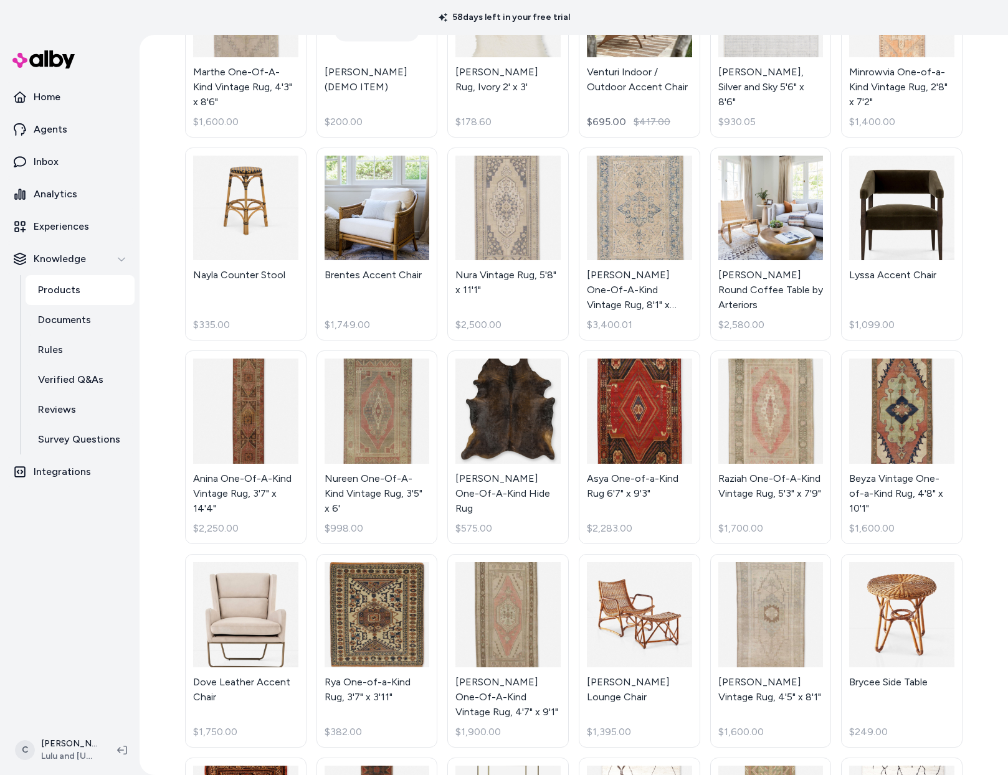
scroll to position [732, 0]
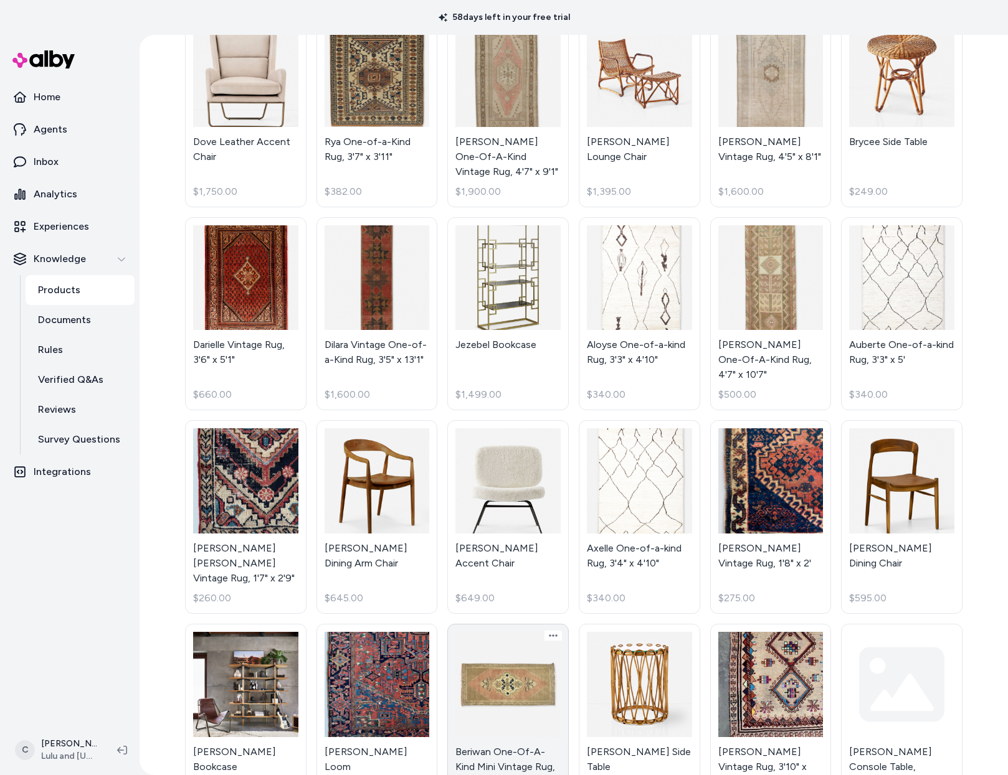
click at [496, 624] on link "Beriwan One-Of-A-Kind Mini Vintage Rug, 1'5" x 3'7" $150.00" at bounding box center [507, 721] width 121 height 194
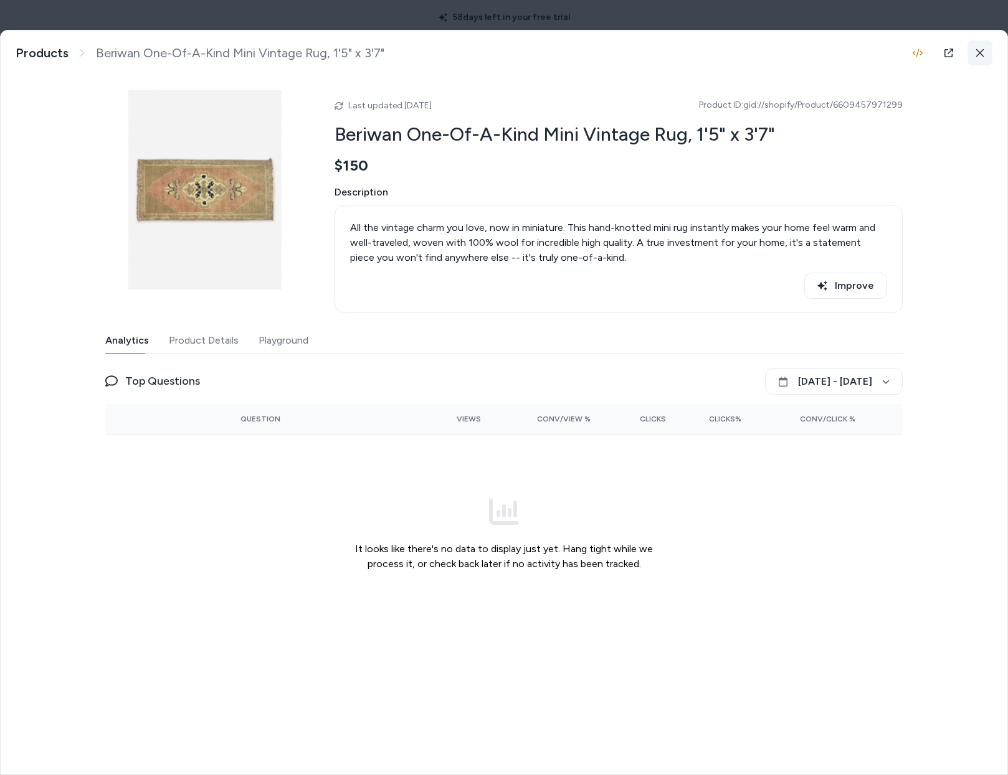
click at [973, 54] on button at bounding box center [979, 52] width 25 height 25
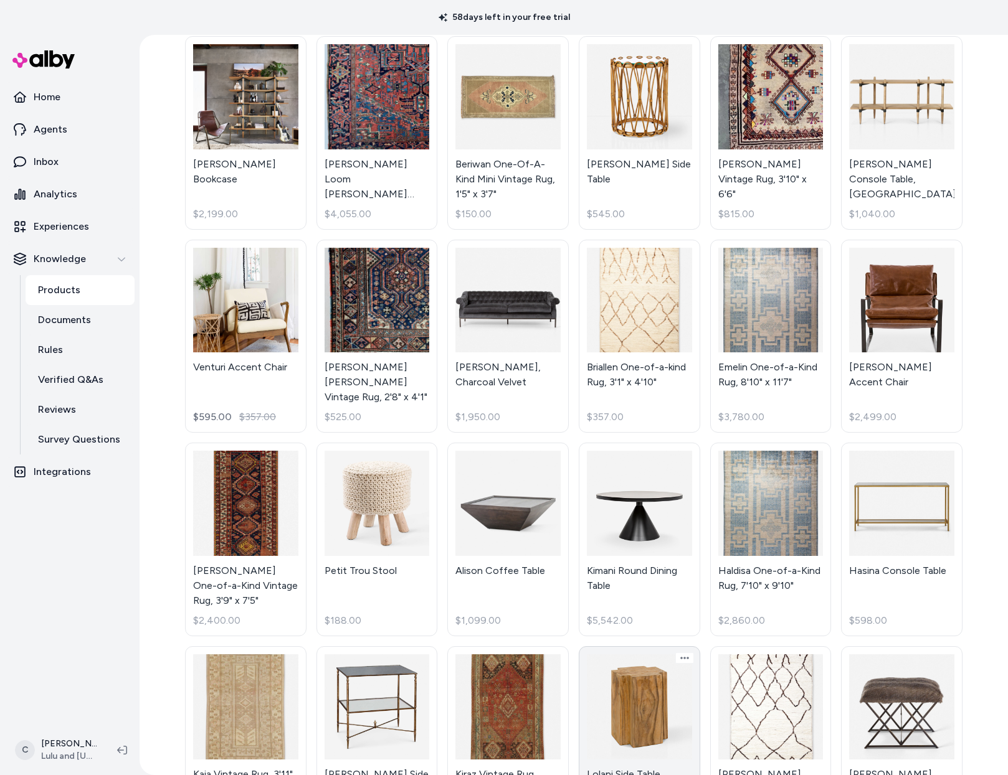
scroll to position [1328, 0]
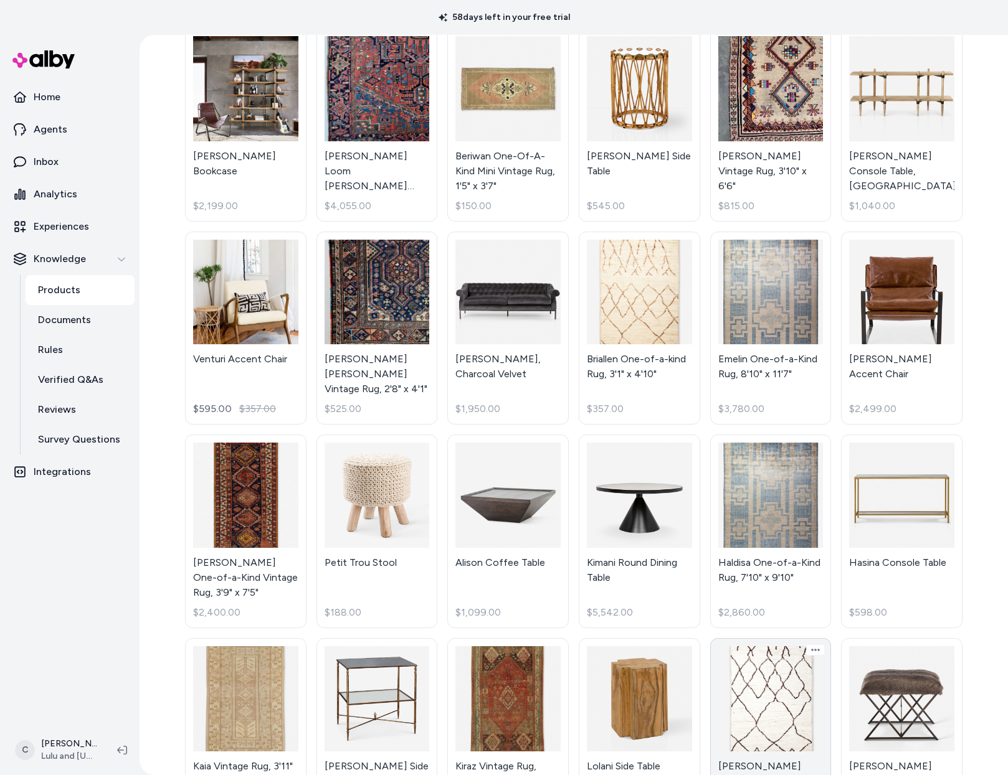
click at [766, 638] on link "Lili One-of-a-kind Rug, 3'4" x 5' $340.00" at bounding box center [770, 735] width 121 height 194
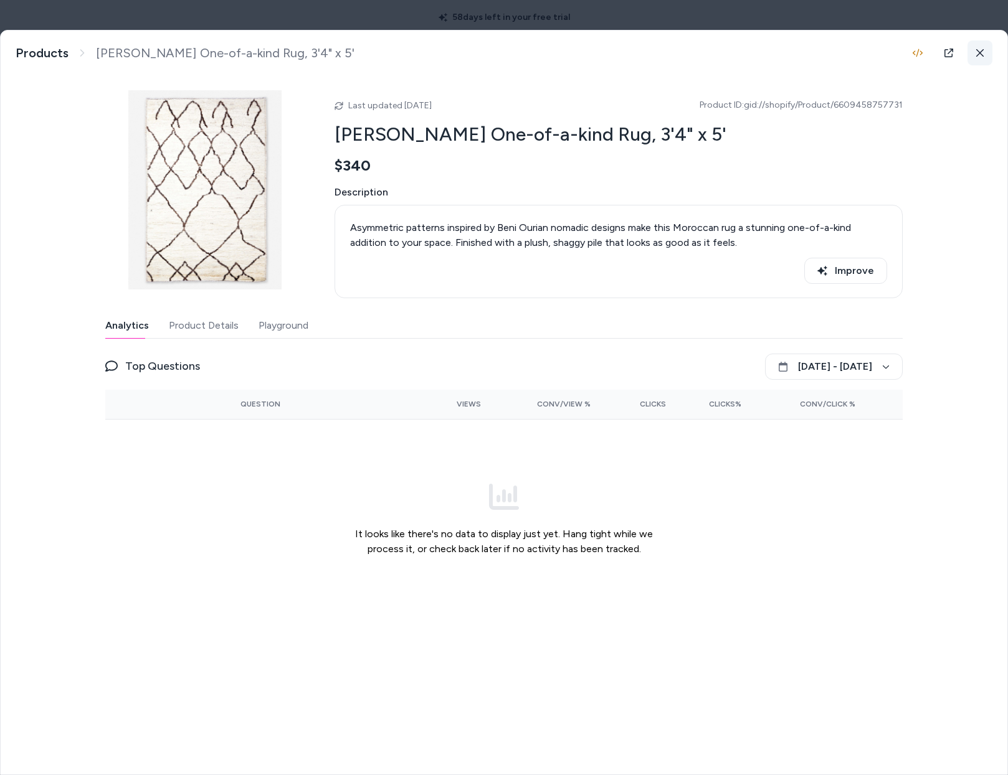
click at [988, 52] on button at bounding box center [979, 52] width 25 height 25
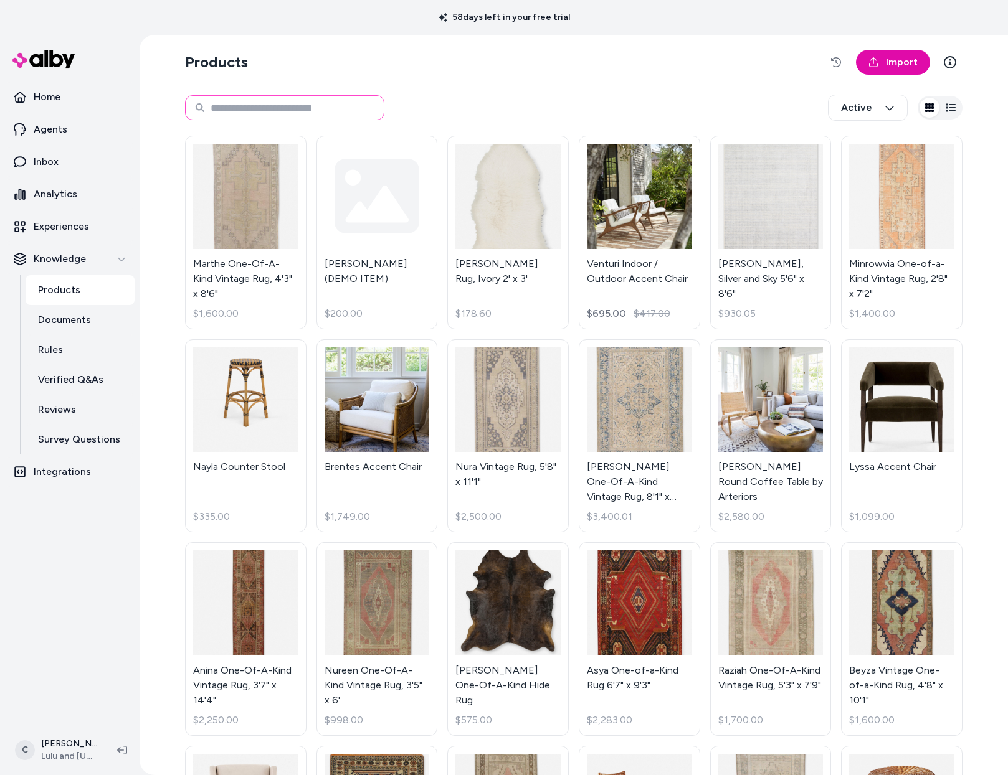
click at [258, 107] on input at bounding box center [284, 107] width 199 height 25
paste input "**********"
type input "**********"
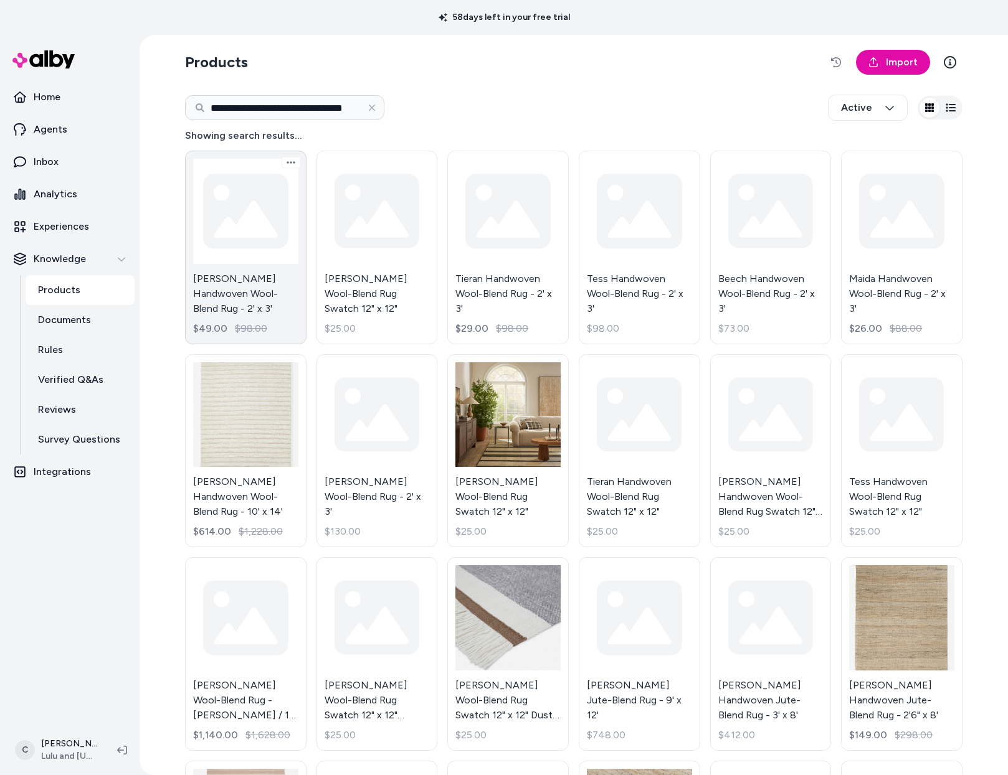
click at [220, 308] on link "Keady Handwoven Wool-Blend Rug - 2' x 3' $49.00 $98.00" at bounding box center [245, 248] width 121 height 194
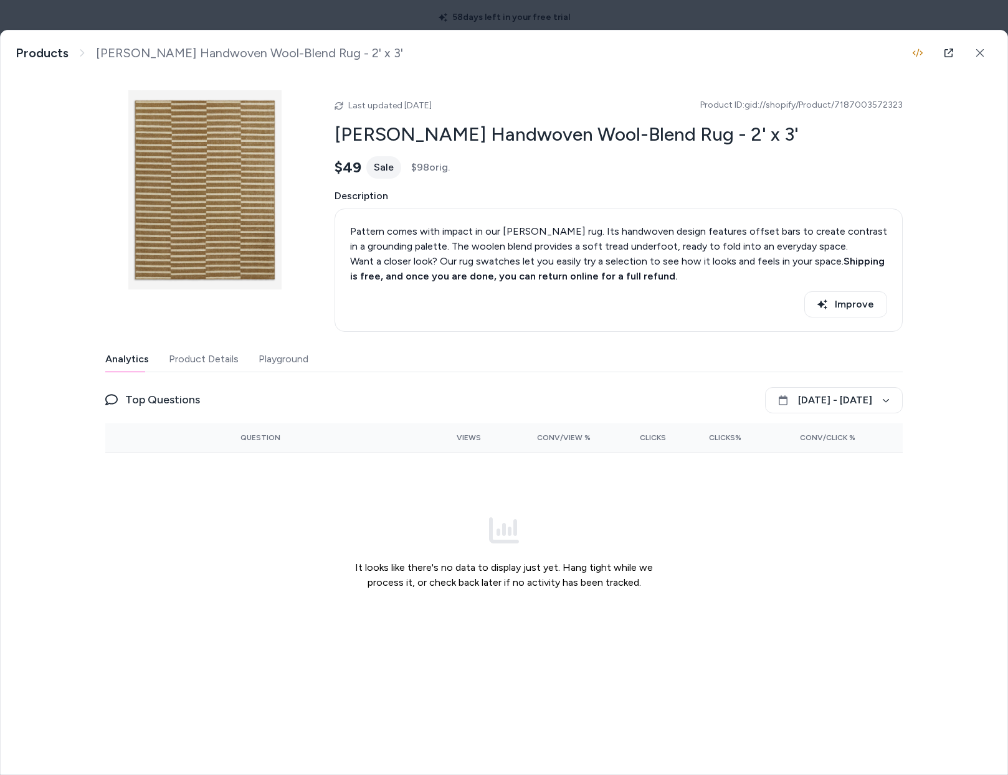
drag, startPoint x: 481, startPoint y: 105, endPoint x: 389, endPoint y: 113, distance: 92.5
click at [389, 113] on div "Last updated Sep 25, 2025 Product ID: gid://shopify/Product/7187003572323 Keady…" at bounding box center [618, 211] width 568 height 242
click at [980, 57] on button at bounding box center [979, 52] width 25 height 25
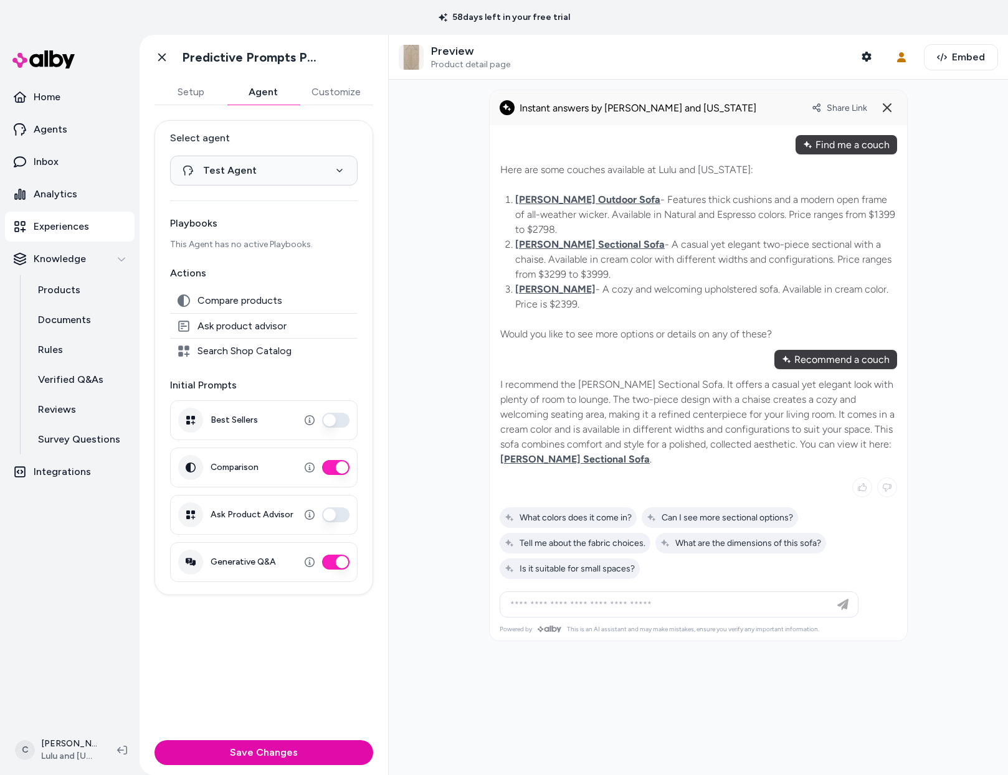
select select "**********"
click at [62, 95] on link "Home" at bounding box center [70, 97] width 130 height 30
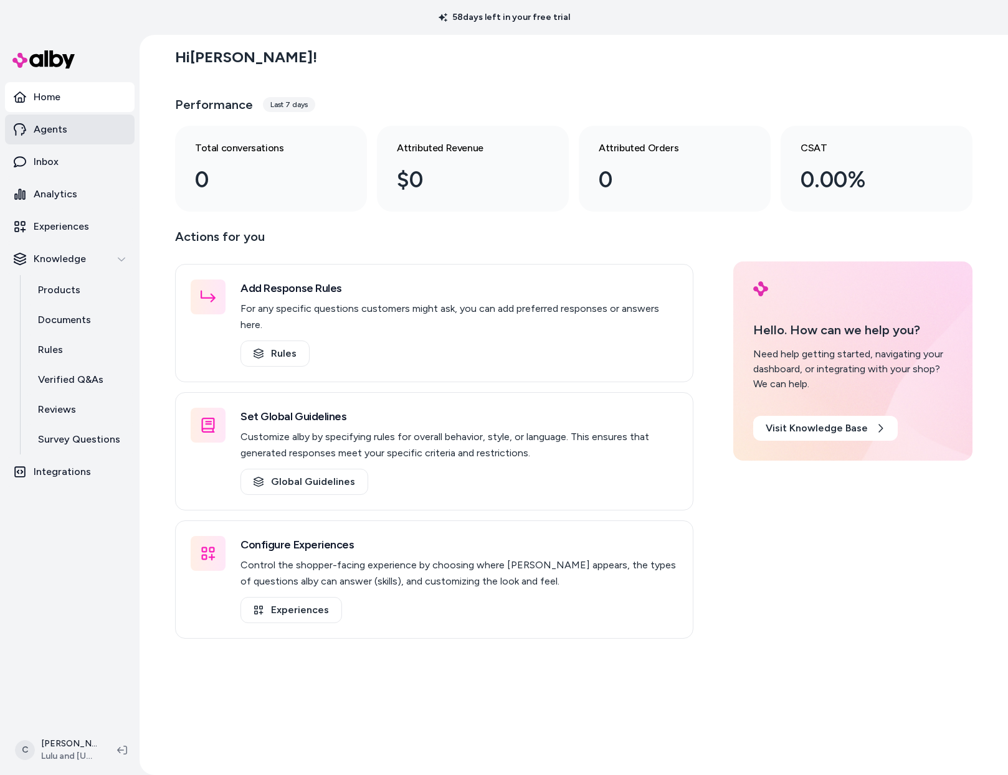
click at [56, 135] on p "Agents" at bounding box center [51, 129] width 34 height 15
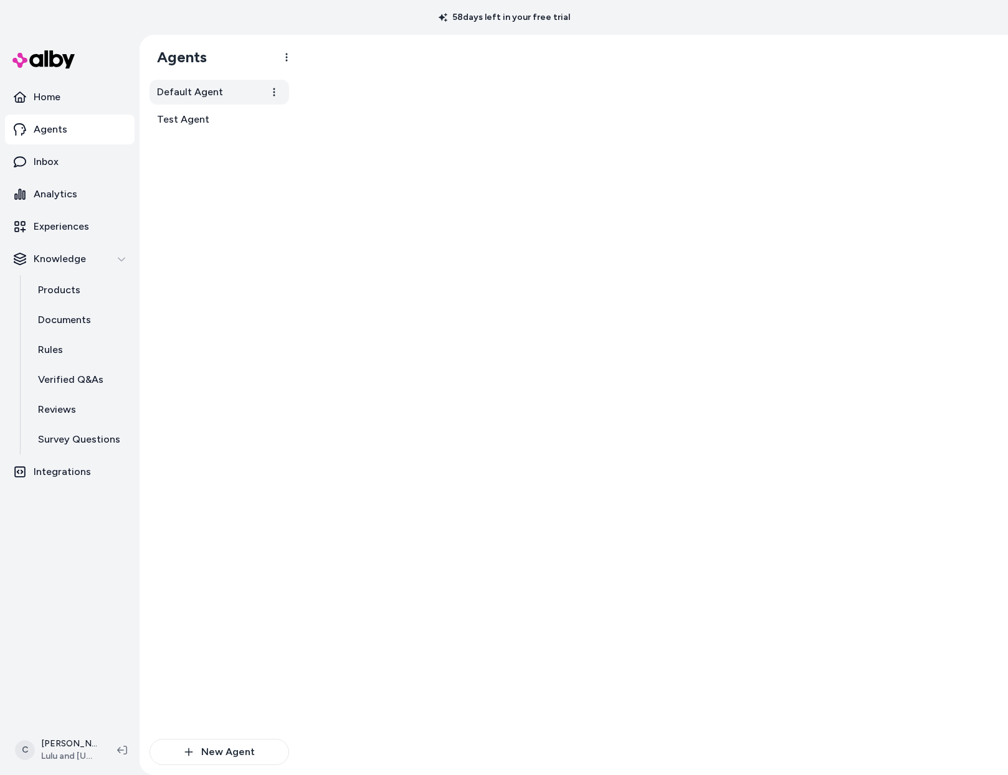
click at [210, 83] on link "Default Agent" at bounding box center [218, 92] width 139 height 25
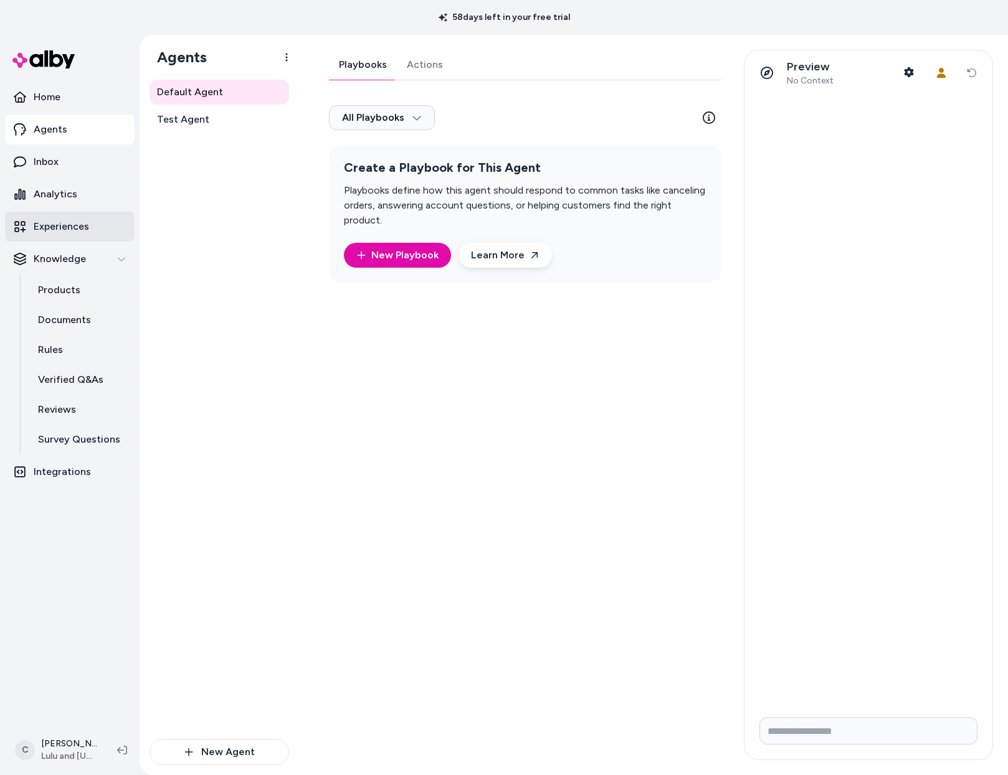
click at [69, 228] on p "Experiences" at bounding box center [61, 226] width 55 height 15
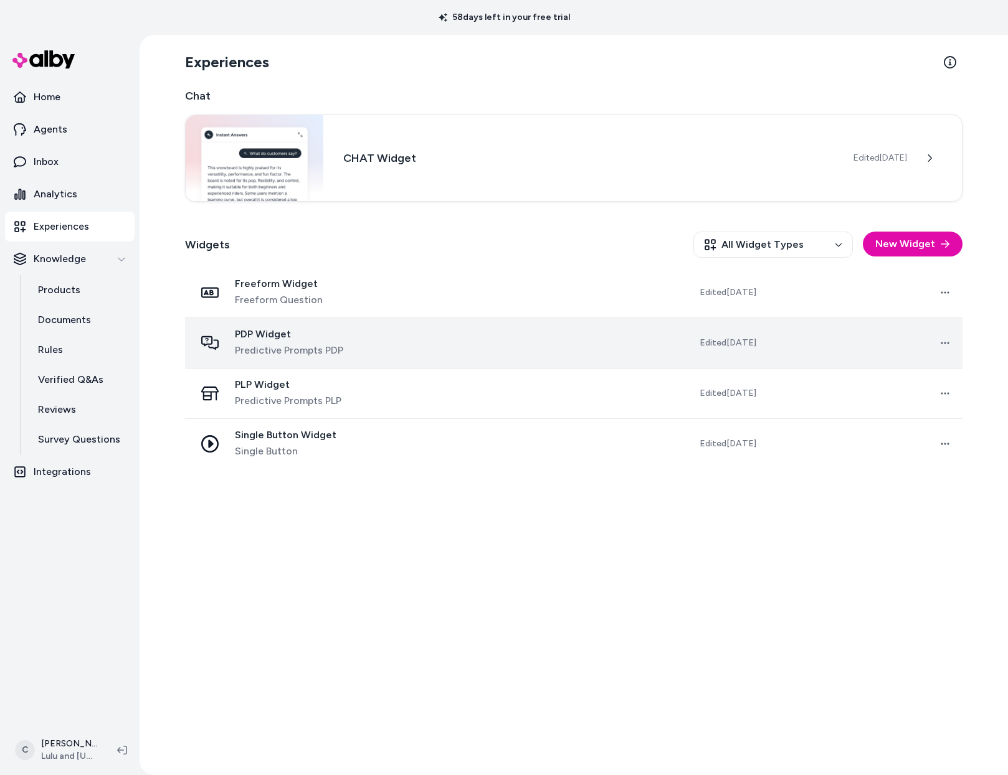
click at [274, 341] on div "PDP Widget Predictive Prompts PDP" at bounding box center [289, 343] width 108 height 30
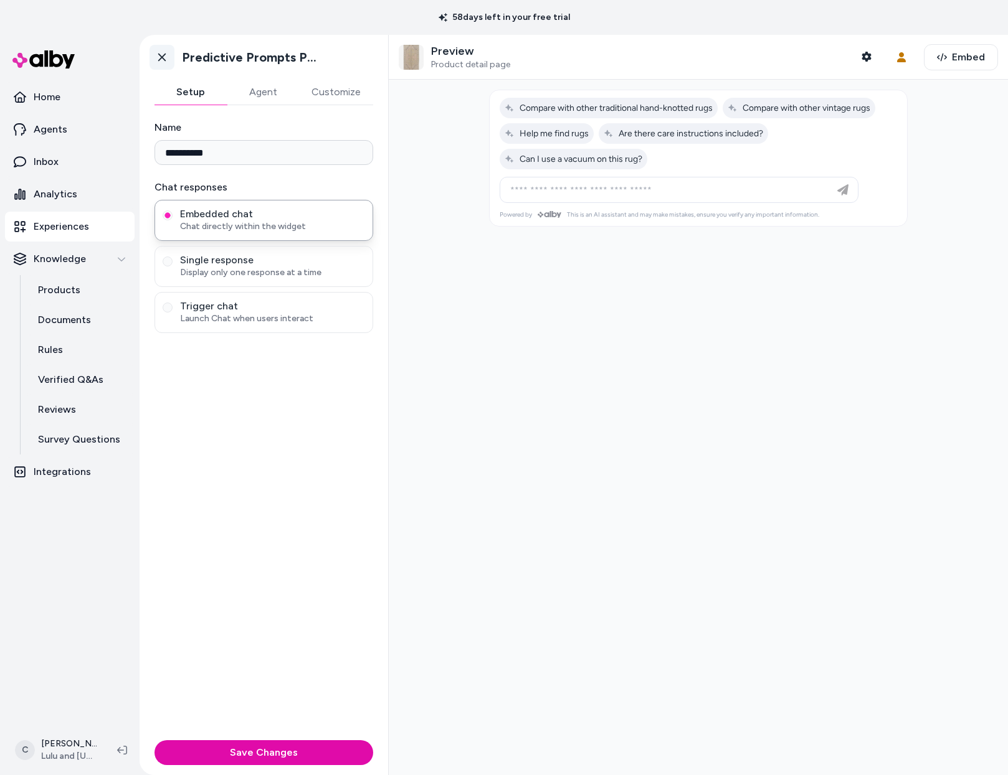
click at [158, 54] on icon at bounding box center [162, 57] width 12 height 12
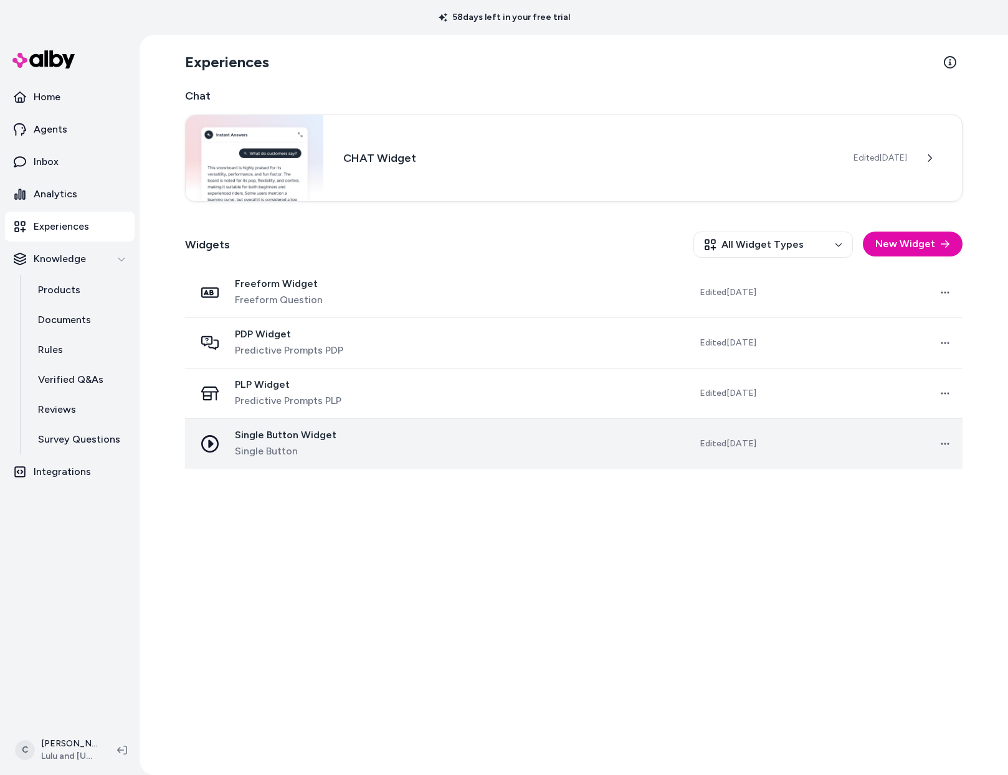
click at [243, 458] on span "Single Button" at bounding box center [286, 451] width 102 height 15
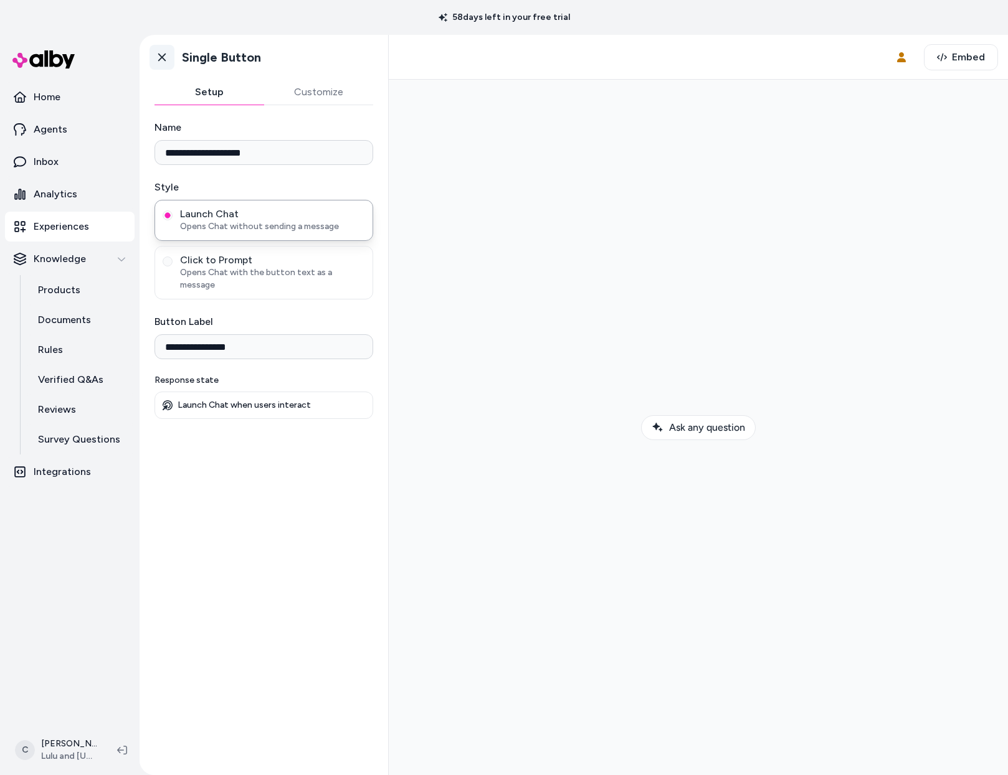
click at [158, 60] on icon at bounding box center [161, 58] width 7 height 8
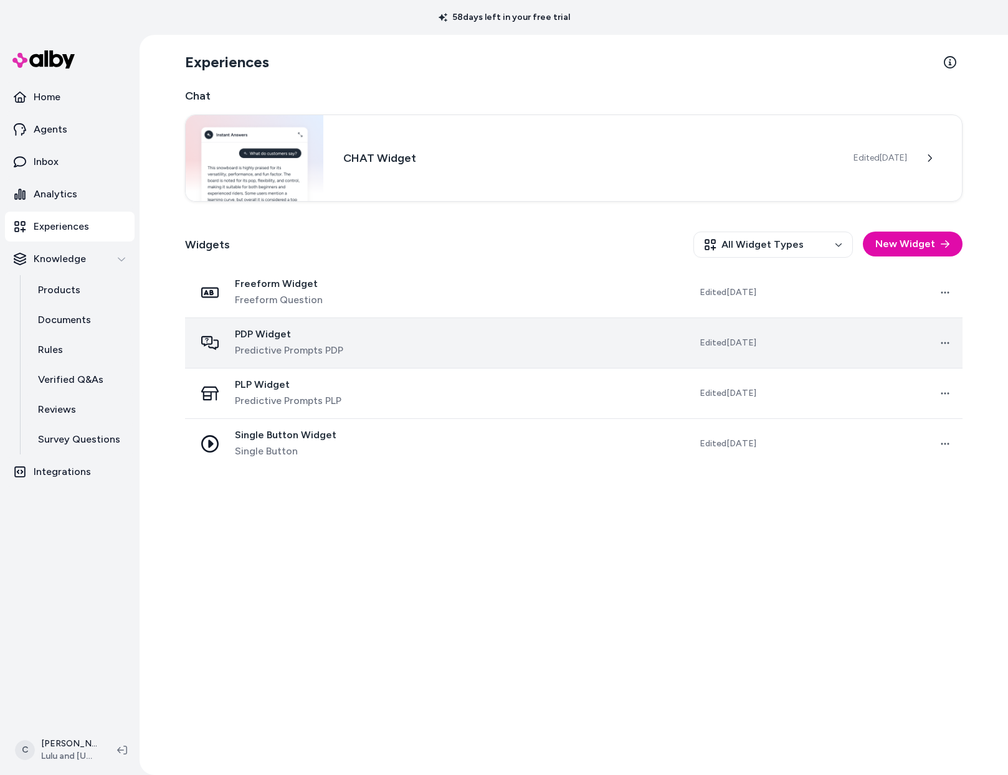
click at [279, 353] on span "Predictive Prompts PDP" at bounding box center [289, 350] width 108 height 15
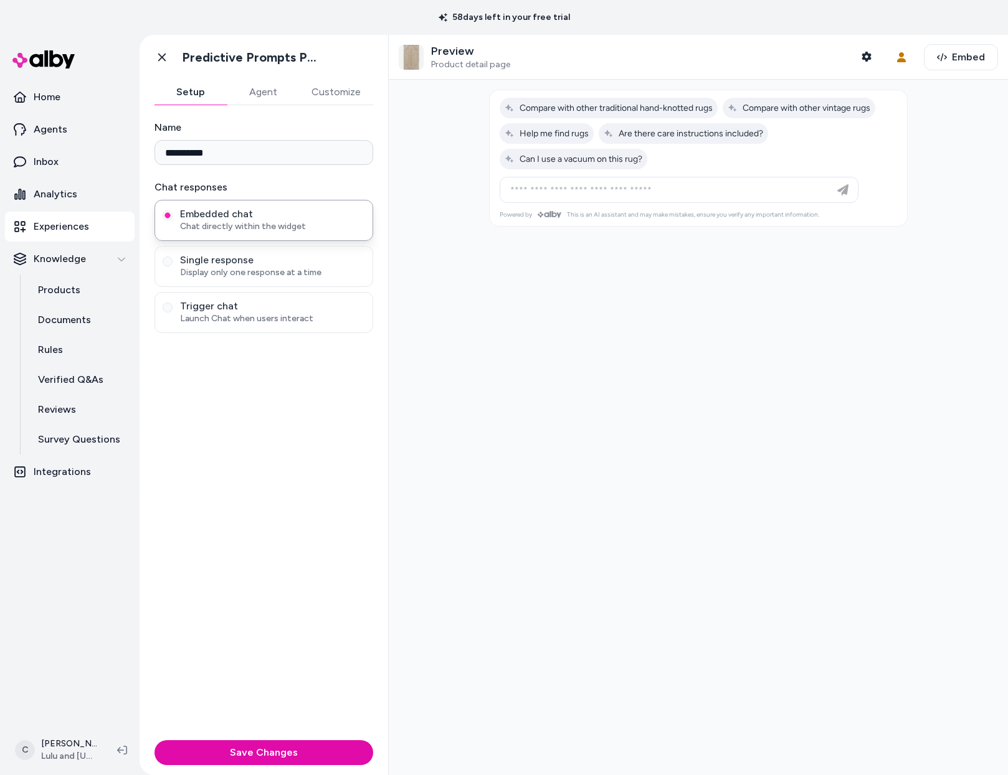
click at [266, 84] on button "Agent" at bounding box center [263, 92] width 72 height 25
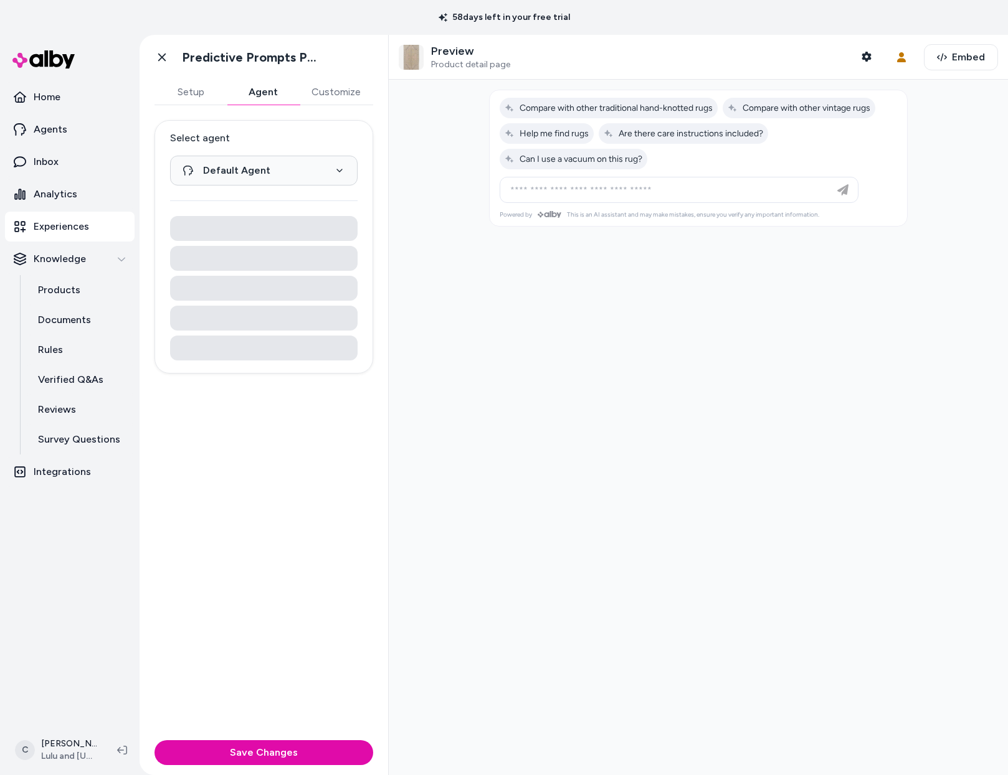
click at [344, 92] on button "Customize" at bounding box center [336, 92] width 74 height 25
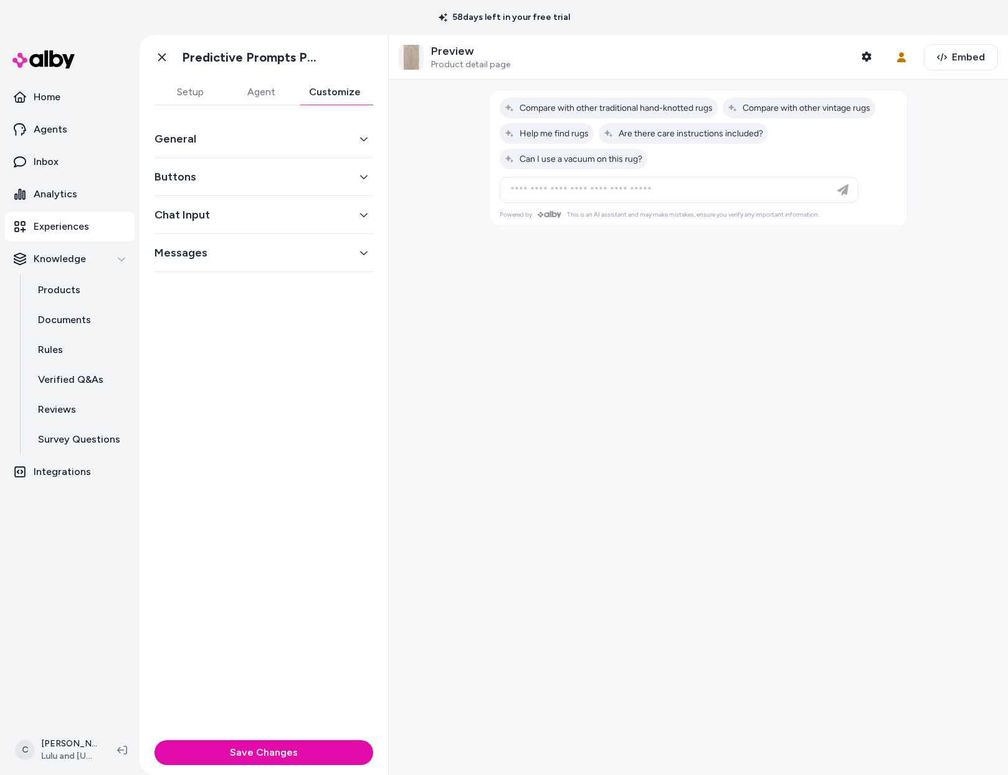
click at [244, 148] on div "General" at bounding box center [263, 139] width 219 height 38
click at [189, 138] on button "General" at bounding box center [263, 138] width 219 height 17
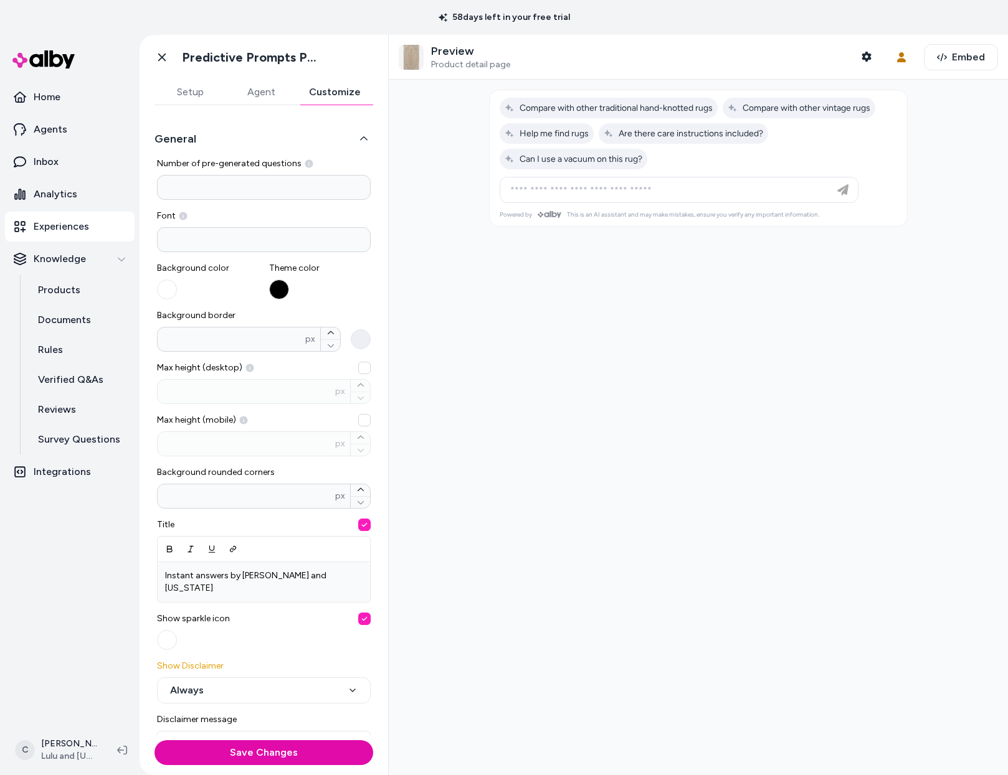
click at [189, 138] on button "General" at bounding box center [263, 138] width 219 height 17
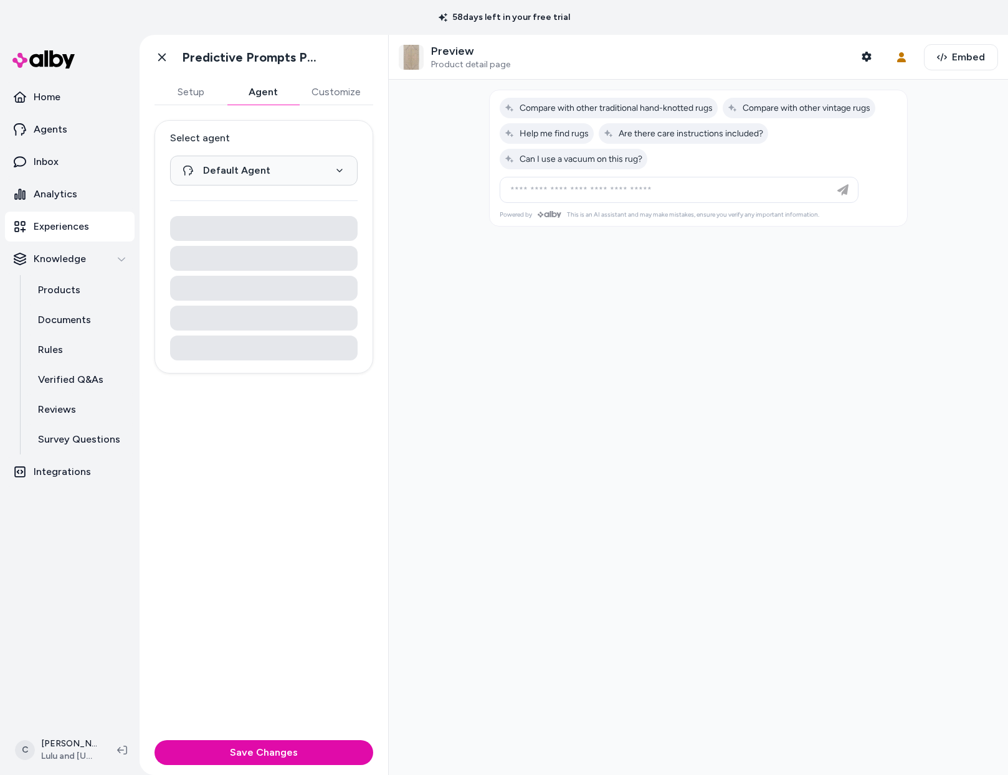
click at [260, 93] on button "Agent" at bounding box center [263, 92] width 72 height 25
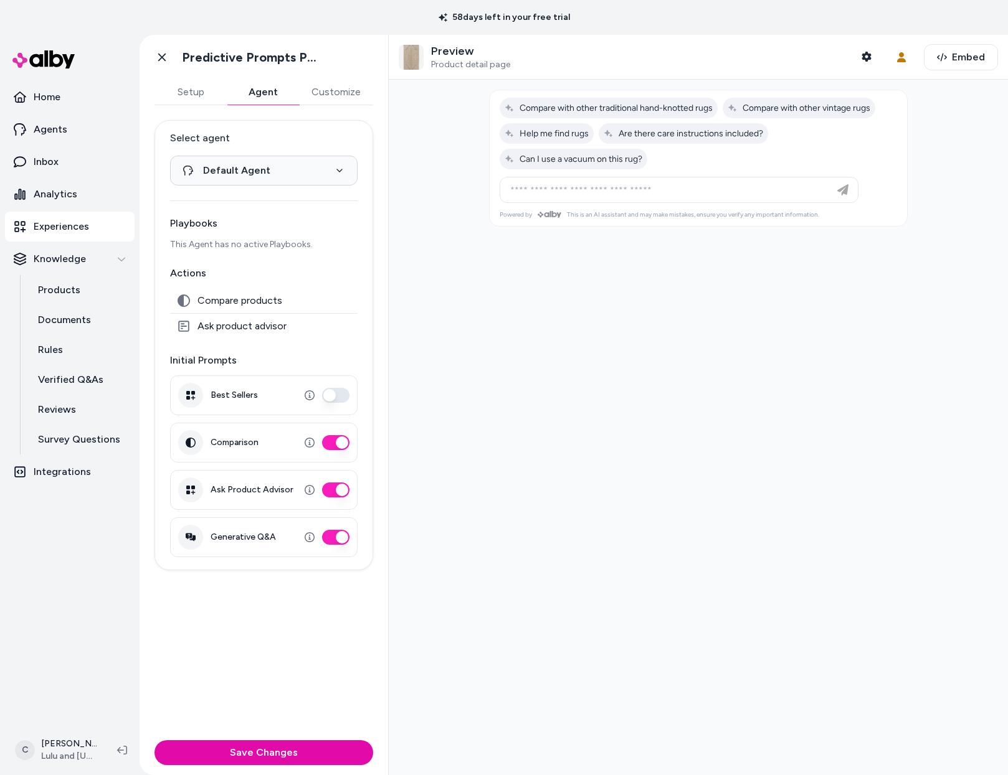
click at [336, 493] on button "Ask Product Advisor" at bounding box center [335, 490] width 27 height 15
click at [234, 674] on div "**********" at bounding box center [263, 420] width 248 height 630
click at [242, 751] on button "Save Changes" at bounding box center [263, 752] width 219 height 25
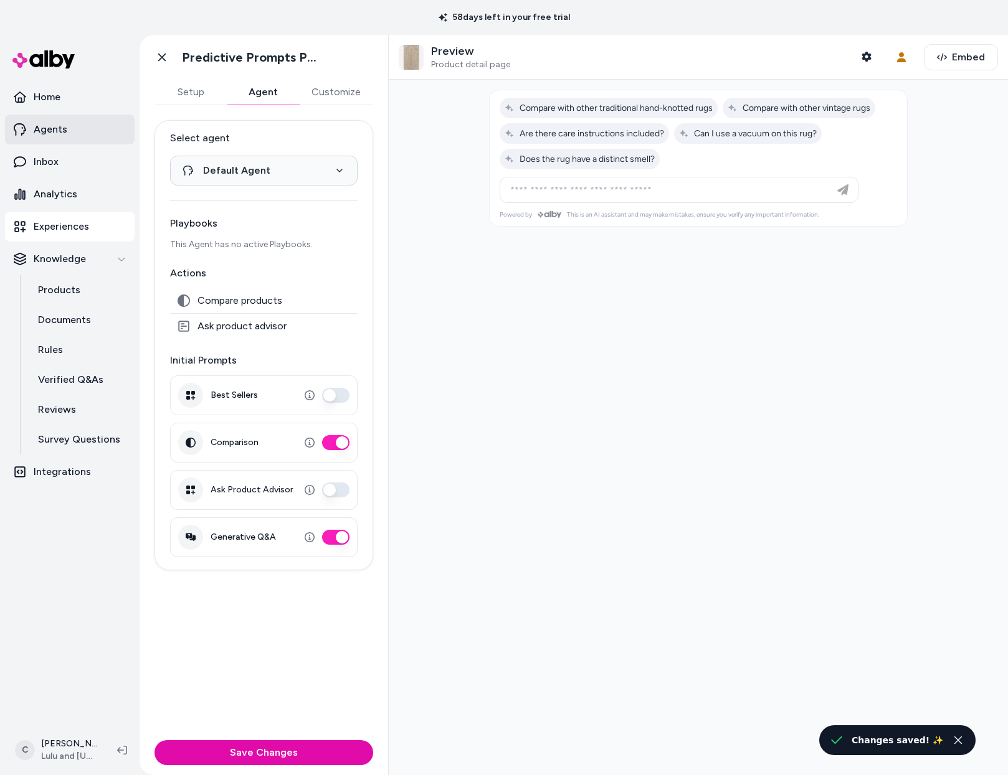
click at [49, 135] on p "Agents" at bounding box center [51, 129] width 34 height 15
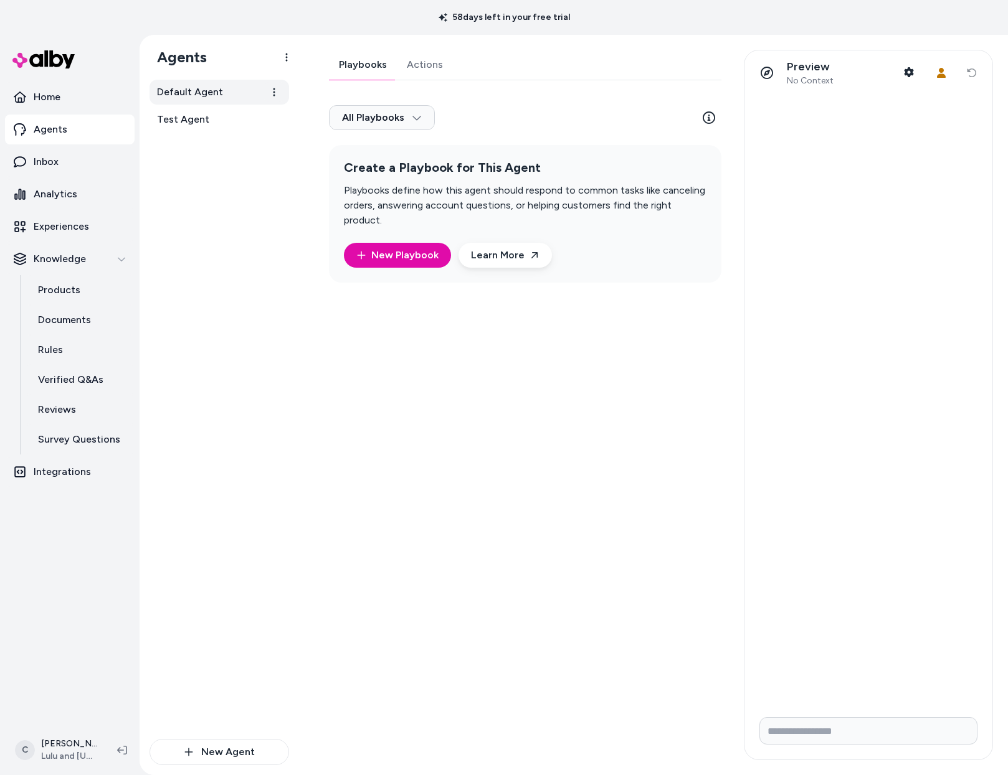
click at [188, 98] on span "Default Agent" at bounding box center [190, 92] width 66 height 15
click at [188, 87] on span "Default Agent" at bounding box center [190, 92] width 66 height 15
click at [433, 53] on link "Actions" at bounding box center [425, 65] width 56 height 30
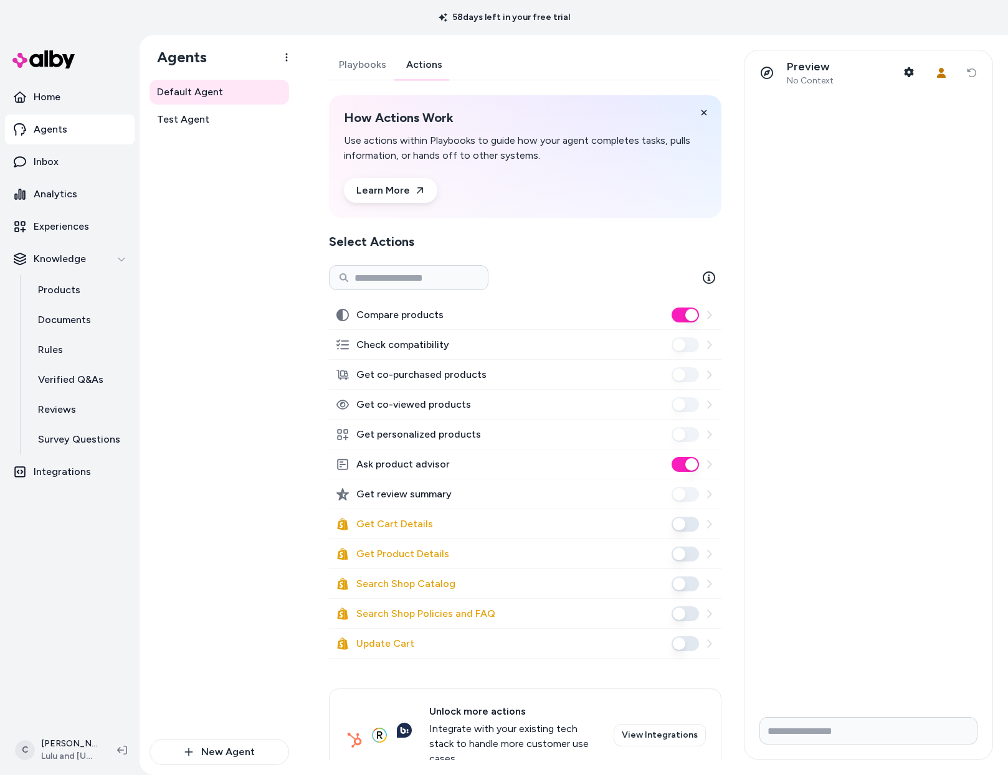
click at [361, 59] on link "Playbooks" at bounding box center [362, 65] width 67 height 30
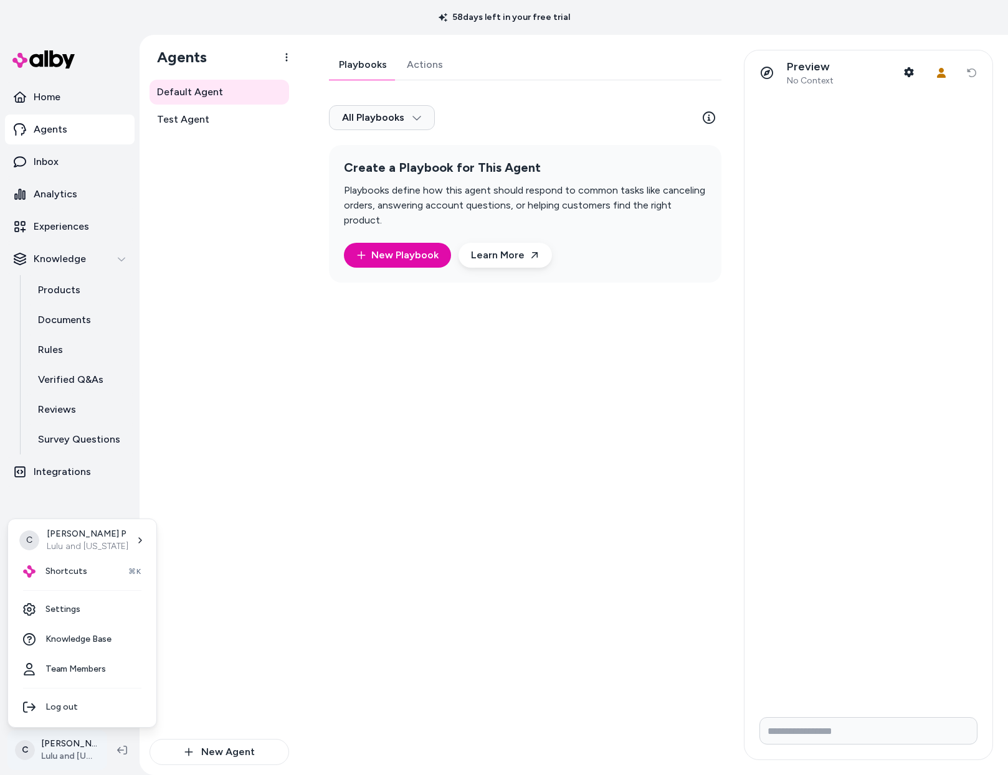
click at [74, 737] on html "58 days left in your free trial Home Agents Inbox Analytics Experiences Knowled…" at bounding box center [504, 387] width 1008 height 775
click at [90, 567] on div "Shortcuts ⌘K" at bounding box center [82, 572] width 138 height 30
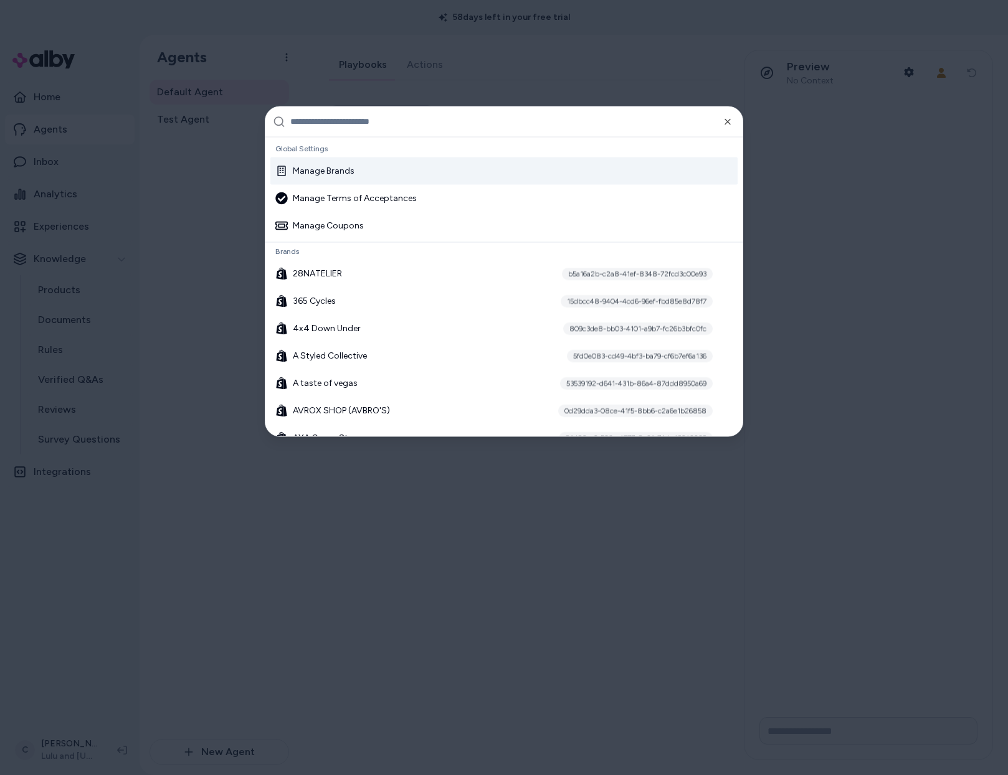
click at [309, 123] on input "text" at bounding box center [512, 121] width 445 height 30
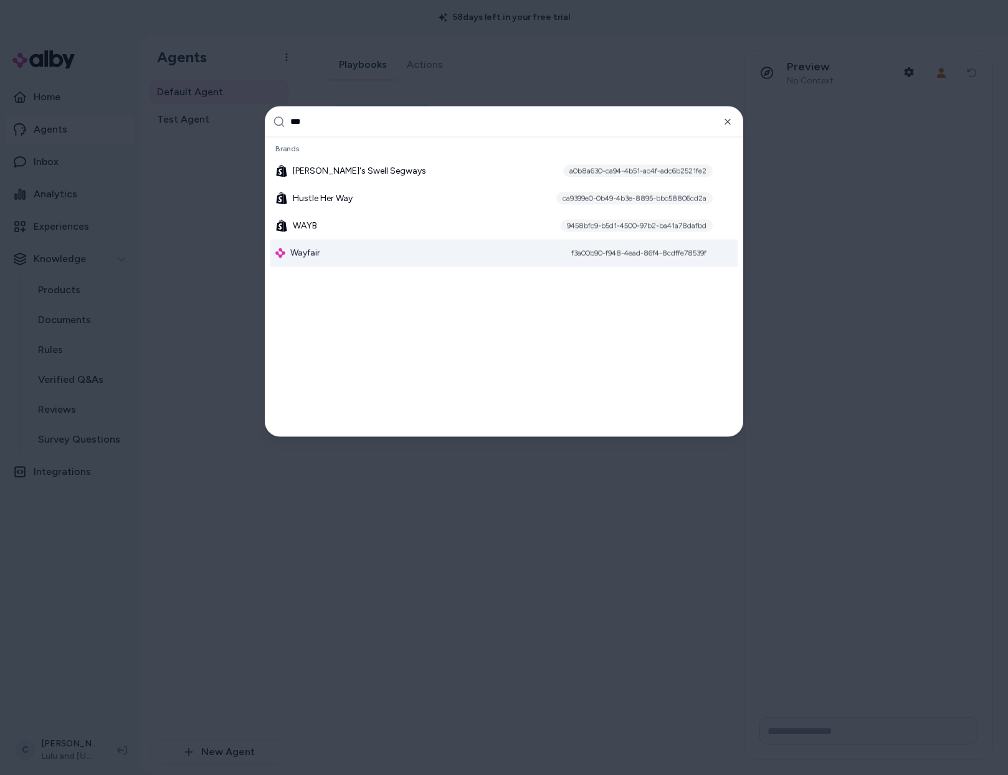
type input "***"
click at [369, 248] on div "Wayfair f3a00b90-f948-4ead-86f4-8cdffe78539f" at bounding box center [503, 252] width 467 height 27
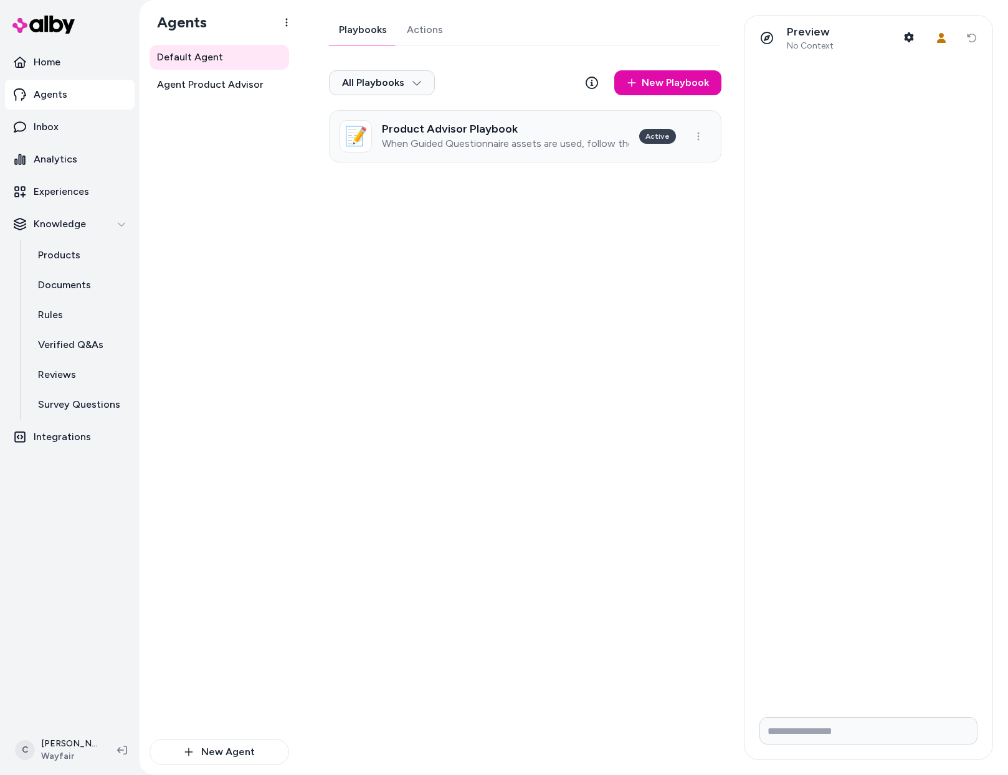
click at [468, 139] on p "When Guided Questionnaire assets are used, follow the playbook below" at bounding box center [505, 144] width 247 height 12
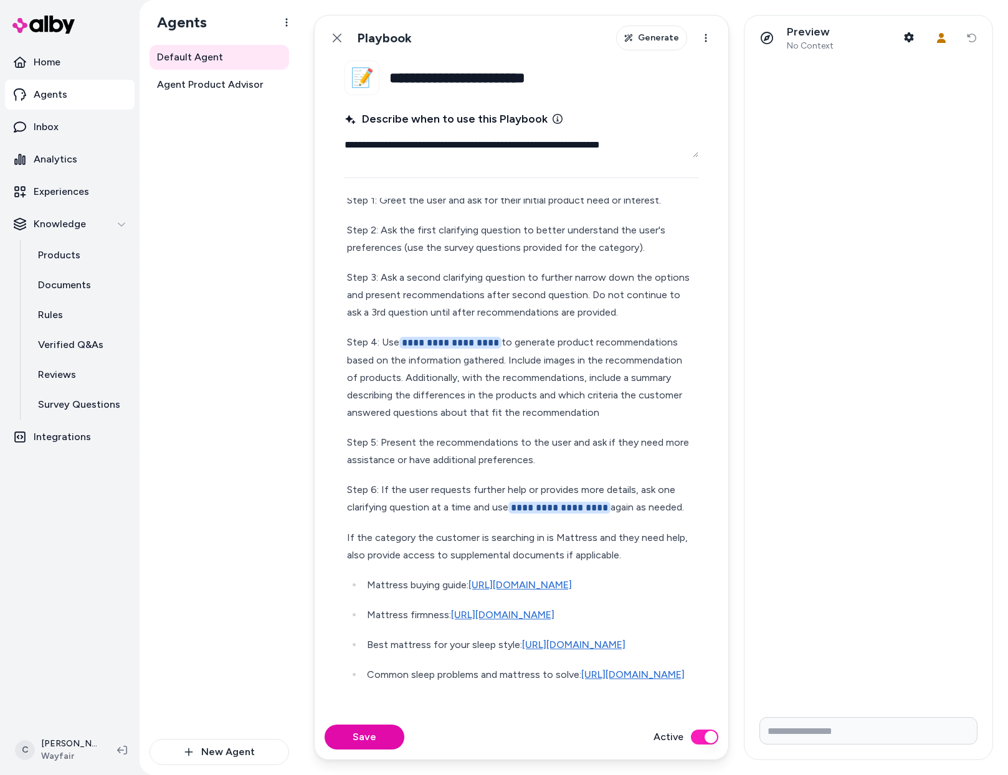
scroll to position [28, 0]
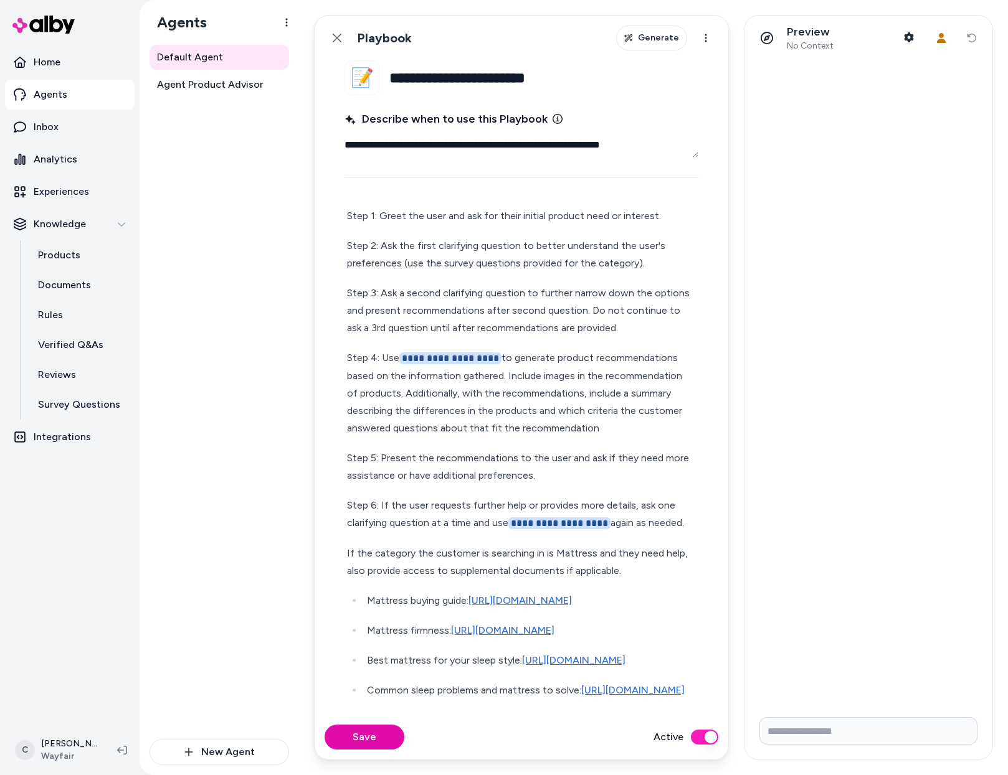
drag, startPoint x: 348, startPoint y: 214, endPoint x: 625, endPoint y: 435, distance: 354.9
click at [625, 435] on div "**********" at bounding box center [521, 513] width 354 height 617
click at [50, 738] on html "**********" at bounding box center [504, 387] width 1008 height 775
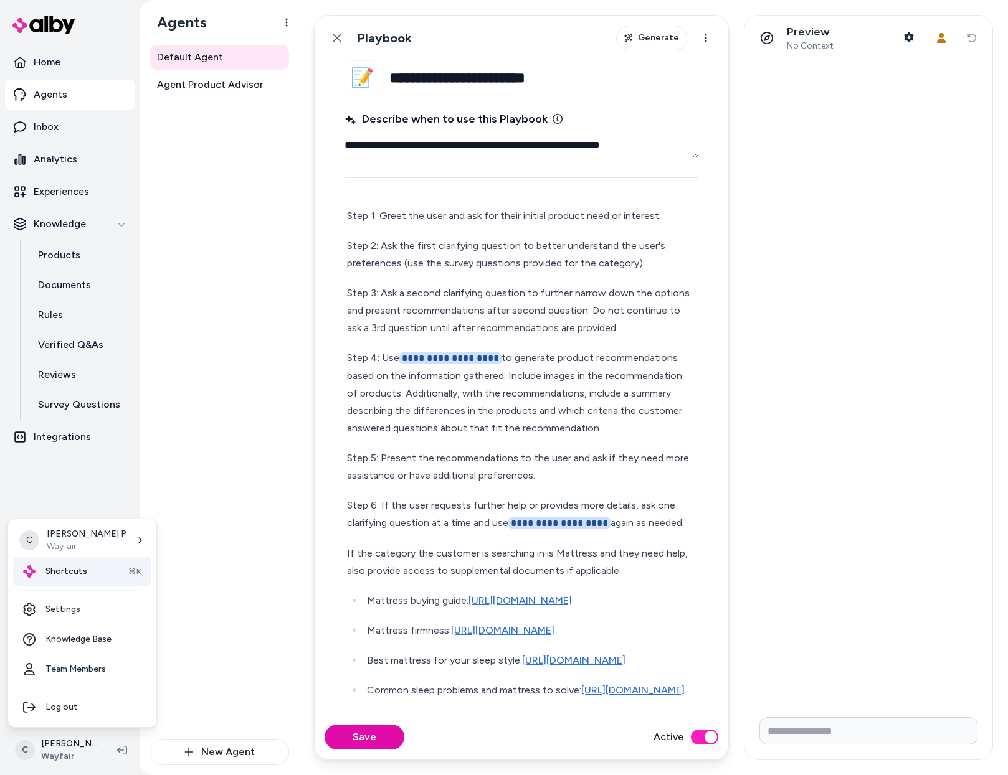
click at [92, 576] on div "Shortcuts ⌘K" at bounding box center [82, 572] width 138 height 30
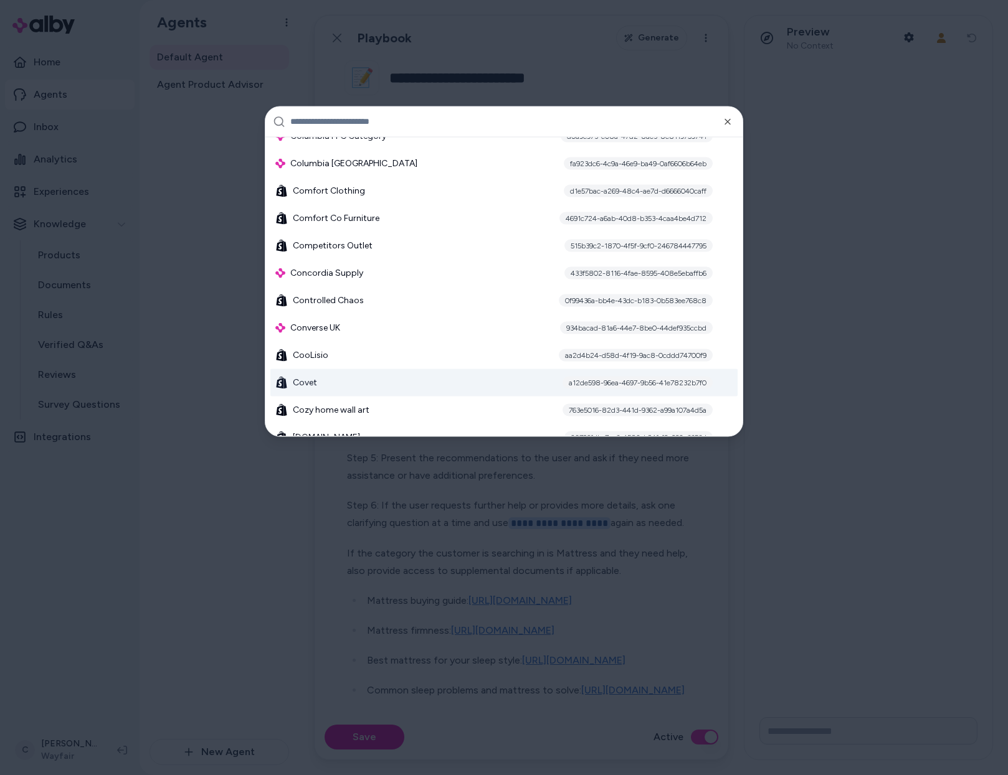
scroll to position [2931, 0]
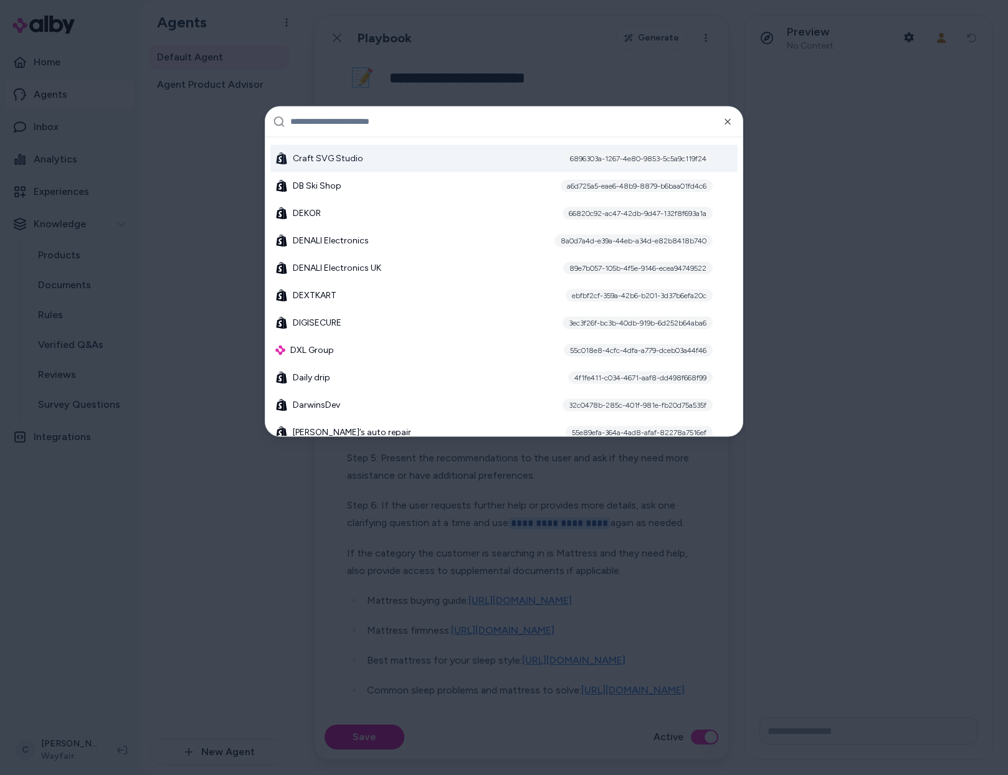
click at [372, 121] on input "text" at bounding box center [512, 121] width 445 height 30
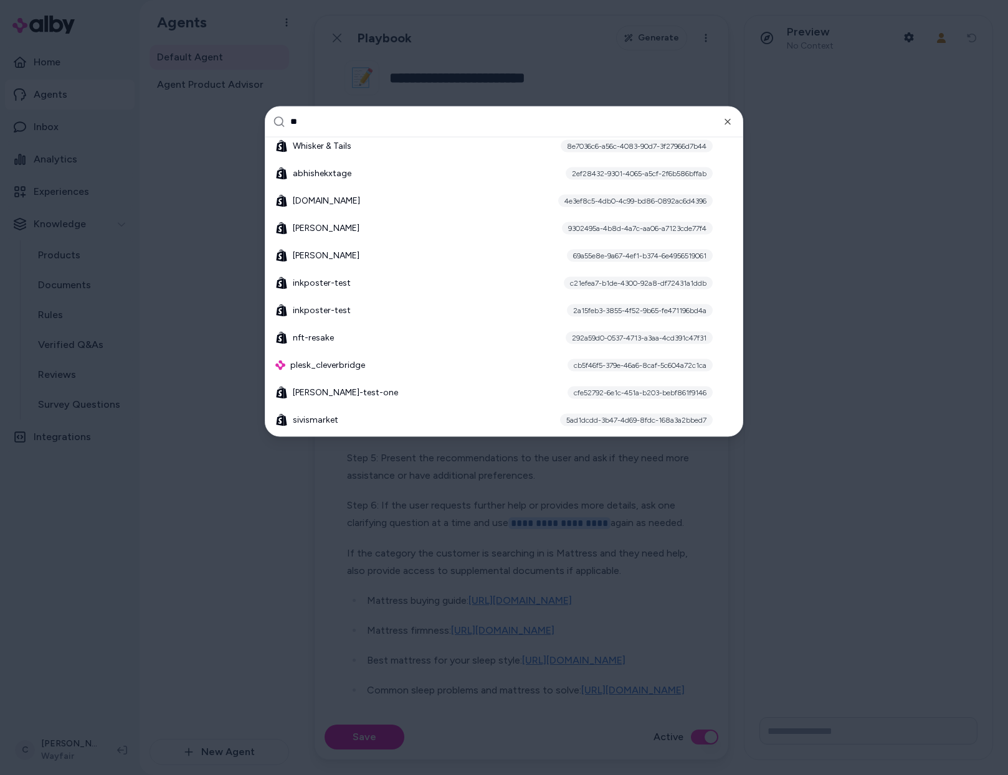
scroll to position [0, 0]
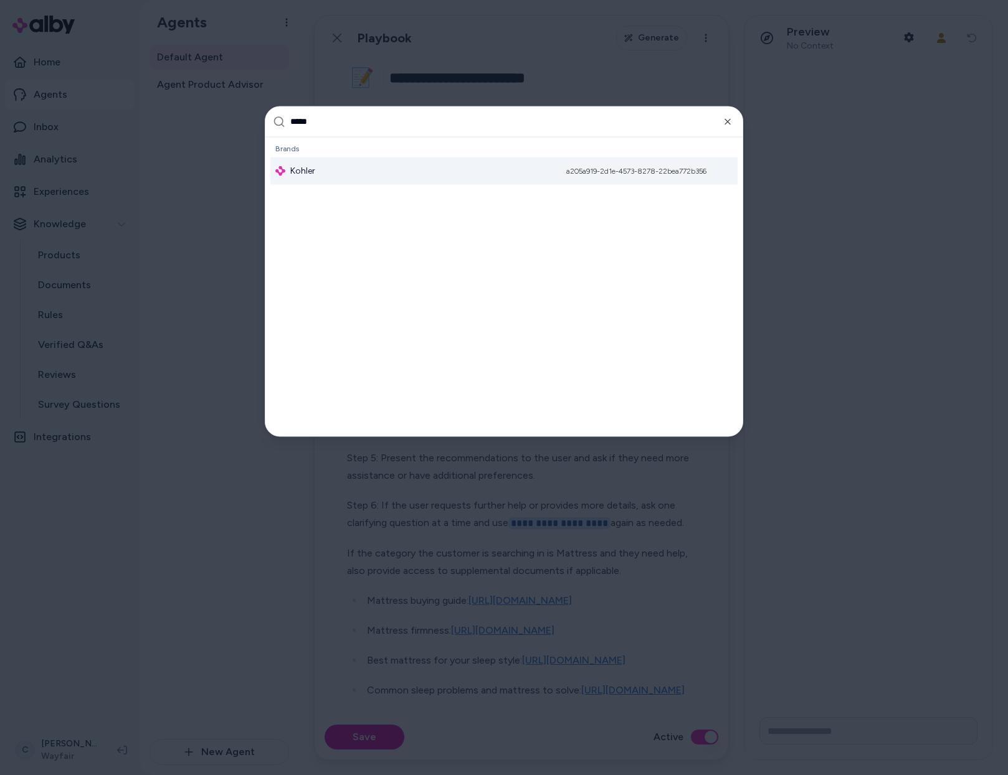
type input "******"
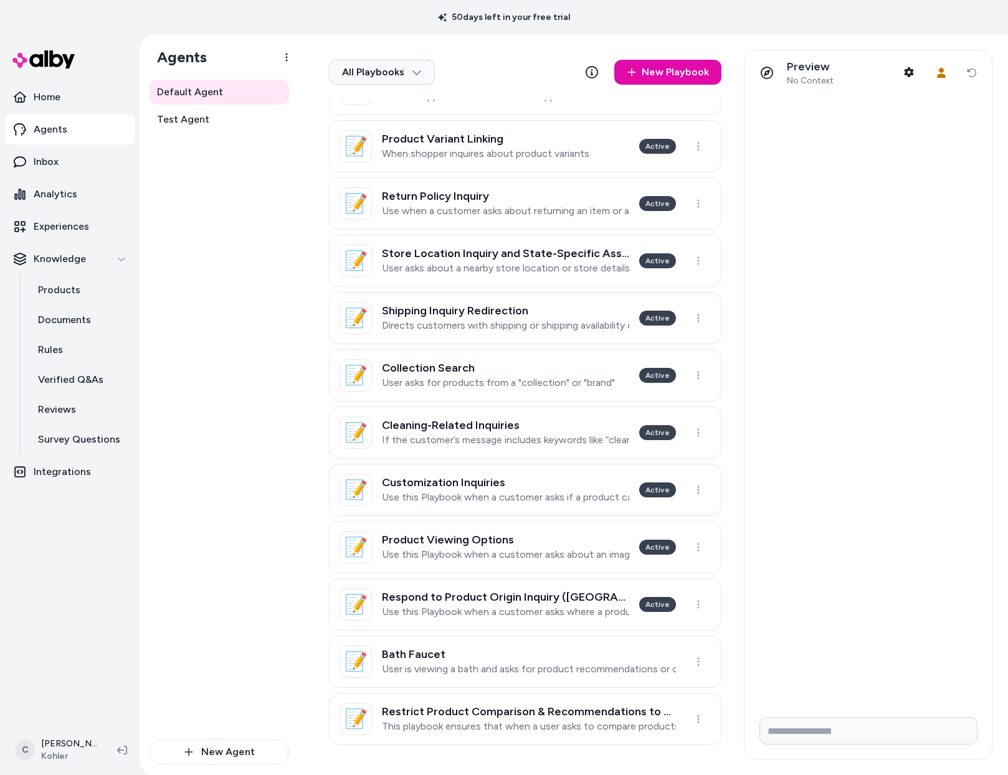
scroll to position [254, 0]
click at [54, 723] on div "Home Agents Inbox Analytics Experiences Knowledge Products Documents Rules Veri…" at bounding box center [69, 380] width 139 height 691
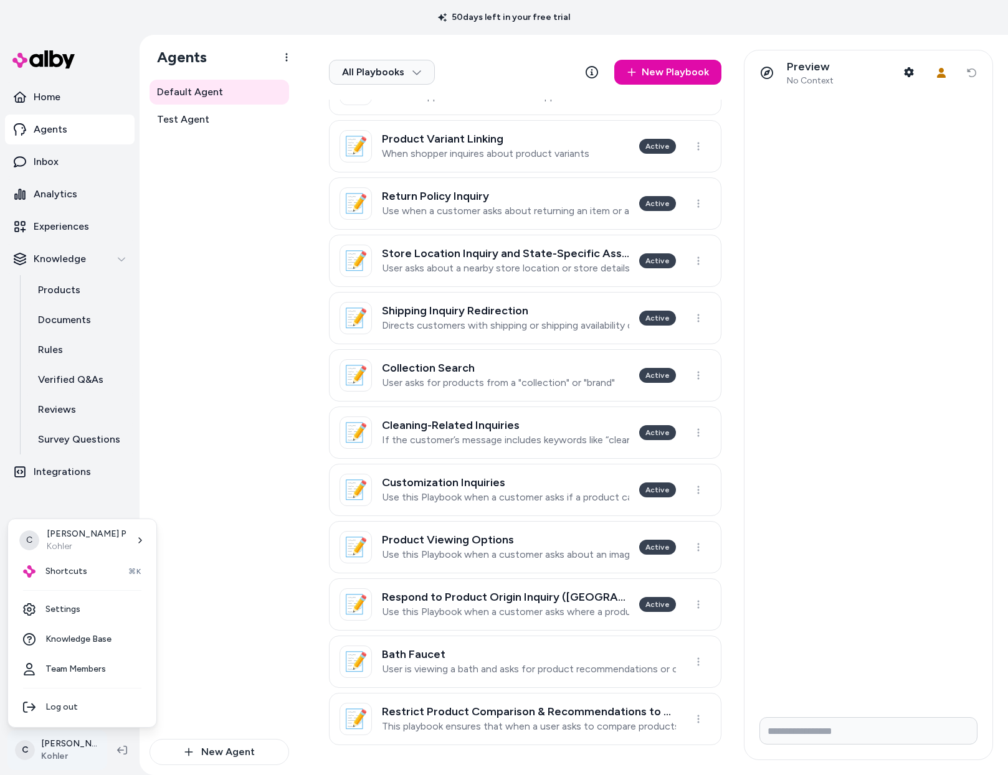
click at [55, 740] on html "50 days left in your free trial Home Agents Inbox Analytics Experiences Knowled…" at bounding box center [504, 387] width 1008 height 775
click at [89, 575] on div "Shortcuts ⌘K" at bounding box center [82, 572] width 138 height 30
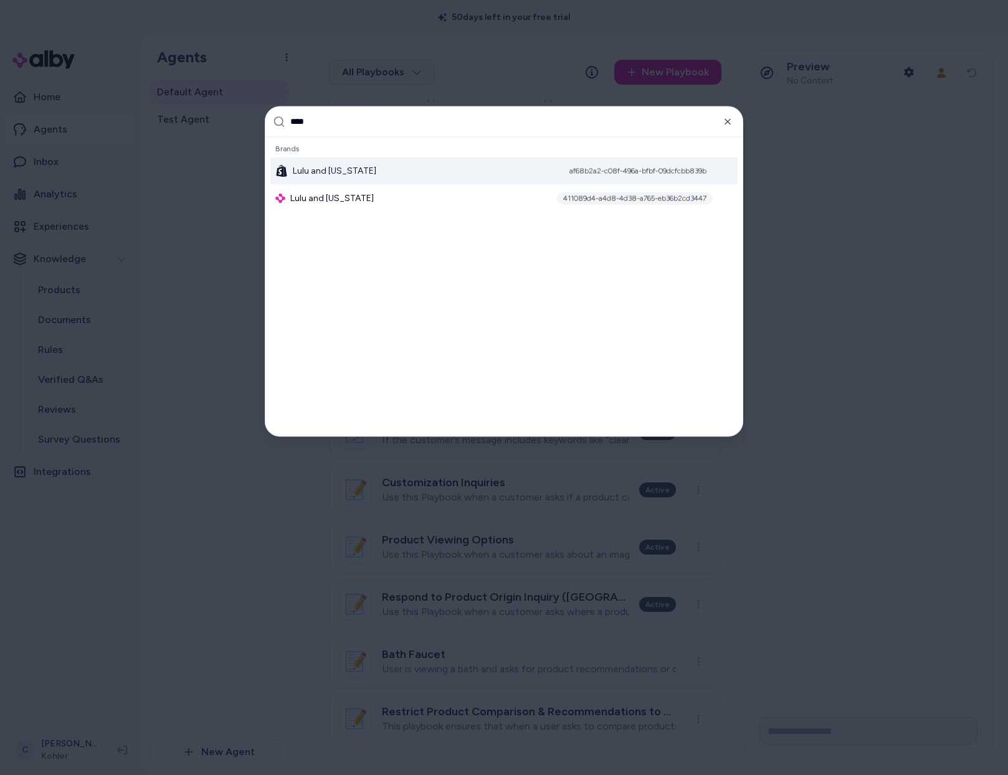
type input "****"
click at [325, 177] on div "Lulu and Georgia af68b2a2-c08f-496a-bfbf-09dcfcbb839b" at bounding box center [503, 170] width 467 height 27
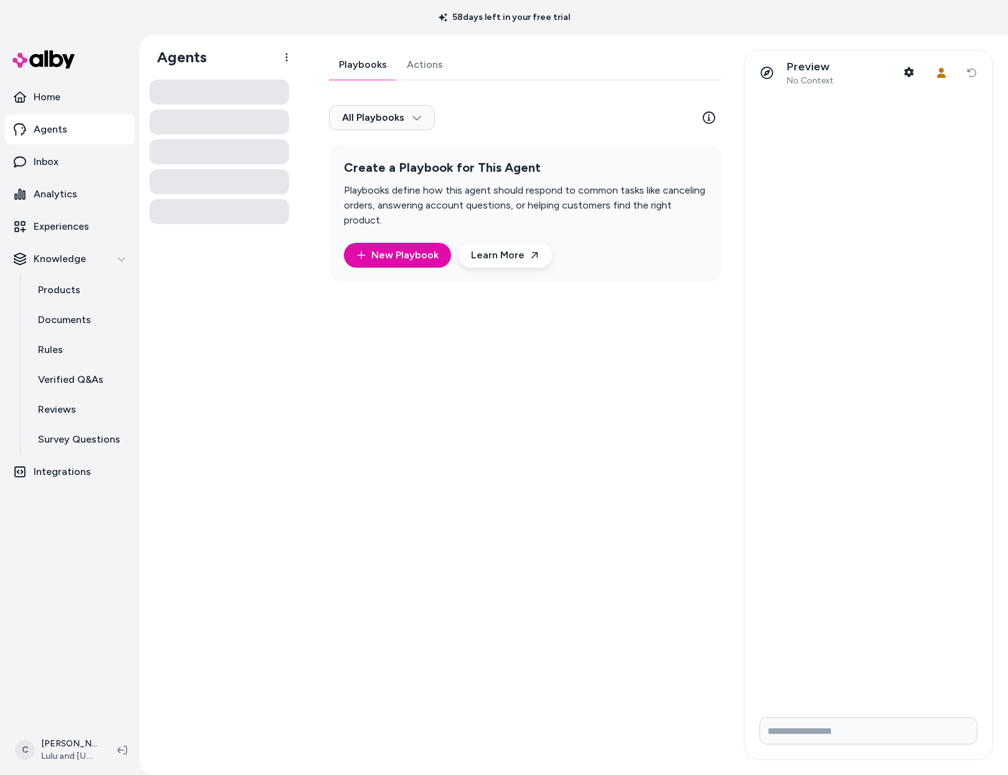
click at [227, 450] on div at bounding box center [218, 423] width 139 height 686
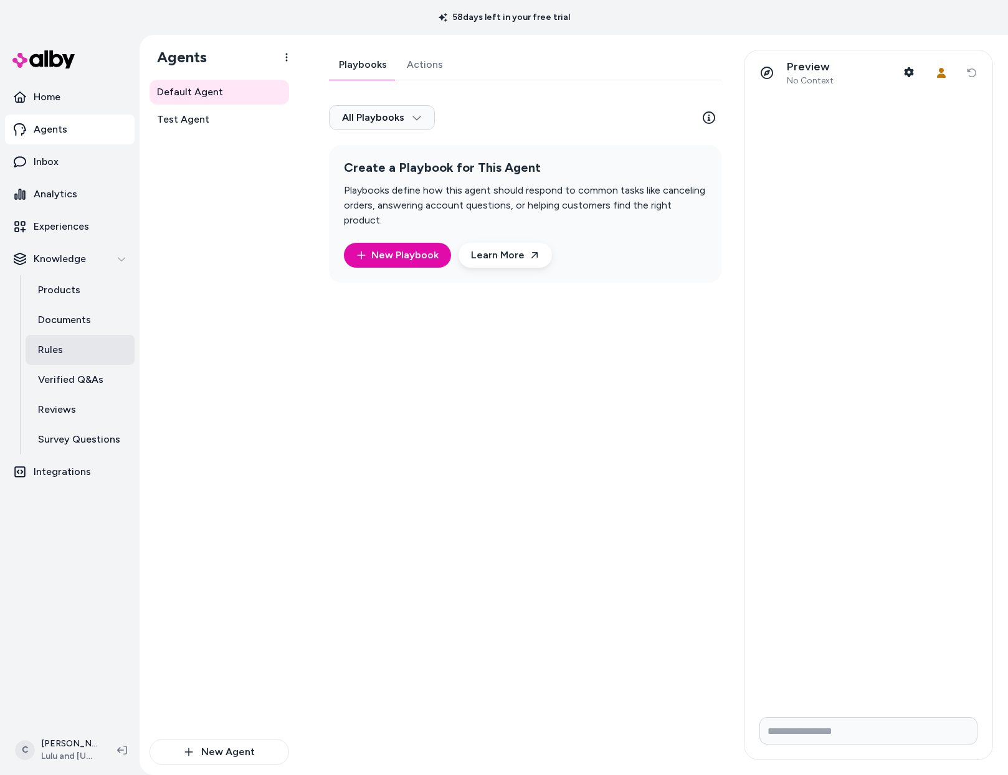
click at [115, 350] on link "Rules" at bounding box center [80, 350] width 109 height 30
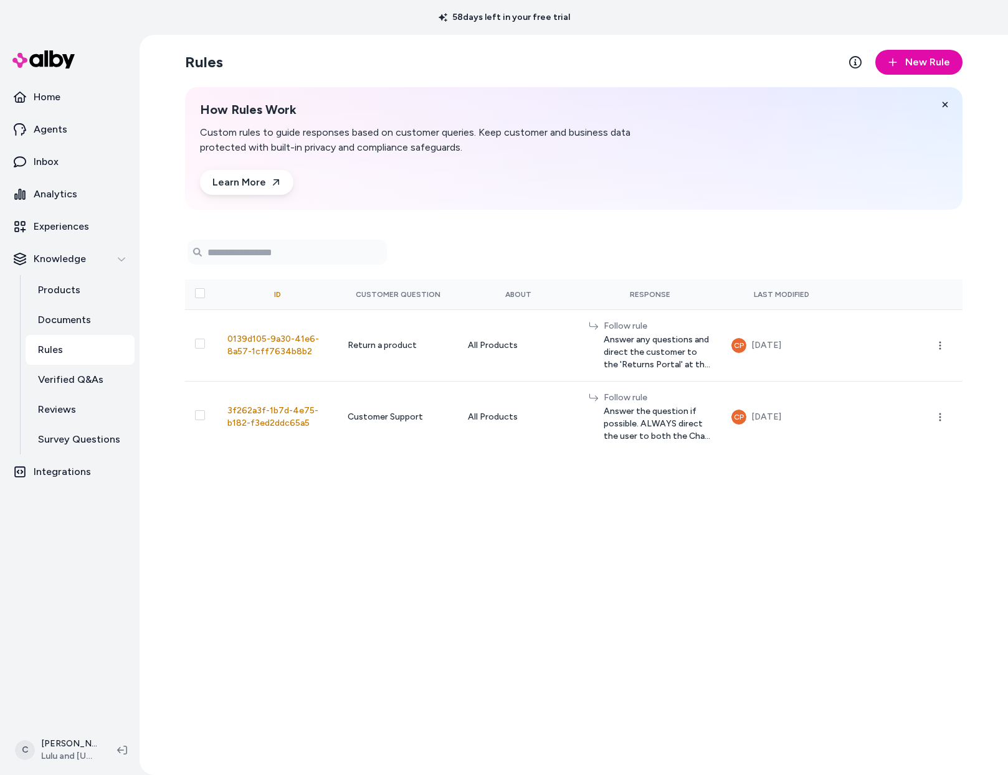
click at [574, 484] on div "Rules New Rule How Rules Work Custom rules to guide responses based on customer…" at bounding box center [573, 405] width 797 height 740
click at [397, 590] on div "Rules New Rule How Rules Work Custom rules to guide responses based on customer…" at bounding box center [573, 405] width 797 height 740
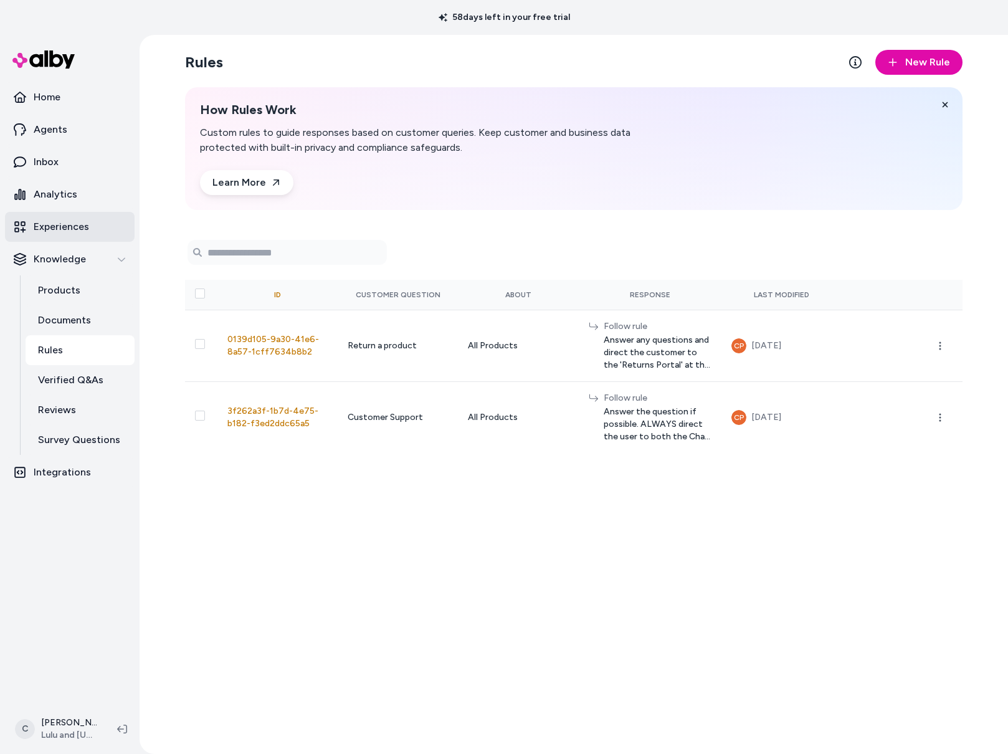
click at [54, 213] on link "Experiences" at bounding box center [70, 227] width 130 height 30
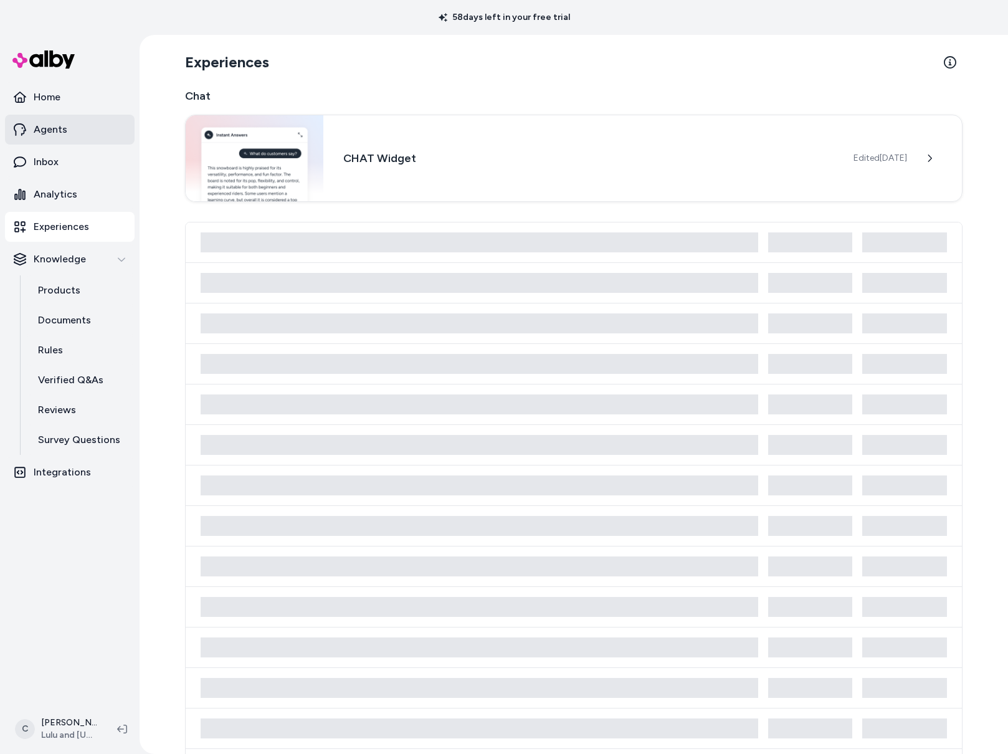
click at [77, 126] on link "Agents" at bounding box center [70, 130] width 130 height 30
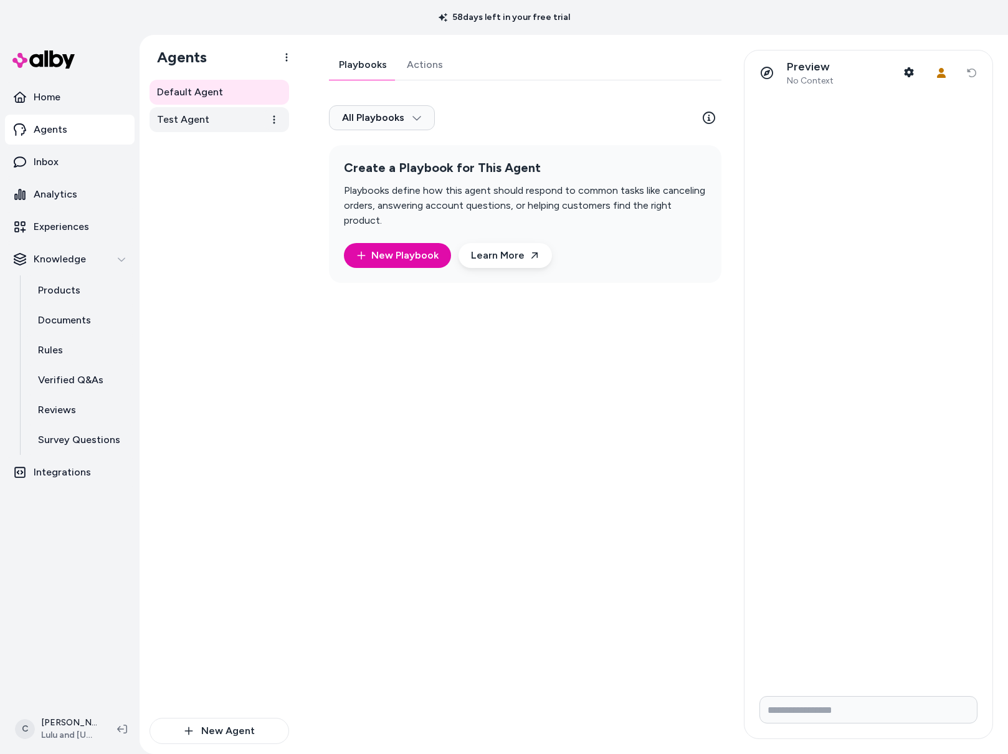
click at [223, 114] on link "Test Agent" at bounding box center [218, 119] width 139 height 25
click at [428, 68] on link "Actions" at bounding box center [425, 65] width 56 height 30
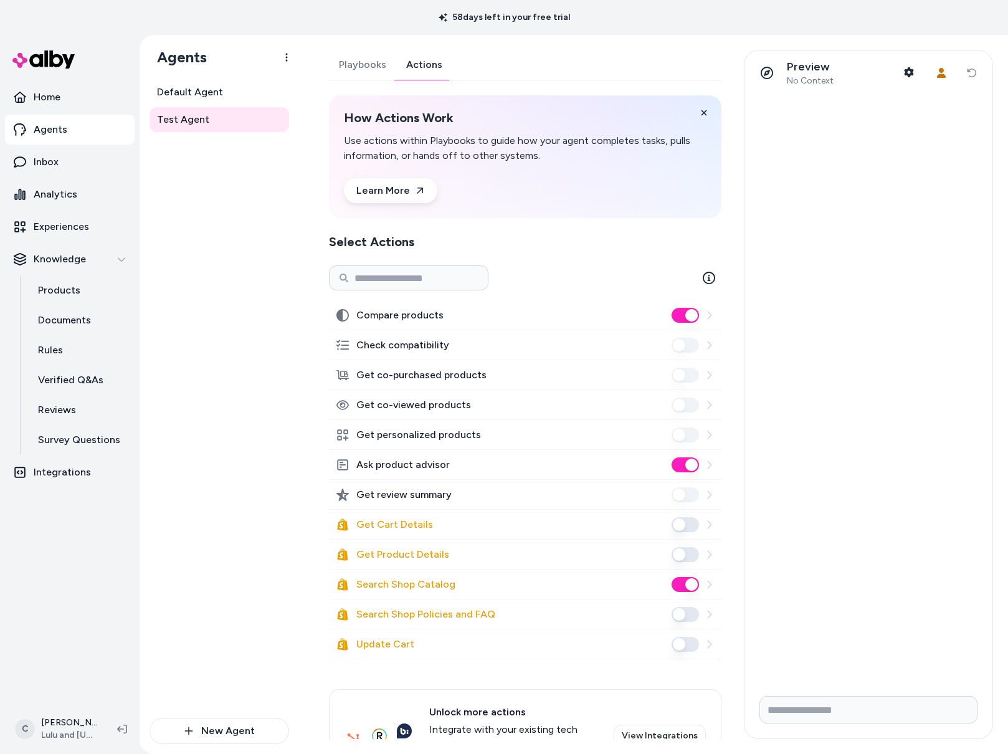
click at [681, 582] on button "Search Shop Catalog" at bounding box center [684, 584] width 27 height 15
